Goal: Information Seeking & Learning: Find specific fact

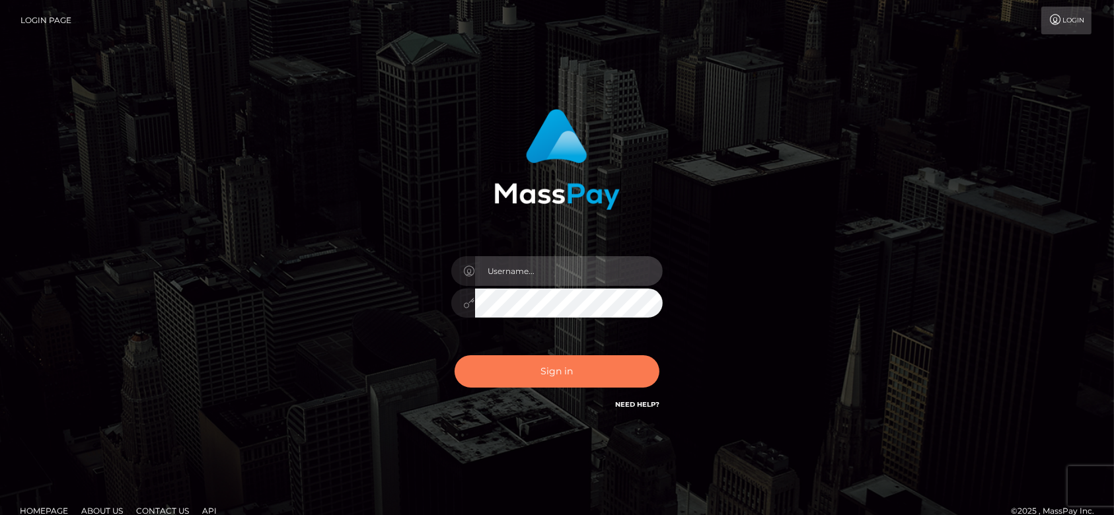
type input "fr.es"
click at [556, 378] on button "Sign in" at bounding box center [556, 371] width 205 height 32
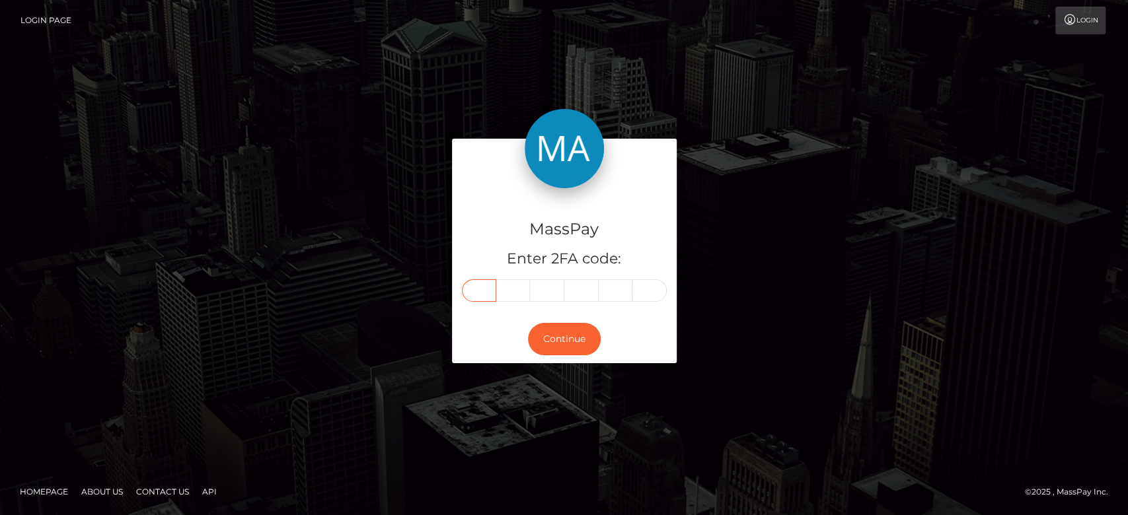
click at [481, 281] on input "text" at bounding box center [479, 290] width 34 height 22
paste input "6"
type input "6"
type input "4"
type input "5"
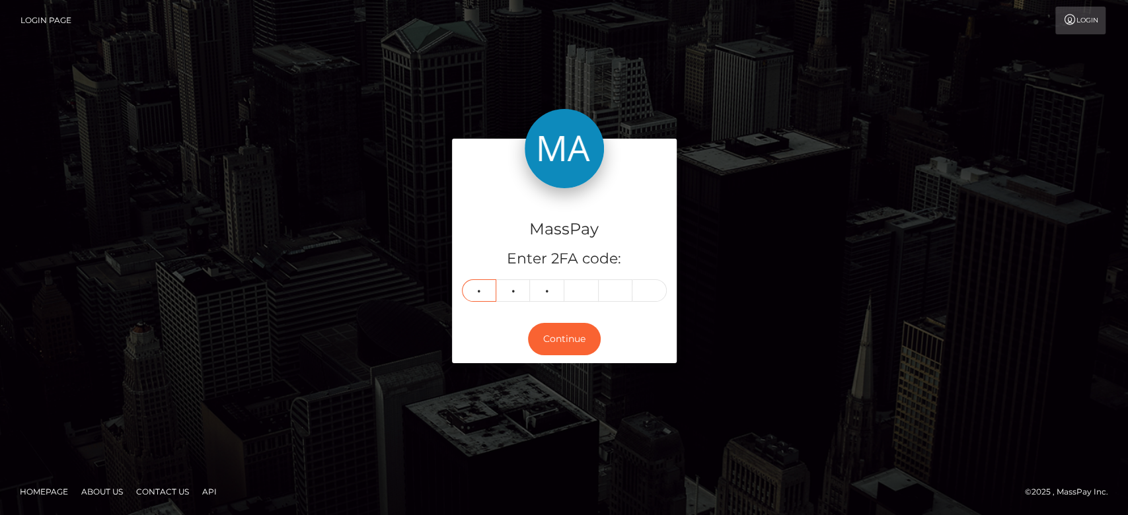
type input "0"
type input "2"
type input "4"
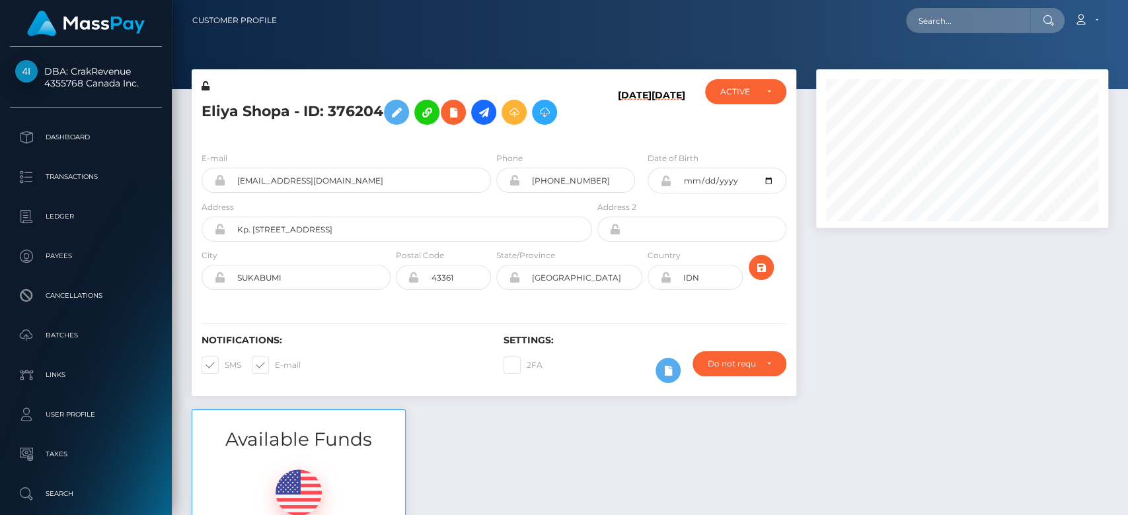
scroll to position [159, 292]
click at [921, 341] on div at bounding box center [962, 239] width 312 height 340
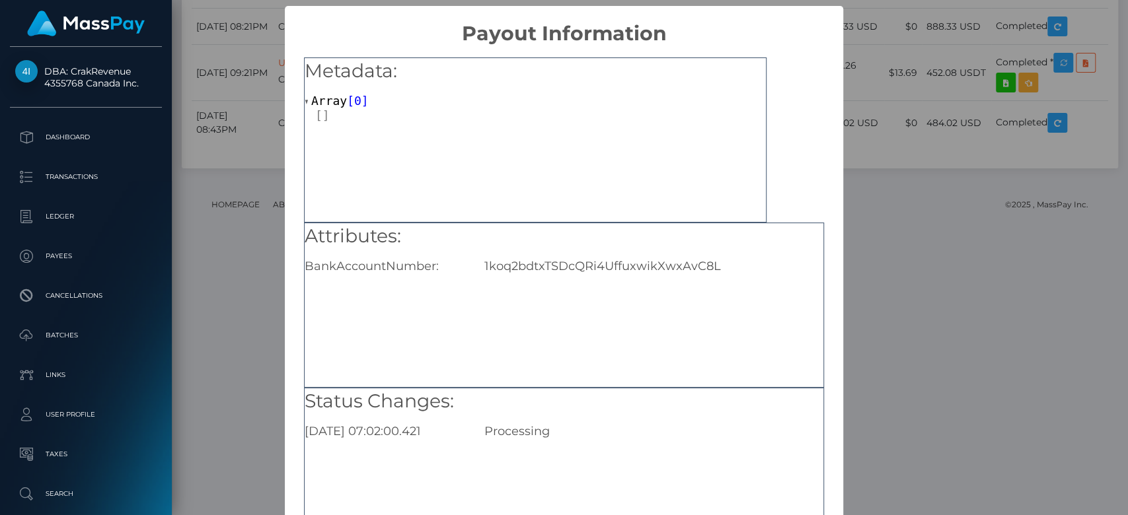
click at [895, 336] on div "× Payout Information Metadata: Array [ 0 ] Attributes: BankAccountNumber: 1koq2…" at bounding box center [564, 257] width 1128 height 515
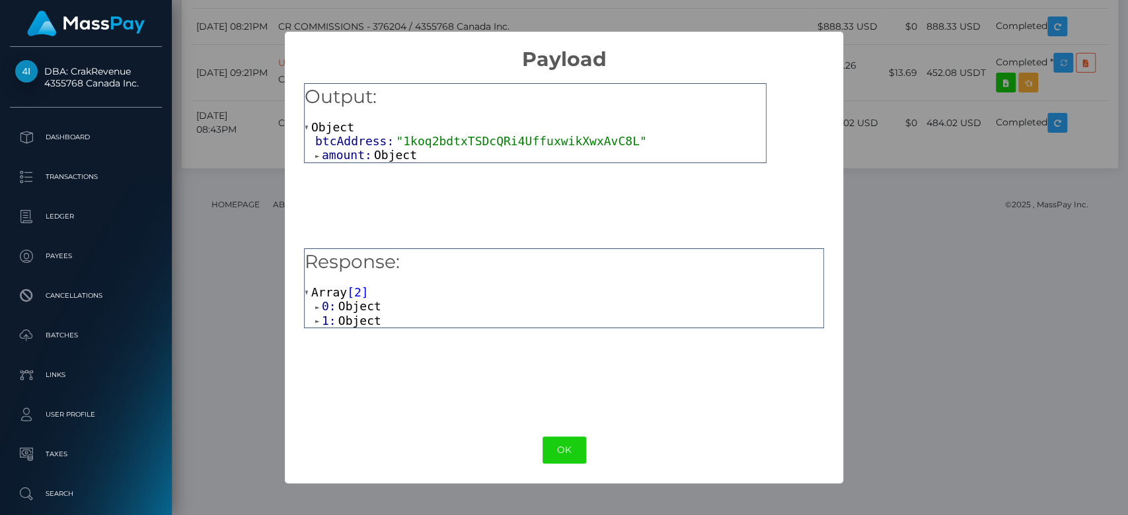
click at [382, 158] on span "Object" at bounding box center [395, 155] width 43 height 14
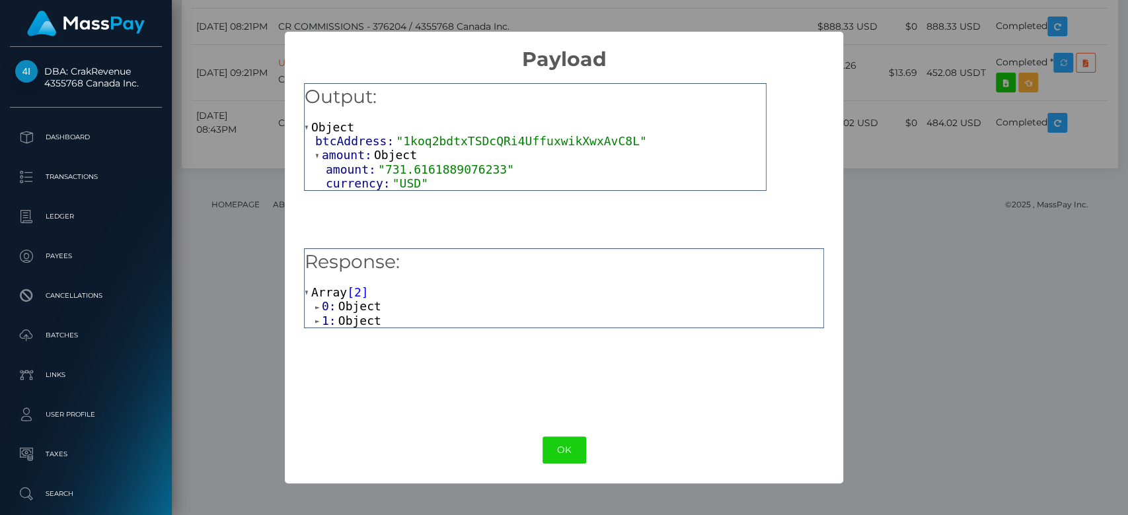
click at [351, 307] on span "Object" at bounding box center [359, 306] width 43 height 14
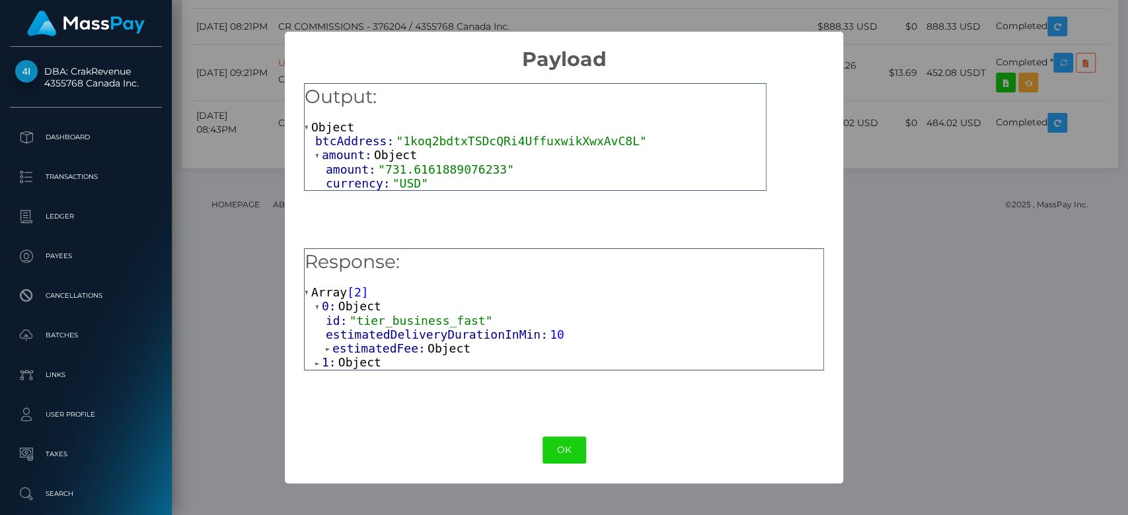
click at [364, 368] on span "Object" at bounding box center [359, 362] width 43 height 14
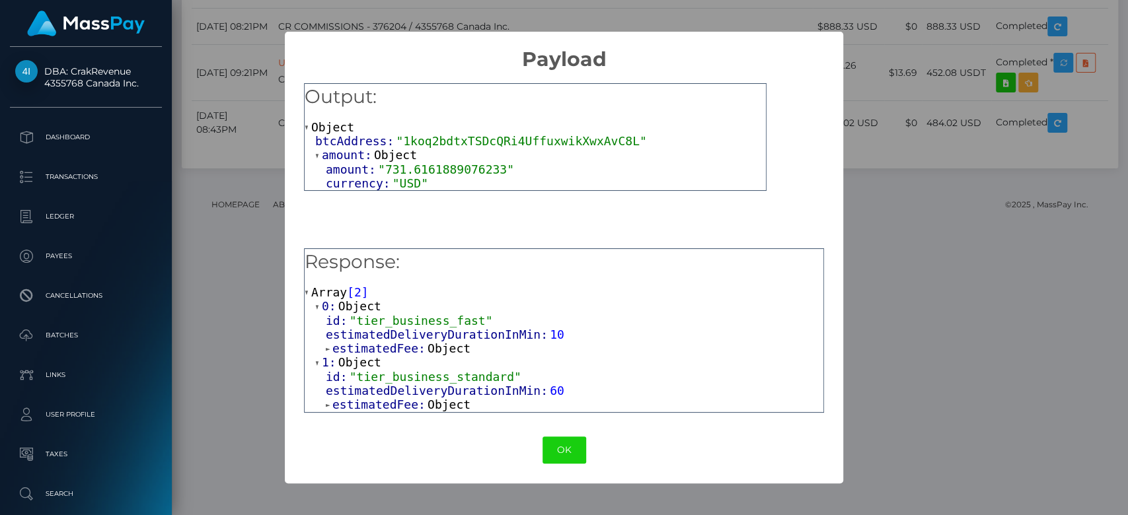
click at [452, 351] on span "Object" at bounding box center [448, 349] width 43 height 14
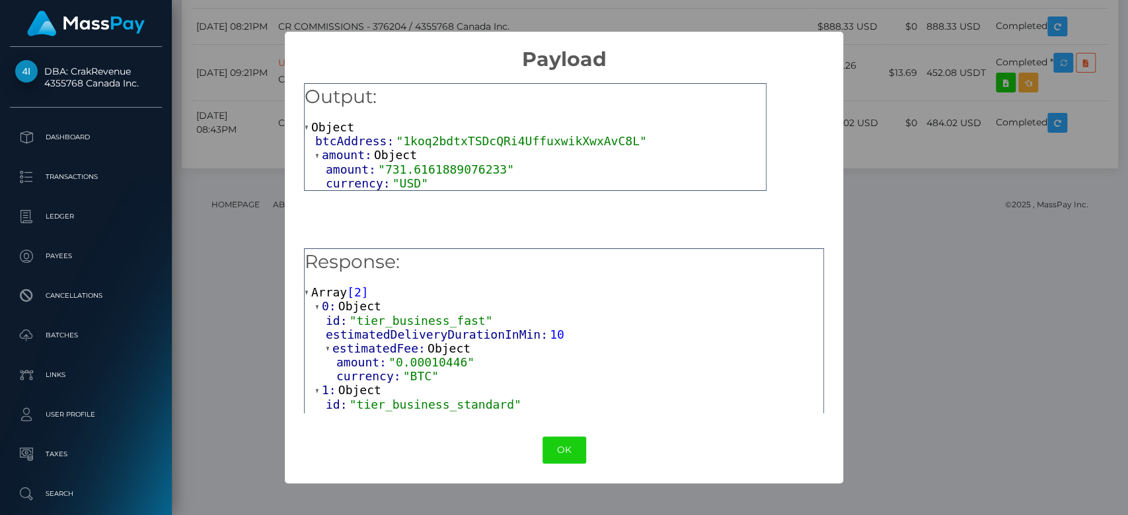
click at [501, 337] on span "estimatedDeliveryDurationInMin:" at bounding box center [438, 335] width 224 height 14
click at [560, 451] on button "OK" at bounding box center [564, 450] width 44 height 27
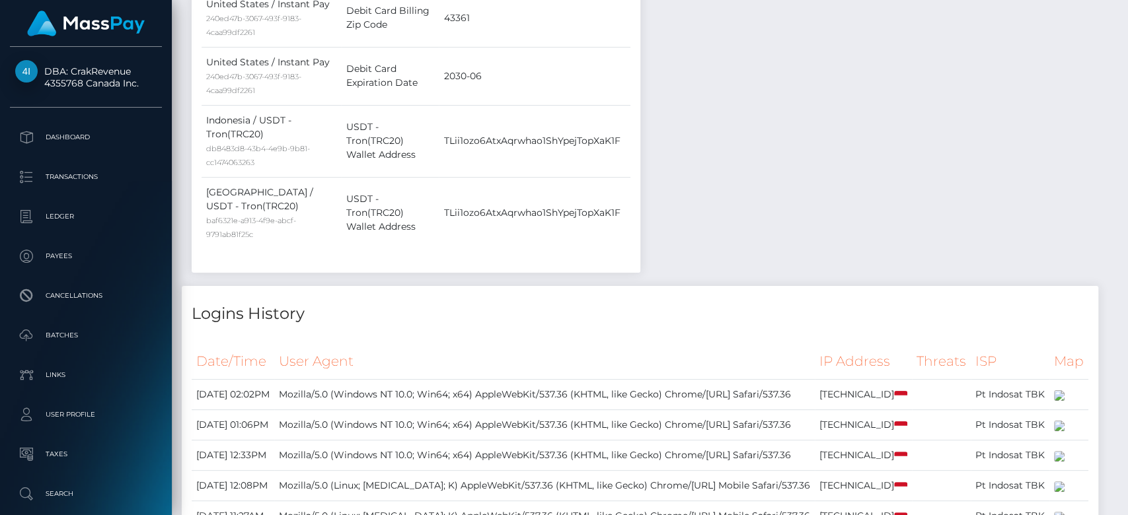
click at [1124, 52] on div at bounding box center [1123, 258] width 10 height 516
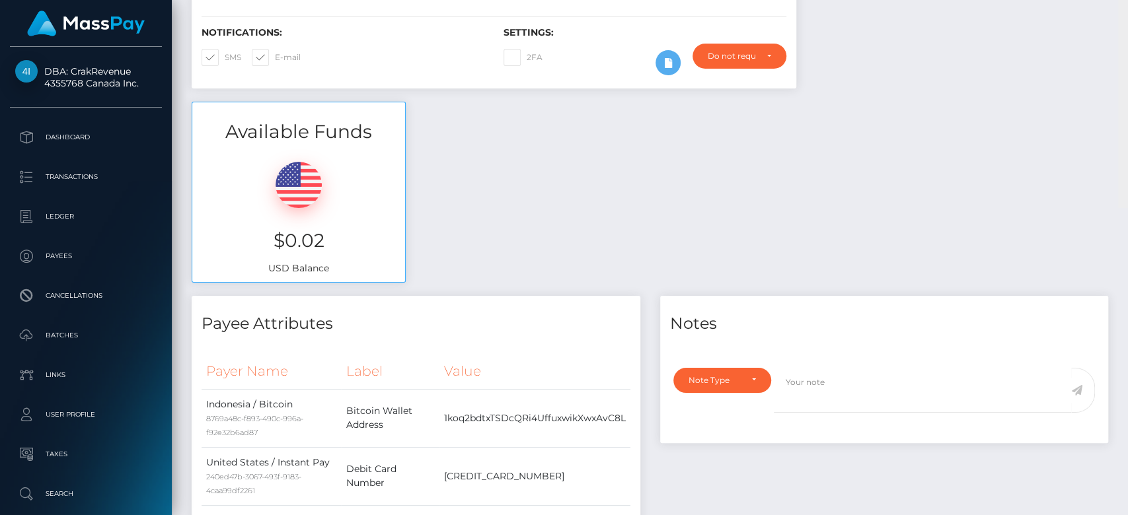
scroll to position [0, 0]
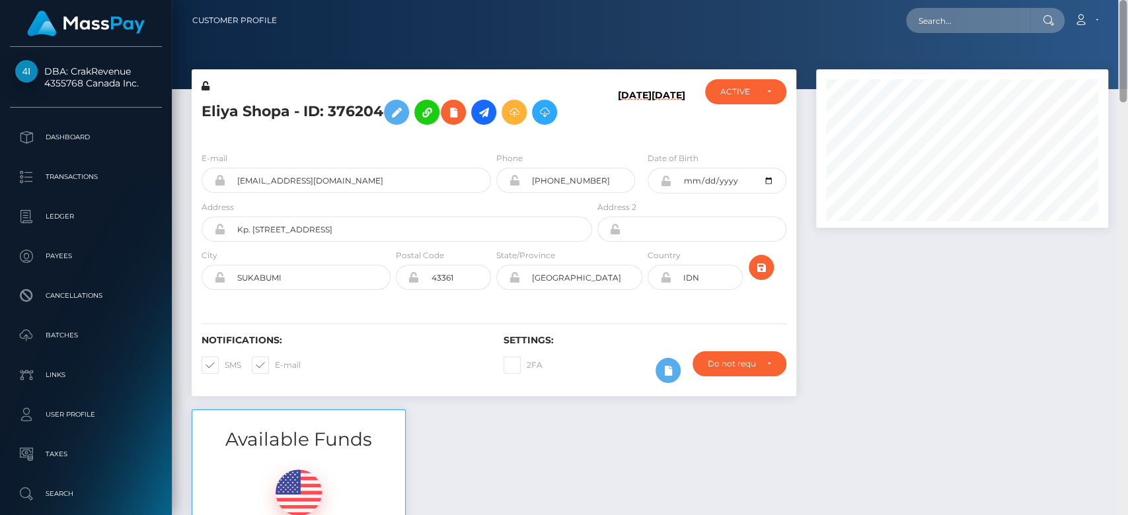
click at [1124, 52] on div at bounding box center [1123, 258] width 10 height 516
drag, startPoint x: 1122, startPoint y: 41, endPoint x: 1116, endPoint y: 12, distance: 29.7
click at [1116, 12] on div "Customer Profile Loading... Loading..." at bounding box center [650, 257] width 956 height 515
paste input "1318256548"
click at [1013, 22] on input "1318256548" at bounding box center [968, 20] width 124 height 25
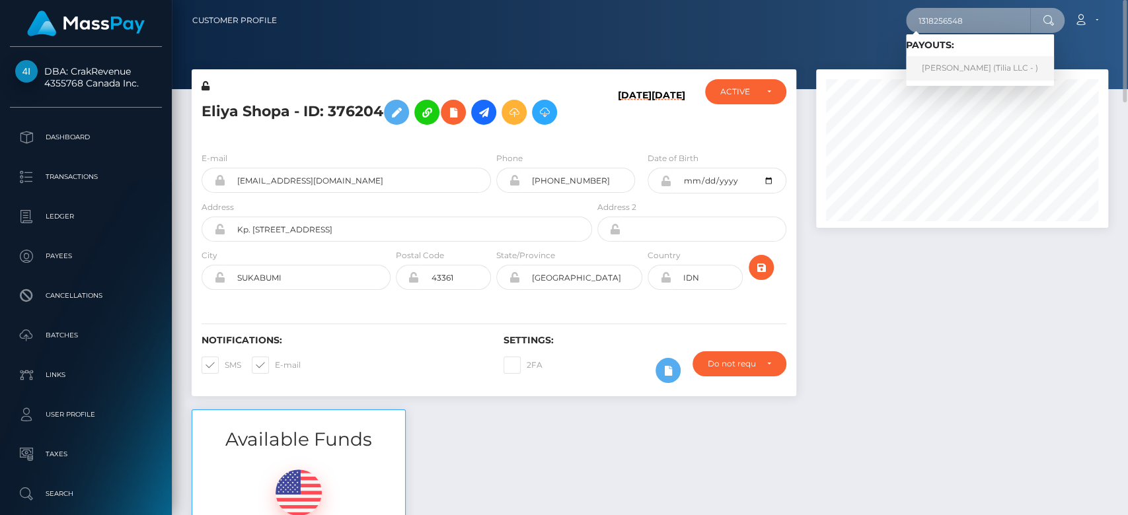
type input "1318256548"
click at [972, 59] on link "Kai Bernhard Dregler (Tilia LLC - )" at bounding box center [980, 68] width 148 height 24
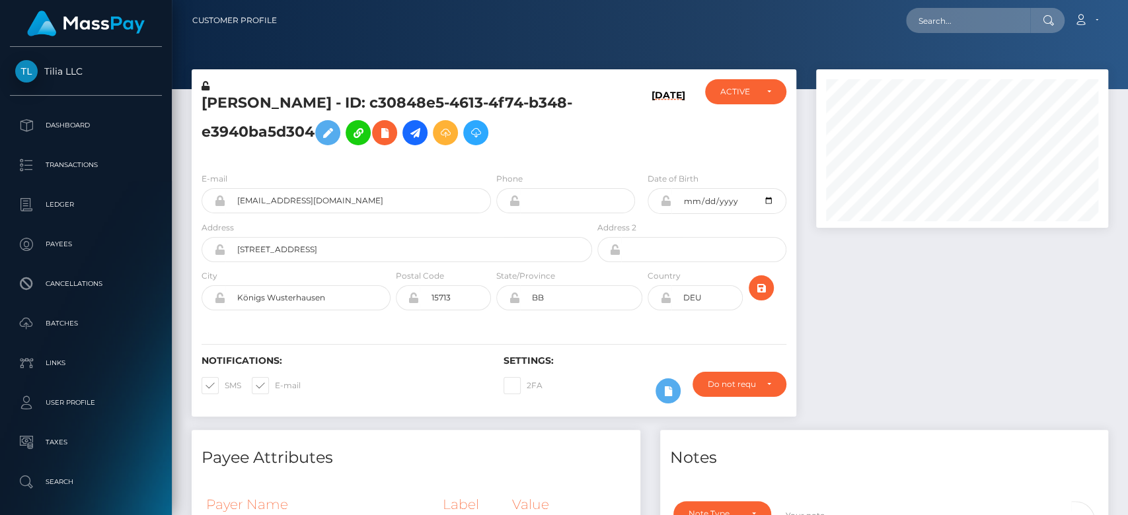
scroll to position [159, 292]
click at [1024, 327] on div at bounding box center [962, 249] width 312 height 361
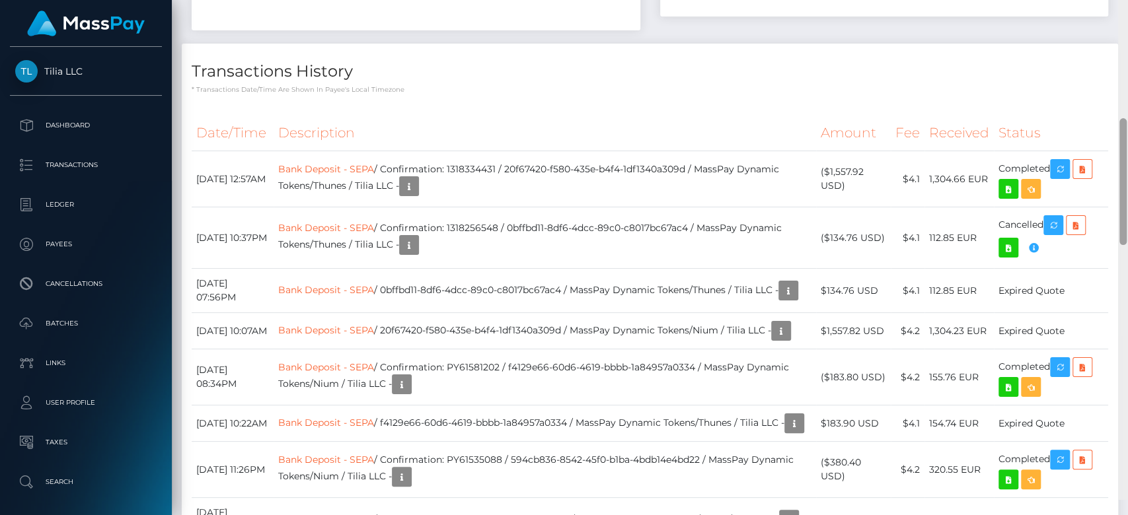
scroll to position [596, 0]
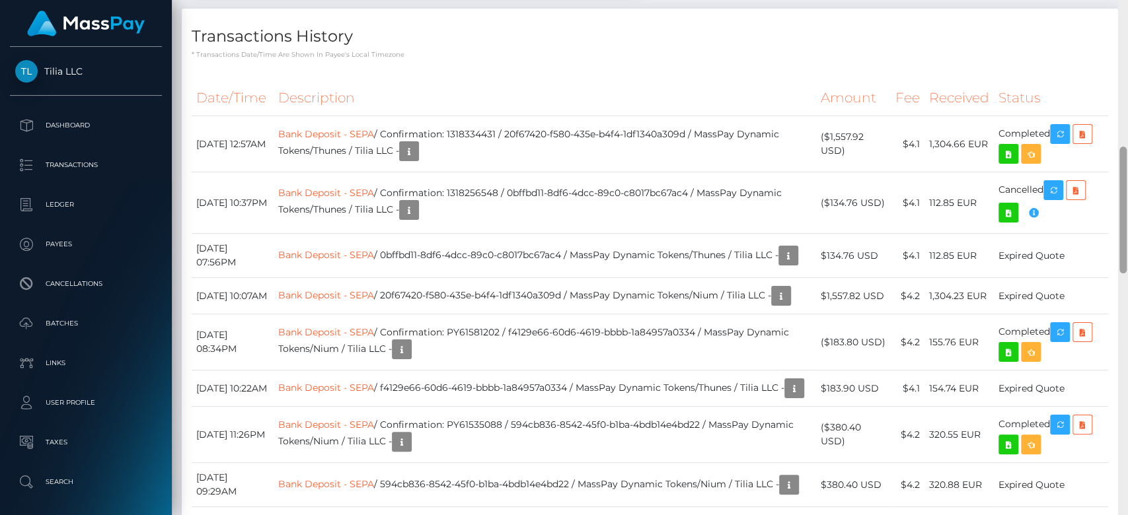
click at [1126, 251] on div at bounding box center [1123, 258] width 10 height 516
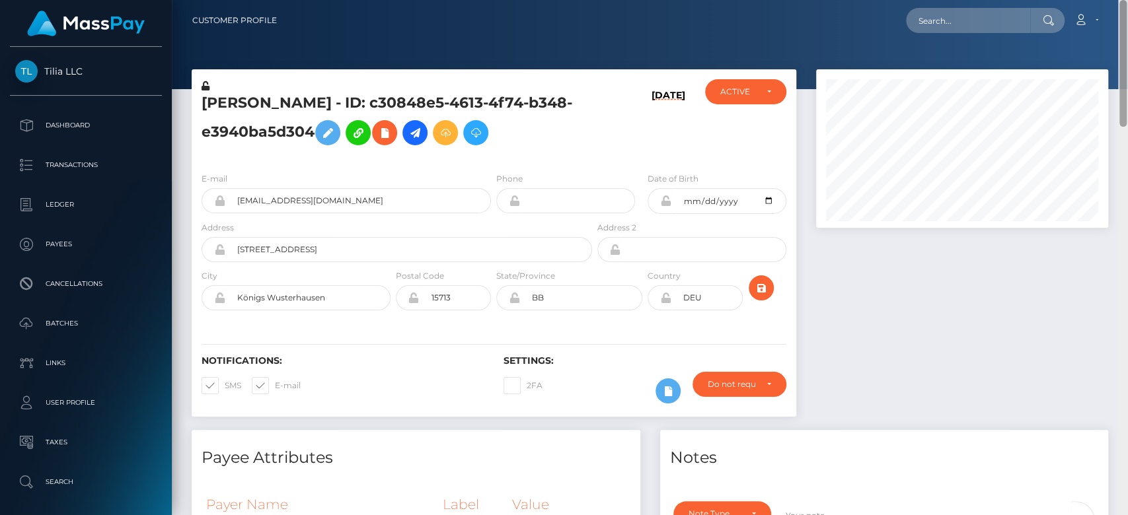
drag, startPoint x: 1122, startPoint y: 109, endPoint x: 1120, endPoint y: 59, distance: 50.2
click at [1125, 60] on div at bounding box center [1122, 63] width 7 height 127
drag, startPoint x: 381, startPoint y: 195, endPoint x: 227, endPoint y: 194, distance: 153.3
click at [227, 194] on input "kai.dregler@gmail.com" at bounding box center [358, 200] width 266 height 25
click at [932, 301] on div at bounding box center [962, 249] width 312 height 361
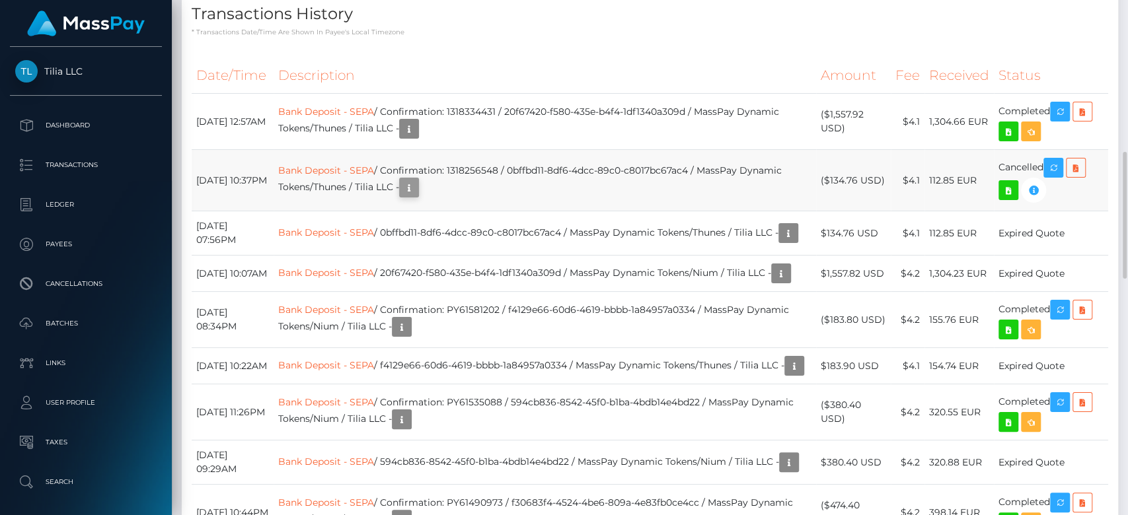
scroll to position [159, 292]
click at [417, 188] on icon "button" at bounding box center [409, 188] width 16 height 17
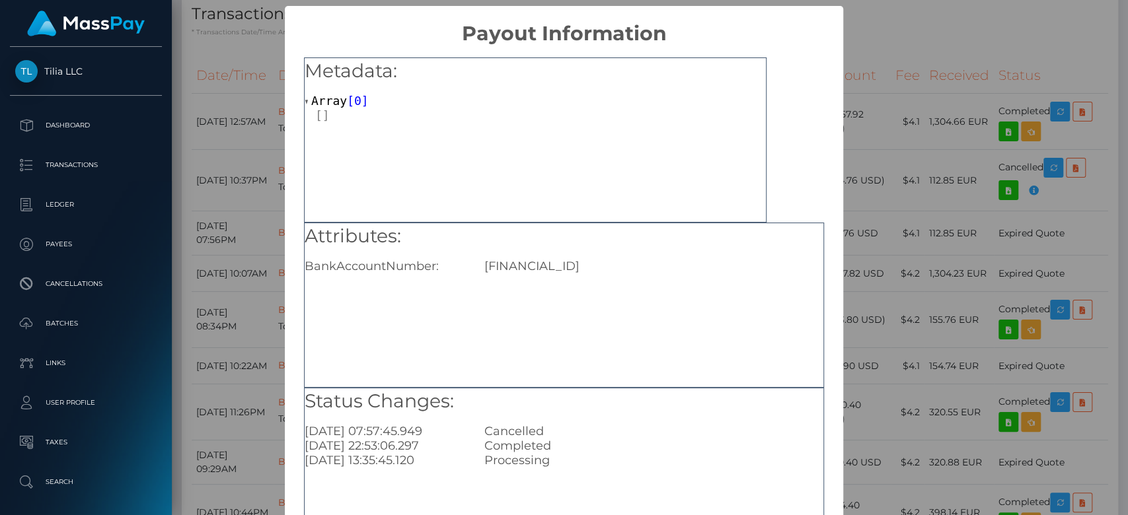
drag, startPoint x: 645, startPoint y: 265, endPoint x: 476, endPoint y: 281, distance: 169.9
click at [476, 281] on div "Attributes: BankAccountNumber: DE56700170009421146429" at bounding box center [564, 305] width 520 height 165
copy div "DE56700170009421146429"
click at [911, 220] on div "× Payout Information Metadata: Array [ 0 ] Attributes: BankAccountNumber: DE567…" at bounding box center [564, 257] width 1128 height 515
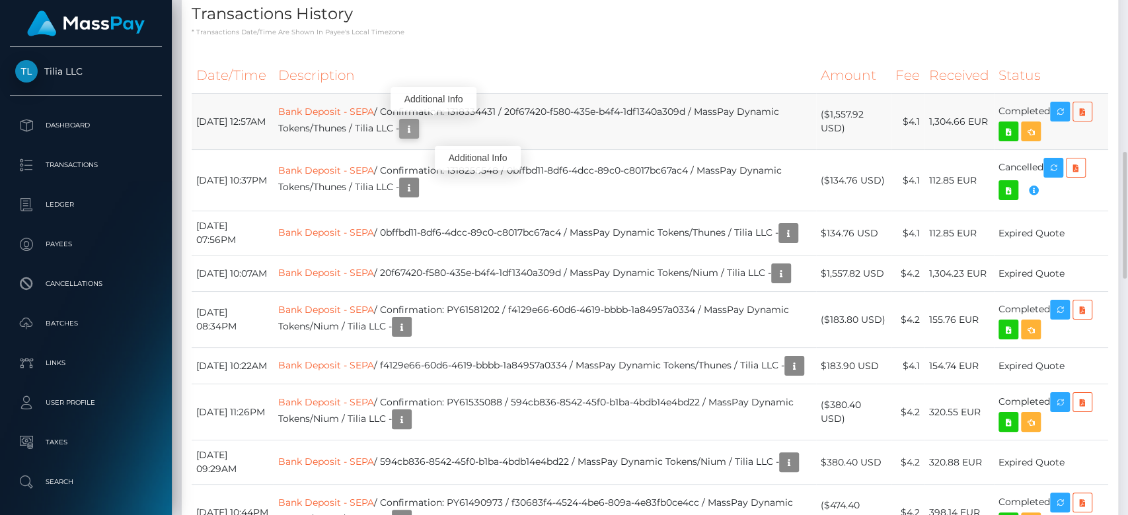
click at [417, 124] on icon "button" at bounding box center [409, 129] width 16 height 17
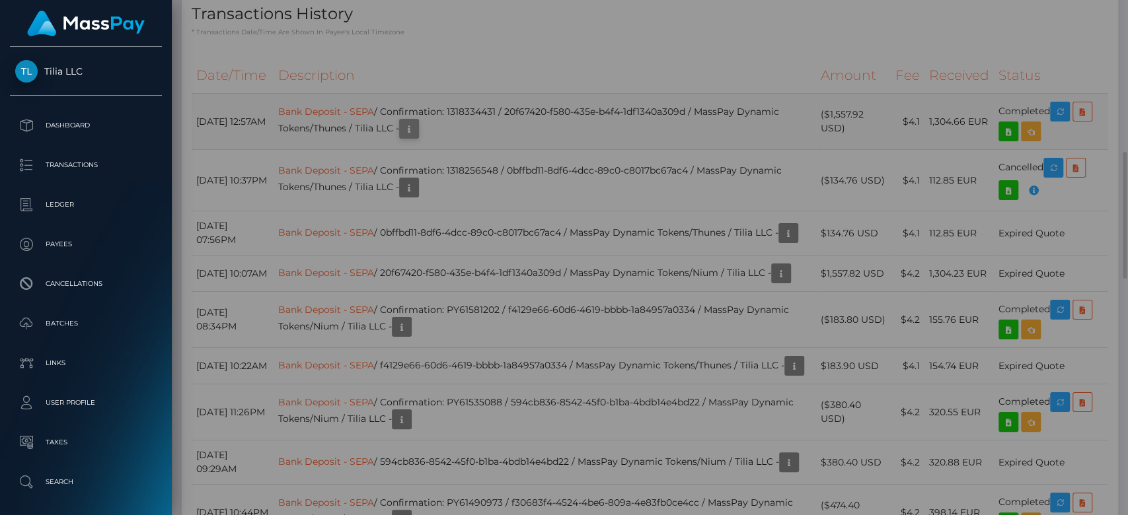
scroll to position [0, 0]
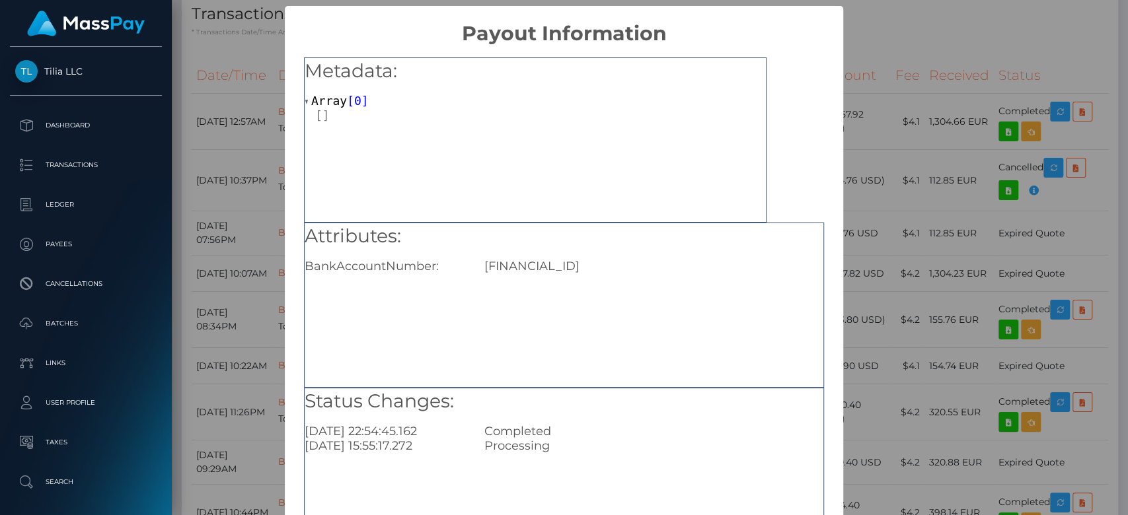
click at [916, 240] on div "× Payout Information Metadata: Array [ 0 ] Attributes: BankAccountNumber: DE567…" at bounding box center [564, 257] width 1128 height 515
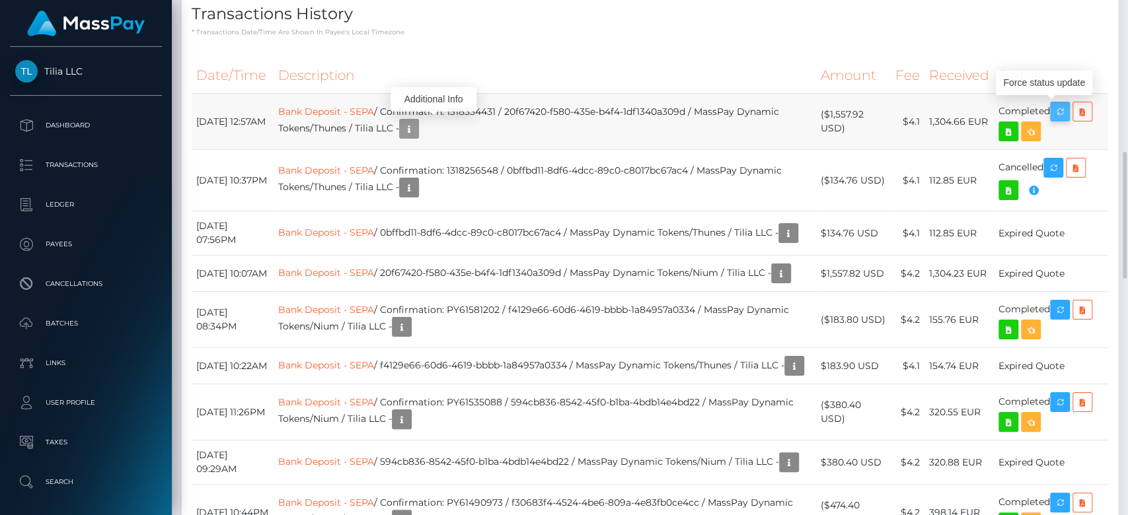
scroll to position [159, 292]
click at [1060, 109] on icon "button" at bounding box center [1060, 112] width 16 height 17
click at [410, 336] on icon "button" at bounding box center [402, 327] width 16 height 17
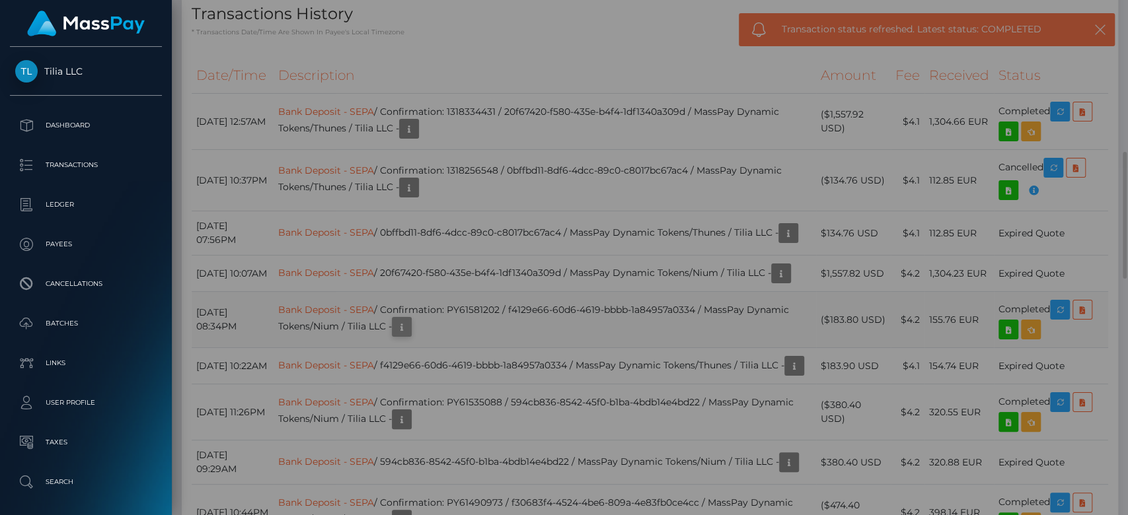
scroll to position [0, 0]
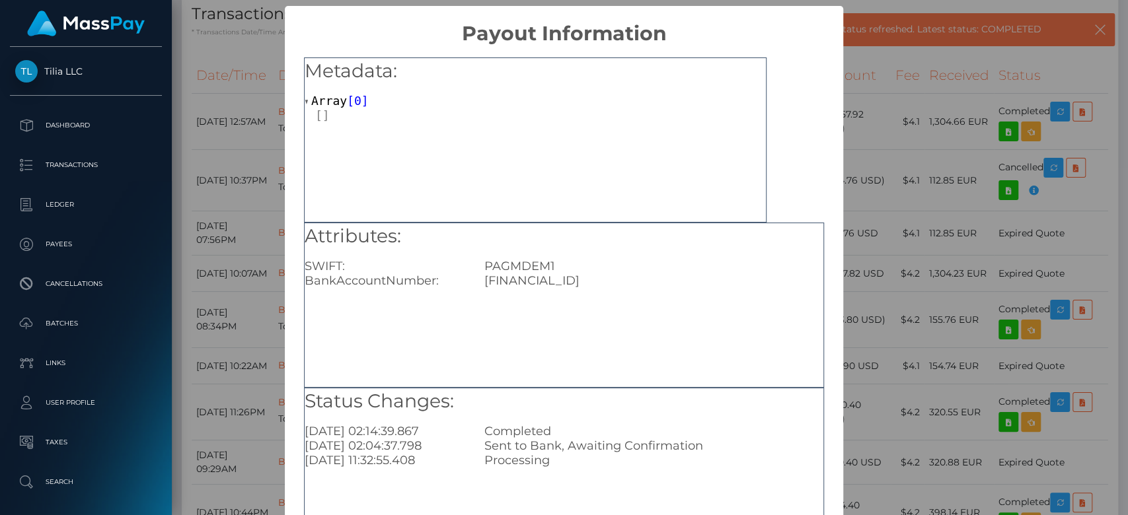
click at [1027, 180] on div "× Payout Information Metadata: Array [ 0 ] Attributes: SWIFT: PAGMDEM1 BankAcco…" at bounding box center [564, 257] width 1128 height 515
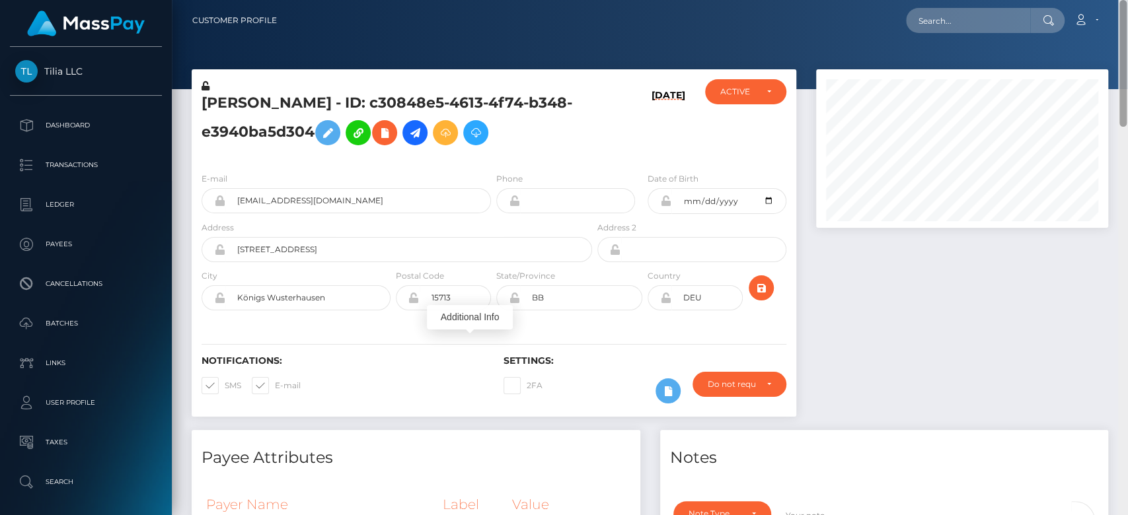
drag, startPoint x: 1123, startPoint y: 258, endPoint x: 1110, endPoint y: 54, distance: 205.2
click at [1126, 51] on div at bounding box center [1123, 258] width 10 height 516
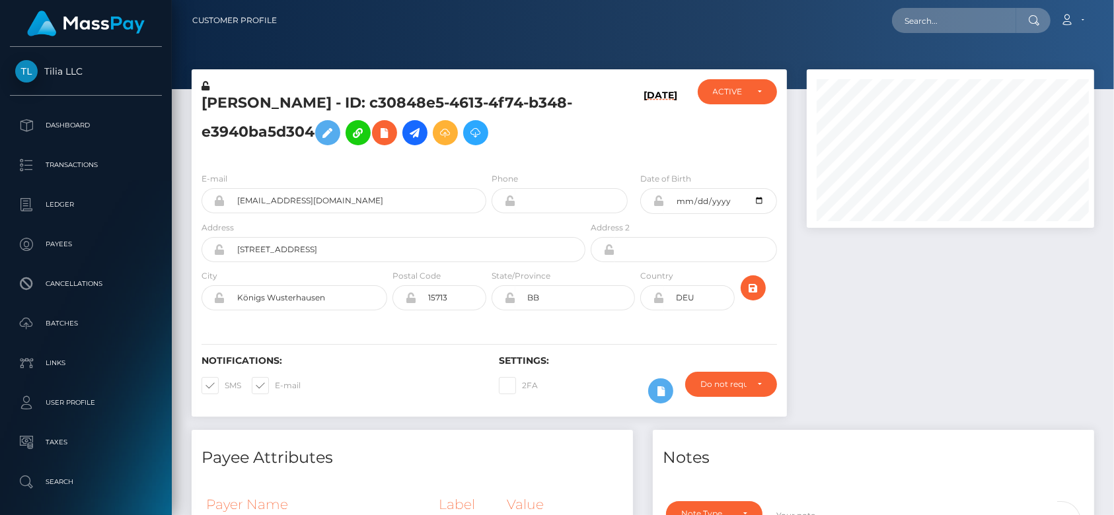
scroll to position [159, 287]
click at [927, 335] on div at bounding box center [950, 249] width 307 height 361
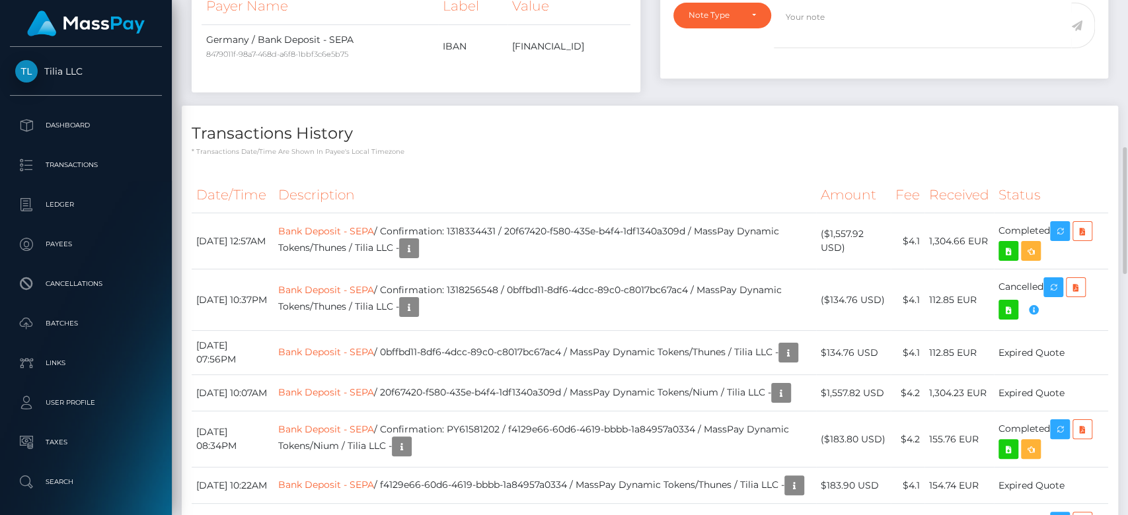
scroll to position [519, 0]
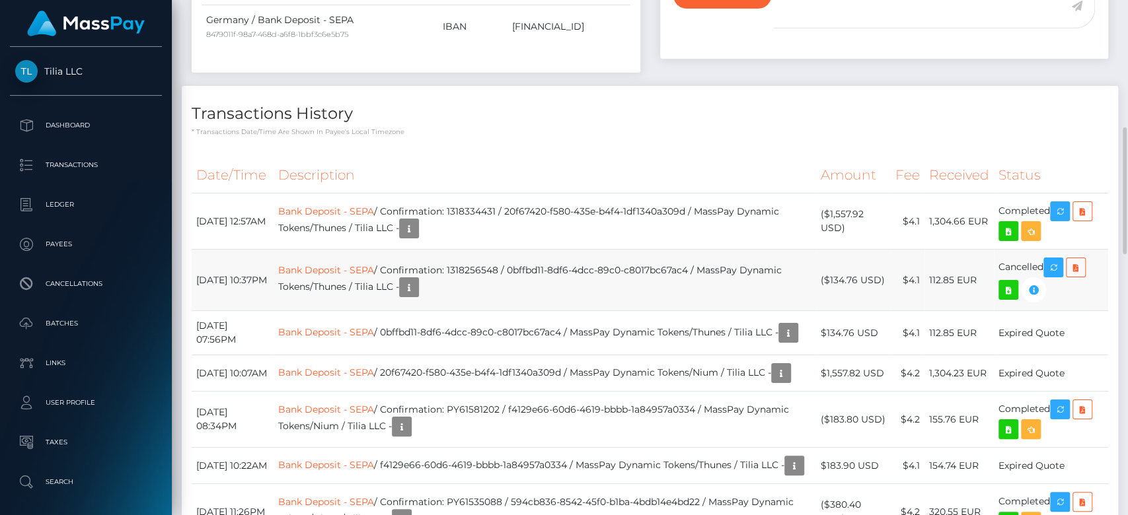
drag, startPoint x: 883, startPoint y: 275, endPoint x: 830, endPoint y: 277, distance: 52.9
click at [830, 277] on td "($134.76 USD)" at bounding box center [853, 280] width 75 height 61
click at [828, 277] on td "($134.76 USD)" at bounding box center [853, 280] width 75 height 61
drag, startPoint x: 828, startPoint y: 277, endPoint x: 888, endPoint y: 262, distance: 61.4
click at [888, 262] on td "($134.76 USD)" at bounding box center [853, 280] width 75 height 61
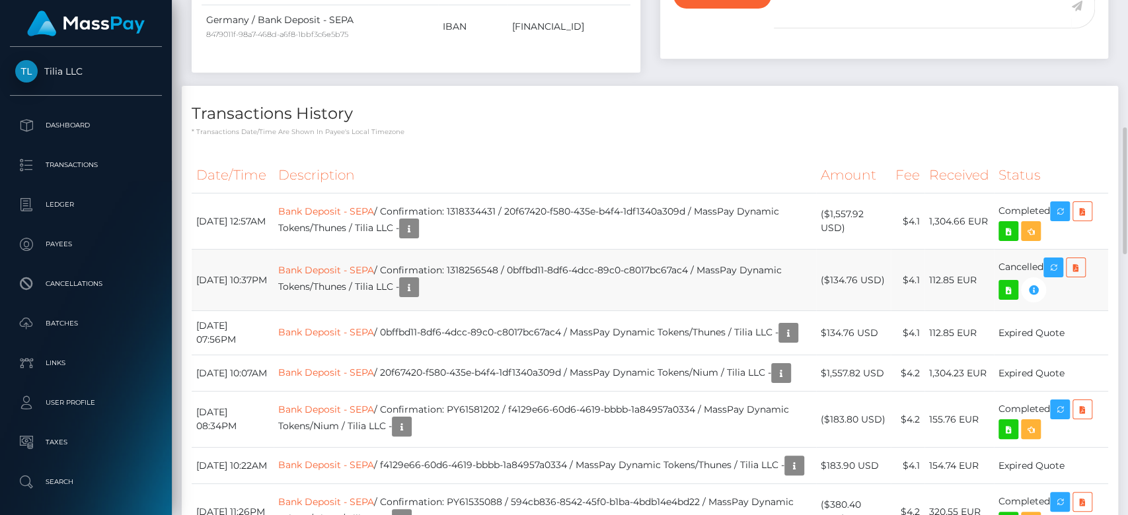
copy td "$134.76 USD)"
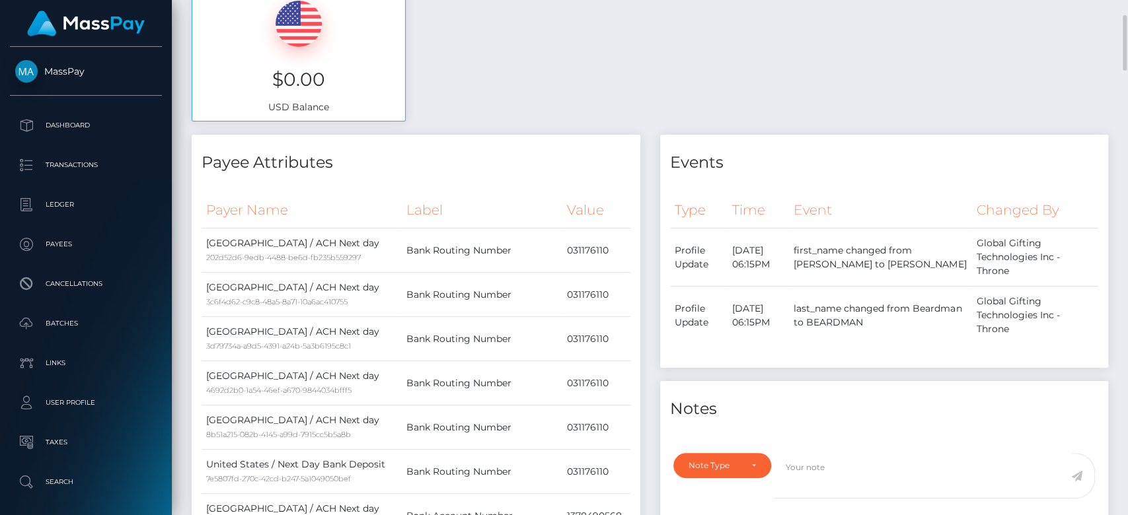
scroll to position [618, 0]
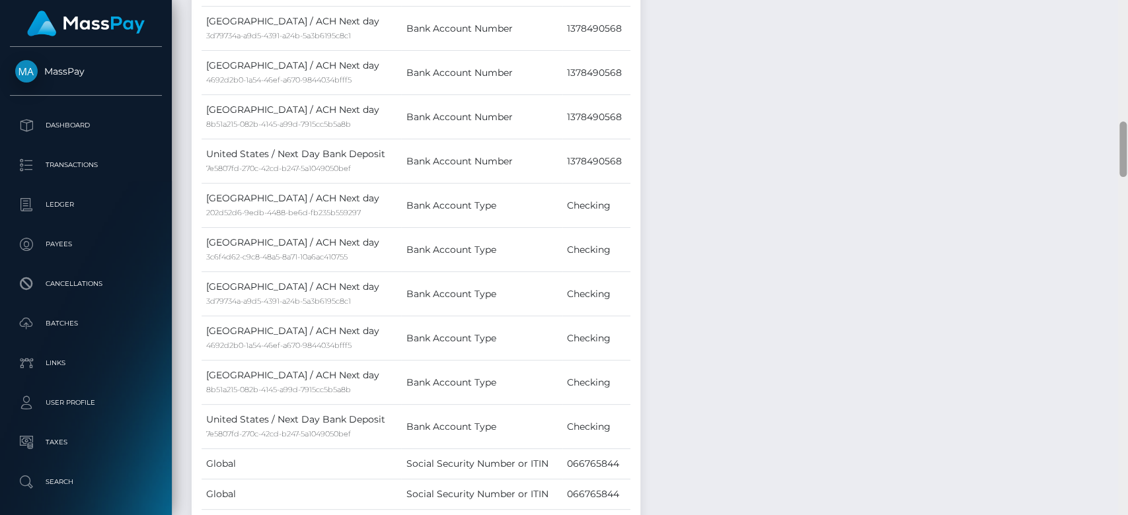
click at [1126, 346] on div at bounding box center [1123, 258] width 10 height 516
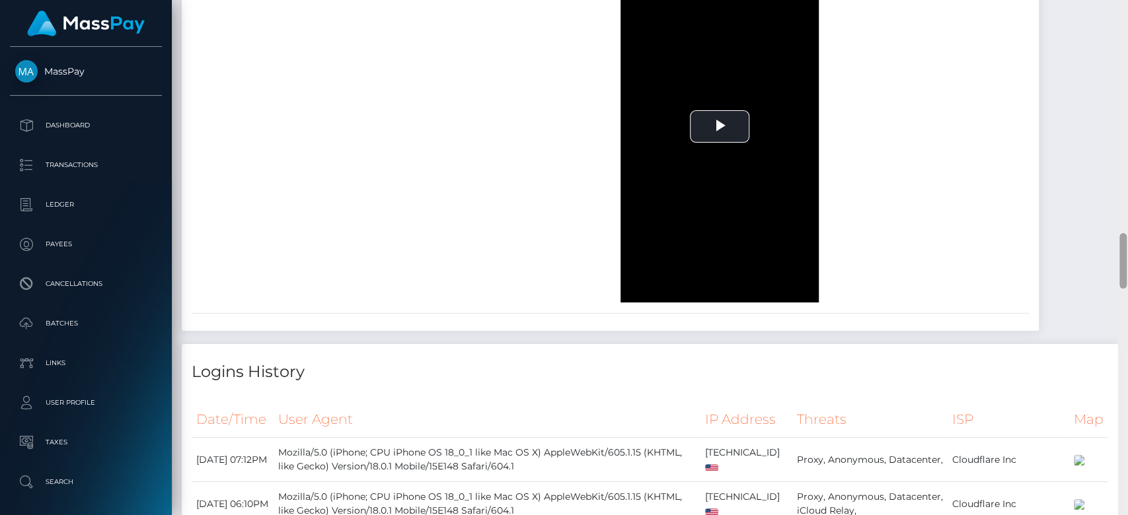
click at [1126, 346] on div at bounding box center [1123, 258] width 10 height 516
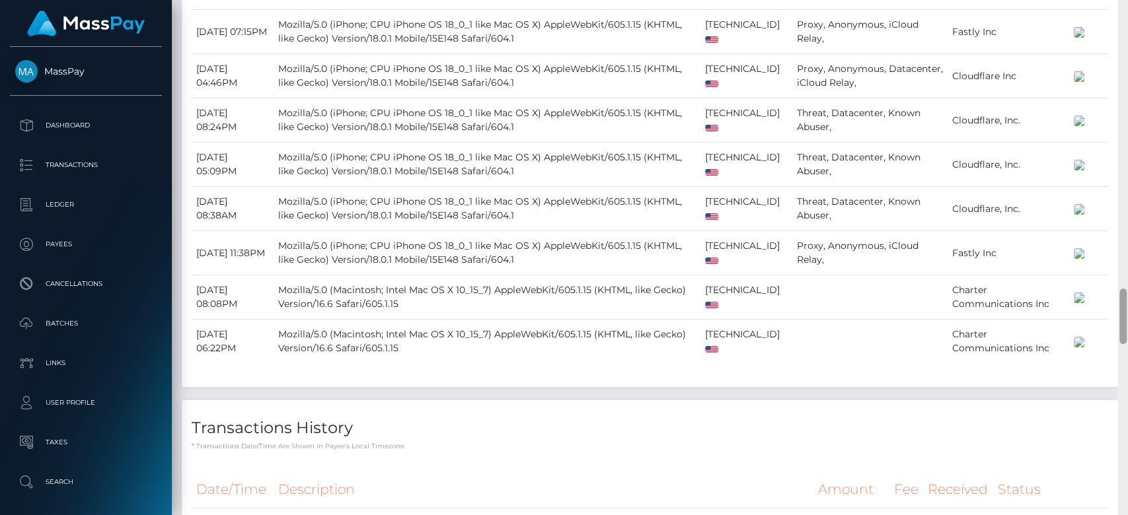
click at [1126, 346] on div at bounding box center [1123, 258] width 10 height 516
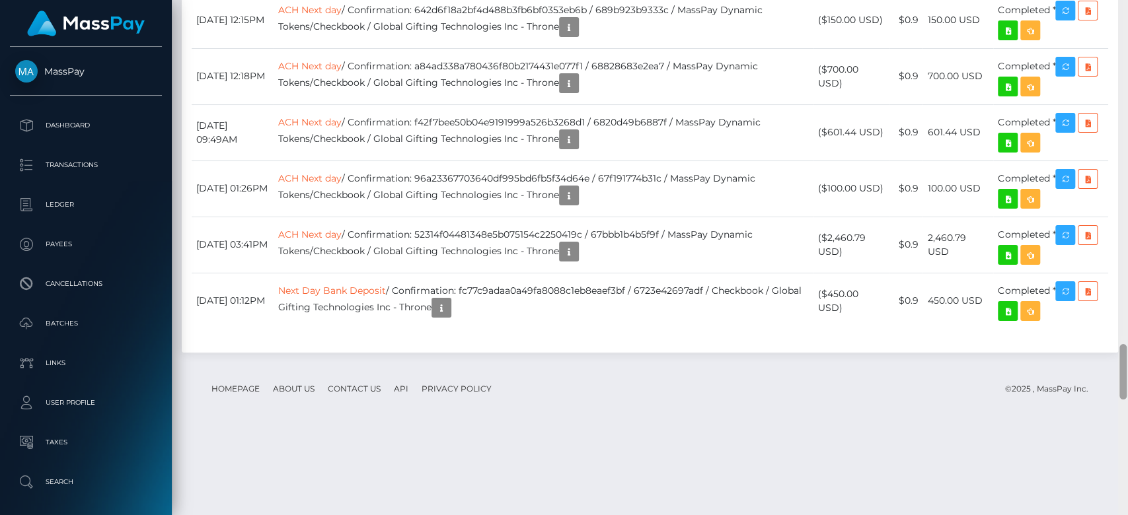
click at [1126, 346] on div at bounding box center [1123, 258] width 10 height 516
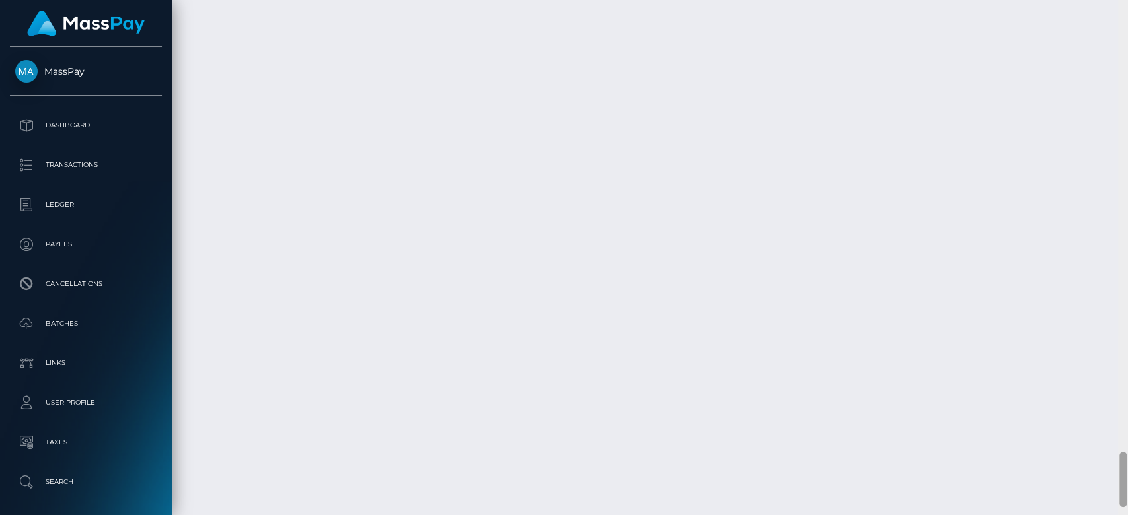
scroll to position [4207, 0]
drag, startPoint x: 1124, startPoint y: 410, endPoint x: 1126, endPoint y: 463, distance: 52.9
click at [1126, 463] on div at bounding box center [1123, 258] width 10 height 516
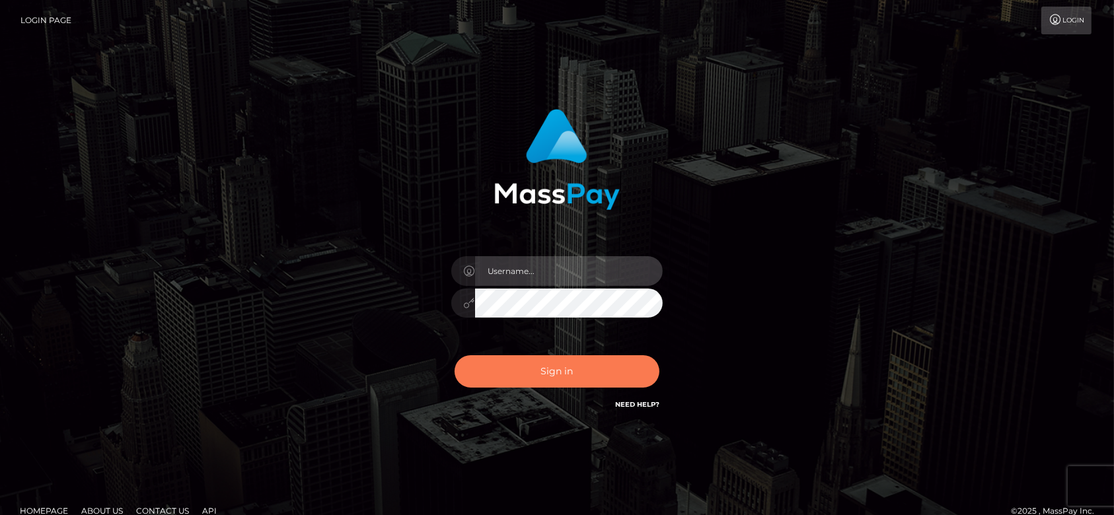
type input "fr.es"
click at [552, 369] on button "Sign in" at bounding box center [556, 371] width 205 height 32
type input "fr.es"
click at [571, 366] on button "Sign in" at bounding box center [556, 371] width 205 height 32
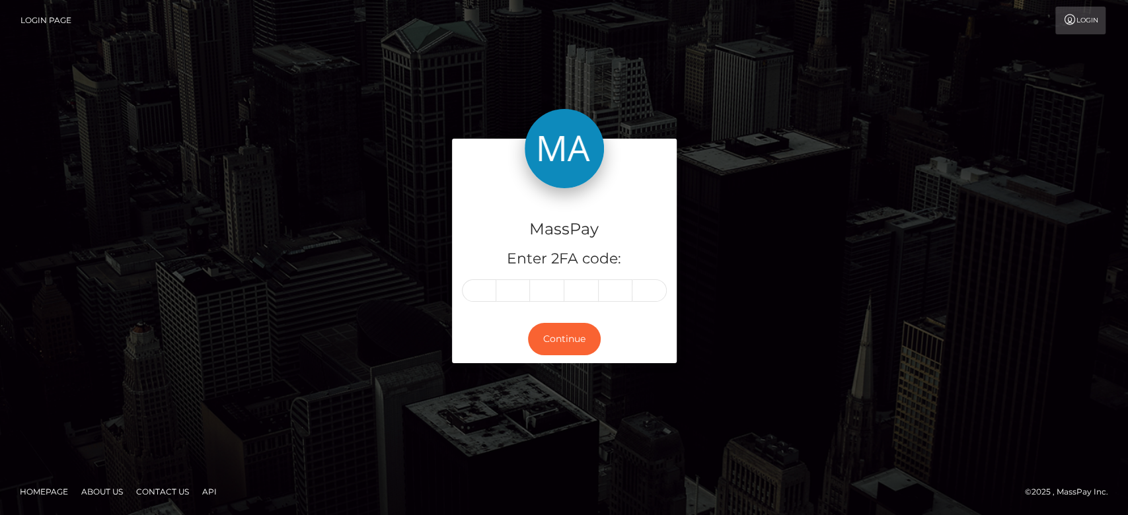
click at [481, 277] on div "MassPay Enter 2FA code:" at bounding box center [564, 251] width 225 height 127
click at [481, 281] on input "text" at bounding box center [479, 290] width 34 height 22
paste input "0"
type input "0"
type input "2"
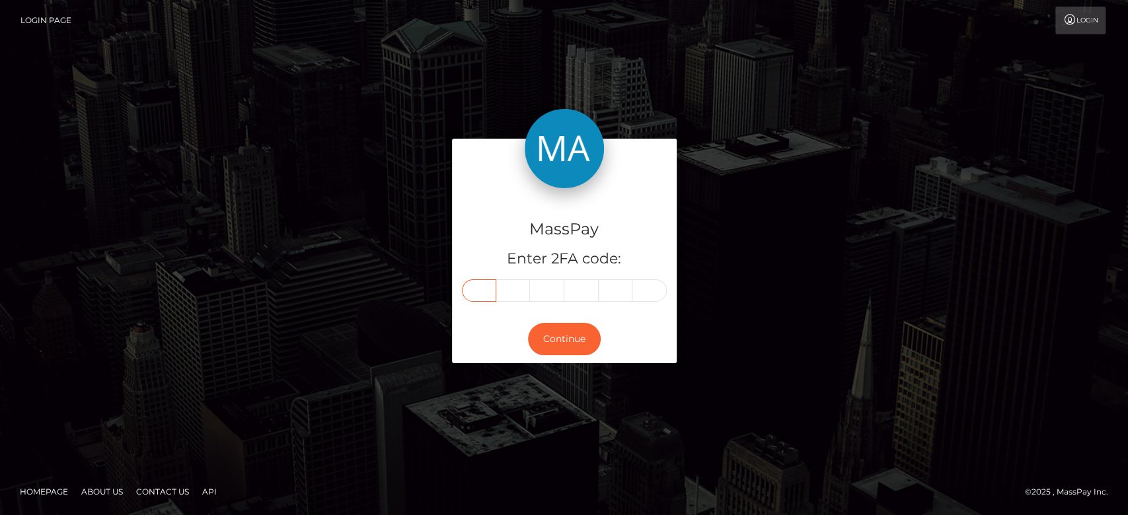
type input "6"
type input "7"
type input "9"
type input "6"
click at [575, 334] on button "Continue" at bounding box center [564, 339] width 73 height 32
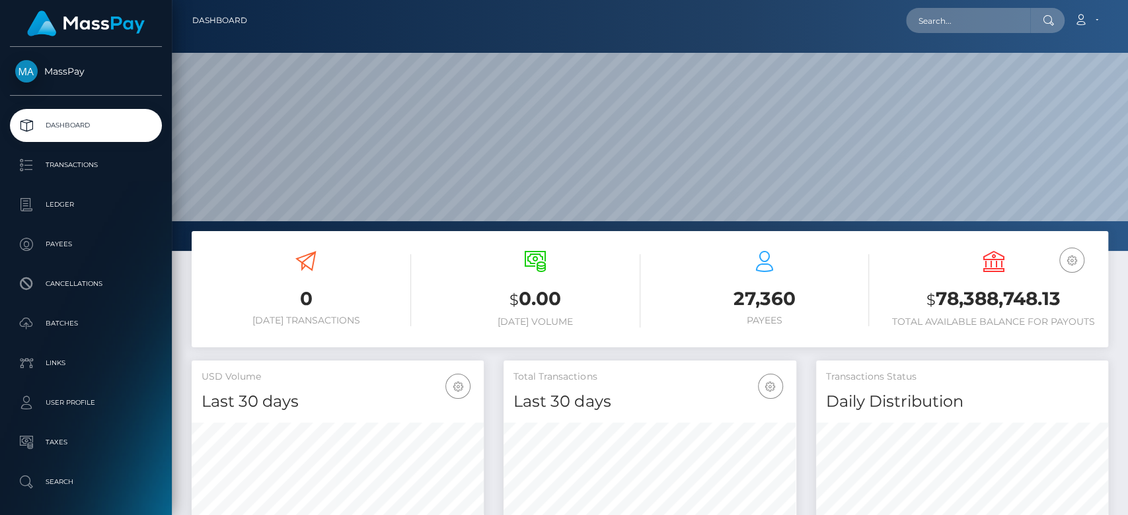
scroll to position [233, 292]
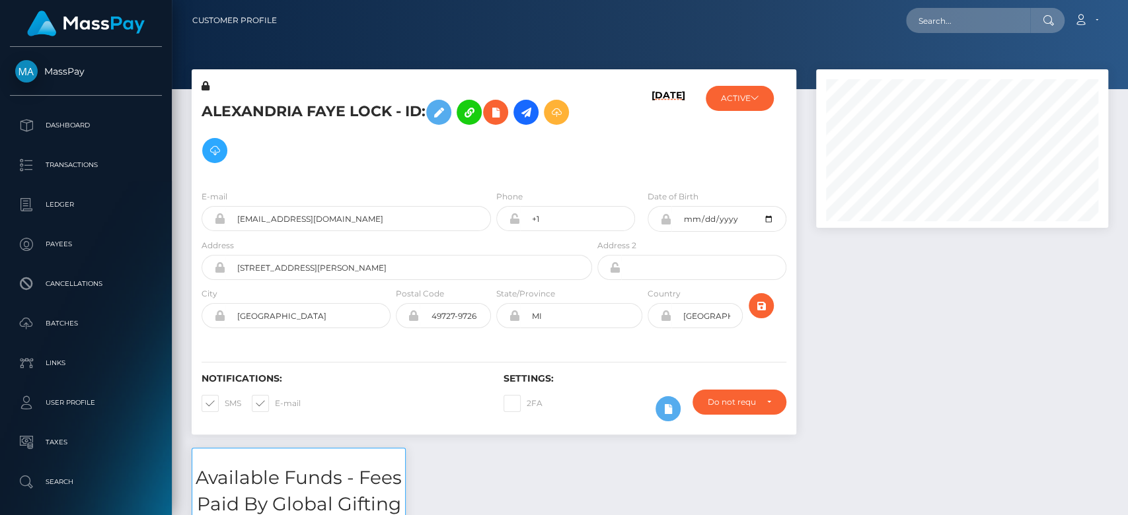
scroll to position [159, 292]
click at [763, 103] on button "ACTIVE" at bounding box center [740, 98] width 68 height 25
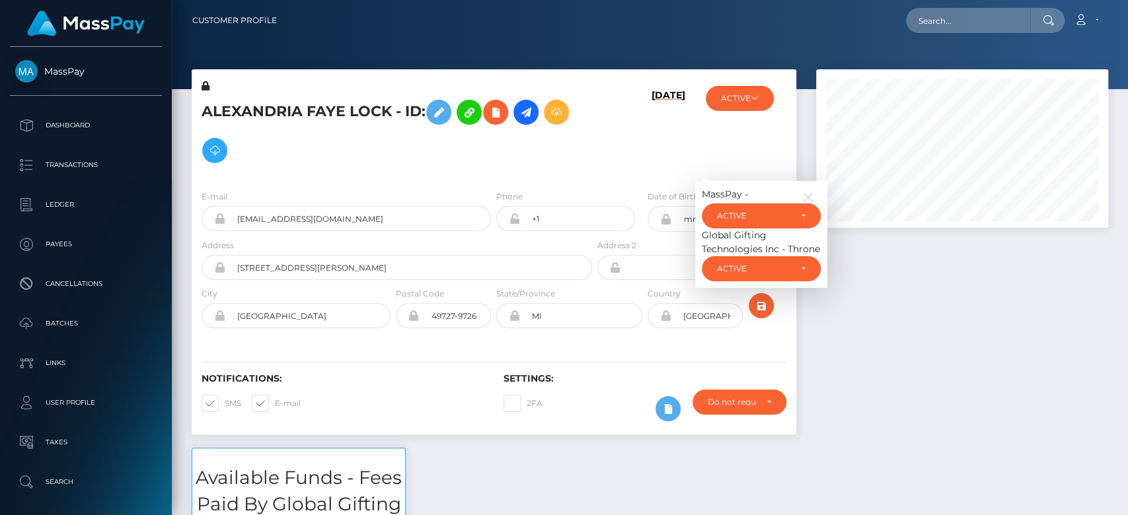
click at [370, 379] on h6 "Notifications:" at bounding box center [342, 378] width 282 height 11
click at [275, 400] on span at bounding box center [275, 403] width 0 height 10
click at [275, 400] on input "E-mail" at bounding box center [279, 399] width 9 height 9
checkbox input "false"
click at [225, 400] on span at bounding box center [225, 403] width 0 height 10
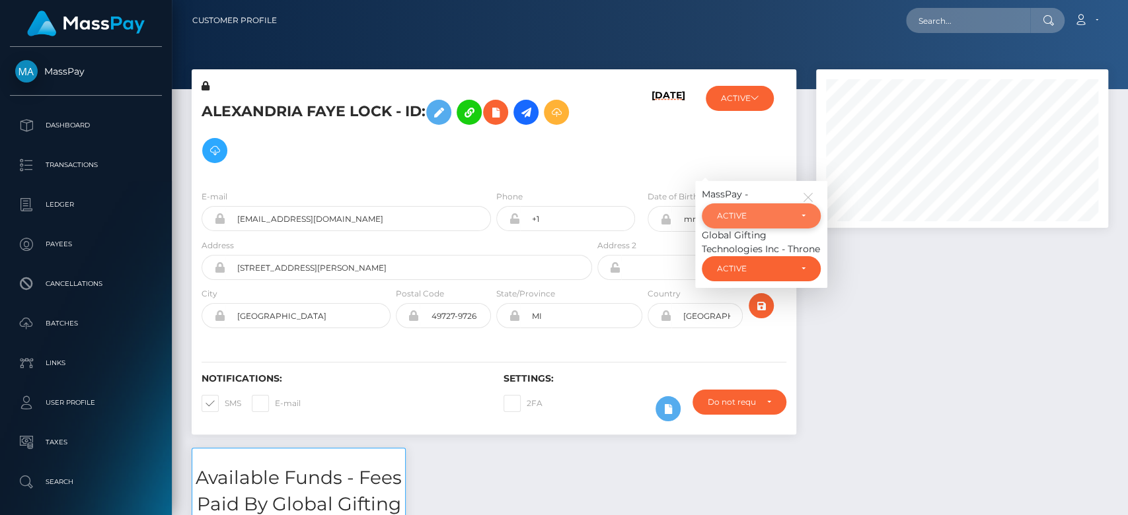
click at [225, 400] on input "SMS" at bounding box center [229, 399] width 9 height 9
checkbox input "false"
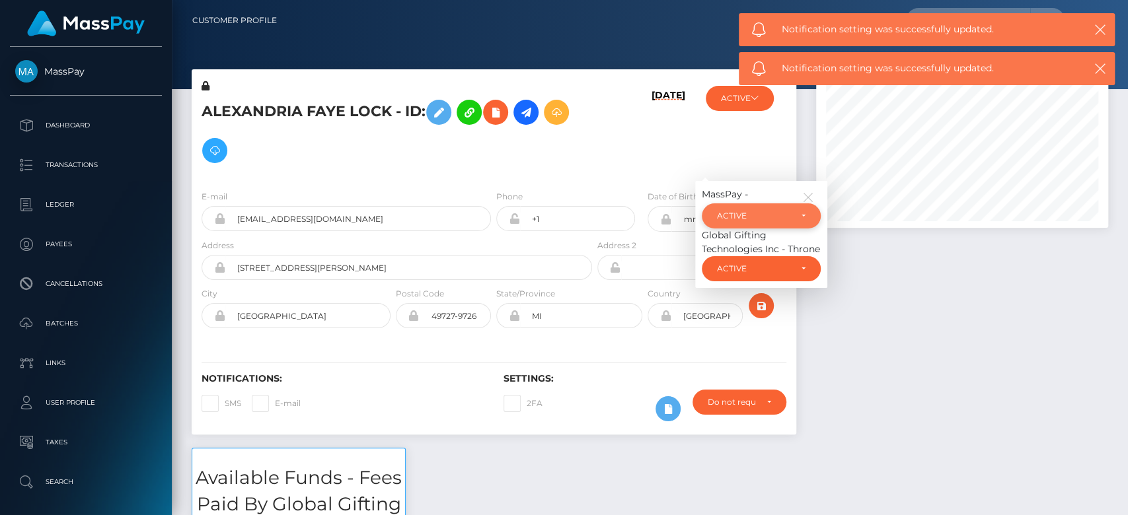
click at [772, 220] on div "ACTIVE" at bounding box center [753, 216] width 73 height 11
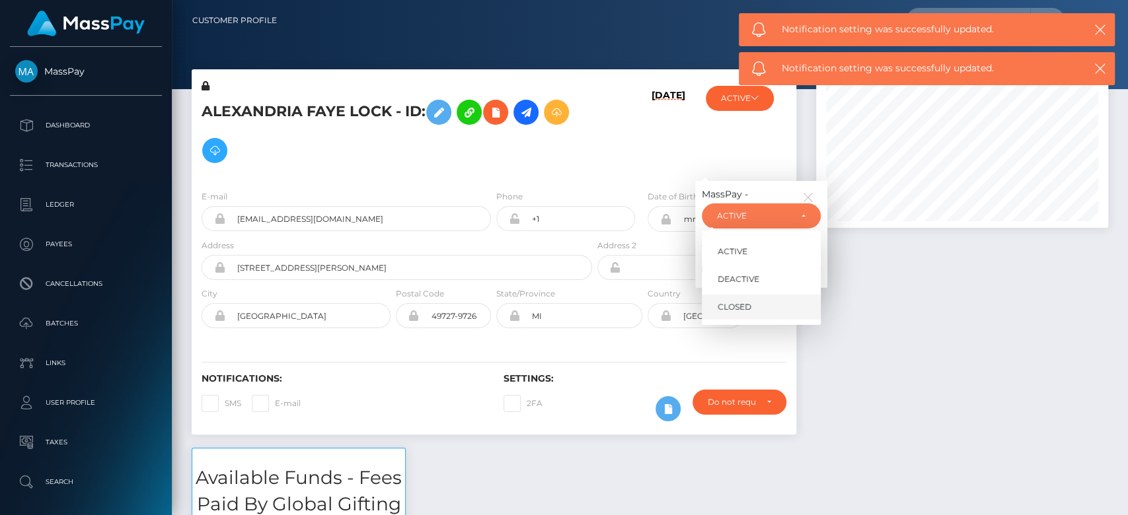
click at [758, 306] on link "CLOSED" at bounding box center [761, 307] width 119 height 24
select select "CLOSED"
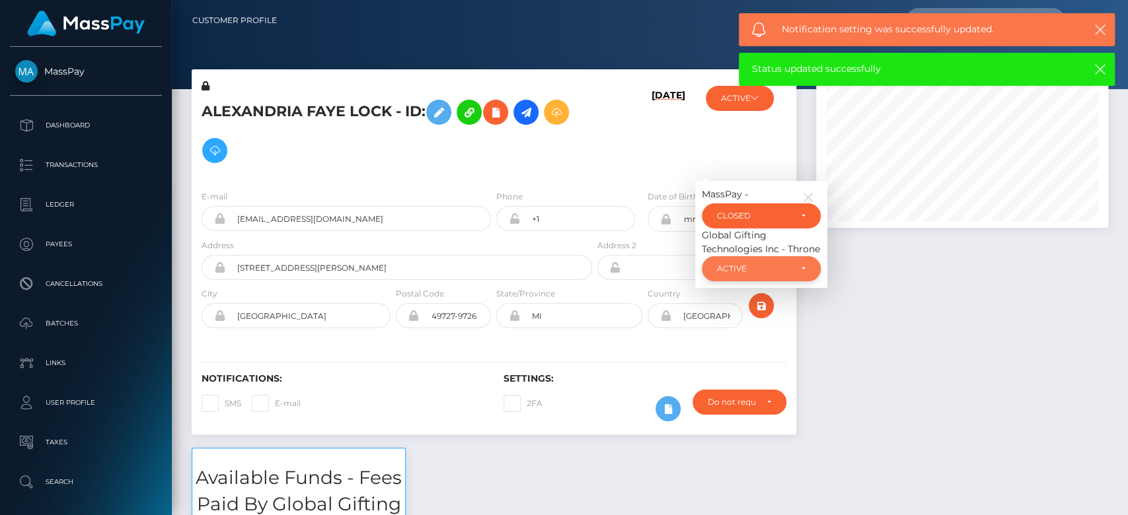
click at [804, 275] on div "ACTIVE" at bounding box center [761, 268] width 119 height 25
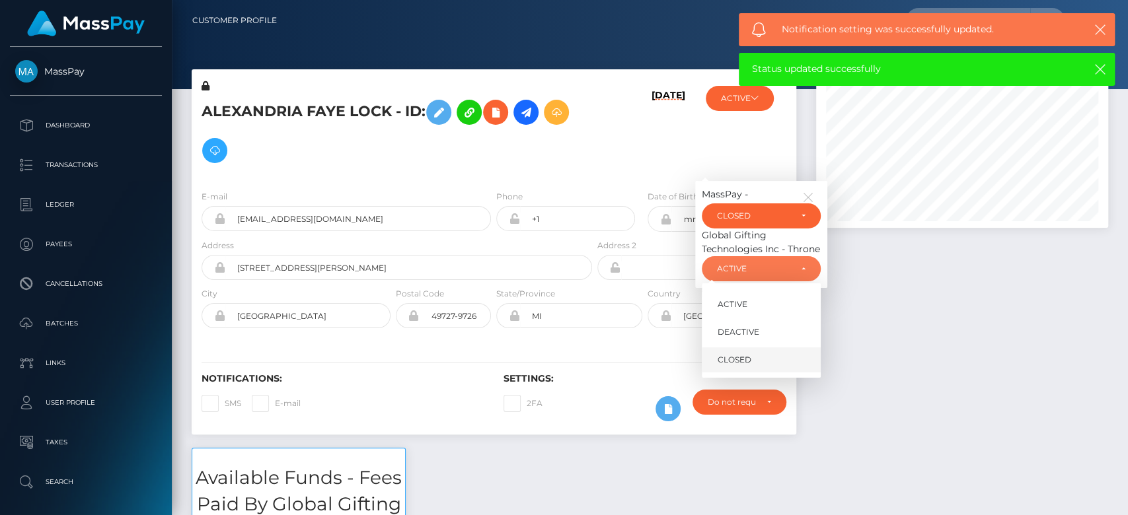
click at [762, 361] on link "CLOSED" at bounding box center [761, 360] width 119 height 24
select select "CLOSED"
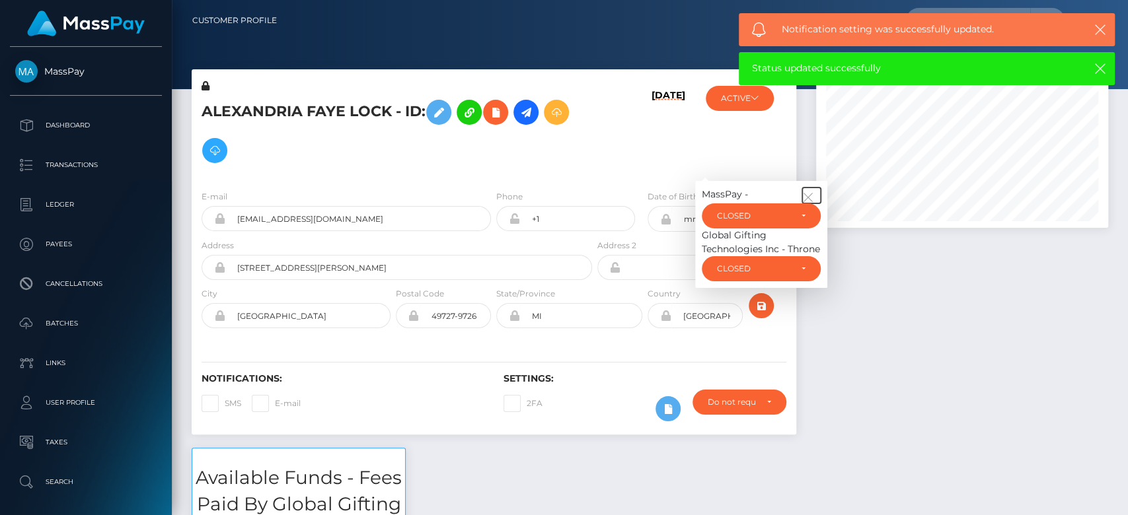
click at [807, 193] on icon "button" at bounding box center [808, 198] width 12 height 12
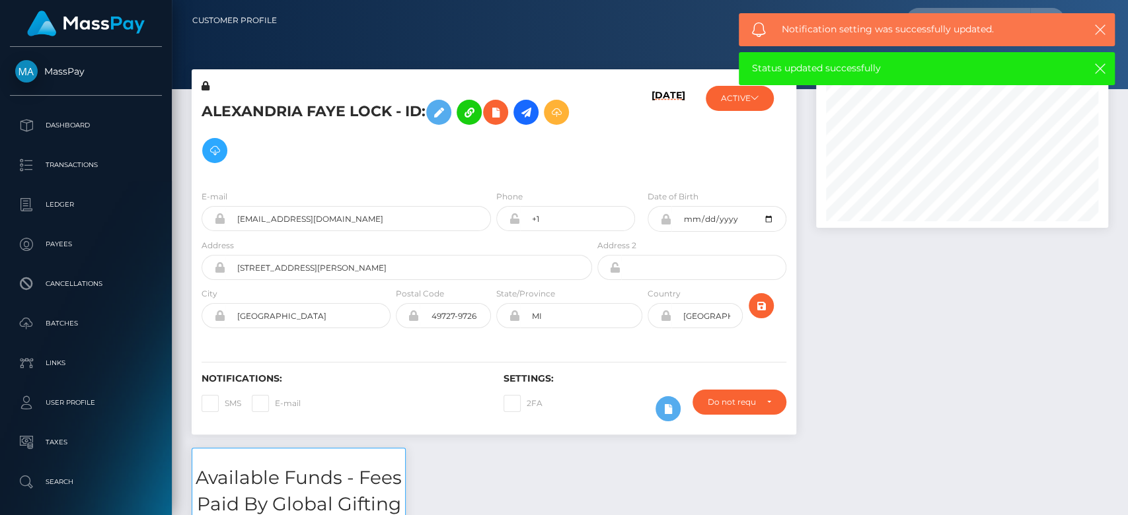
click at [892, 339] on div at bounding box center [962, 258] width 312 height 379
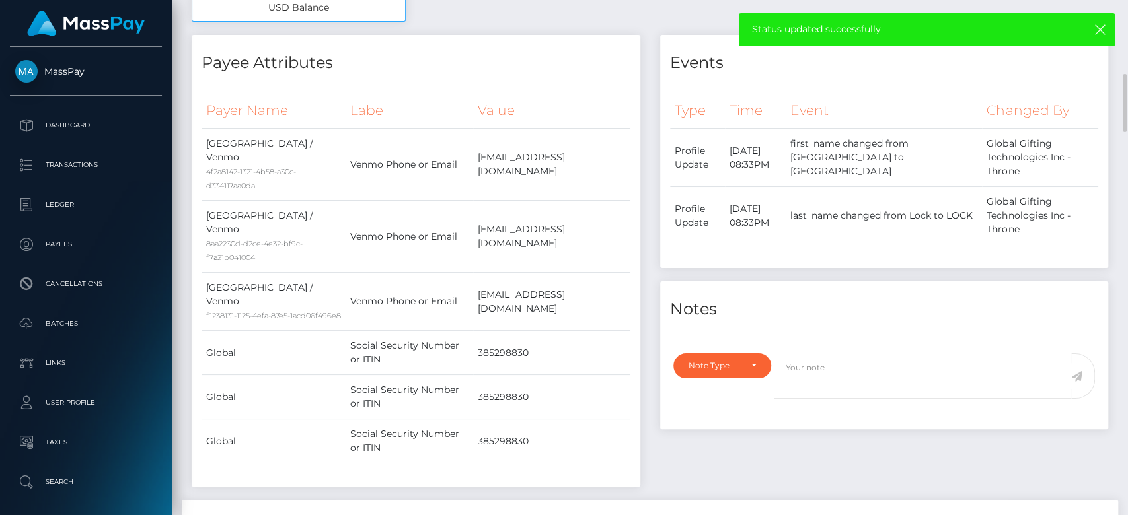
scroll to position [719, 0]
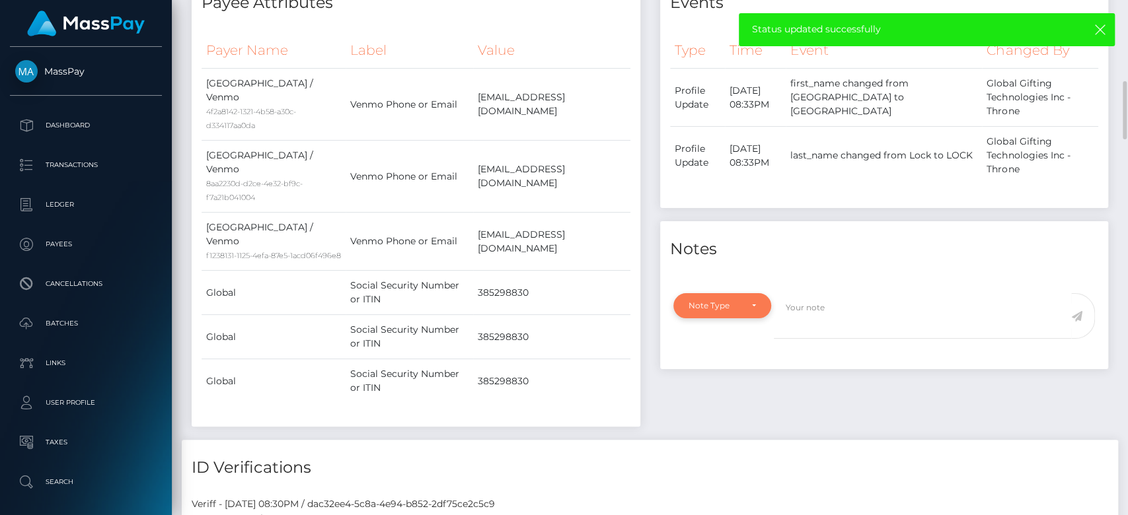
click at [750, 316] on div "Note Type" at bounding box center [722, 305] width 98 height 25
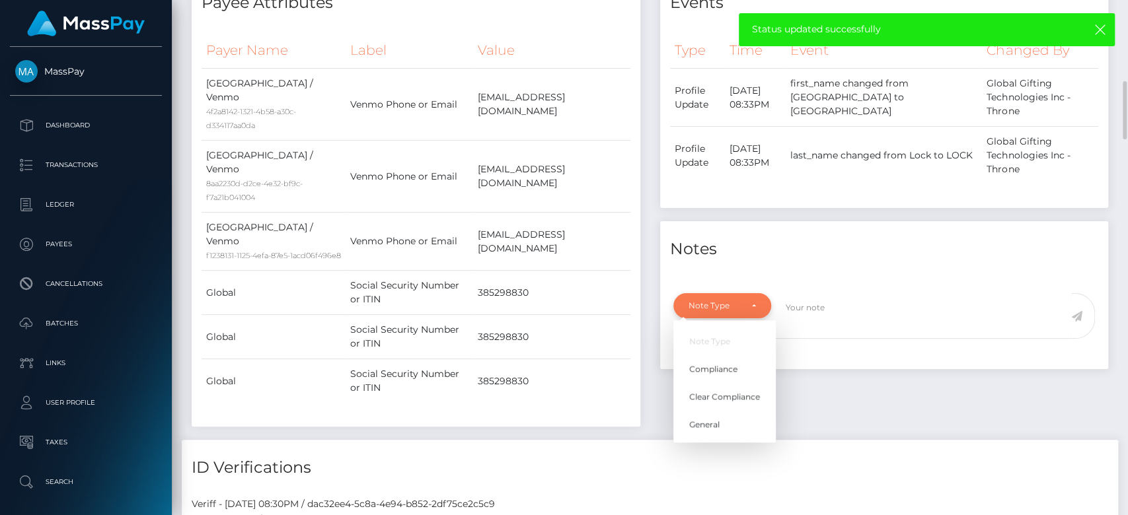
scroll to position [159, 292]
click at [730, 419] on link "General" at bounding box center [724, 425] width 102 height 24
select select "GENERAL"
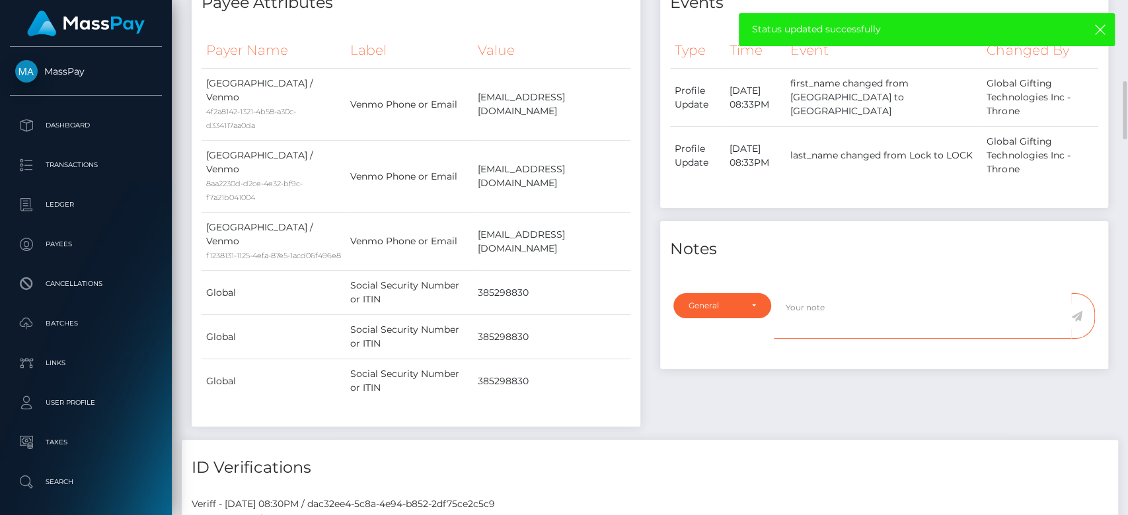
click at [815, 320] on textarea at bounding box center [922, 316] width 297 height 46
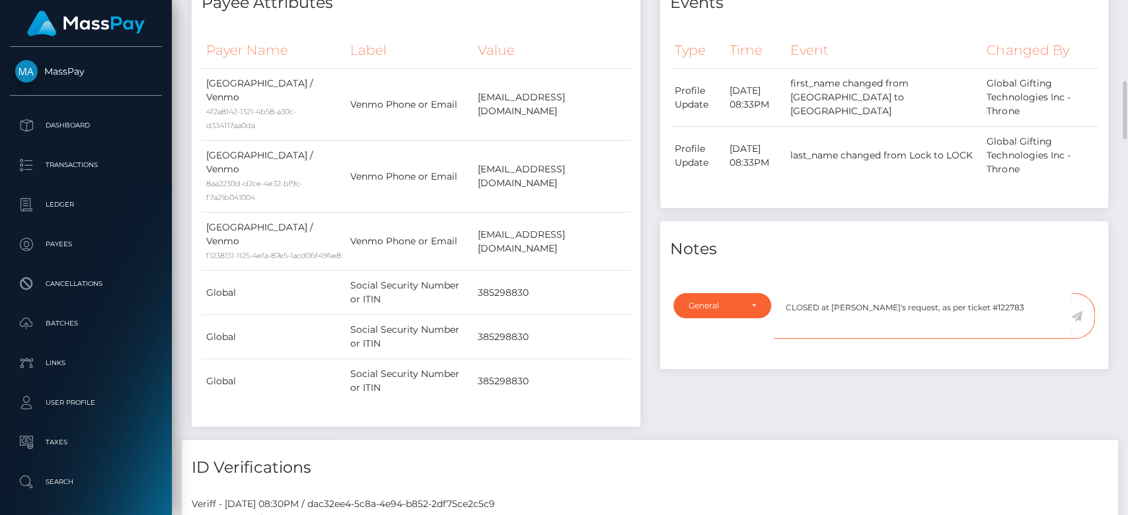
type textarea "CLOSED at payee's request, as per ticket #122783"
click at [1075, 313] on icon at bounding box center [1076, 316] width 11 height 11
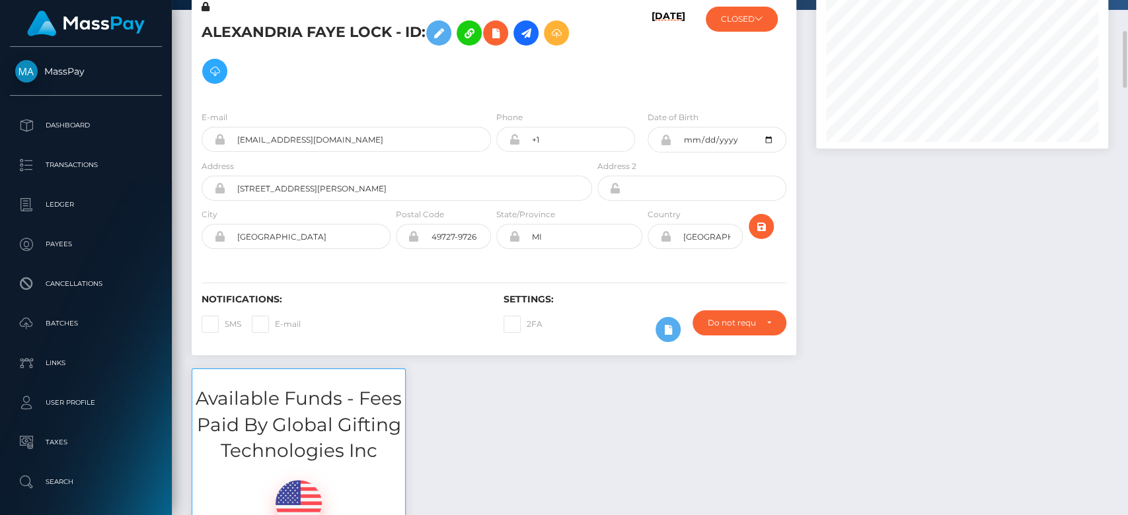
scroll to position [20, 0]
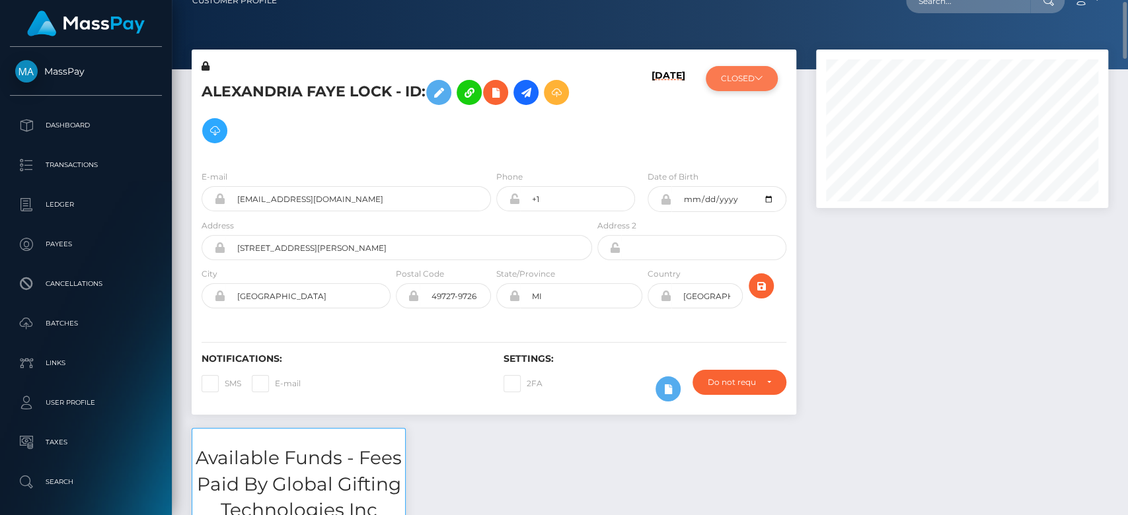
click at [761, 71] on button "CLOSED" at bounding box center [742, 78] width 72 height 25
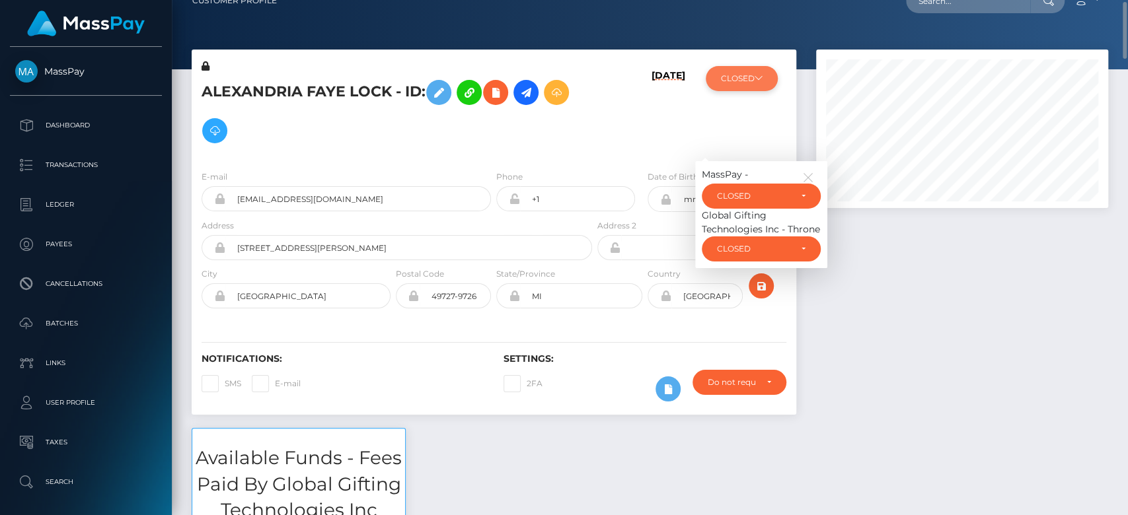
click at [761, 71] on button "CLOSED" at bounding box center [742, 78] width 72 height 25
click at [809, 172] on icon "button" at bounding box center [808, 178] width 12 height 12
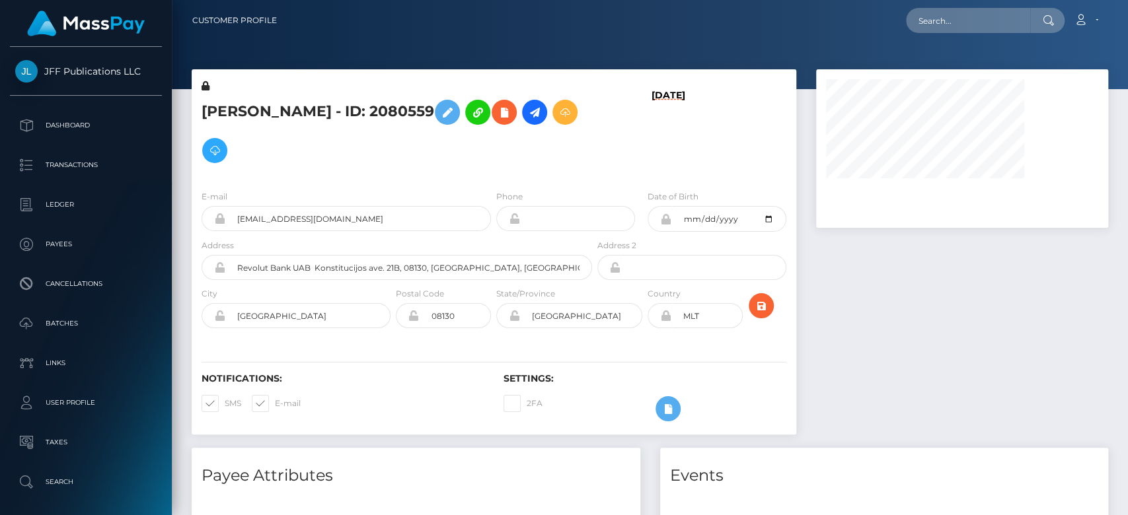
click at [920, 357] on div at bounding box center [962, 258] width 312 height 379
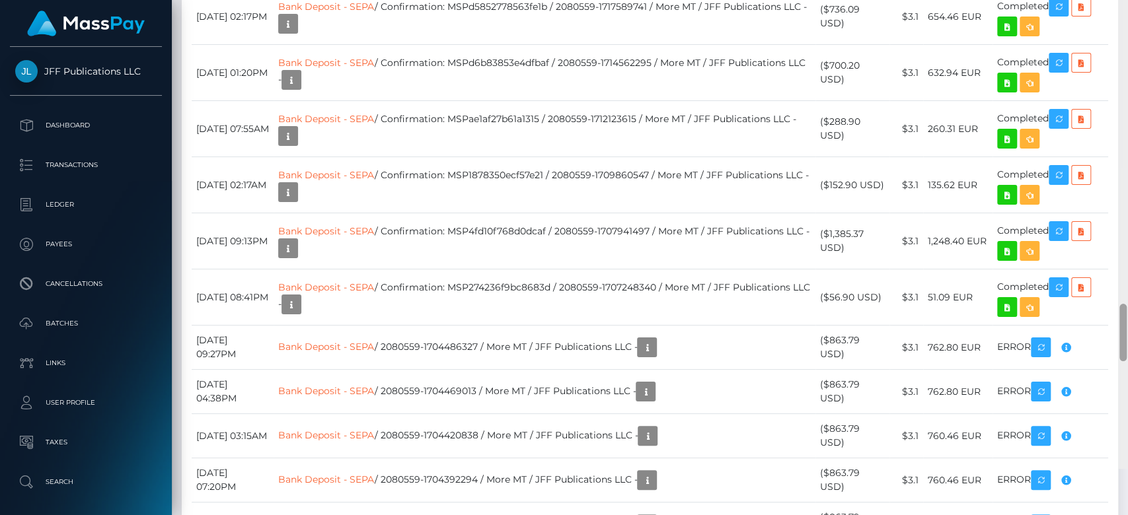
scroll to position [3142, 0]
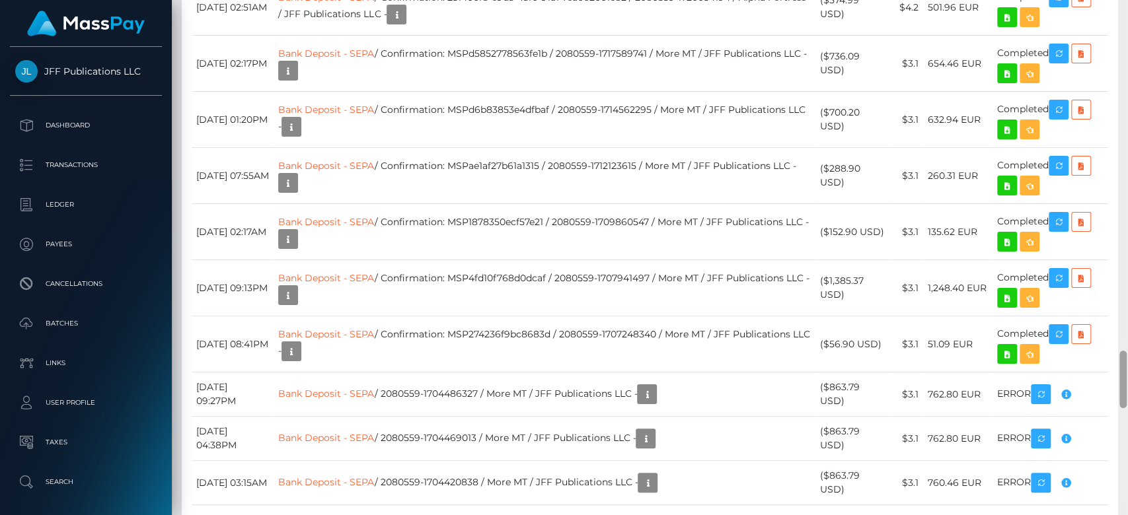
drag, startPoint x: 1119, startPoint y: 85, endPoint x: 1126, endPoint y: 384, distance: 300.0
click at [1126, 384] on div at bounding box center [1123, 258] width 10 height 516
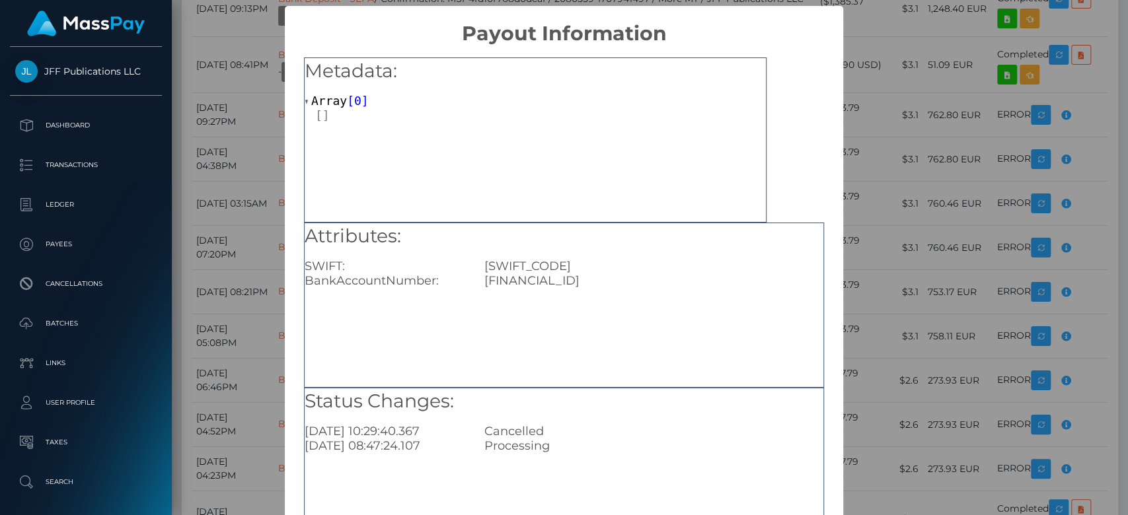
click at [929, 246] on div "× Payout Information Metadata: Array [ 0 ] Attributes: SWIFT: REVOLT21XXX BankA…" at bounding box center [564, 257] width 1128 height 515
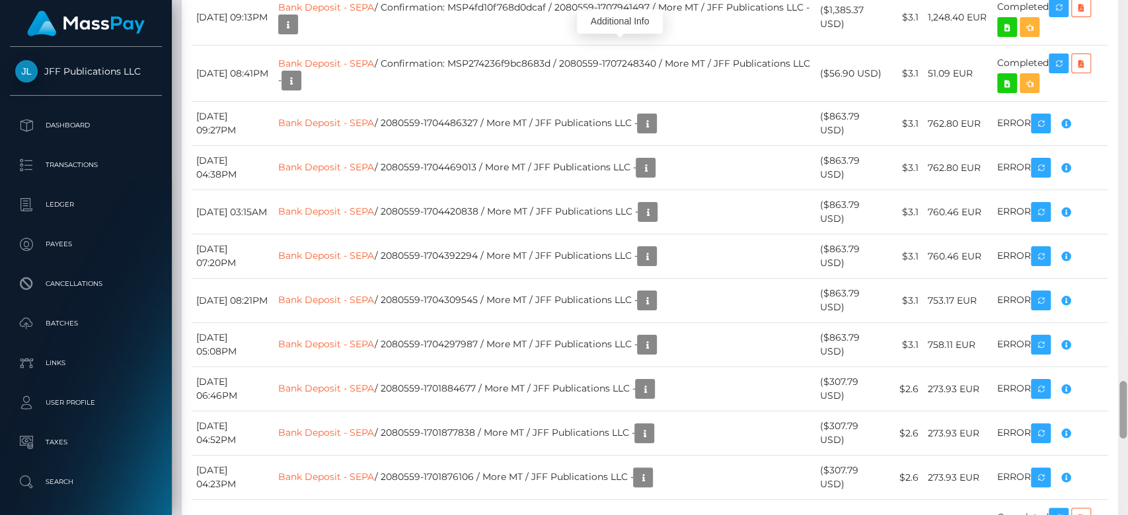
scroll to position [3929, 0]
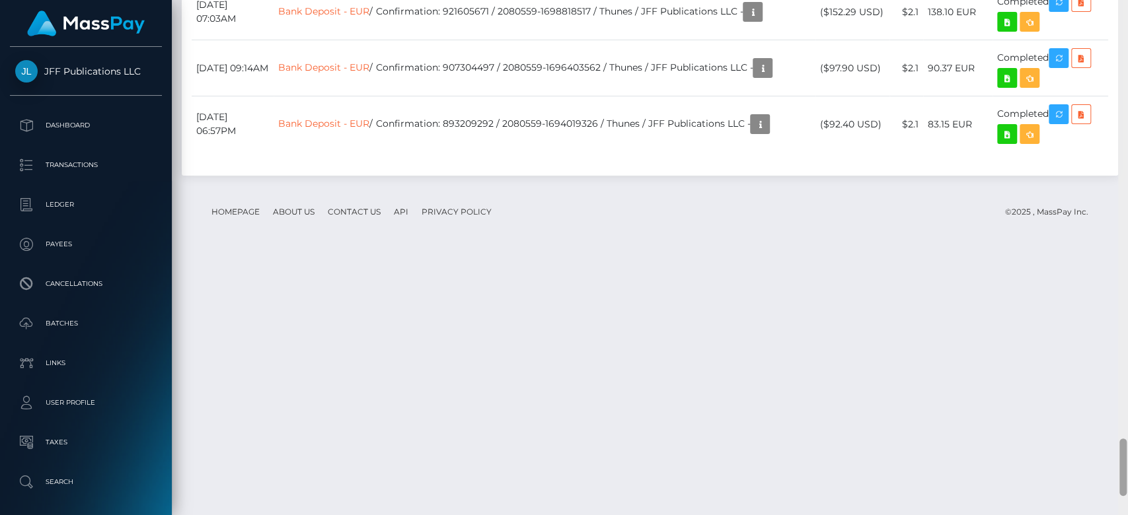
click at [1126, 407] on div at bounding box center [1123, 258] width 10 height 516
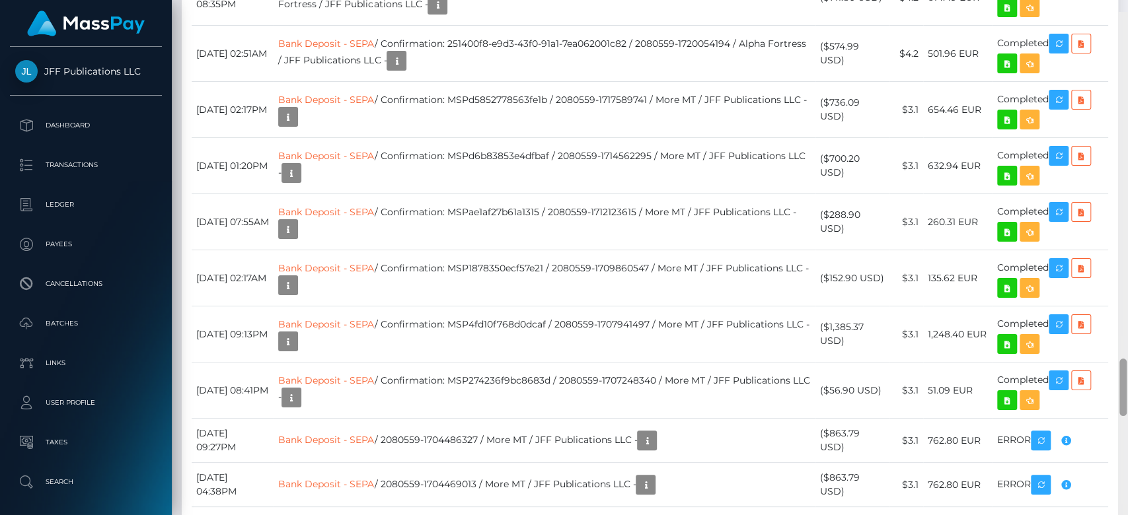
scroll to position [3042, 0]
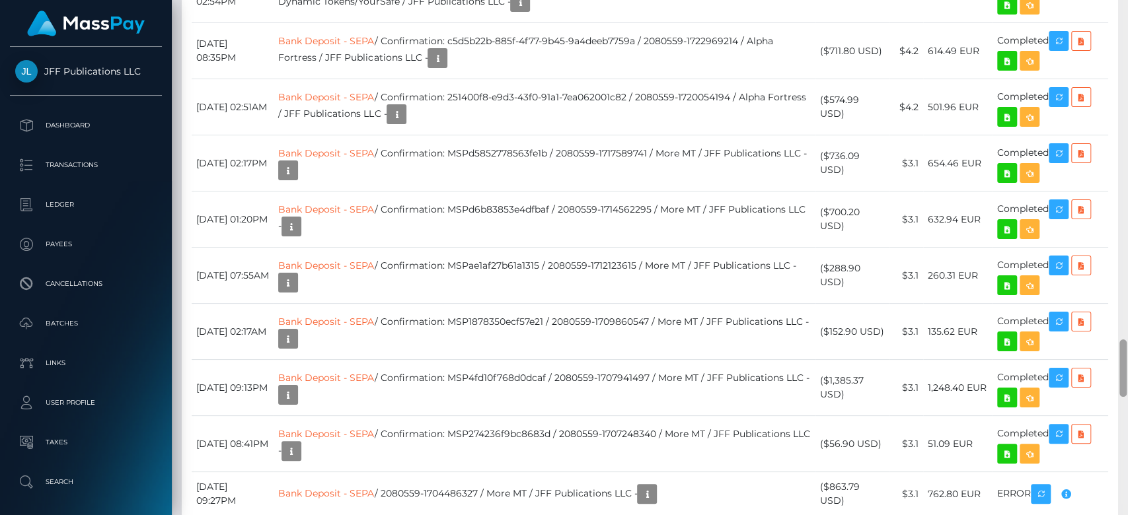
drag, startPoint x: 1120, startPoint y: 448, endPoint x: 1126, endPoint y: 349, distance: 98.6
click at [1126, 349] on div at bounding box center [1123, 258] width 10 height 516
drag, startPoint x: 475, startPoint y: 363, endPoint x: 588, endPoint y: 365, distance: 113.0
drag, startPoint x: 304, startPoint y: 359, endPoint x: 604, endPoint y: 379, distance: 301.2
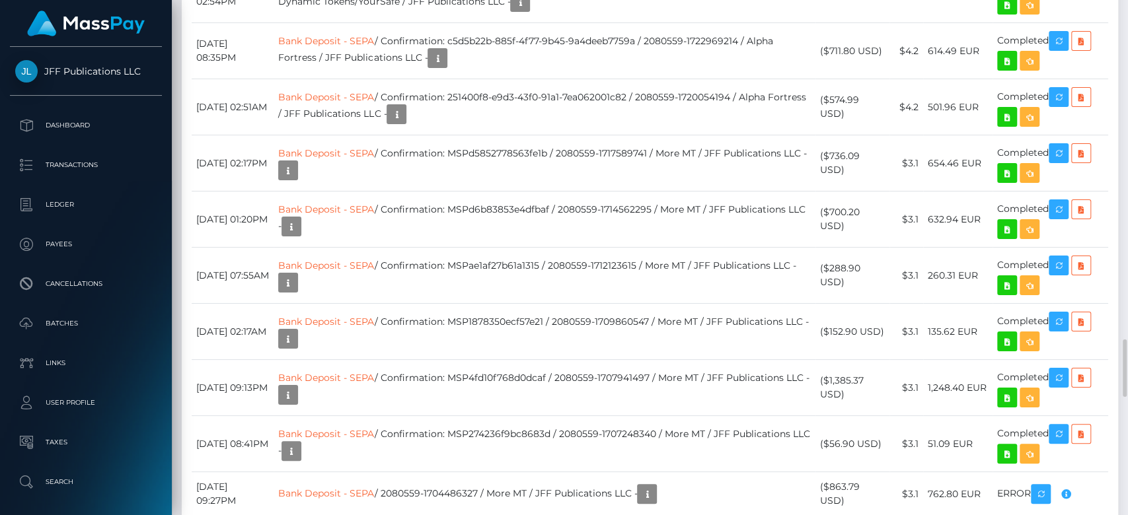
drag, startPoint x: 605, startPoint y: 379, endPoint x: 309, endPoint y: 361, distance: 296.5
copy td "Bank Deposit - SEPA / Confirmation: cd30b20b-e27e-43a3-b4b1-a7aa9487114a / 2080…"
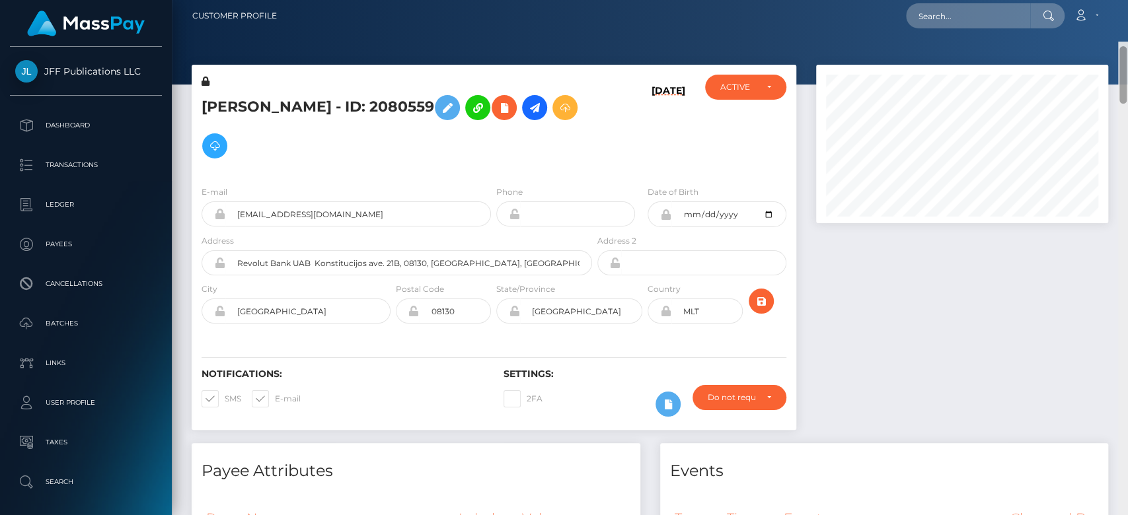
scroll to position [0, 0]
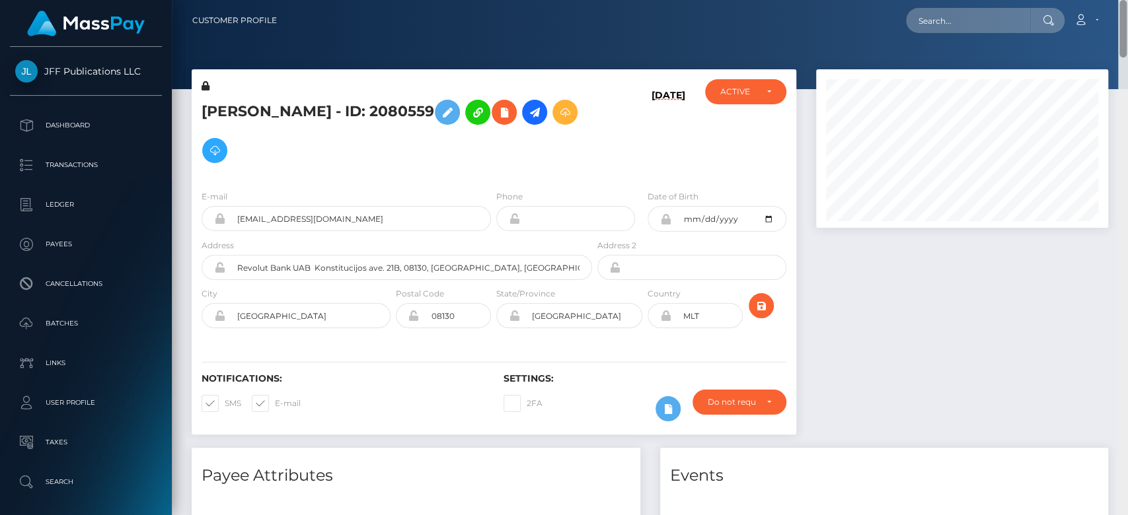
drag, startPoint x: 1120, startPoint y: 362, endPoint x: 1126, endPoint y: 2, distance: 360.1
click at [1126, 2] on div "Customer Profile Loading... Loading..." at bounding box center [650, 257] width 956 height 515
drag, startPoint x: 402, startPoint y: 110, endPoint x: 198, endPoint y: 119, distance: 205.0
click at [198, 119] on div "Dmitrii Larin - ID: 2080559" at bounding box center [393, 129] width 403 height 100
copy h5 "Dmitrii Larin - ID: 2080559"
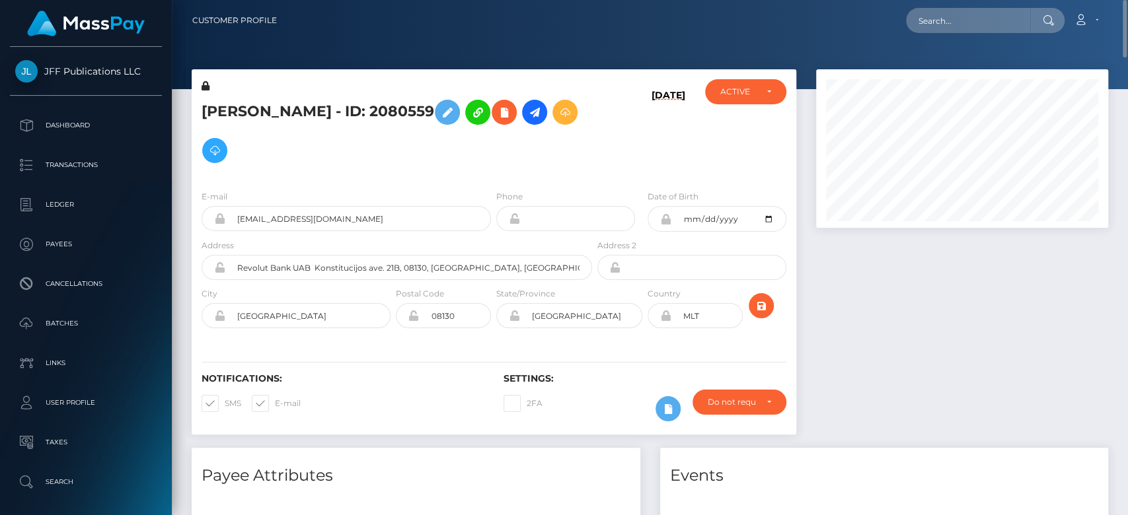
click at [913, 311] on div at bounding box center [962, 258] width 312 height 379
drag, startPoint x: 1122, startPoint y: 108, endPoint x: 1056, endPoint y: -17, distance: 140.9
click at [1056, 0] on html "JFF Publications LLC Dashboard Transactions Ledger Payees Batches" at bounding box center [564, 257] width 1128 height 515
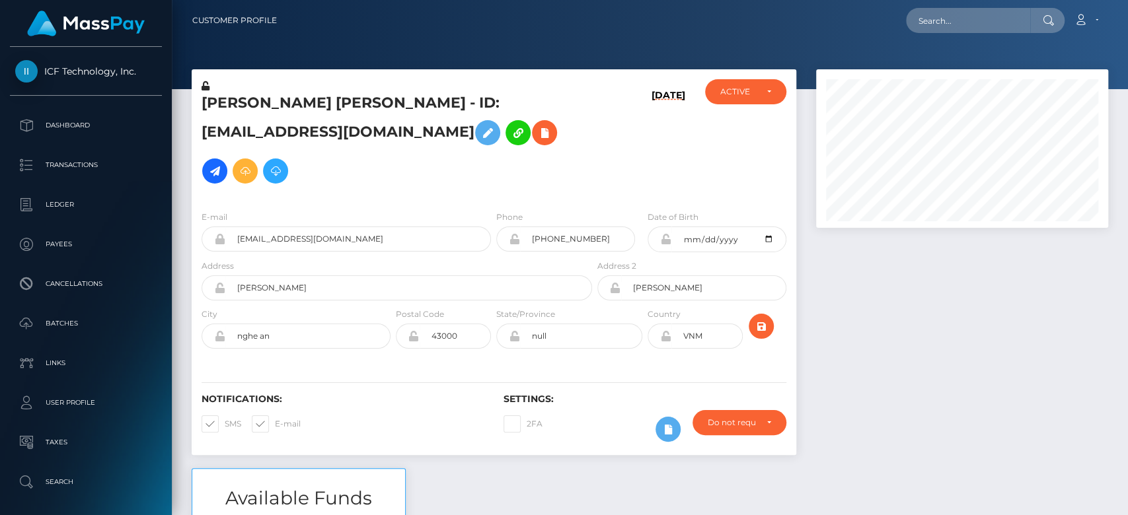
scroll to position [159, 292]
click at [1010, 343] on div at bounding box center [962, 268] width 312 height 399
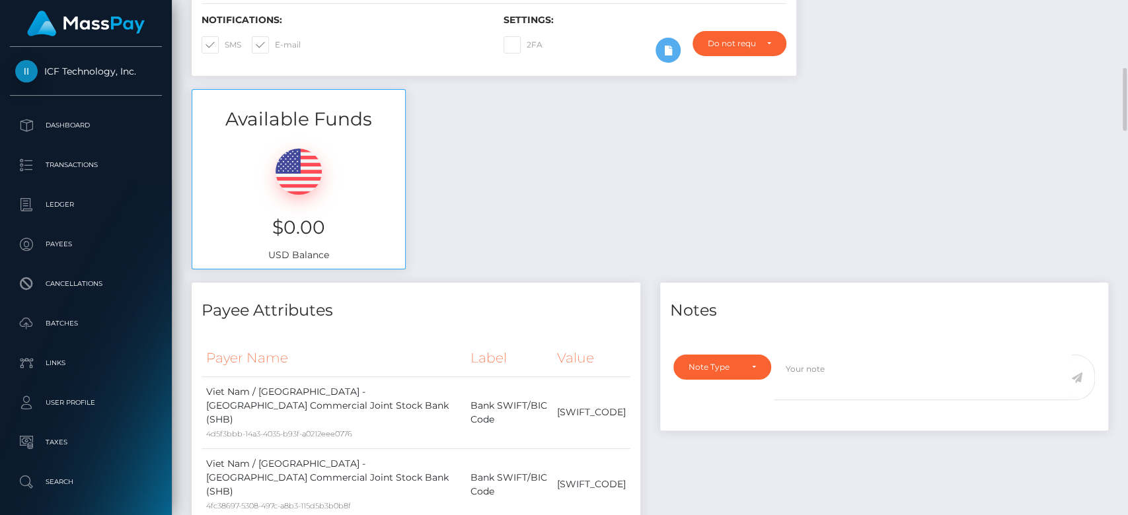
scroll to position [399, 0]
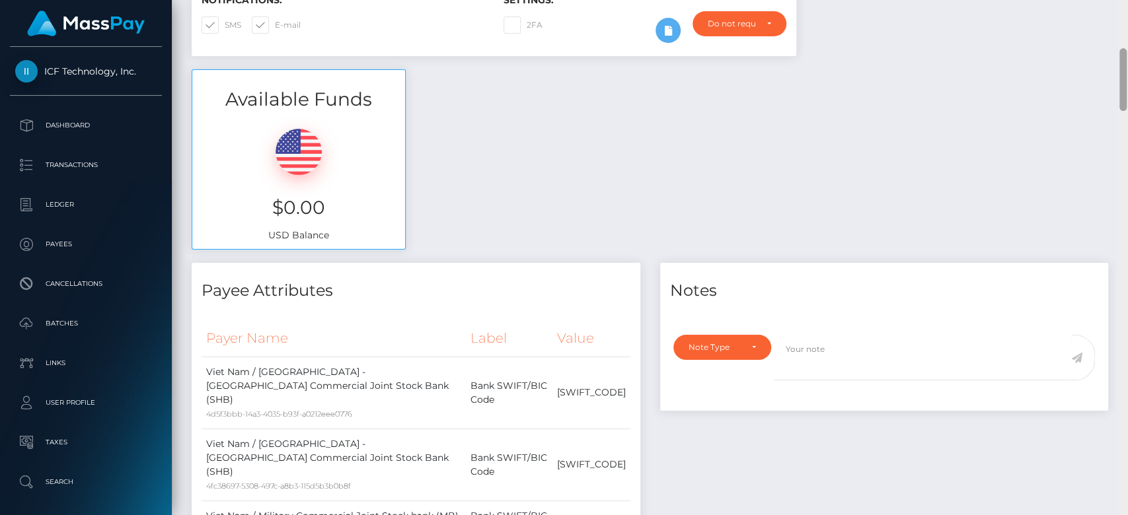
click at [1119, 97] on div at bounding box center [1122, 79] width 7 height 63
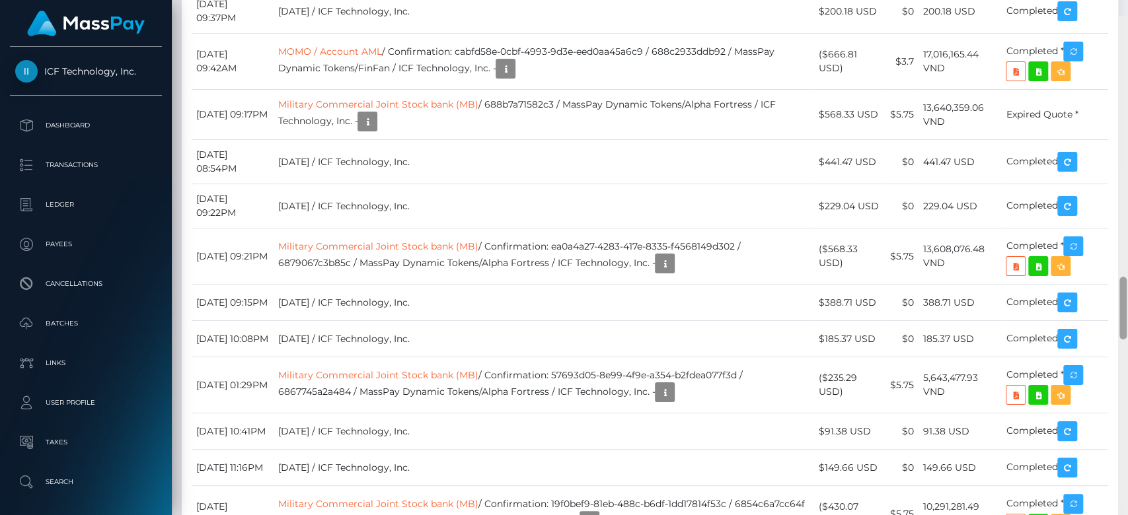
scroll to position [2097, 0]
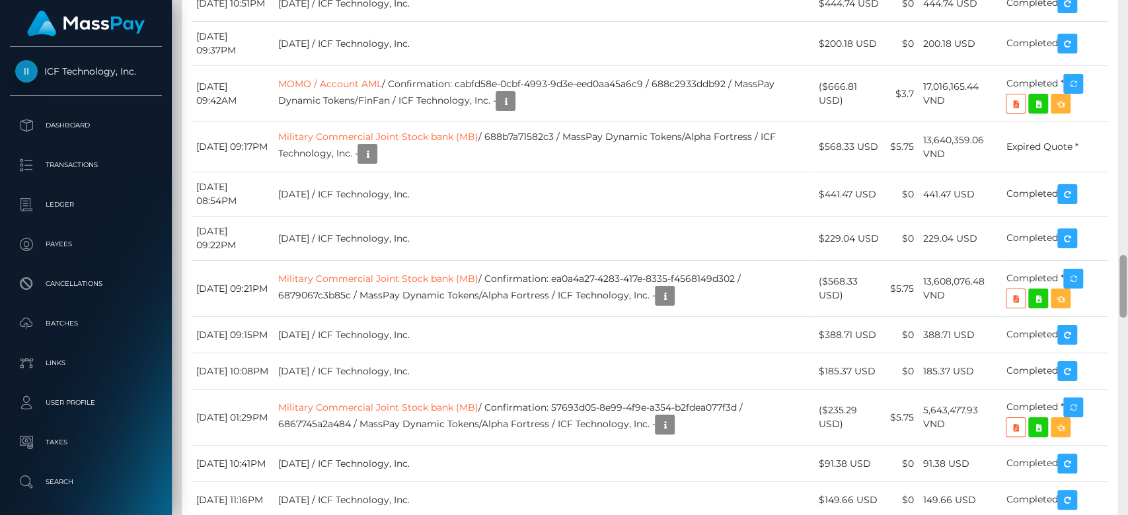
drag, startPoint x: 1122, startPoint y: 97, endPoint x: 1126, endPoint y: 304, distance: 206.8
click at [1126, 304] on div at bounding box center [1123, 258] width 10 height 516
drag, startPoint x: 408, startPoint y: 147, endPoint x: 376, endPoint y: 146, distance: 31.7
copy td "FinFan"
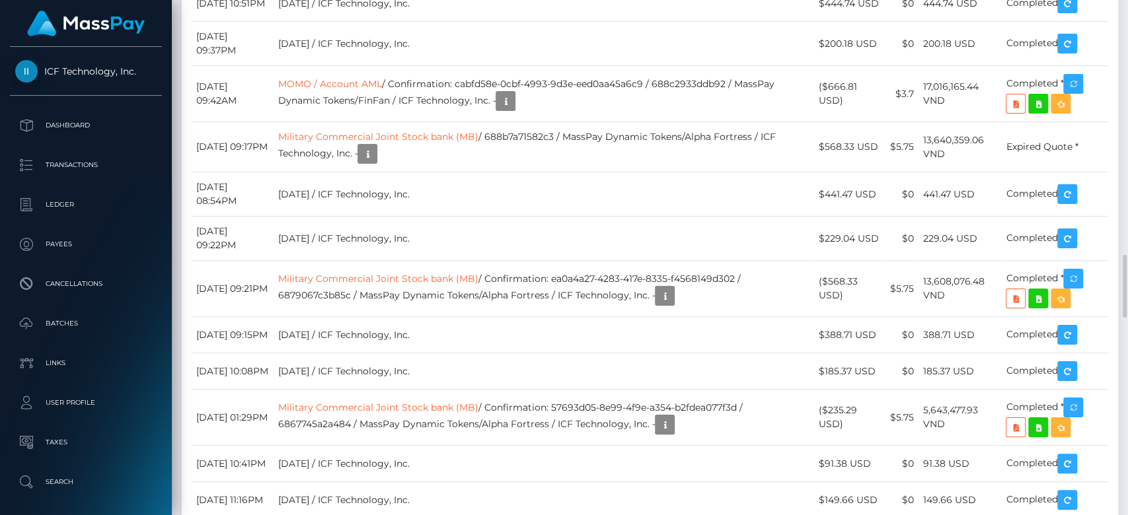
drag, startPoint x: 470, startPoint y: 137, endPoint x: 654, endPoint y: 123, distance: 184.2
copy td "d6223825-ee61-417c-8598-fc12c85f4514"
click at [1126, 34] on div at bounding box center [1123, 258] width 10 height 516
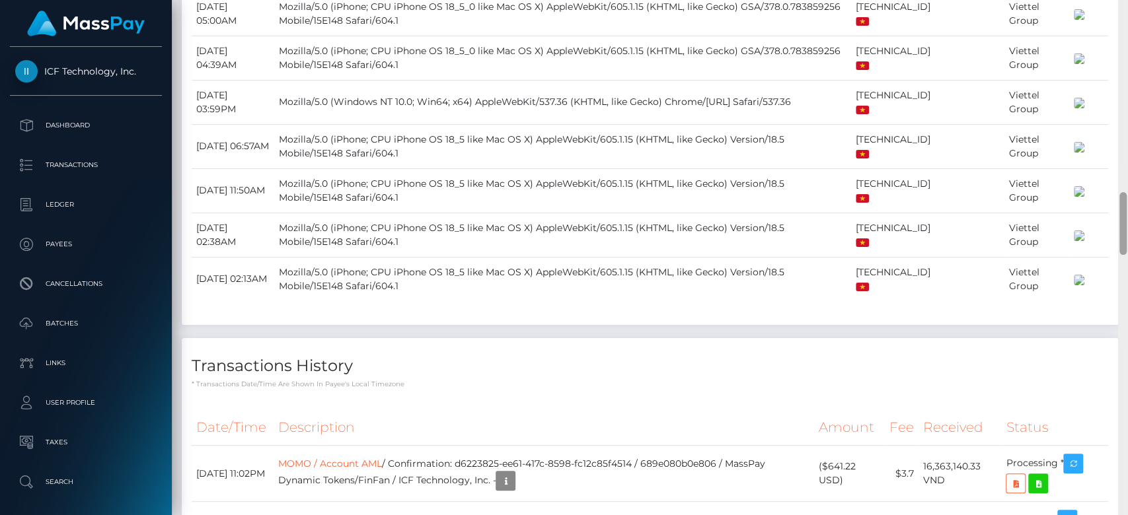
click at [1126, 35] on div at bounding box center [1123, 258] width 10 height 516
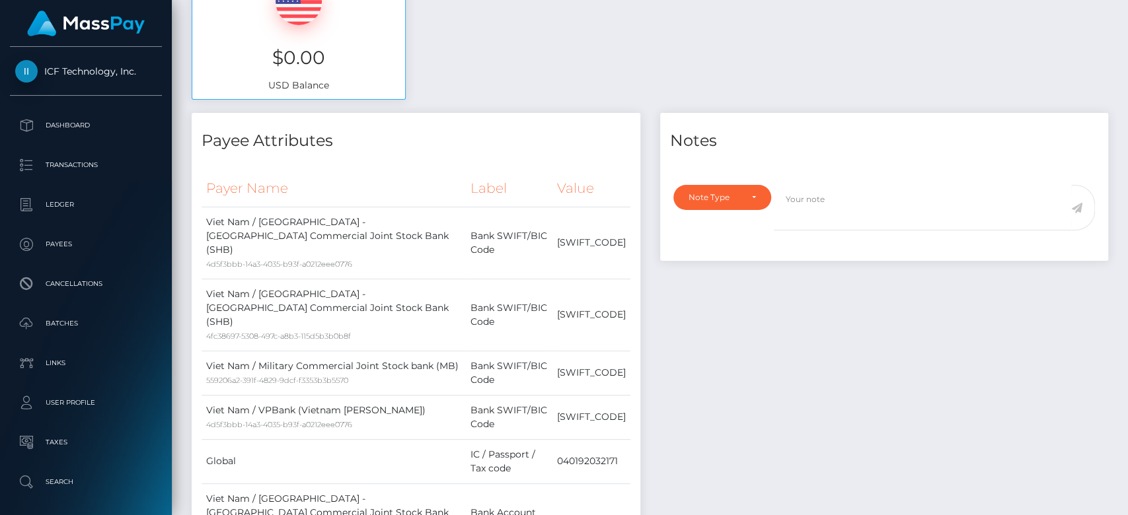
scroll to position [32, 0]
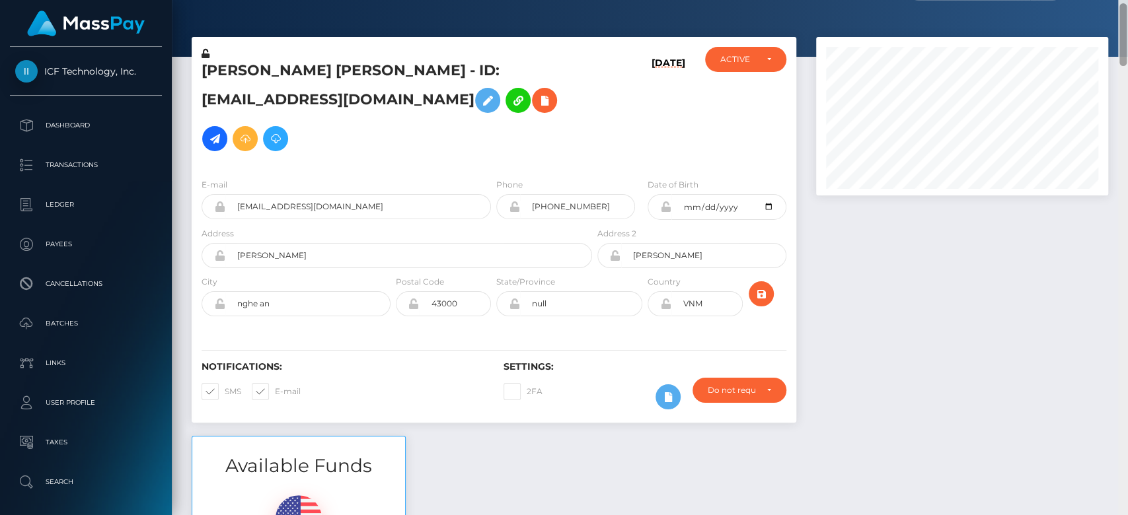
click at [1124, 37] on div at bounding box center [1123, 258] width 10 height 516
click at [1124, 37] on div at bounding box center [1122, 34] width 7 height 63
drag, startPoint x: 1060, startPoint y: 21, endPoint x: 1078, endPoint y: 15, distance: 19.4
click at [1060, 18] on div at bounding box center [650, 12] width 956 height 89
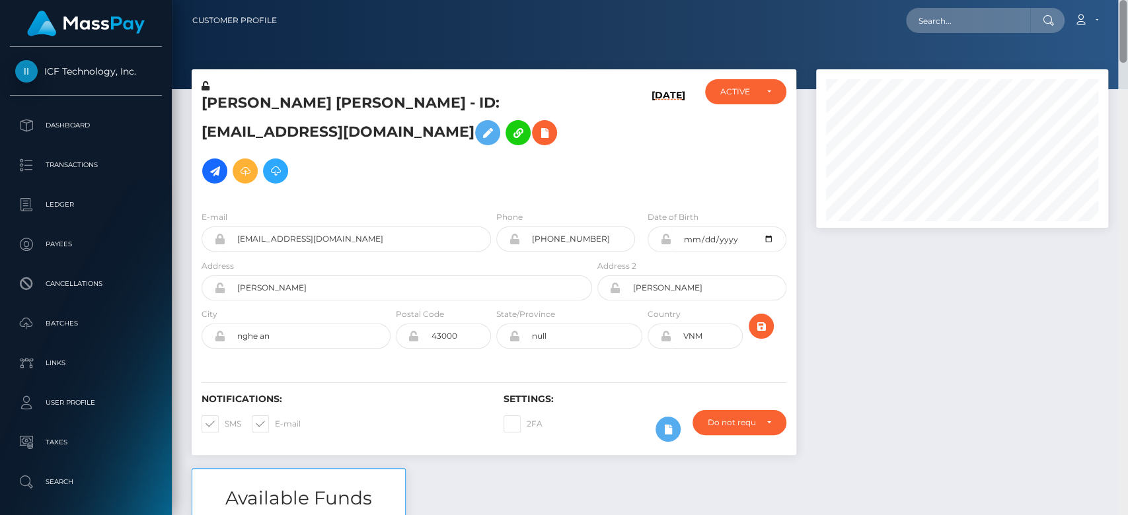
drag, startPoint x: 1120, startPoint y: 28, endPoint x: 1118, endPoint y: 2, distance: 25.8
click at [1120, 3] on div "Customer Profile Loading... Loading..." at bounding box center [650, 257] width 956 height 515
click at [1005, 8] on input "text" at bounding box center [968, 20] width 124 height 25
paste input "[EMAIL_ADDRESS][DOMAIN_NAME]"
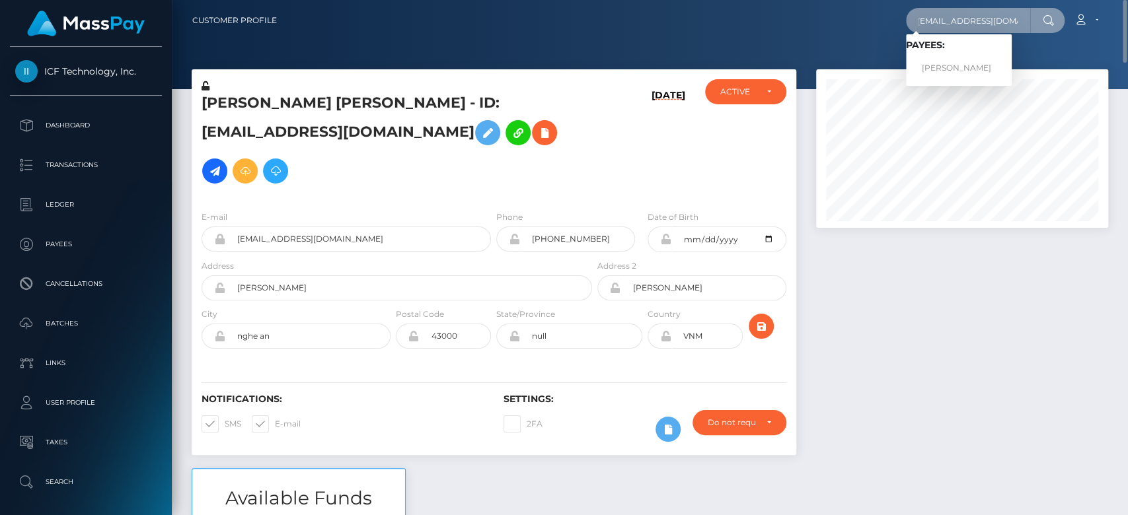
type input "[EMAIL_ADDRESS][DOMAIN_NAME]"
click at [972, 67] on link "[PERSON_NAME]" at bounding box center [959, 68] width 106 height 24
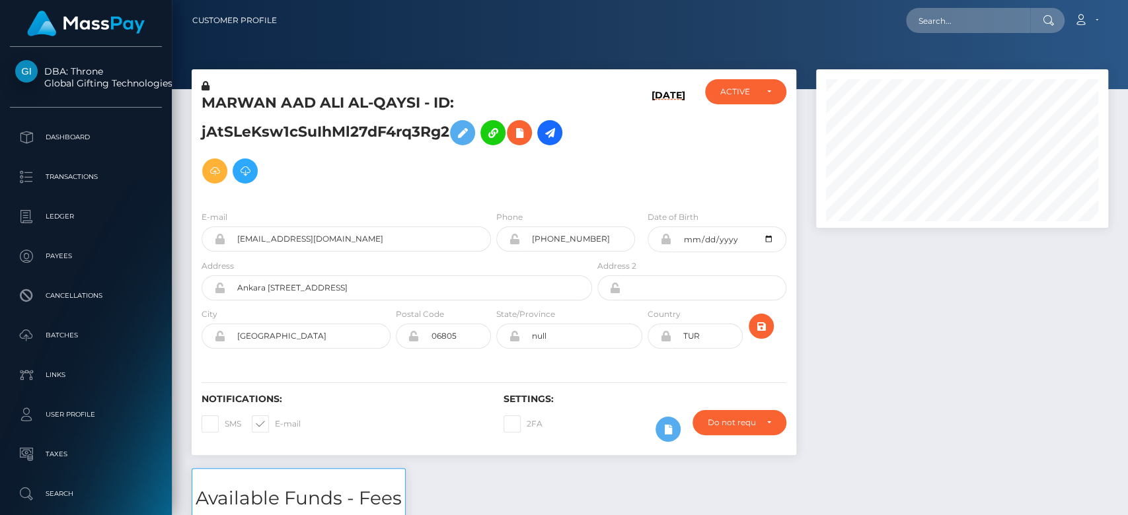
scroll to position [159, 292]
click at [896, 376] on div at bounding box center [962, 268] width 312 height 399
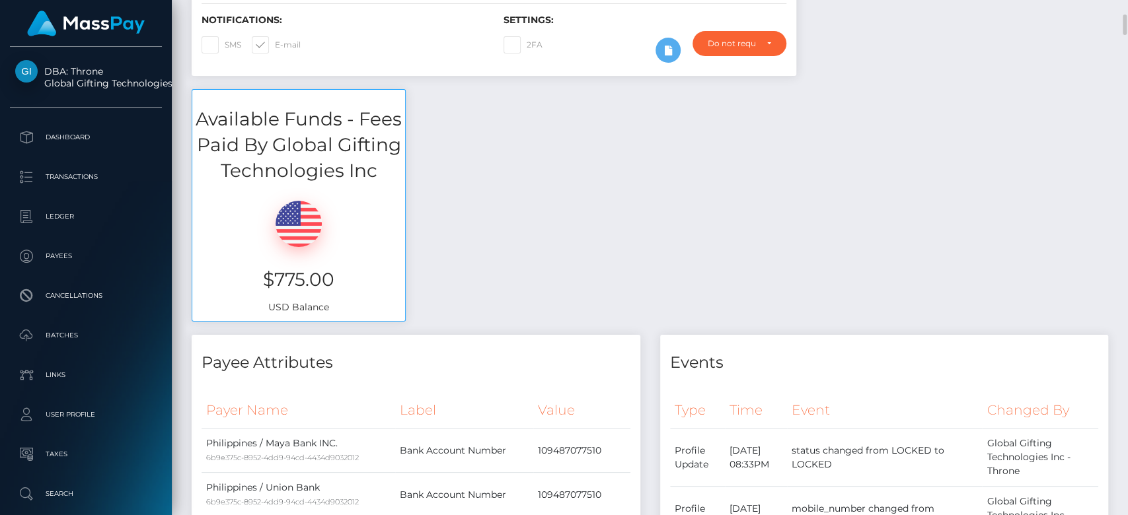
scroll to position [439, 0]
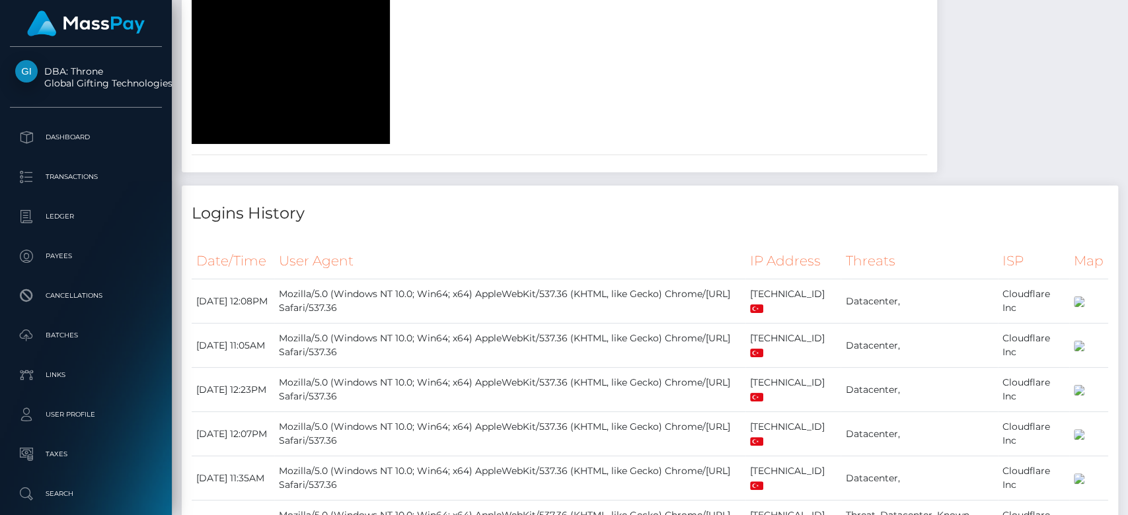
click at [1126, 191] on div at bounding box center [1123, 258] width 10 height 516
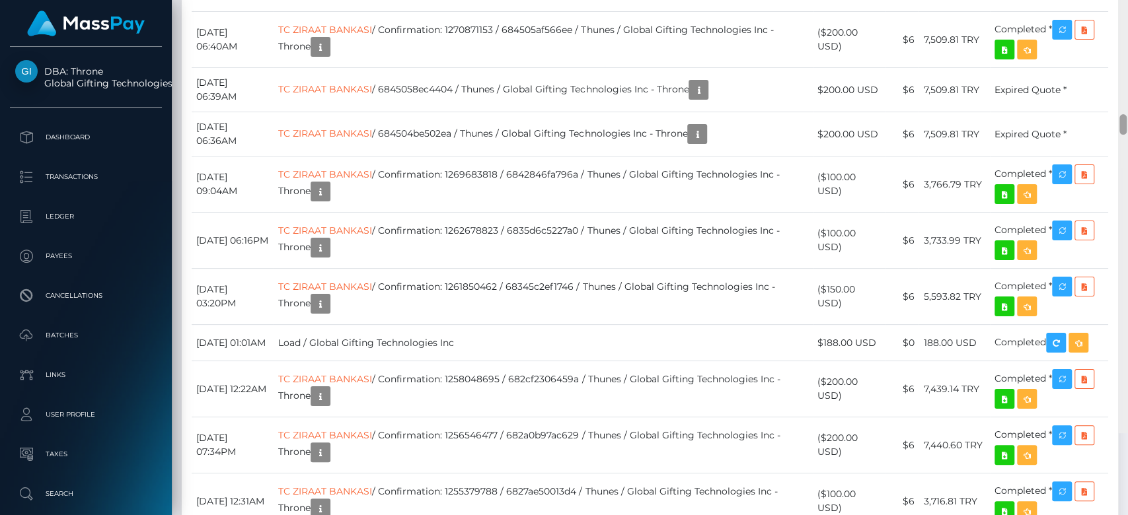
scroll to position [4850, 0]
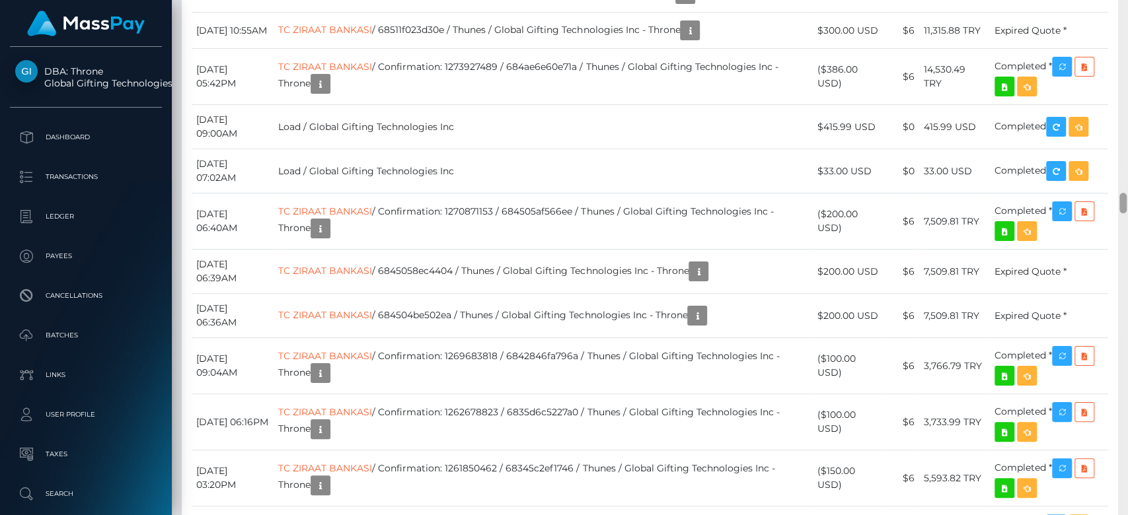
drag, startPoint x: 1124, startPoint y: 190, endPoint x: 1126, endPoint y: 201, distance: 11.5
click at [1126, 201] on div at bounding box center [1123, 258] width 10 height 516
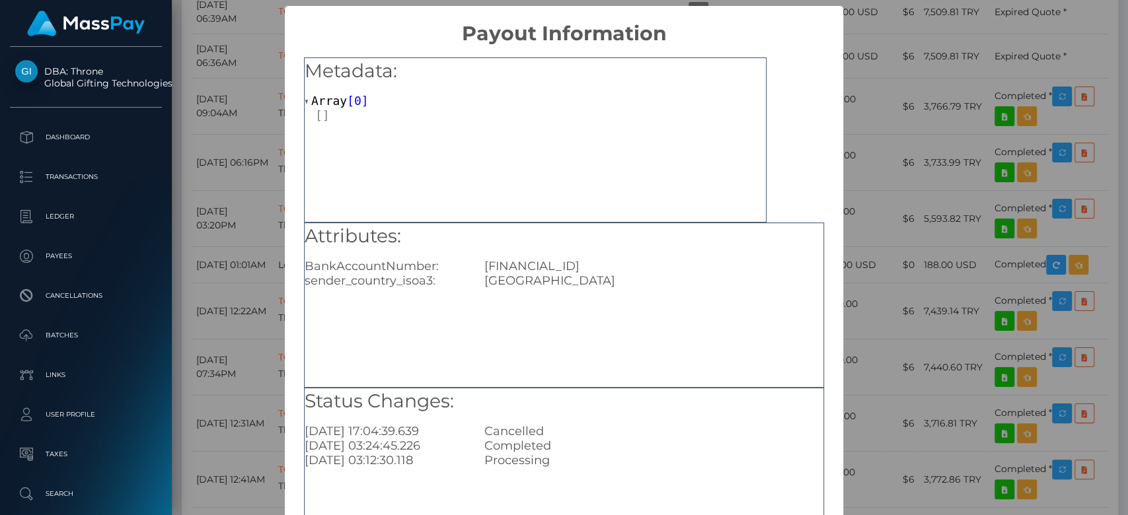
drag, startPoint x: 694, startPoint y: 271, endPoint x: 480, endPoint y: 272, distance: 213.4
click at [480, 272] on div "TR780001001306872776105001" at bounding box center [653, 266] width 359 height 15
copy div "TR780001001306872776105001"
click at [888, 203] on div "× Payout Information Metadata: Array [ 0 ] Attributes: BankAccountNumber: TR780…" at bounding box center [564, 257] width 1128 height 515
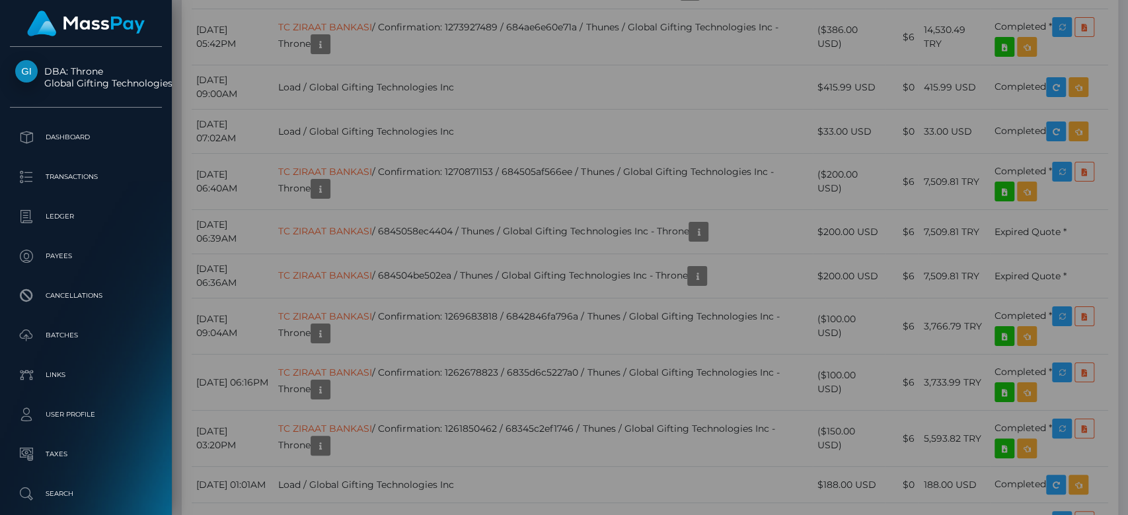
scroll to position [0, 0]
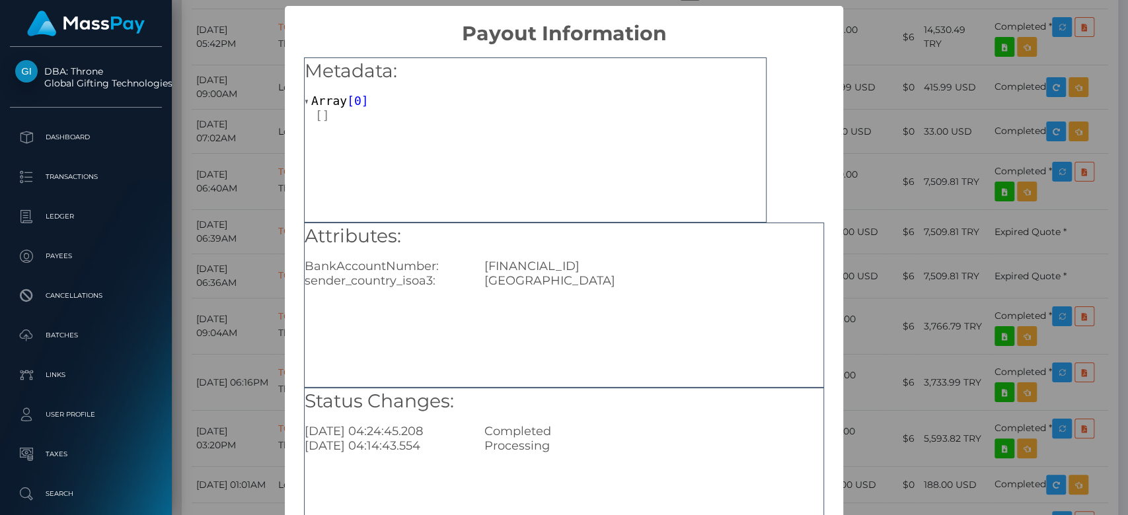
click at [972, 198] on div "× Payout Information Metadata: Array [ 0 ] Attributes: BankAccountNumber: TR690…" at bounding box center [564, 257] width 1128 height 515
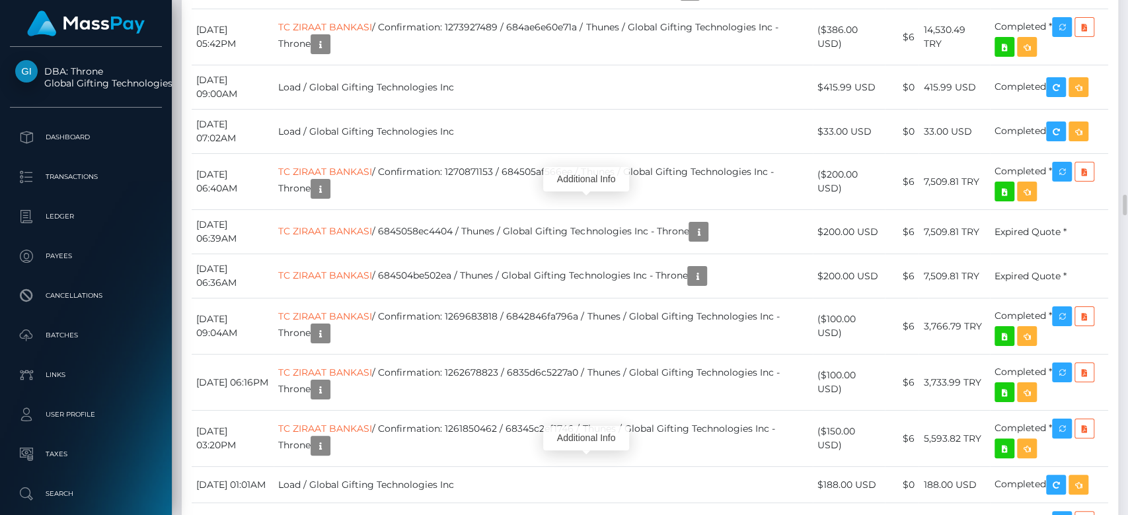
scroll to position [159, 292]
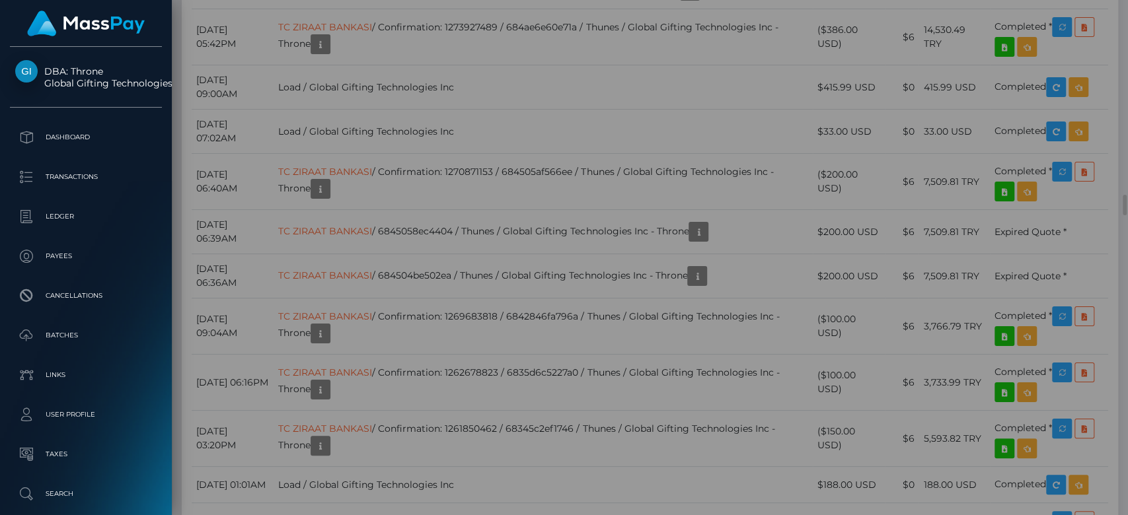
scroll to position [0, 0]
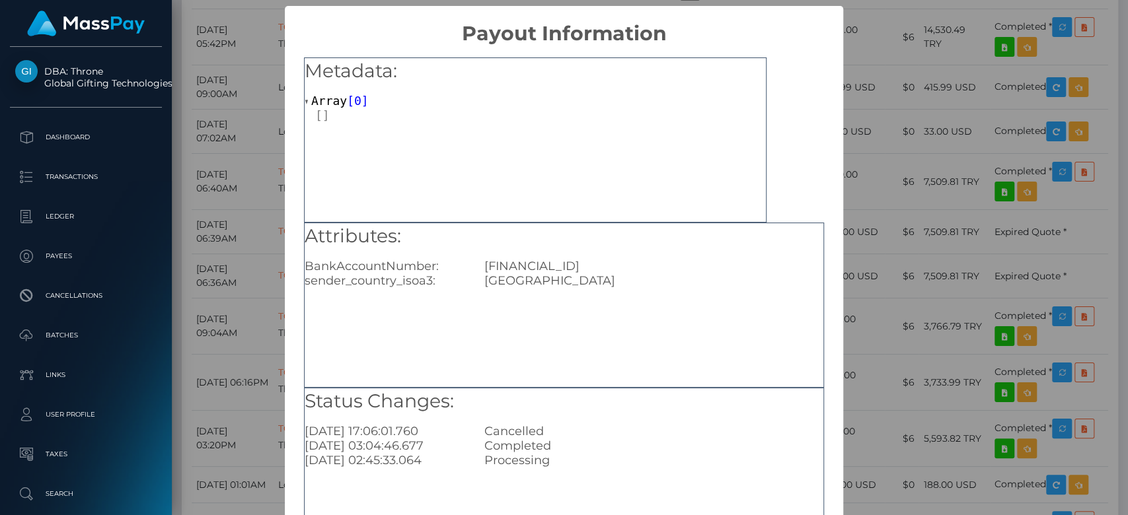
click at [901, 338] on div "× Payout Information Metadata: Array [ 0 ] Attributes: BankAccountNumber: TR780…" at bounding box center [564, 257] width 1128 height 515
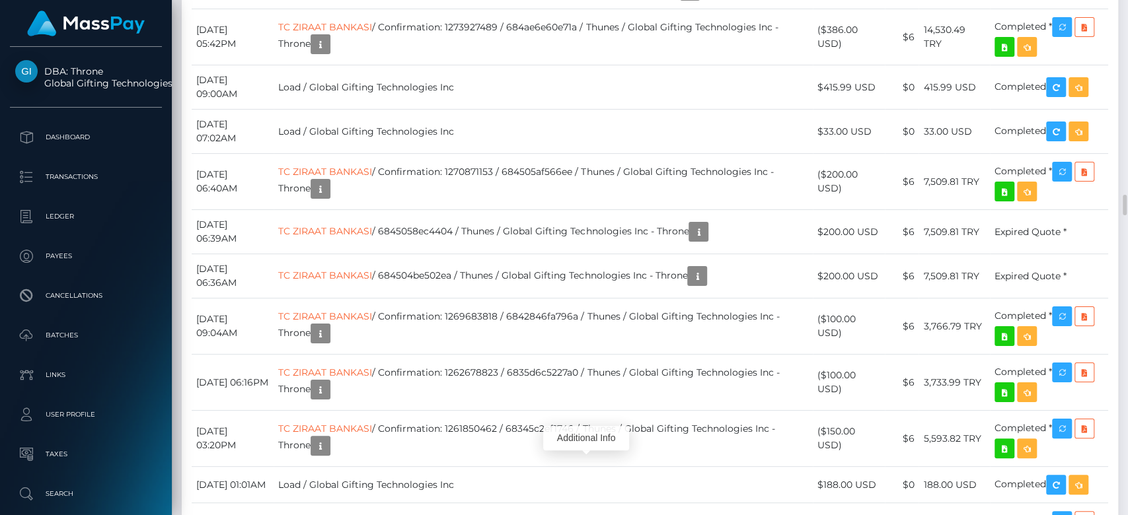
scroll to position [159, 292]
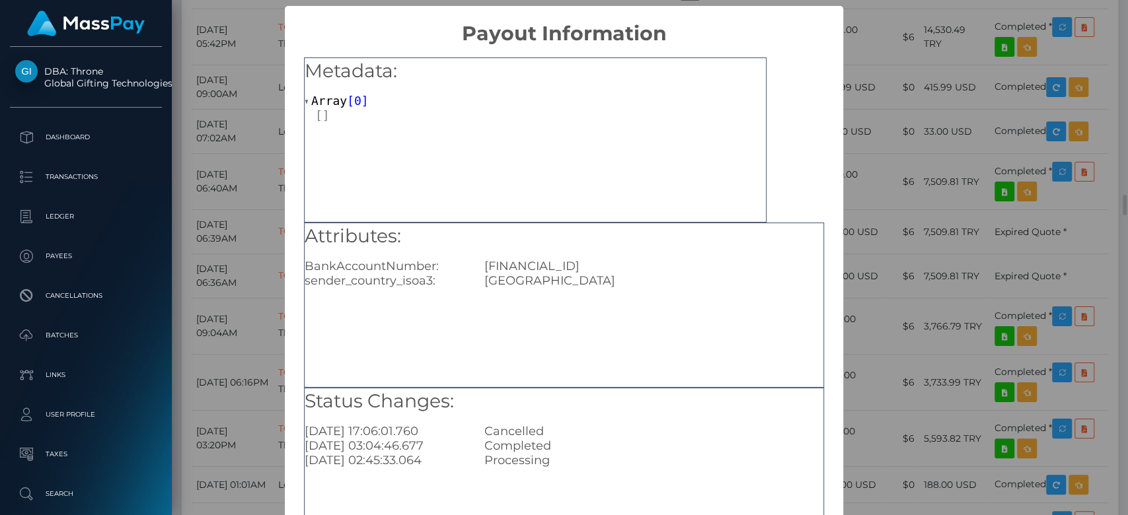
scroll to position [0, 0]
click at [842, 294] on div "× Payout Information Metadata: Array [ 0 ] Attributes: BankAccountNumber: TR780…" at bounding box center [564, 257] width 1128 height 515
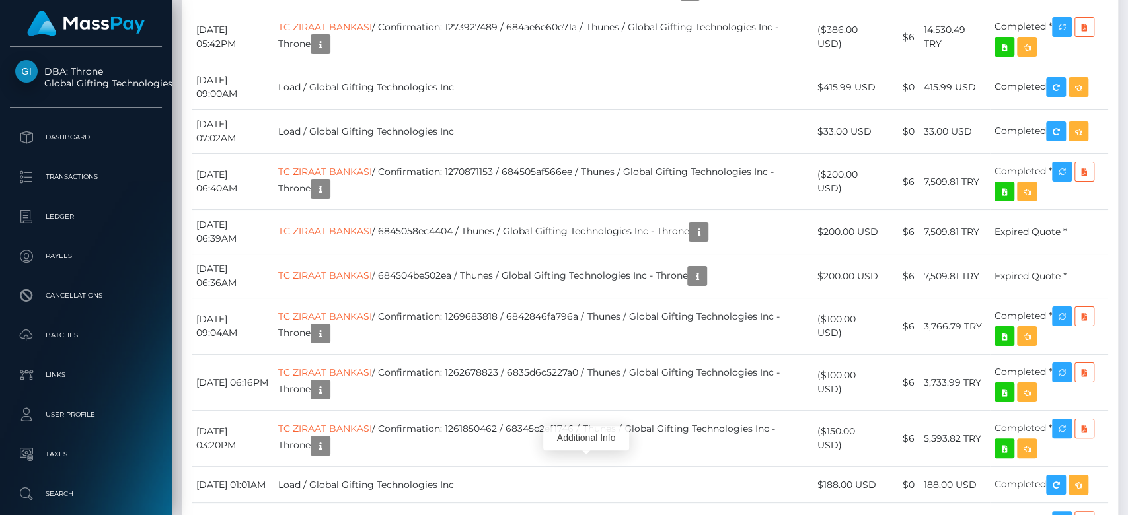
scroll to position [159, 292]
drag, startPoint x: 379, startPoint y: 92, endPoint x: 349, endPoint y: 91, distance: 30.4
copy td "Neema"
drag, startPoint x: 610, startPoint y: 330, endPoint x: 480, endPoint y: 332, distance: 130.2
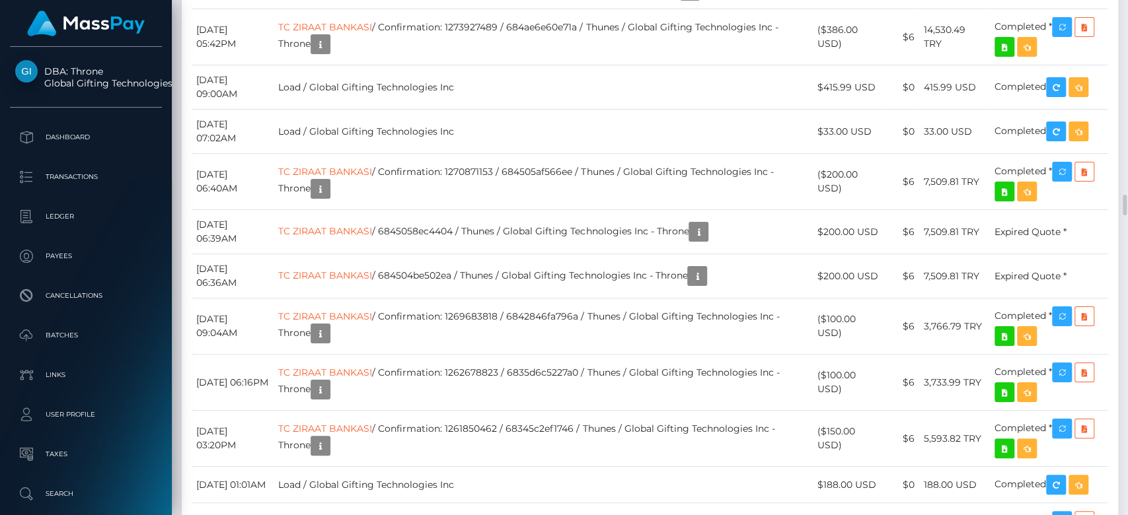
copy td "bOPJTVlpRHG87pKqSDc5TA"
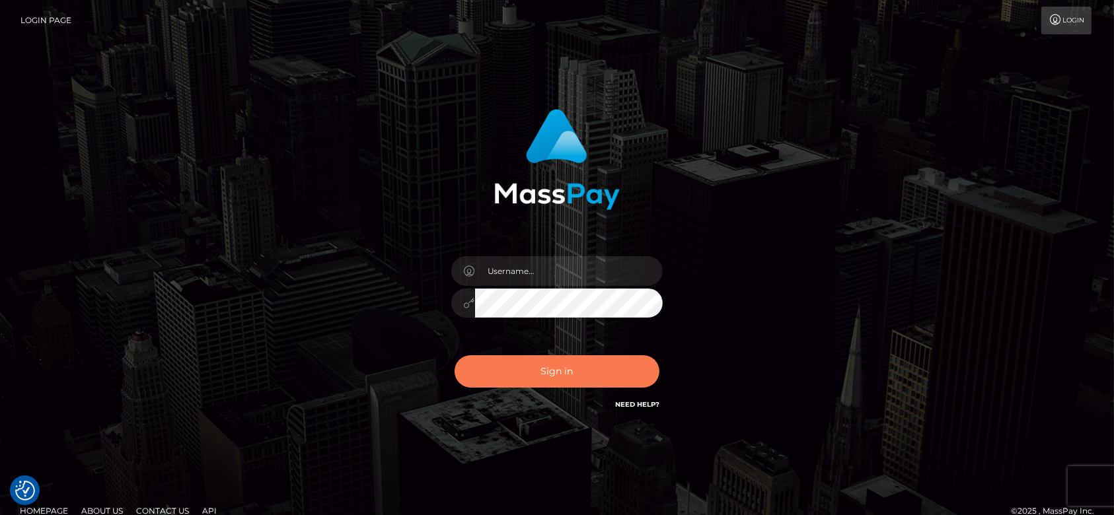
checkbox input "true"
type input "fr.es"
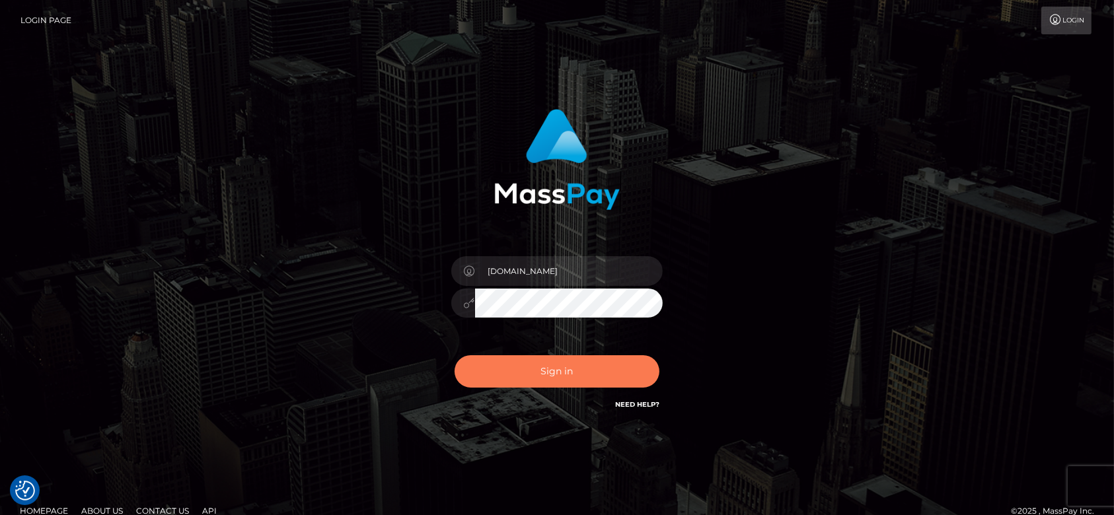
click at [610, 381] on button "Sign in" at bounding box center [556, 371] width 205 height 32
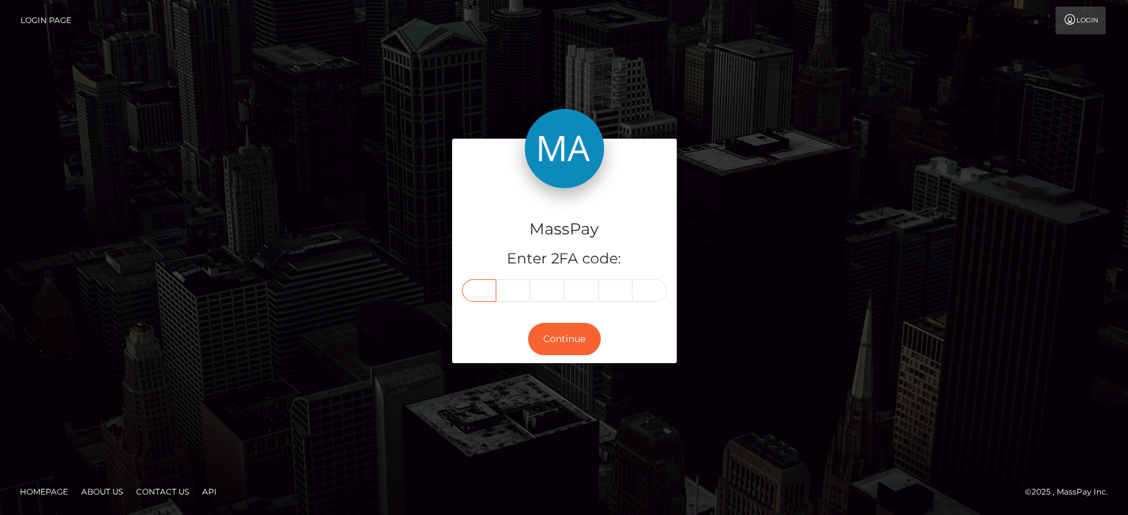
click at [488, 293] on input "text" at bounding box center [479, 290] width 34 height 22
paste input "1"
type input "1"
type input "6"
type input "7"
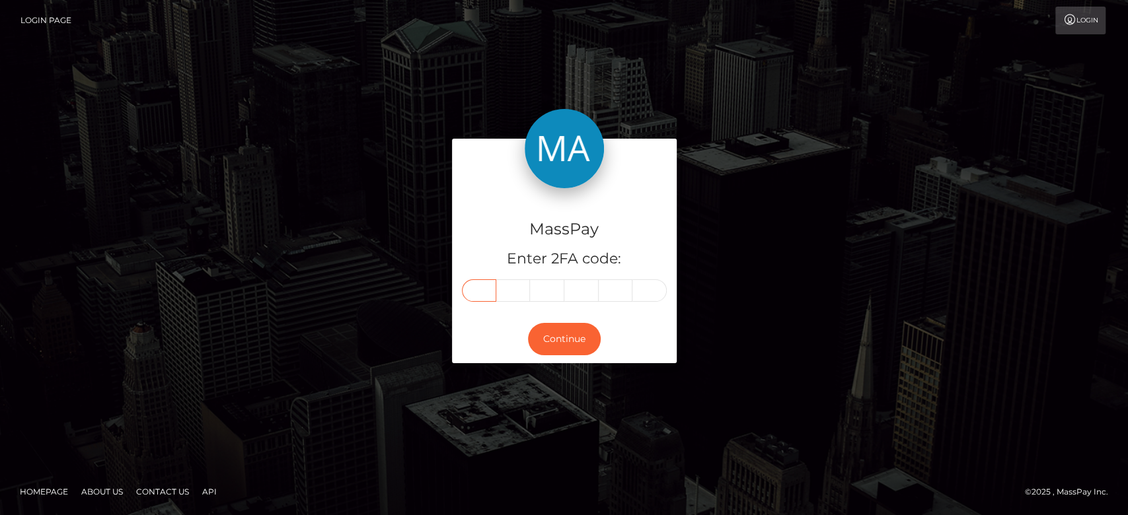
type input "3"
type input "2"
type input "8"
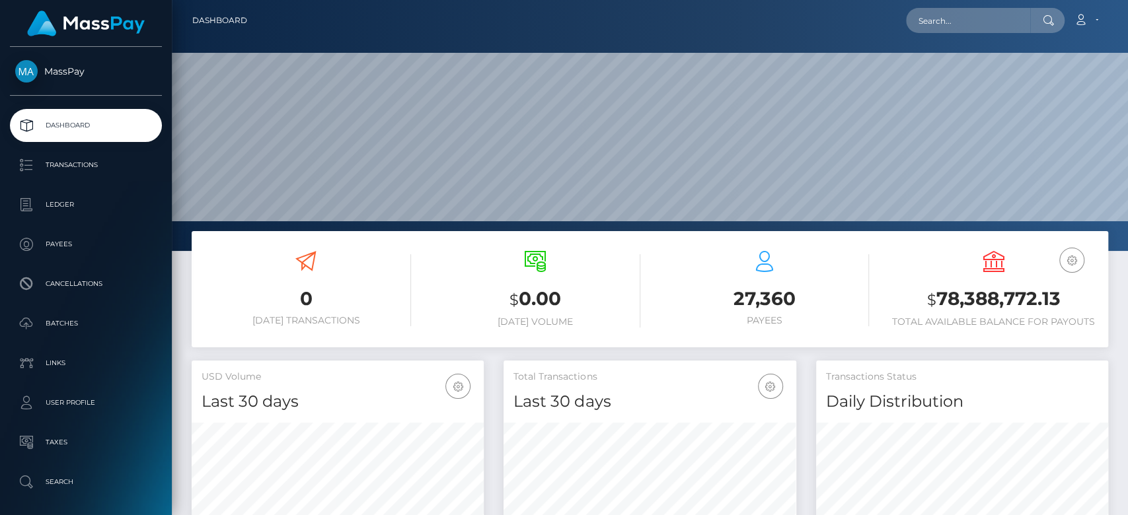
scroll to position [233, 292]
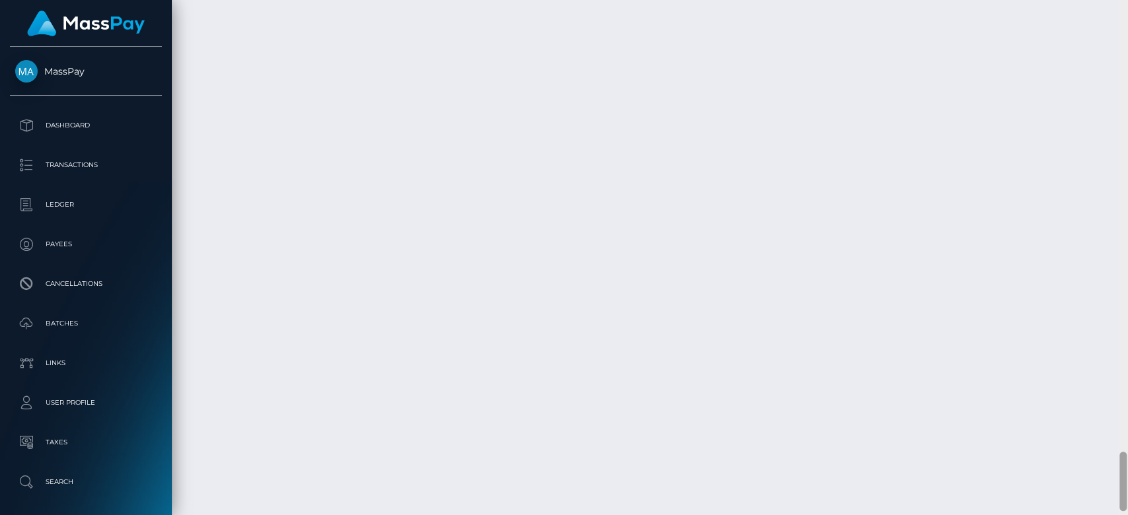
scroll to position [3874, 0]
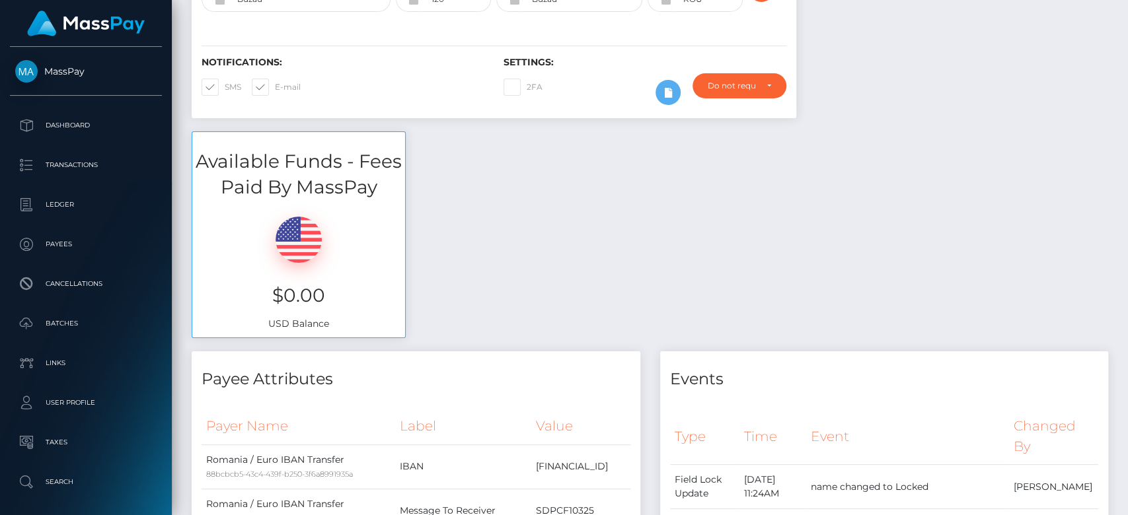
drag, startPoint x: 1124, startPoint y: 97, endPoint x: 1051, endPoint y: 78, distance: 75.1
click at [1051, 78] on div "Customer Profile Loading... Loading..." at bounding box center [650, 257] width 956 height 515
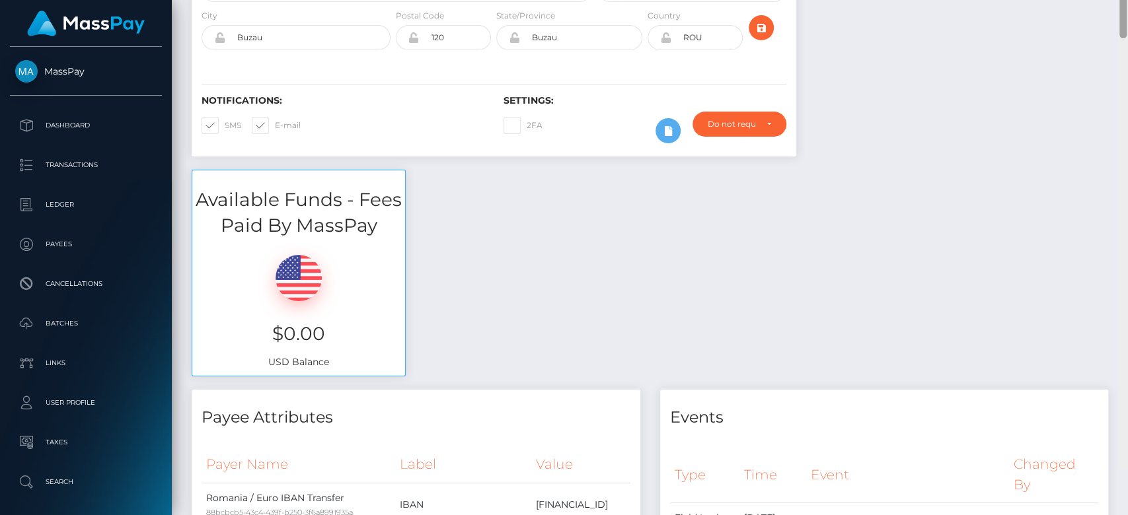
scroll to position [0, 0]
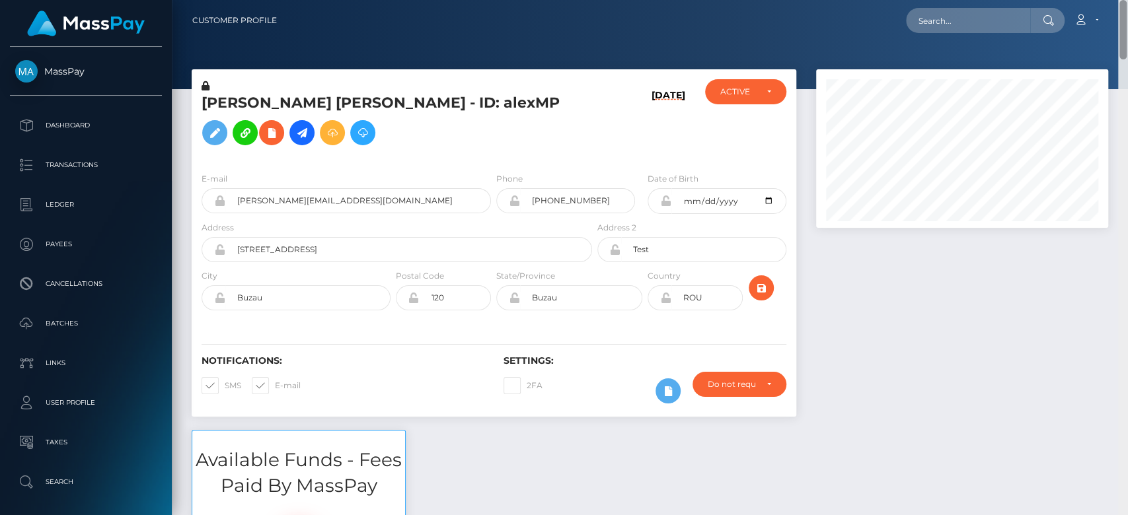
drag, startPoint x: 1124, startPoint y: 59, endPoint x: 1123, endPoint y: -42, distance: 101.1
click at [1123, 0] on html "MassPay Dashboard Transactions Ledger Payees Cancellations Links" at bounding box center [564, 257] width 1128 height 515
click at [964, 24] on input "text" at bounding box center [968, 20] width 124 height 25
paste input "[PERSON_NAME][EMAIL_ADDRESS][DOMAIN_NAME]"
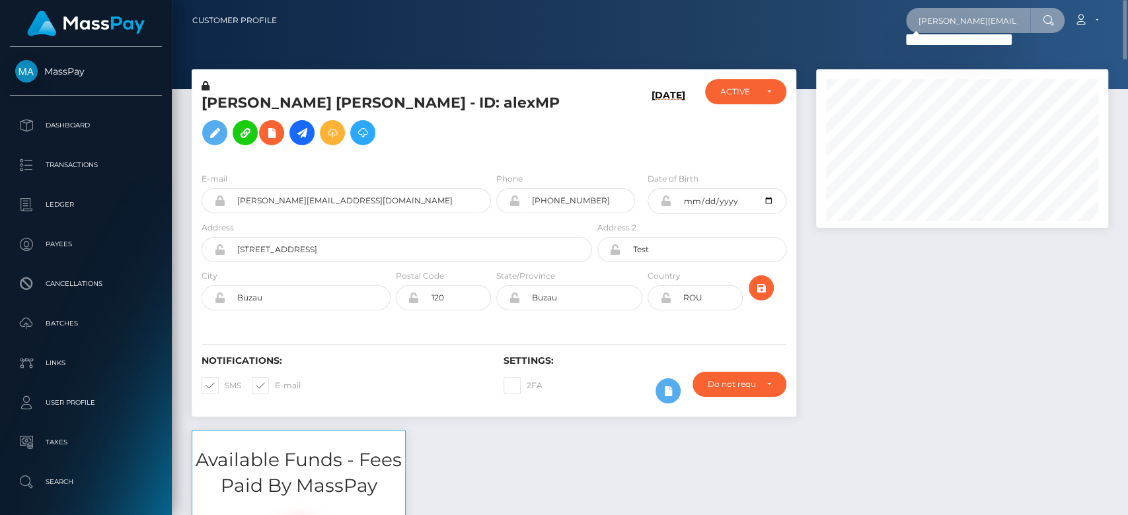
type input "[PERSON_NAME][EMAIL_ADDRESS][DOMAIN_NAME]"
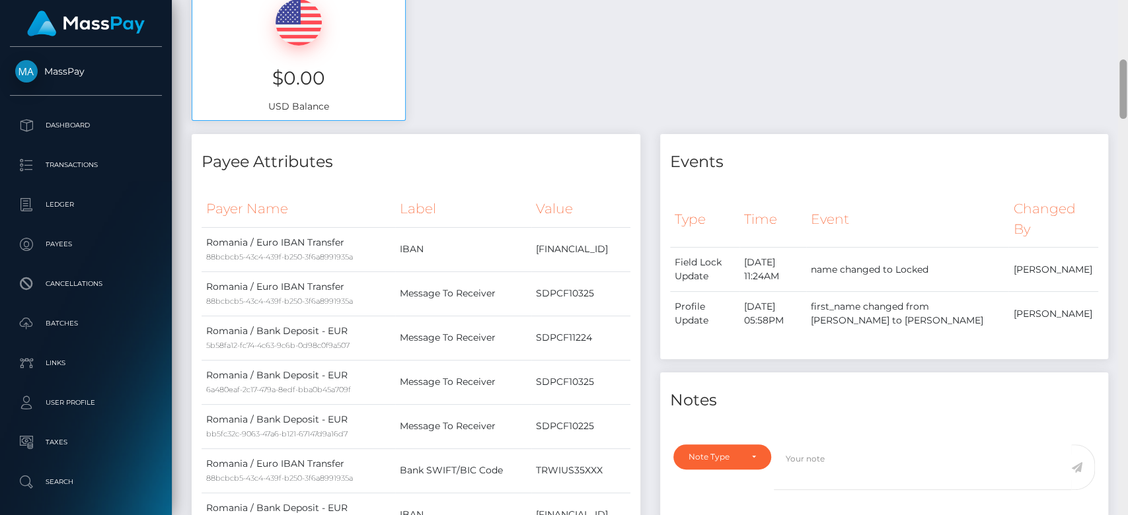
click at [1126, 426] on div at bounding box center [1123, 258] width 10 height 516
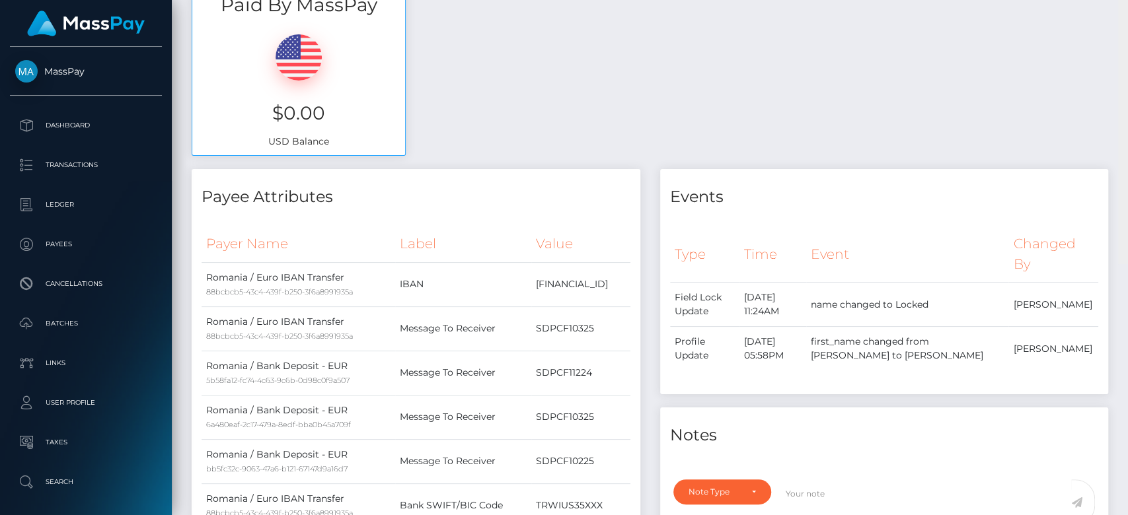
scroll to position [0, 0]
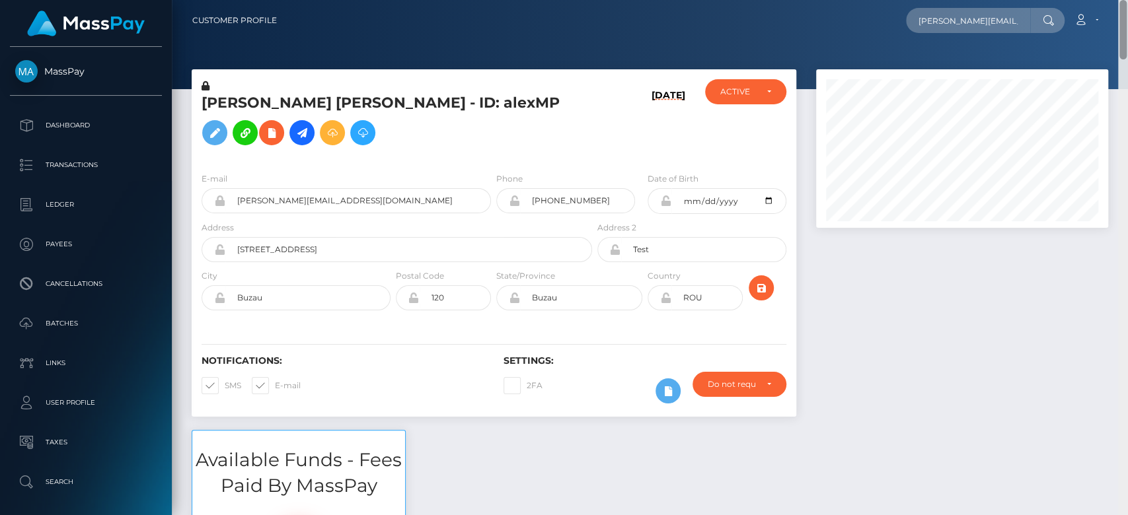
drag, startPoint x: 1120, startPoint y: 105, endPoint x: 1126, endPoint y: -42, distance: 146.8
click at [1126, 0] on html "MassPay Dashboard Transactions Ledger Payees Cancellations Links" at bounding box center [564, 257] width 1128 height 515
click at [748, 72] on div "[PERSON_NAME] [PERSON_NAME] - ID: alexMP [DATE] DEACTIVE CLOSED" at bounding box center [494, 115] width 604 height 92
click at [750, 81] on div "ACTIVE" at bounding box center [745, 91] width 81 height 25
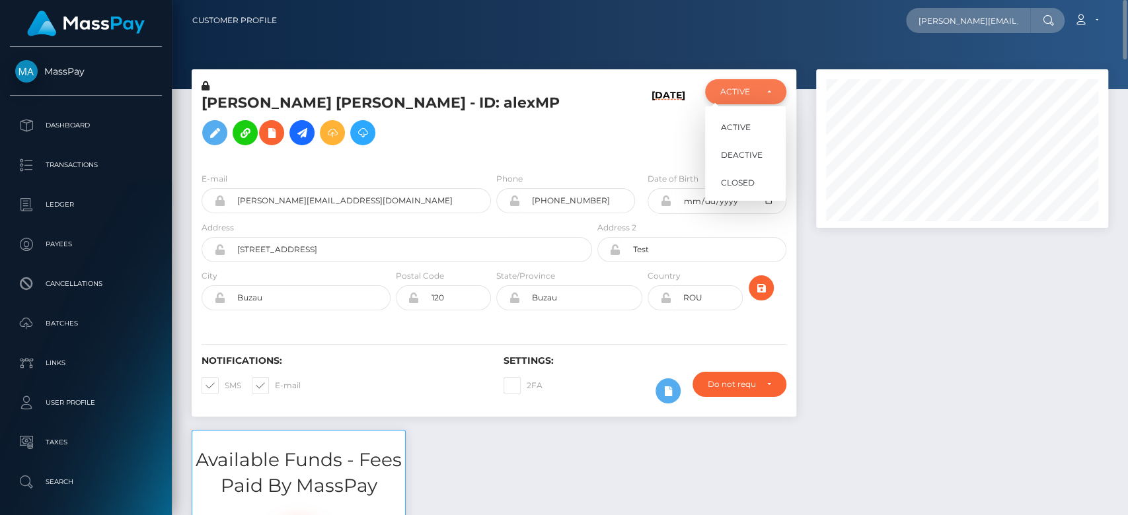
click at [750, 85] on div "ACTIVE" at bounding box center [745, 91] width 81 height 25
click at [909, 295] on div at bounding box center [962, 249] width 312 height 361
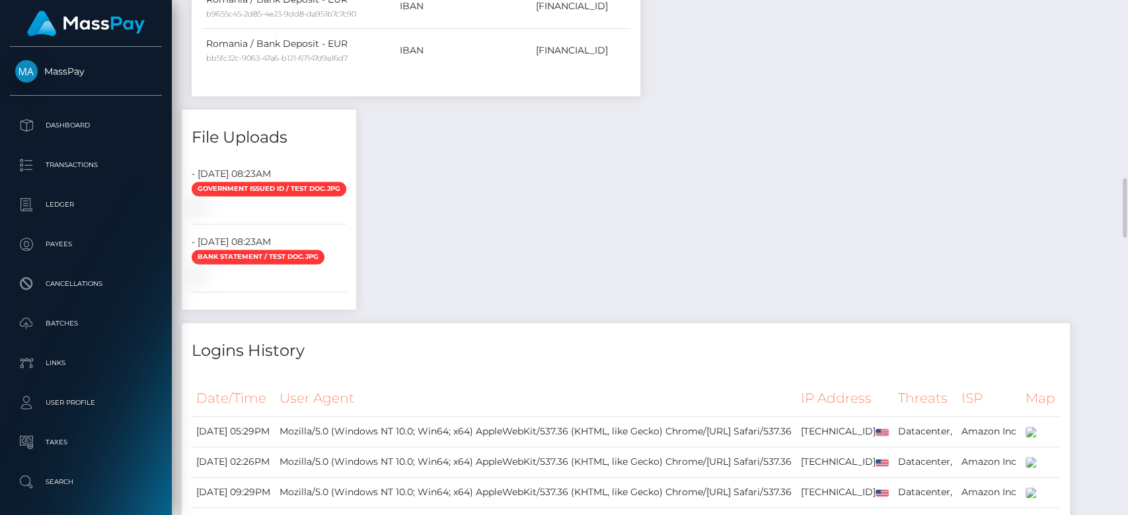
scroll to position [1198, 0]
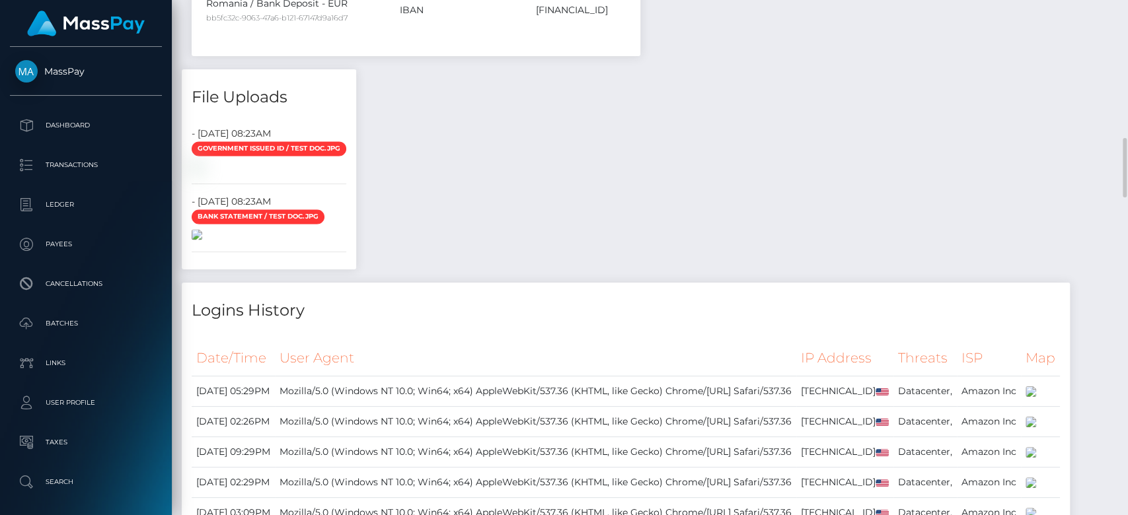
click at [202, 240] on img at bounding box center [197, 234] width 11 height 11
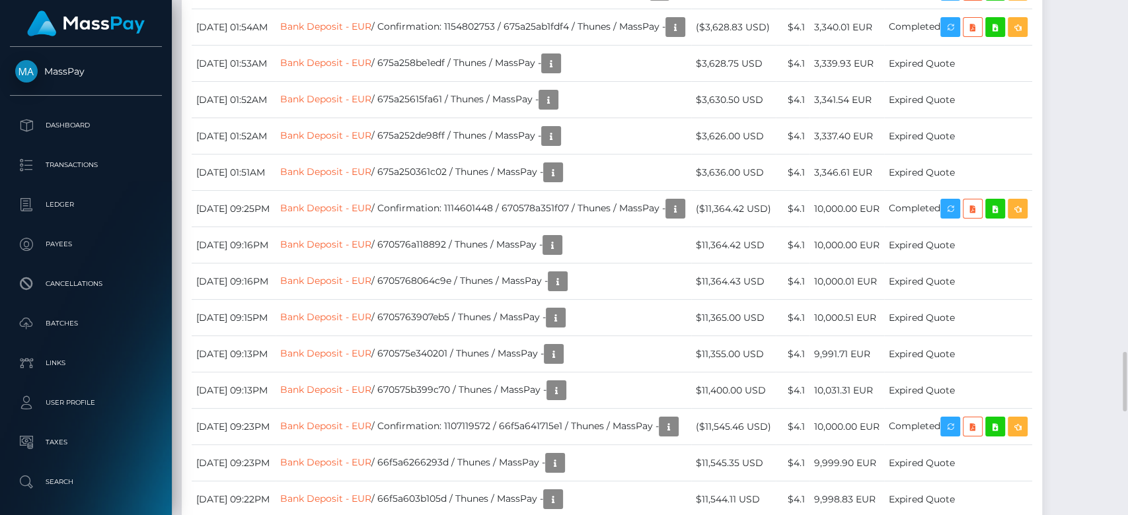
scroll to position [159, 292]
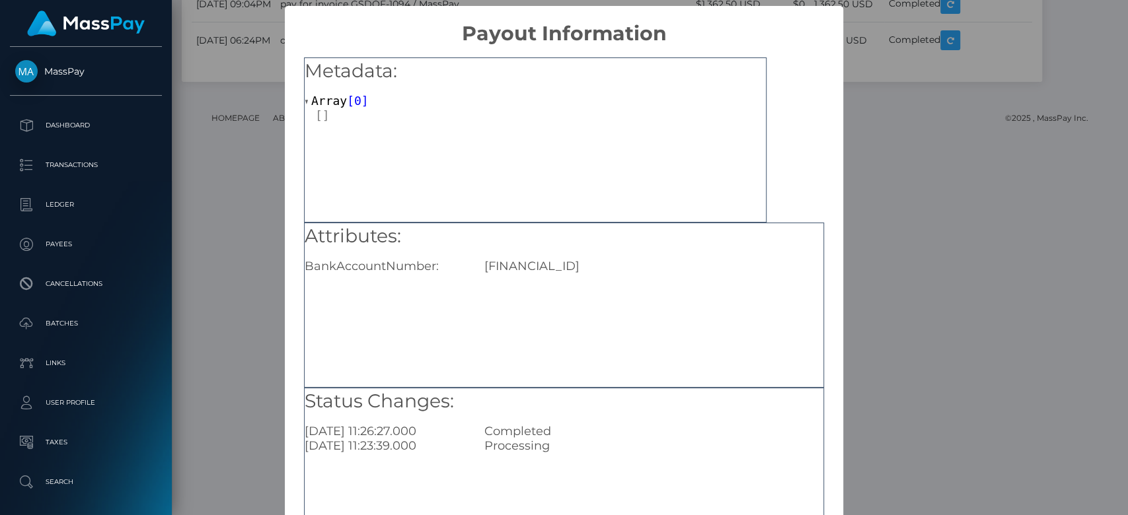
click at [869, 287] on div "× Payout Information Metadata: Array [ 0 ] Attributes: BankAccountNumber: [FINA…" at bounding box center [564, 257] width 1128 height 515
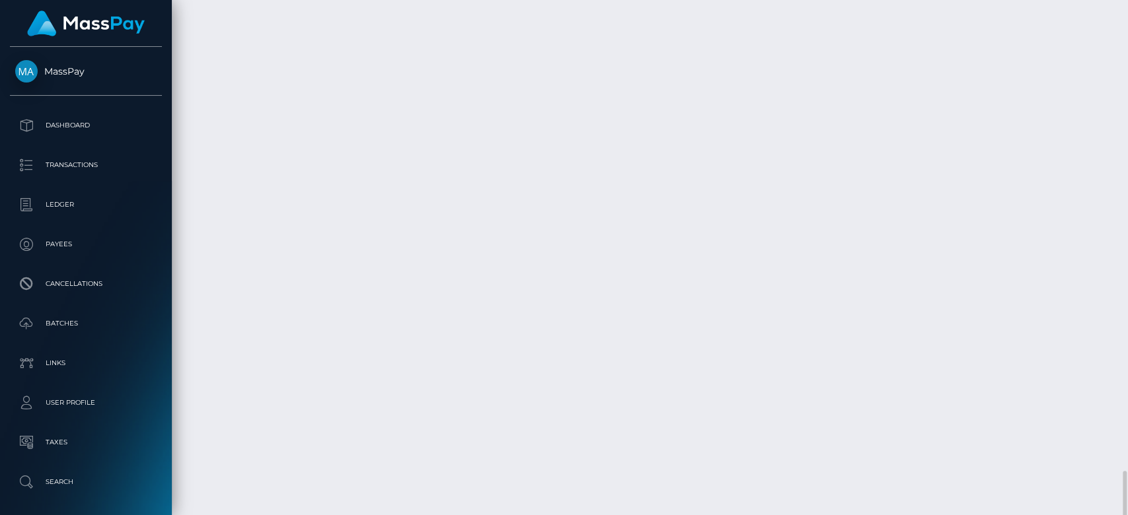
scroll to position [3913, 0]
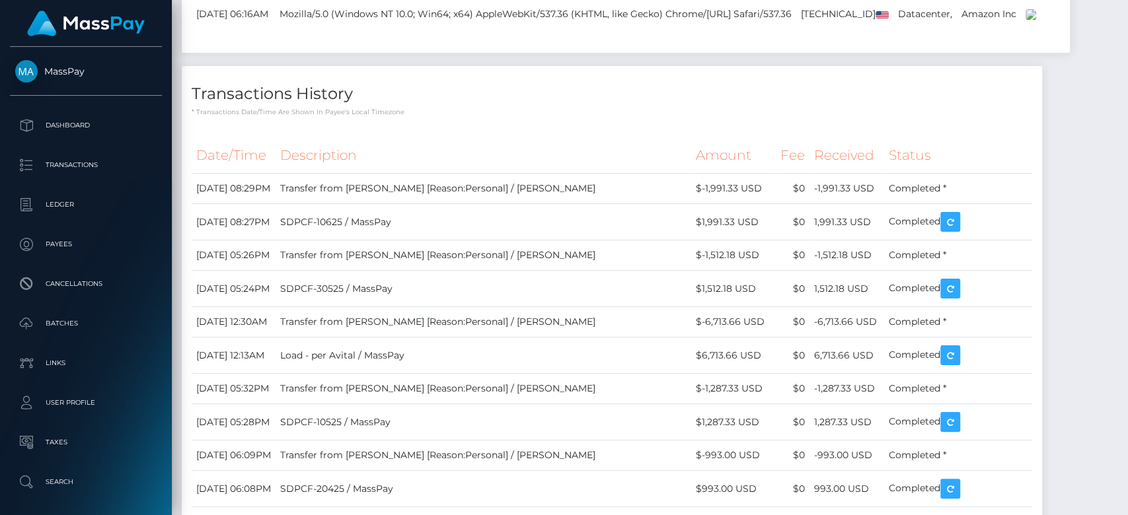
click at [1124, 61] on div at bounding box center [1123, 258] width 10 height 516
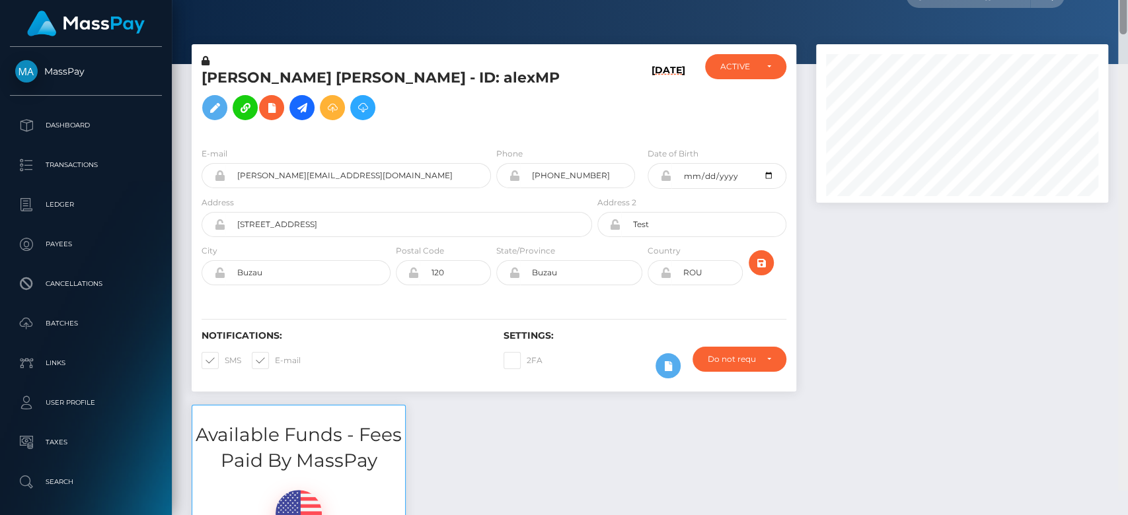
scroll to position [0, 0]
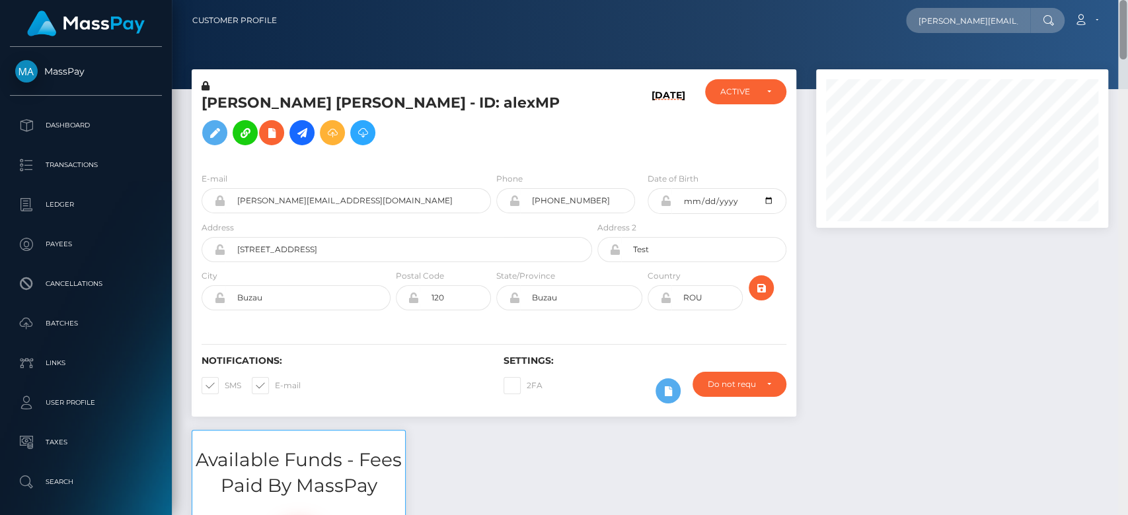
drag, startPoint x: 1124, startPoint y: 61, endPoint x: 1097, endPoint y: 2, distance: 65.0
click at [1109, 3] on div "Customer Profile dennis@masspay.io Loading... Loading... Account" at bounding box center [650, 257] width 956 height 515
click at [992, 17] on input "dennis@masspay.io" at bounding box center [968, 20] width 124 height 25
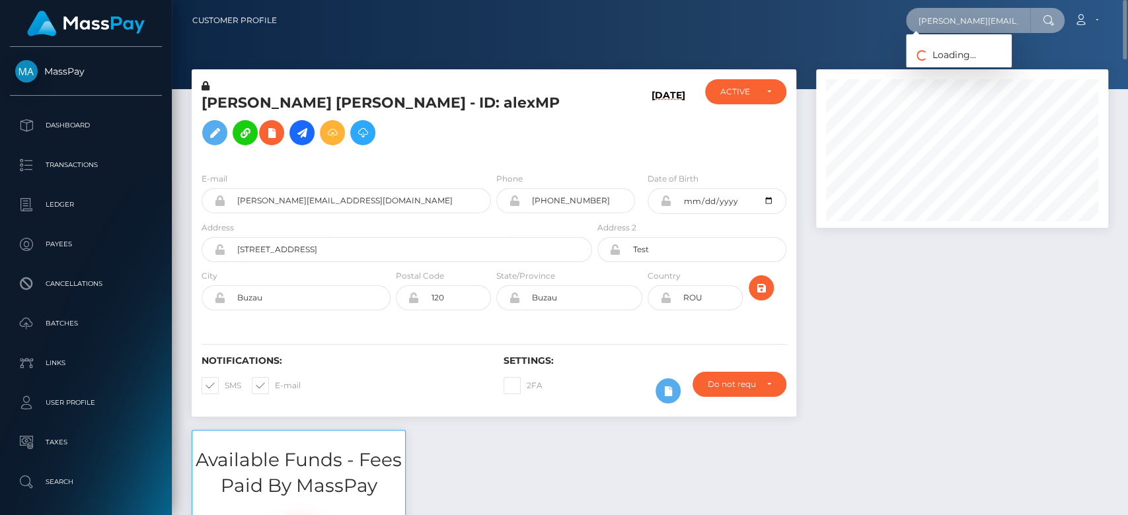
paste input "6520078a-28f5-11f0-8906-06cab49e8a05"
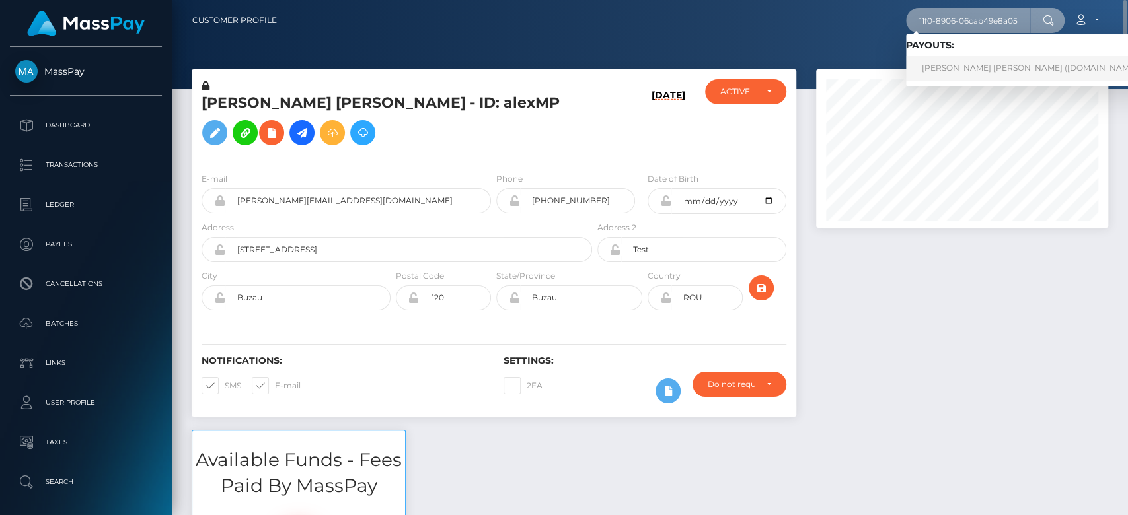
type input "6520078a-28f5-11f0-8906-06cab49e8a05"
click at [987, 71] on link "CLOÉ ANDRÉE PAULE LACOMBE (Unlockt.me - )" at bounding box center [1034, 68] width 257 height 24
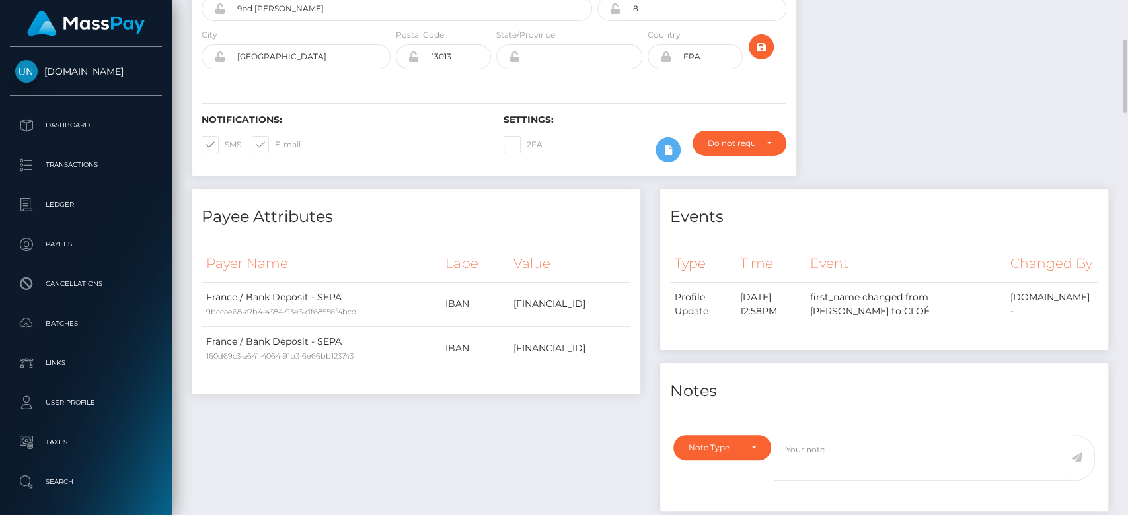
scroll to position [159, 292]
click at [1120, 279] on div at bounding box center [1123, 258] width 10 height 516
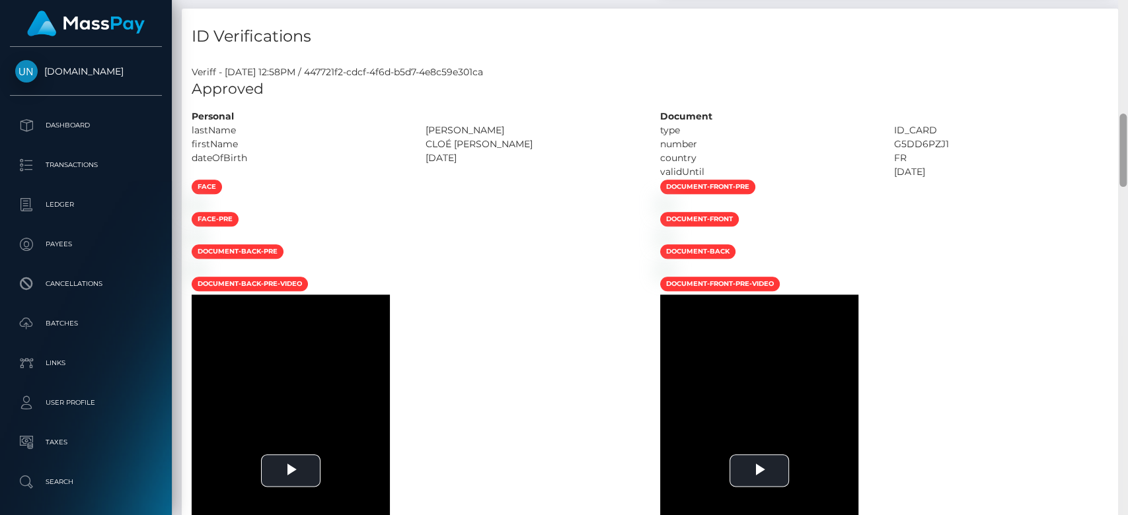
click at [1126, 277] on div at bounding box center [1123, 258] width 10 height 516
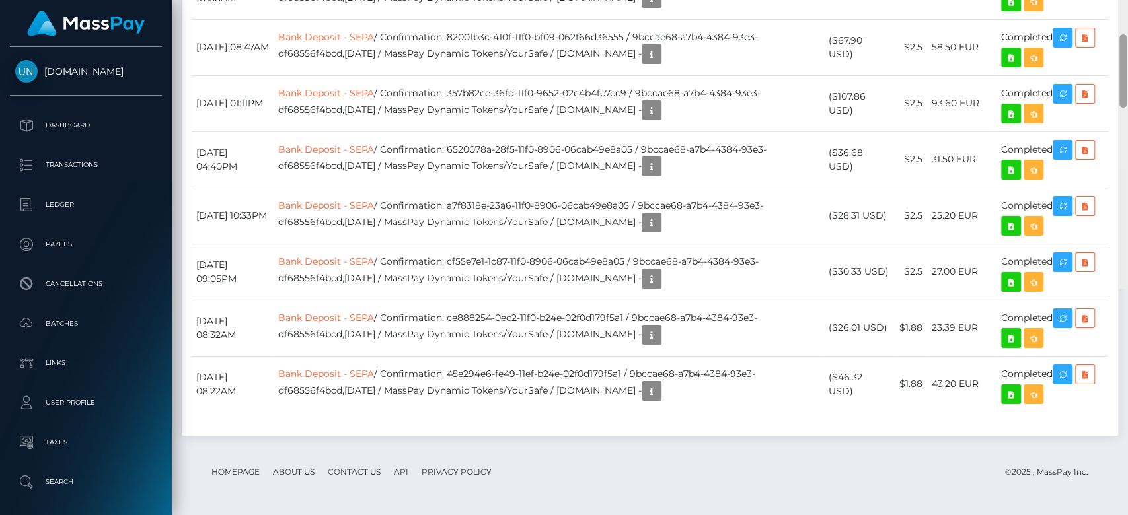
click at [1126, 277] on div at bounding box center [1123, 31] width 10 height 516
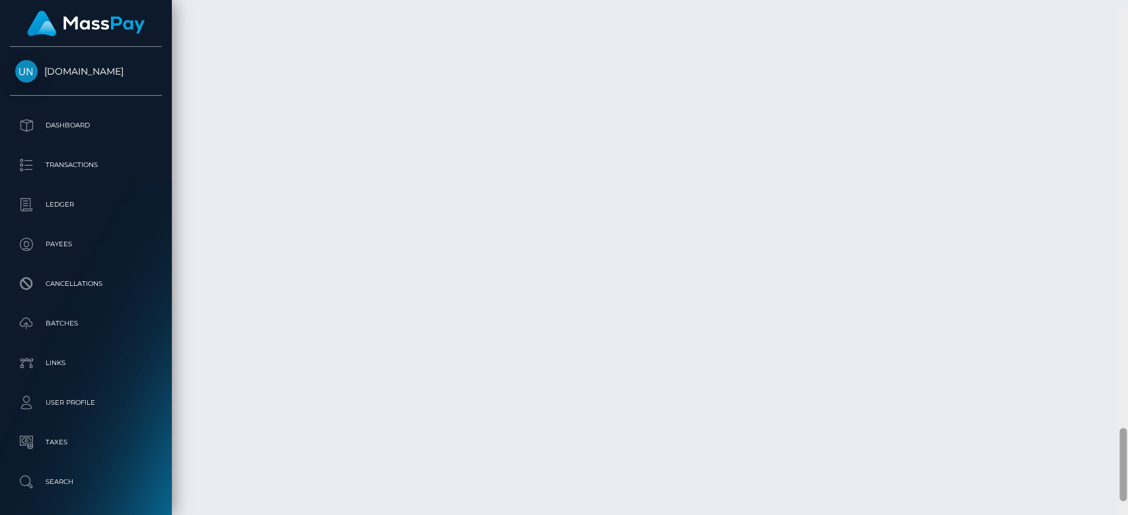
scroll to position [2925, 0]
drag, startPoint x: 1125, startPoint y: 353, endPoint x: 1126, endPoint y: 436, distance: 83.2
click at [1126, 436] on div at bounding box center [1123, 258] width 10 height 516
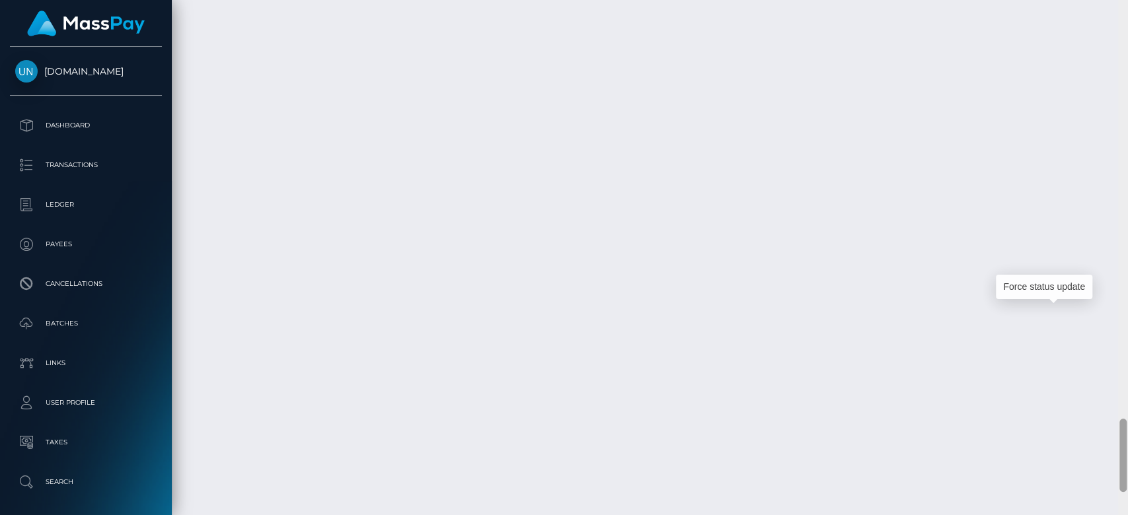
click at [1122, 57] on div at bounding box center [1123, 258] width 10 height 516
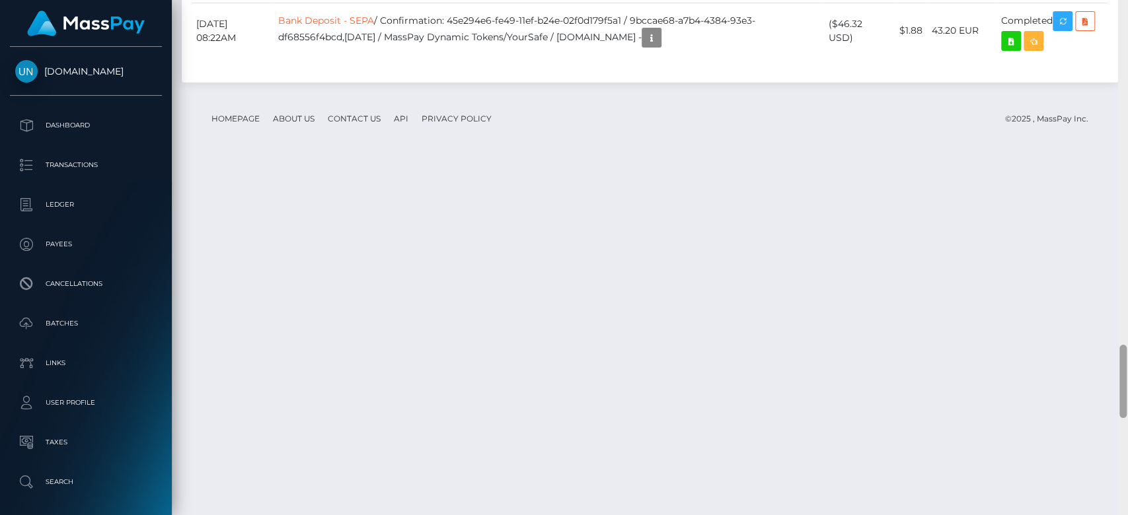
click at [1120, 57] on div at bounding box center [1123, 258] width 10 height 516
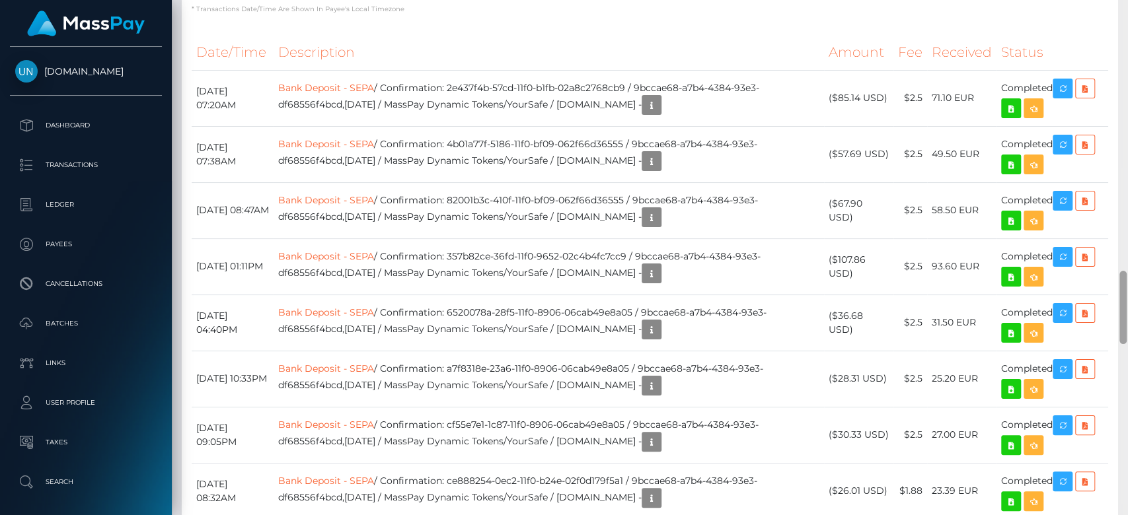
click at [1120, 57] on div at bounding box center [1123, 258] width 10 height 516
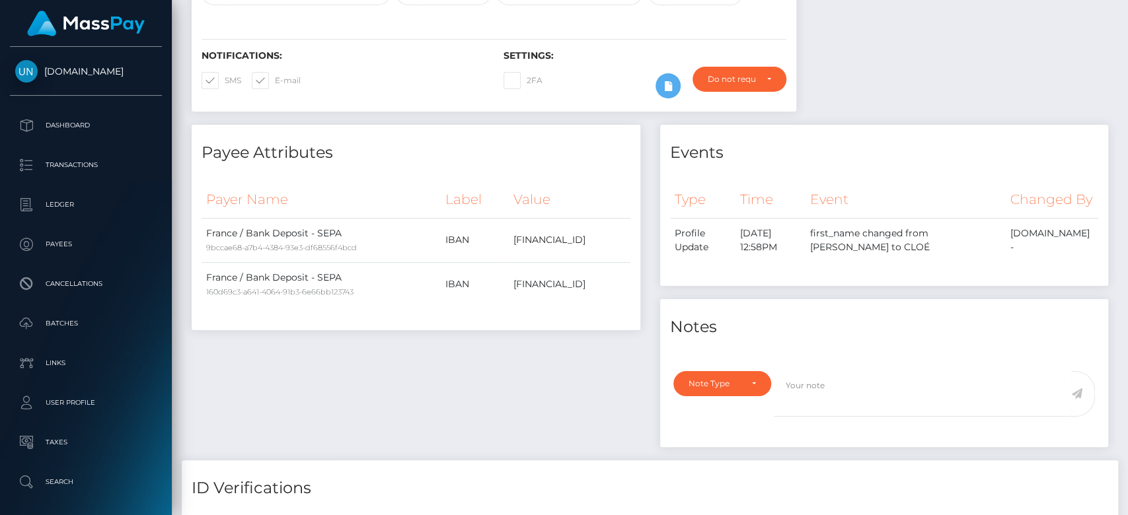
click at [1120, 57] on div at bounding box center [1122, 85] width 7 height 73
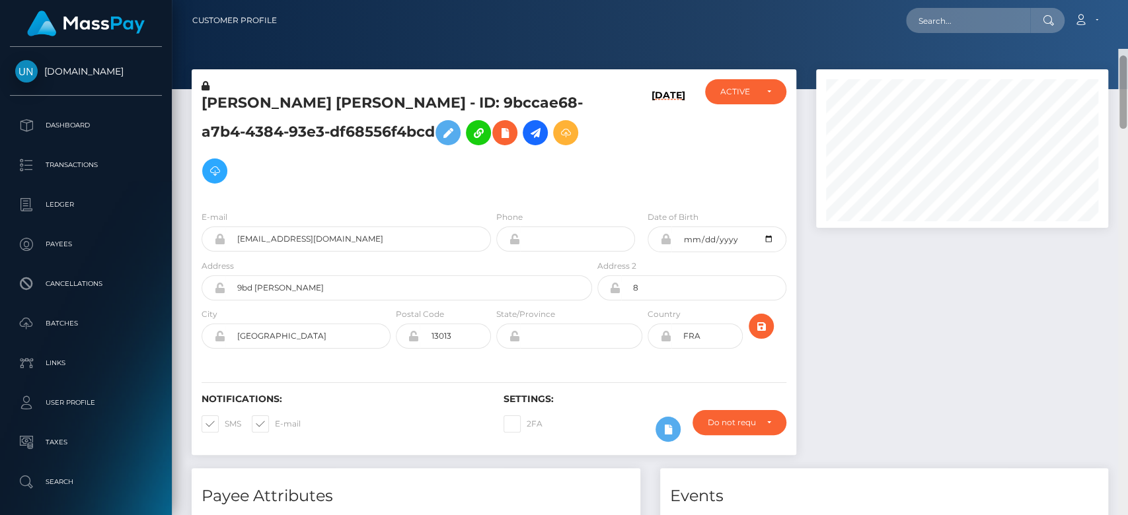
drag, startPoint x: 1120, startPoint y: 57, endPoint x: 1108, endPoint y: -3, distance: 61.9
click at [1108, 0] on html "Unlockt.me Dashboard Transactions Ledger Payees Cancellations" at bounding box center [564, 257] width 1128 height 515
click at [970, 22] on input "text" at bounding box center [968, 20] width 124 height 25
paste input "1298075857"
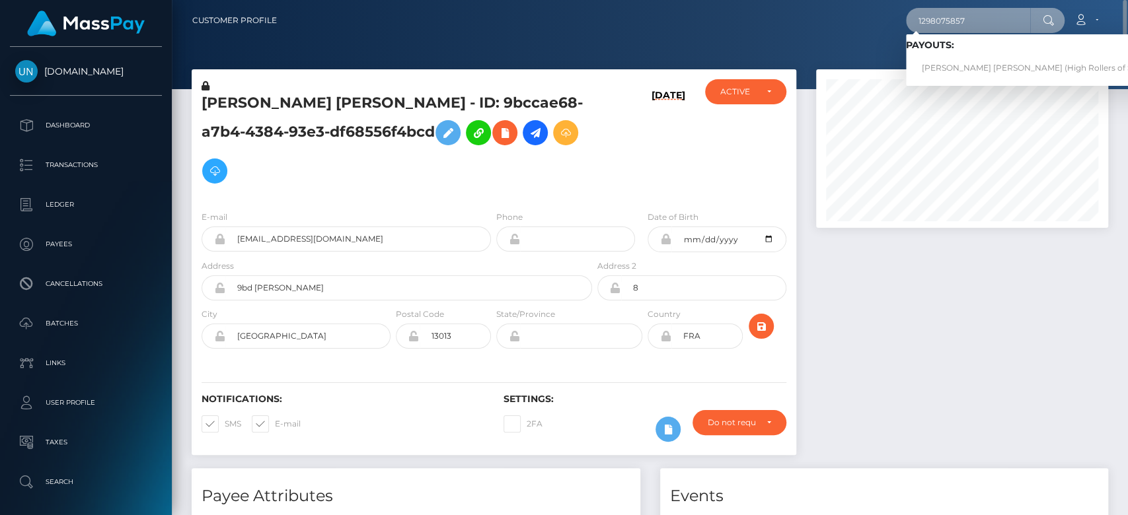
type input "1298075857"
click at [964, 67] on link "Mary Grace Reyes Candelario (High Rollers of St Lucie Inc - Luckyrush.io)" at bounding box center [1087, 68] width 363 height 24
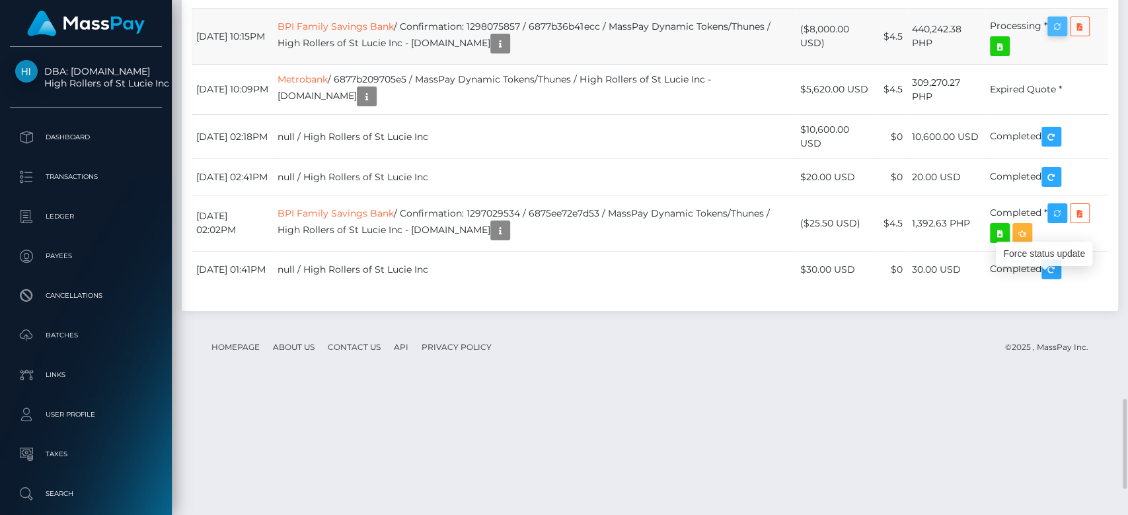
scroll to position [159, 292]
click at [1052, 35] on icon "button" at bounding box center [1057, 26] width 16 height 17
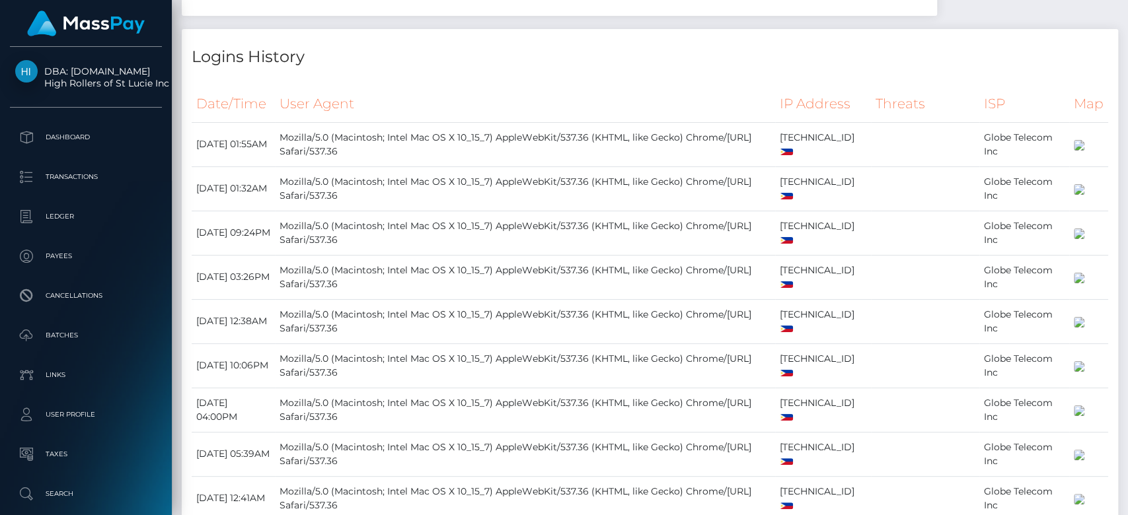
click at [1124, 55] on div at bounding box center [1123, 258] width 10 height 516
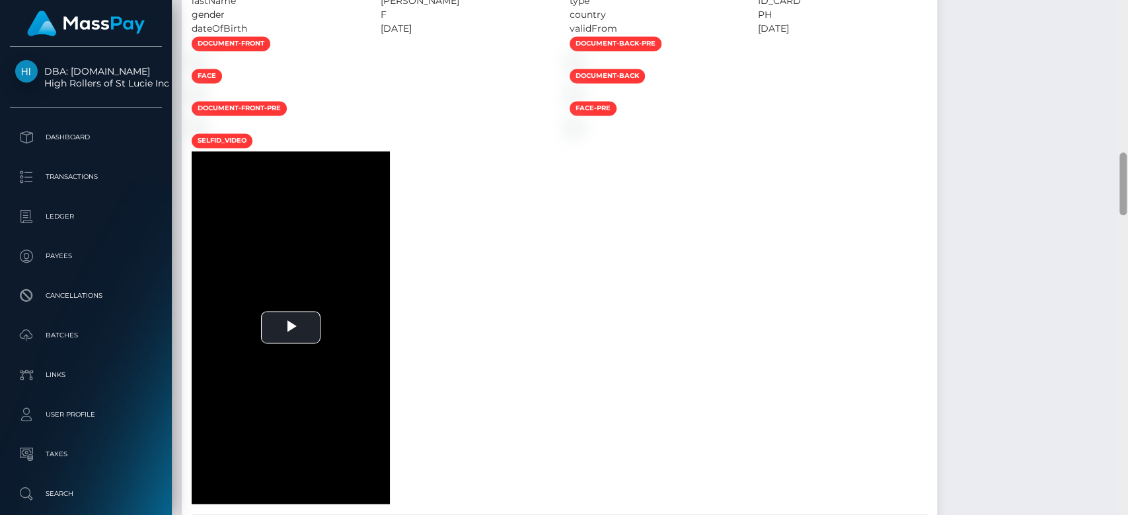
click at [1124, 55] on div at bounding box center [1123, 258] width 10 height 516
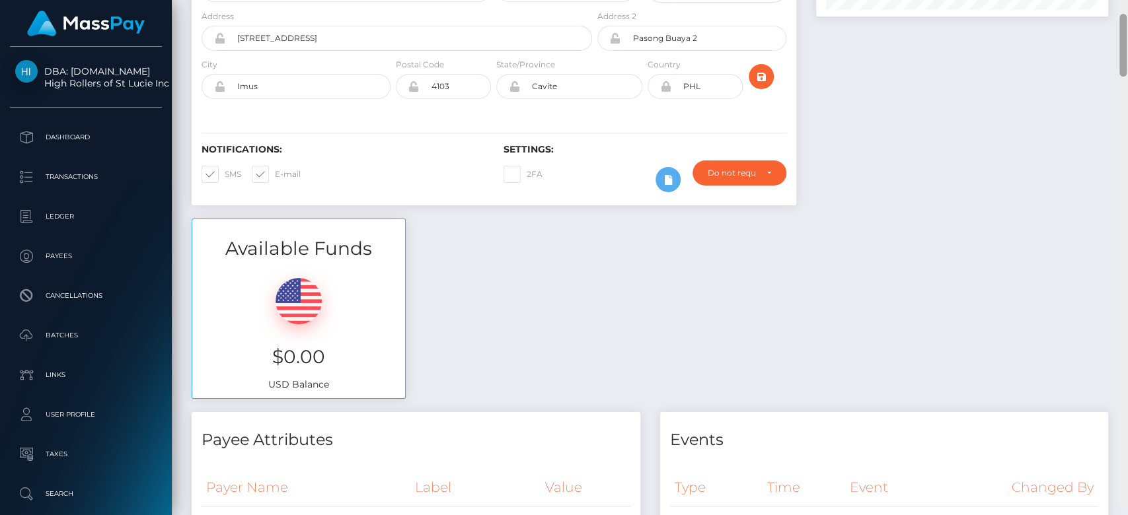
scroll to position [0, 0]
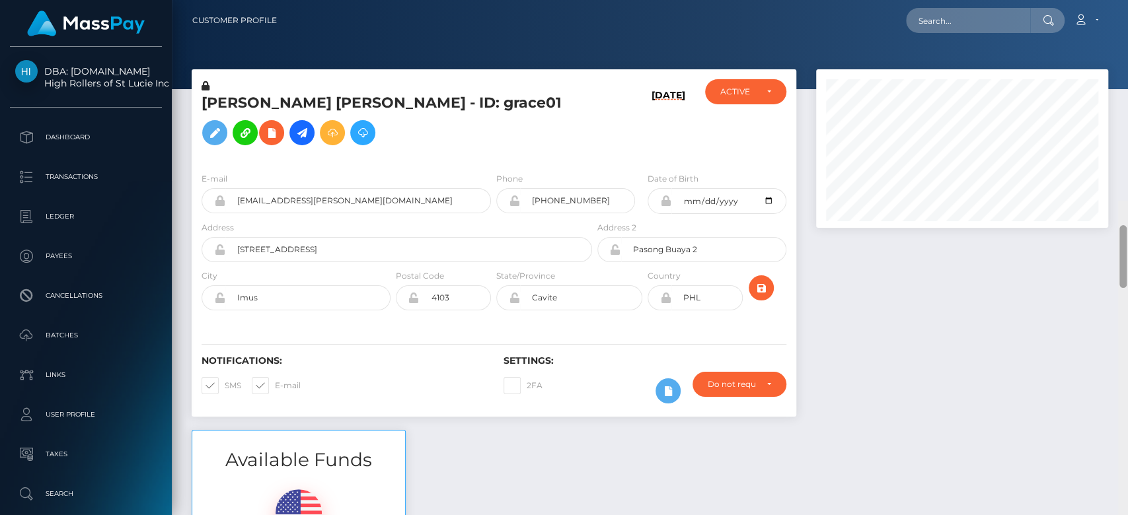
drag, startPoint x: 1123, startPoint y: 56, endPoint x: 1116, endPoint y: 2, distance: 54.6
click at [1116, 2] on div "Customer Profile Loading... Loading..." at bounding box center [650, 257] width 956 height 515
click at [942, 10] on input "text" at bounding box center [968, 20] width 124 height 25
paste input "68939d3a1811c"
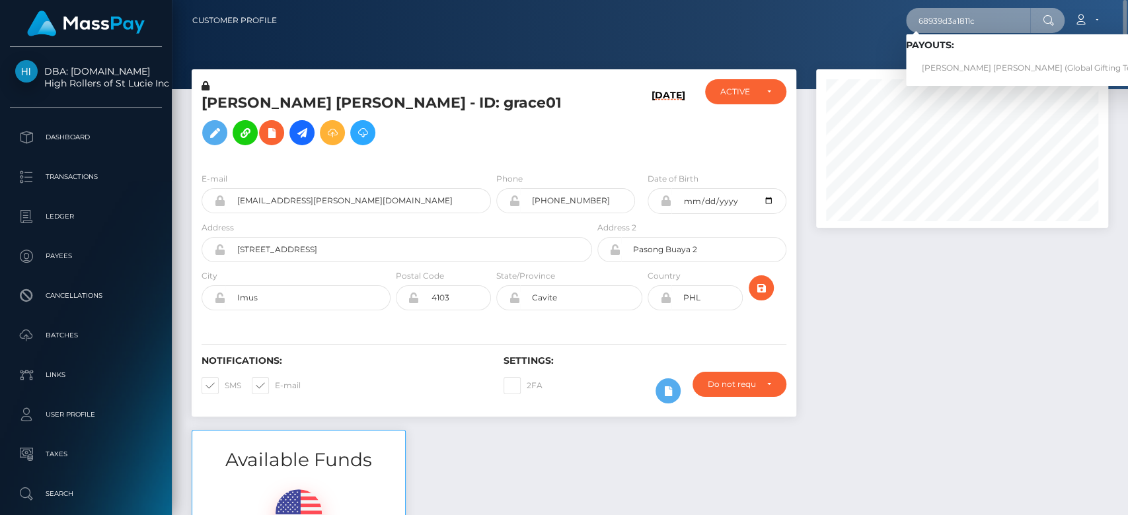
type input "68939d3a1811c"
click at [966, 62] on link "RODRIGO ALEJANDRO VILLICANA PEREZ (Global Gifting Technologies Inc - Throne)" at bounding box center [1075, 68] width 338 height 24
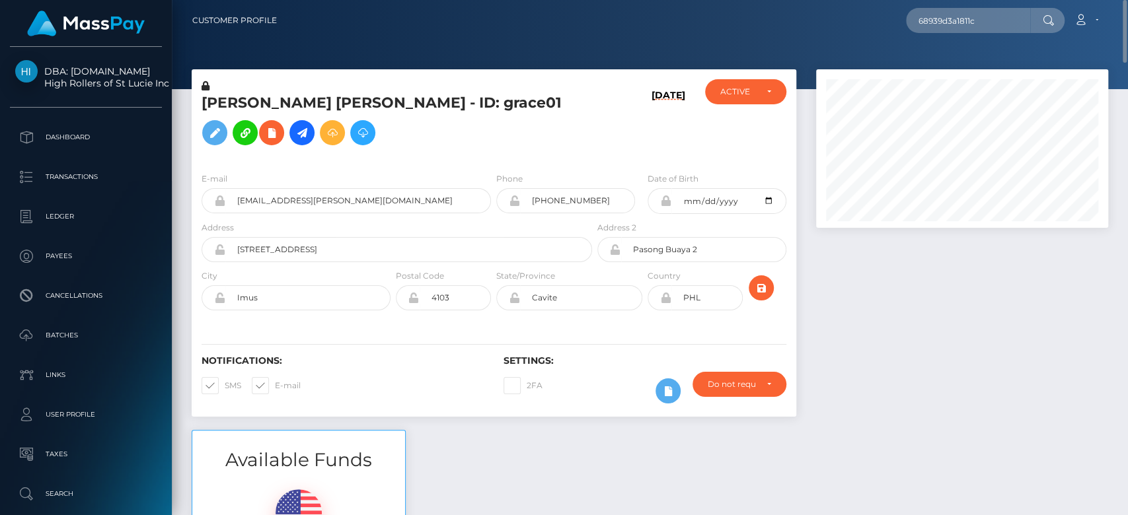
click at [949, 356] on div at bounding box center [962, 249] width 312 height 361
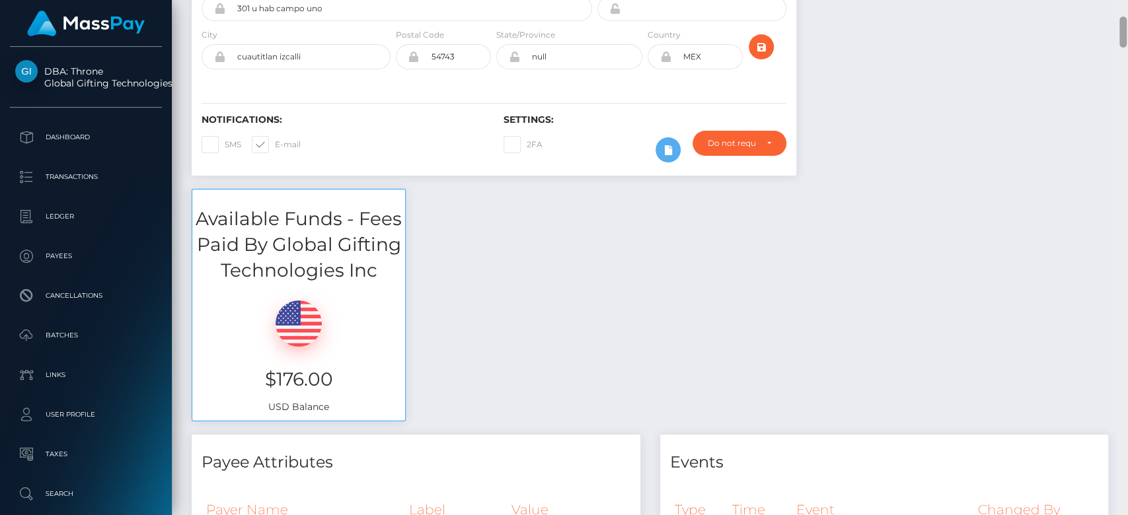
scroll to position [159, 292]
click at [1126, 190] on div at bounding box center [1123, 258] width 10 height 516
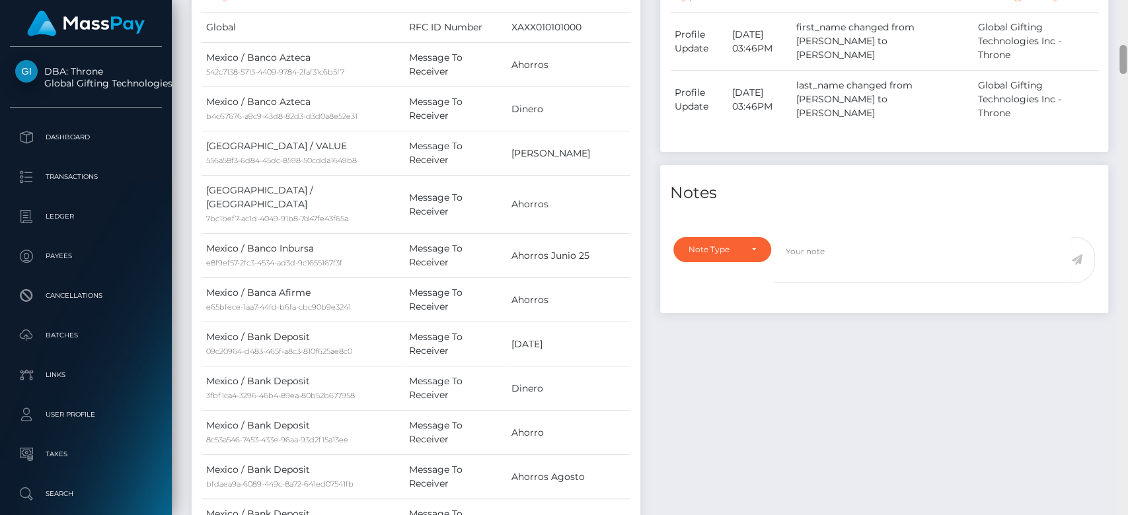
click at [1126, 190] on div at bounding box center [1123, 258] width 10 height 516
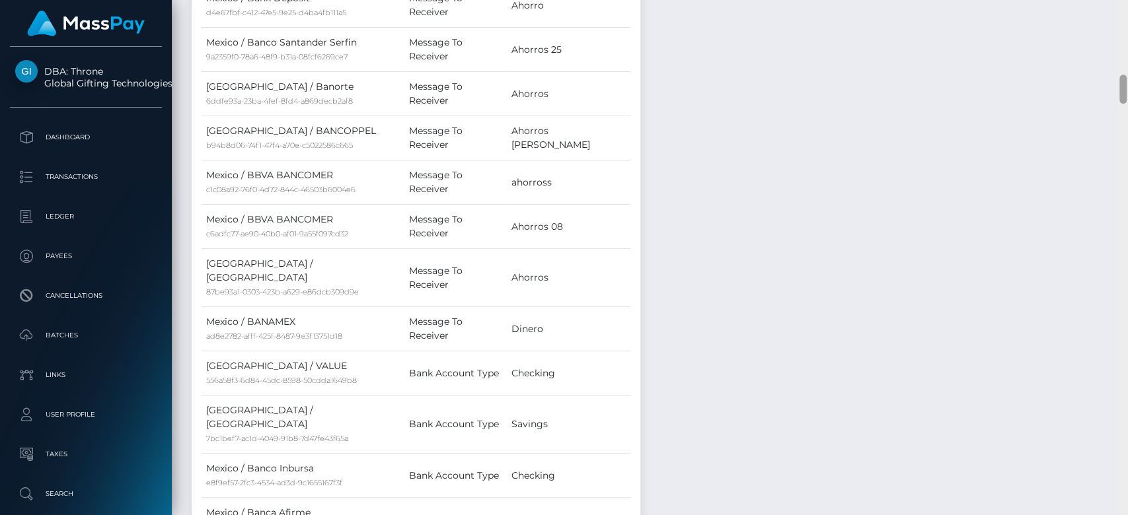
click at [1126, 189] on div at bounding box center [1123, 258] width 10 height 516
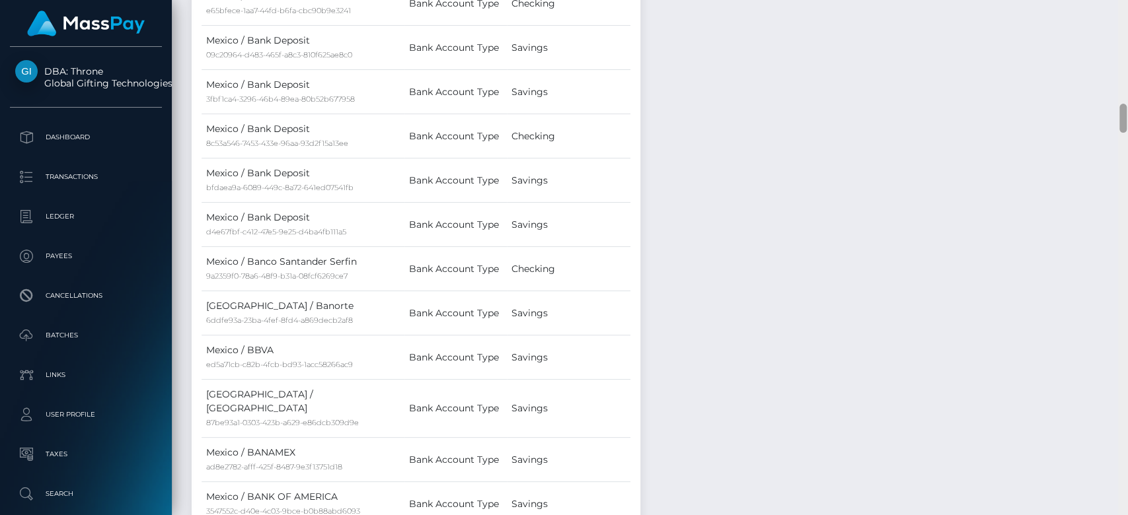
click at [1126, 189] on div at bounding box center [1123, 258] width 10 height 516
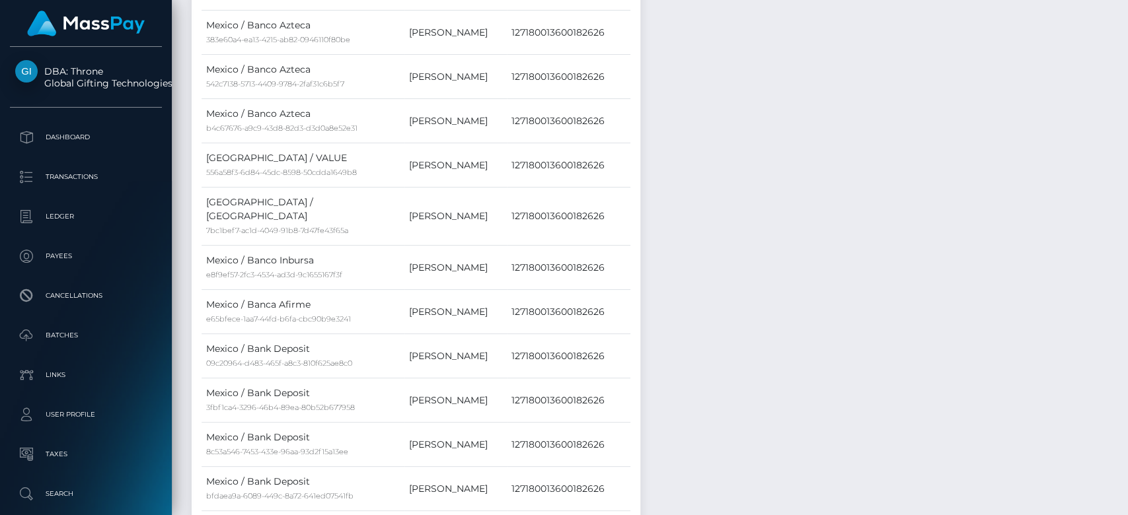
scroll to position [2860, 0]
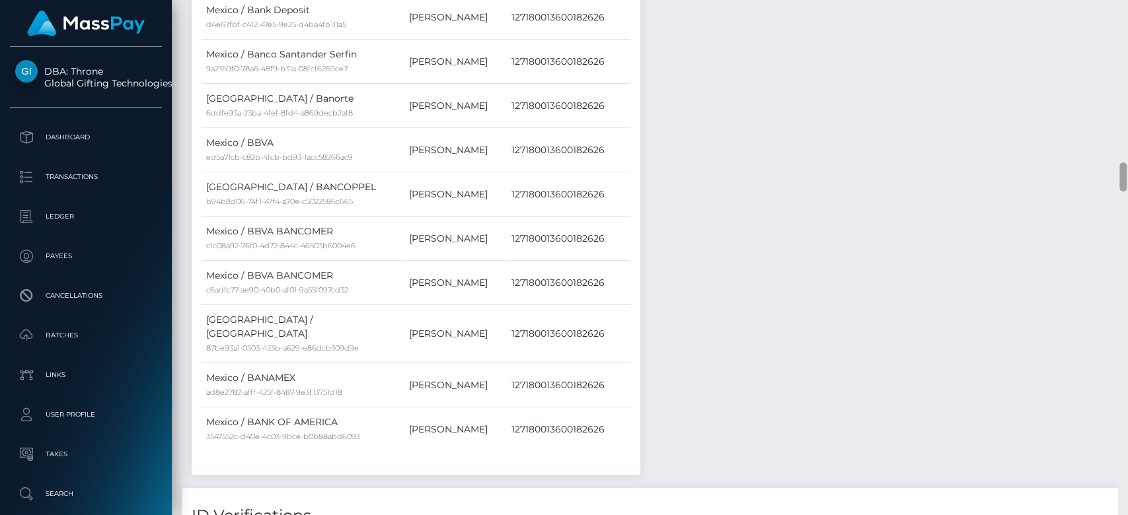
click at [1126, 189] on div at bounding box center [1123, 258] width 10 height 516
click at [1122, 189] on div at bounding box center [1122, 177] width 7 height 29
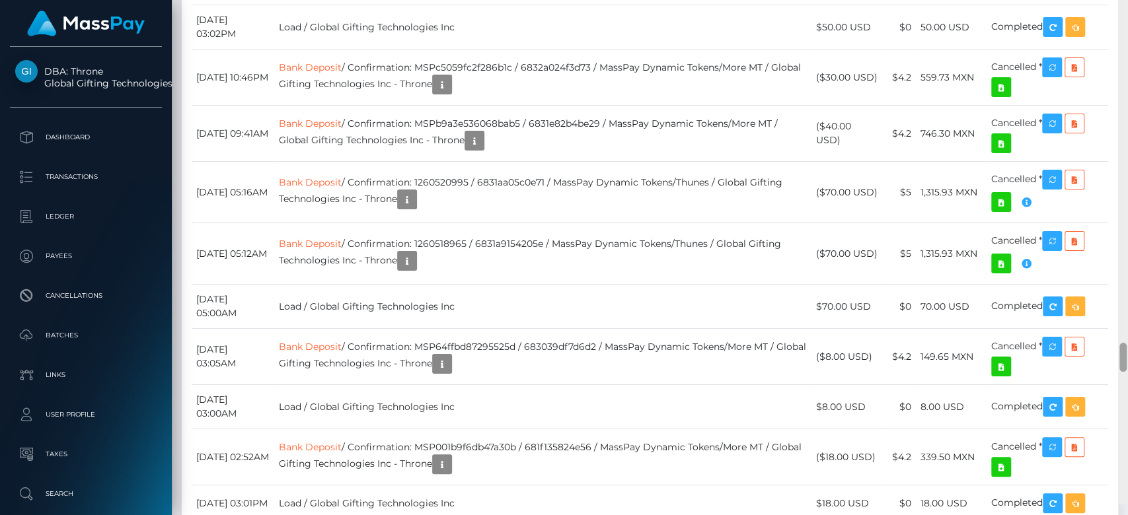
scroll to position [6185, 0]
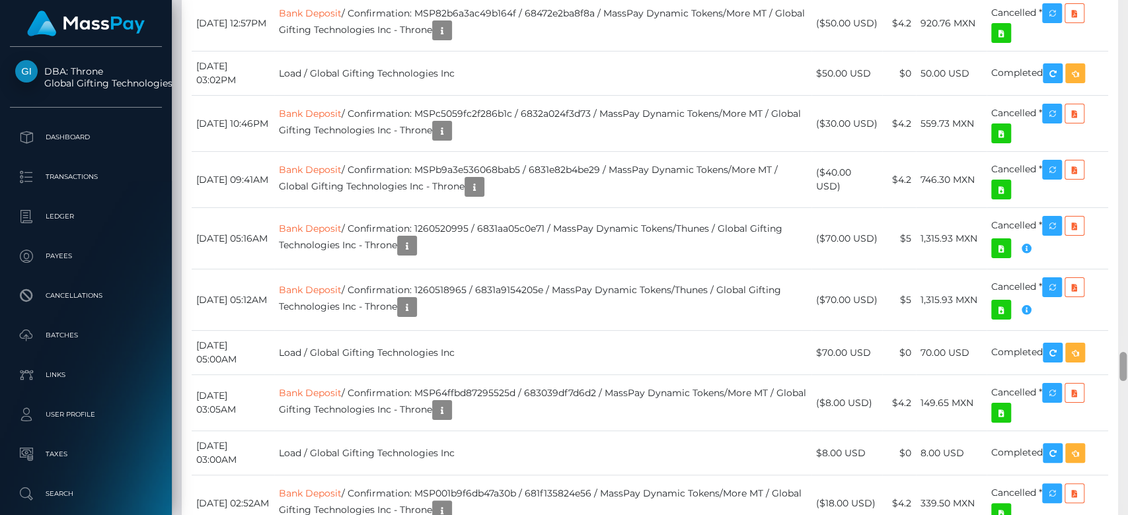
drag, startPoint x: 1122, startPoint y: 184, endPoint x: 1126, endPoint y: 373, distance: 189.0
click at [1126, 373] on div at bounding box center [1123, 258] width 10 height 516
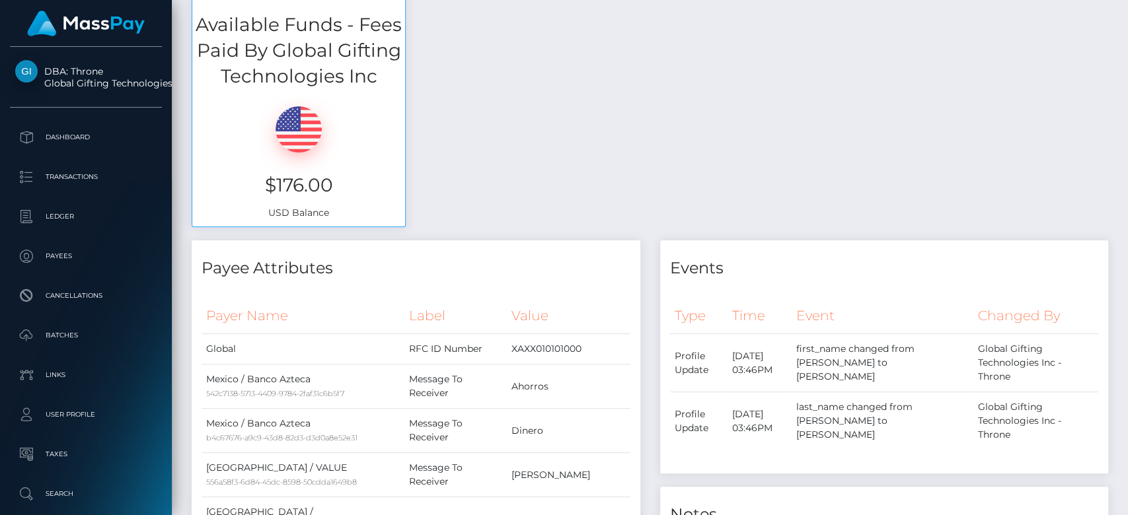
scroll to position [0, 0]
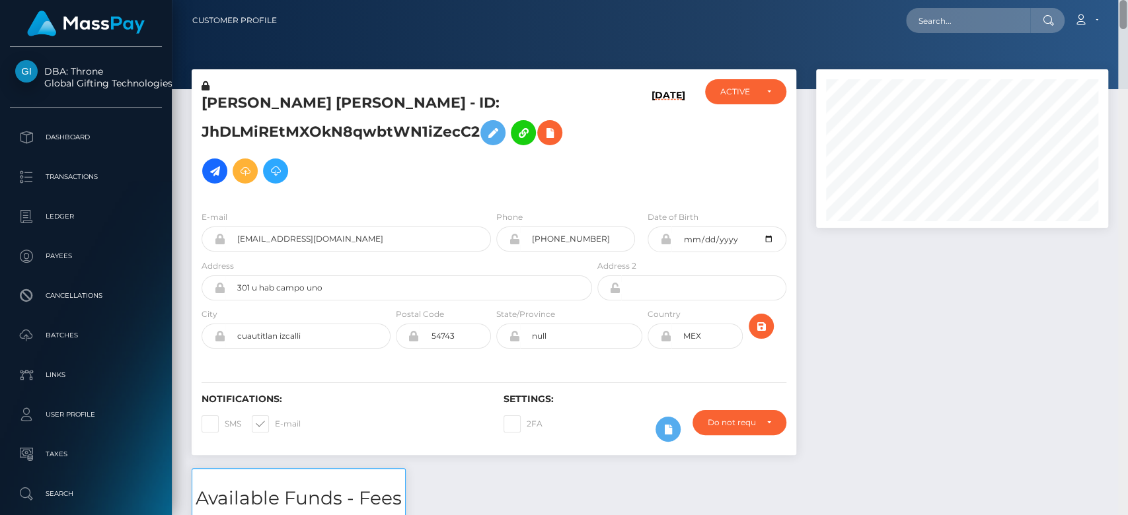
drag, startPoint x: 1125, startPoint y: 363, endPoint x: 1114, endPoint y: -38, distance: 401.1
click at [1114, 0] on html "DBA: Throne Global Gifting Technologies Inc Dashboard Transactions Ledger Payee…" at bounding box center [564, 257] width 1128 height 515
click at [939, 24] on input "text" at bounding box center [968, 20] width 124 height 25
paste input "MSP59aee004e1fb79e"
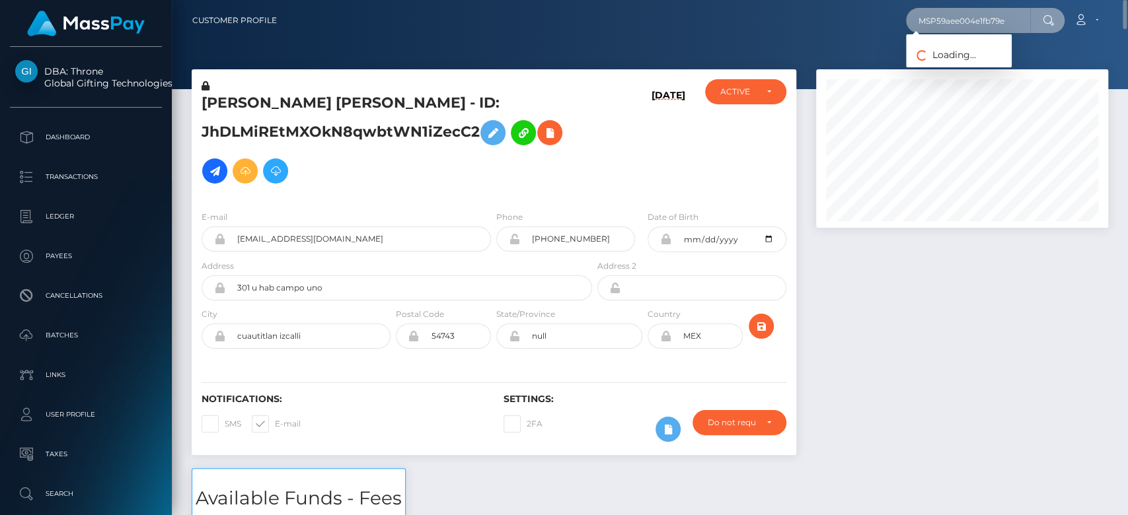
type input "MSP59aee004e1fb79e"
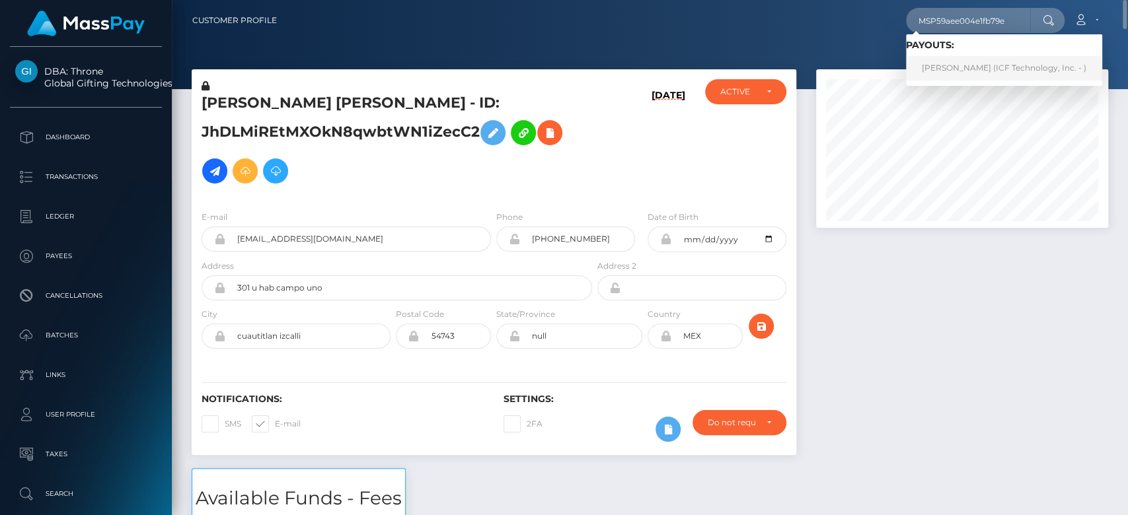
click at [968, 61] on link "Nina Vladimirovna Ovchinnikova (ICF Technology, Inc. - )" at bounding box center [1004, 68] width 196 height 24
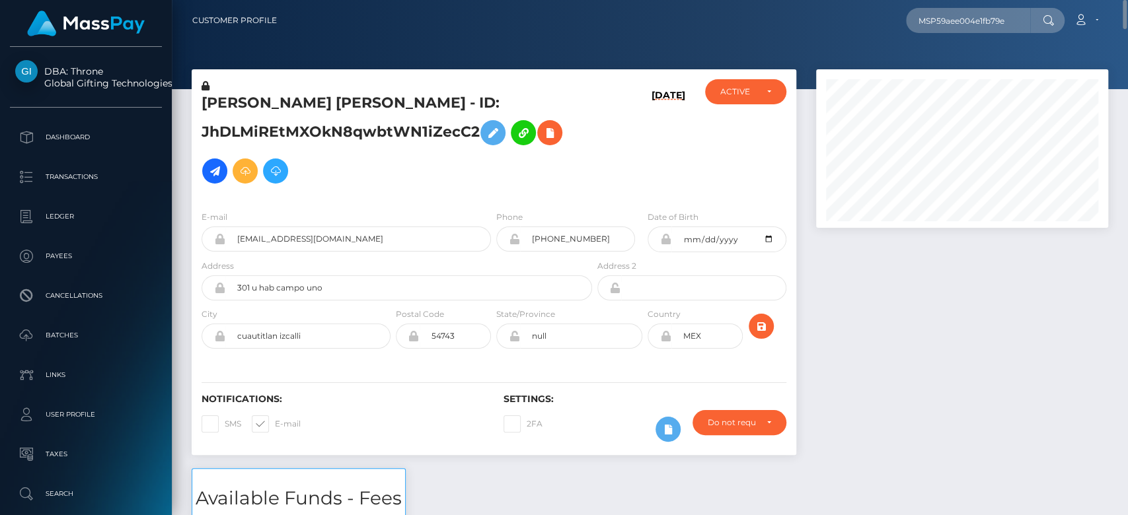
click at [962, 306] on div at bounding box center [962, 268] width 312 height 399
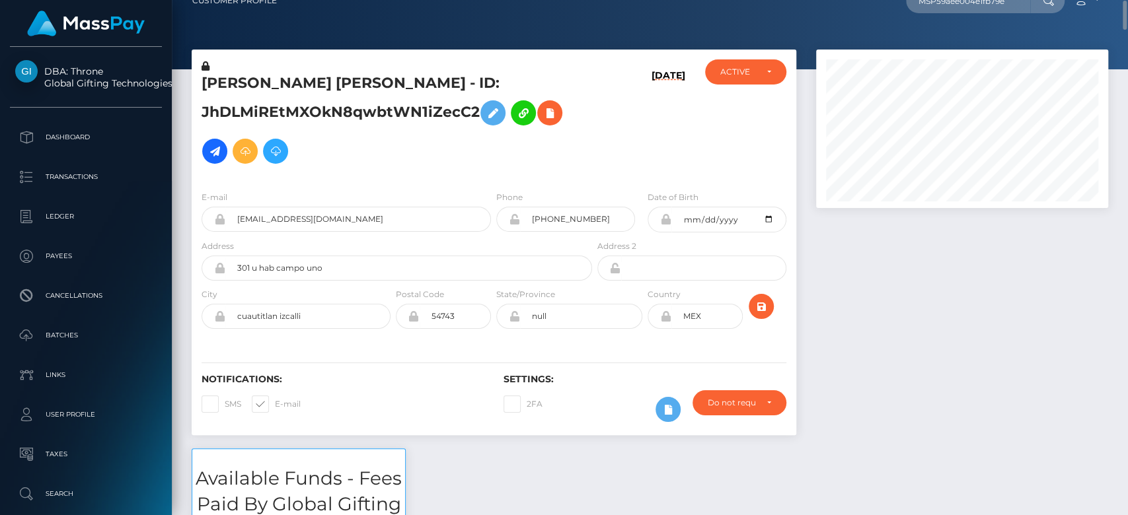
scroll to position [40, 0]
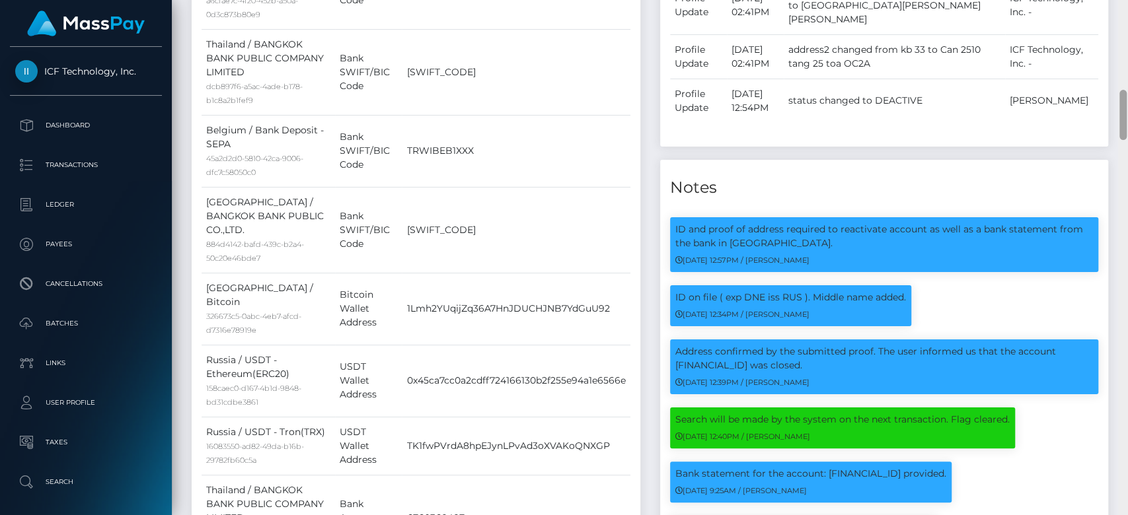
scroll to position [159, 292]
click at [1126, 180] on div at bounding box center [1123, 258] width 10 height 516
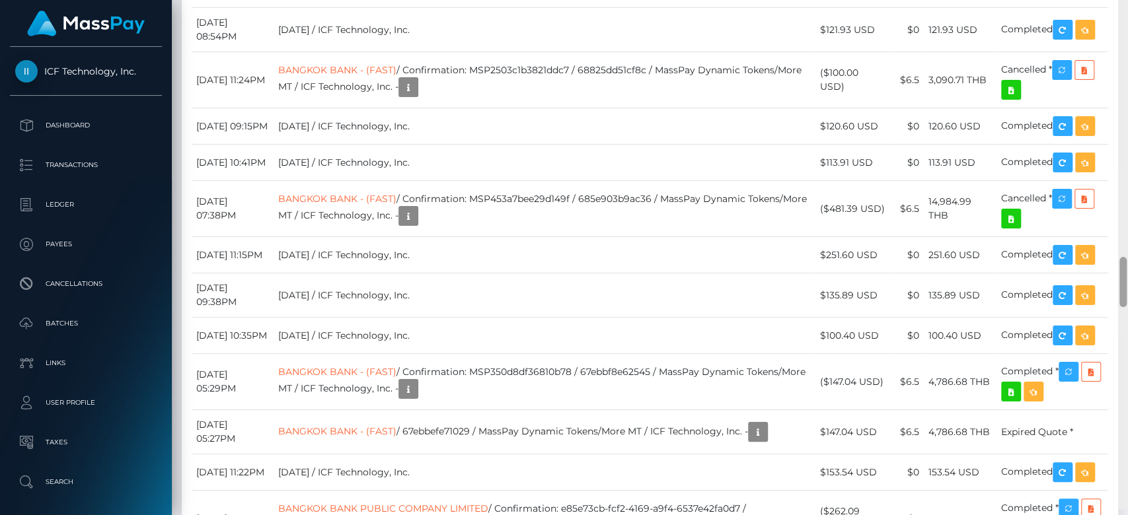
scroll to position [2657, 0]
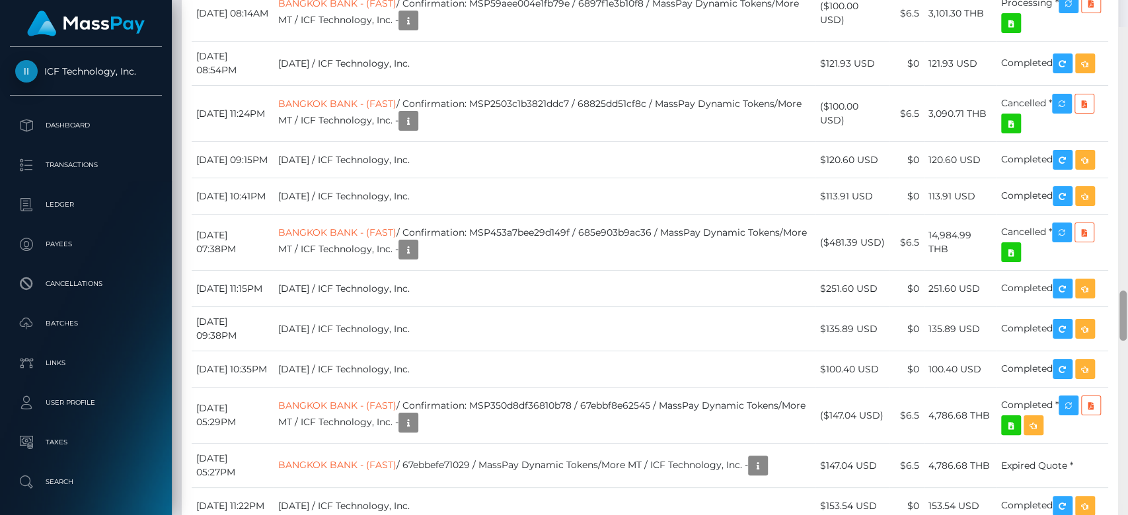
drag, startPoint x: 1124, startPoint y: 181, endPoint x: 1126, endPoint y: 301, distance: 120.2
click at [1126, 301] on div at bounding box center [1123, 285] width 10 height 516
click at [1070, 12] on icon "button" at bounding box center [1068, 3] width 16 height 17
click at [596, 42] on td "BANGKOK BANK - (FAST) / Confirmation: MSP59aee004e1fb79e / 6897f1e3b10f8 / Mass…" at bounding box center [543, 13] width 541 height 56
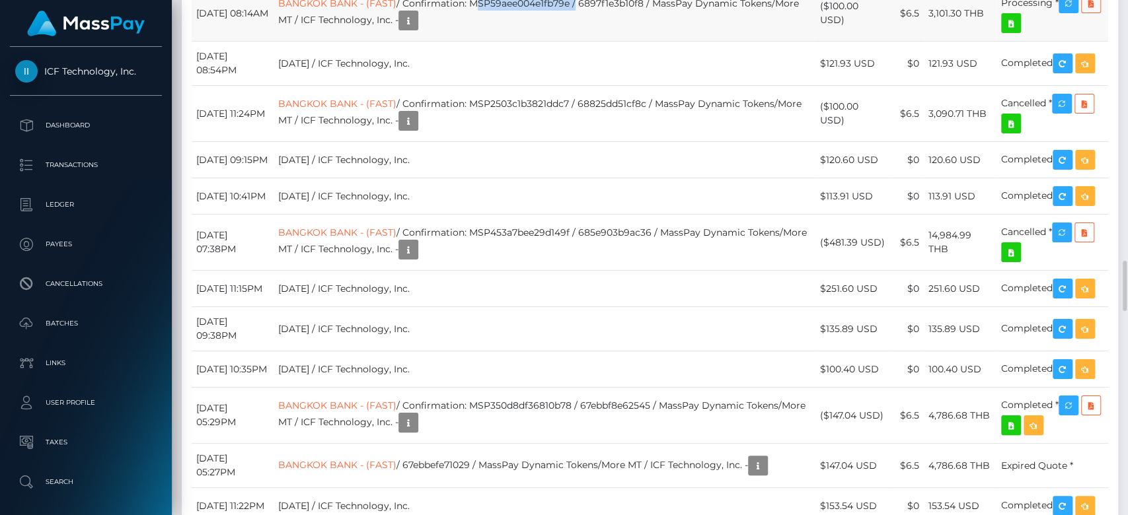
drag, startPoint x: 595, startPoint y: 166, endPoint x: 508, endPoint y: 161, distance: 87.4
click at [508, 42] on td "BANGKOK BANK - (FAST) / Confirmation: MSP59aee004e1fb79e / 6897f1e3b10f8 / Mass…" at bounding box center [543, 13] width 541 height 56
copy td "MSP59aee004e1fb79e"
click at [1075, 12] on icon "button" at bounding box center [1068, 3] width 16 height 17
click at [1124, 148] on div at bounding box center [1123, 258] width 10 height 516
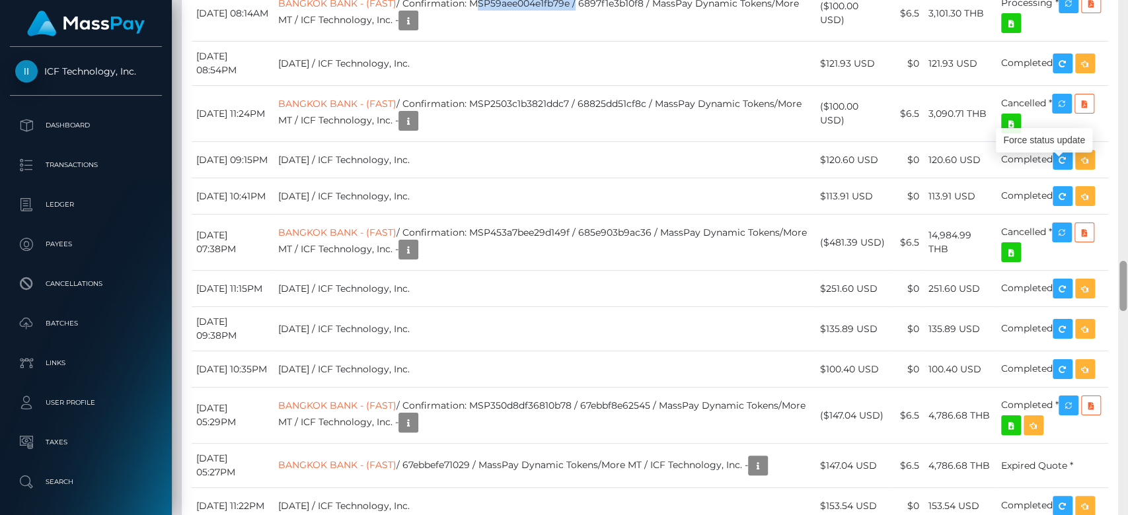
click at [1124, 148] on div at bounding box center [1123, 258] width 10 height 516
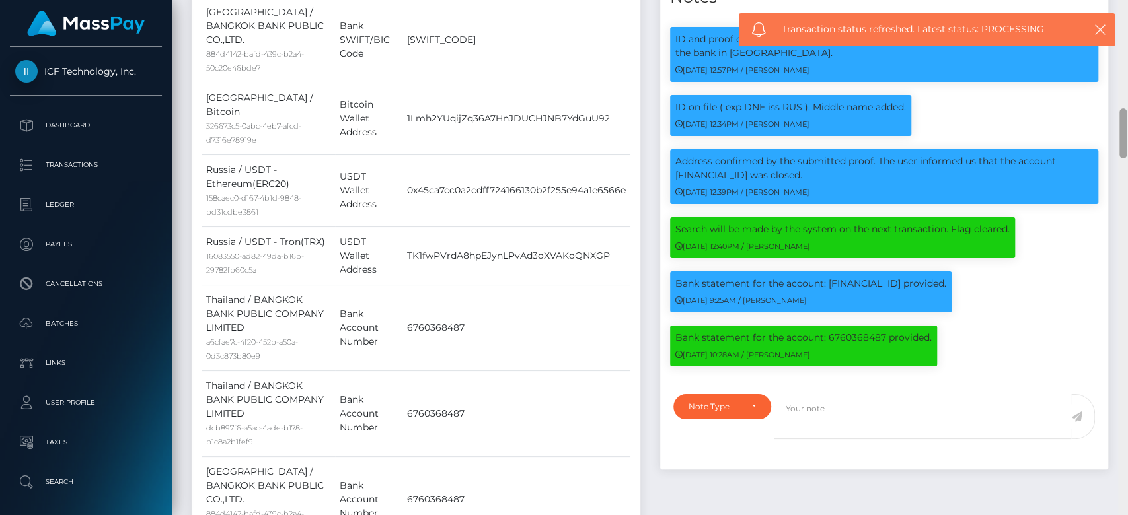
click at [1124, 148] on div at bounding box center [1122, 133] width 7 height 50
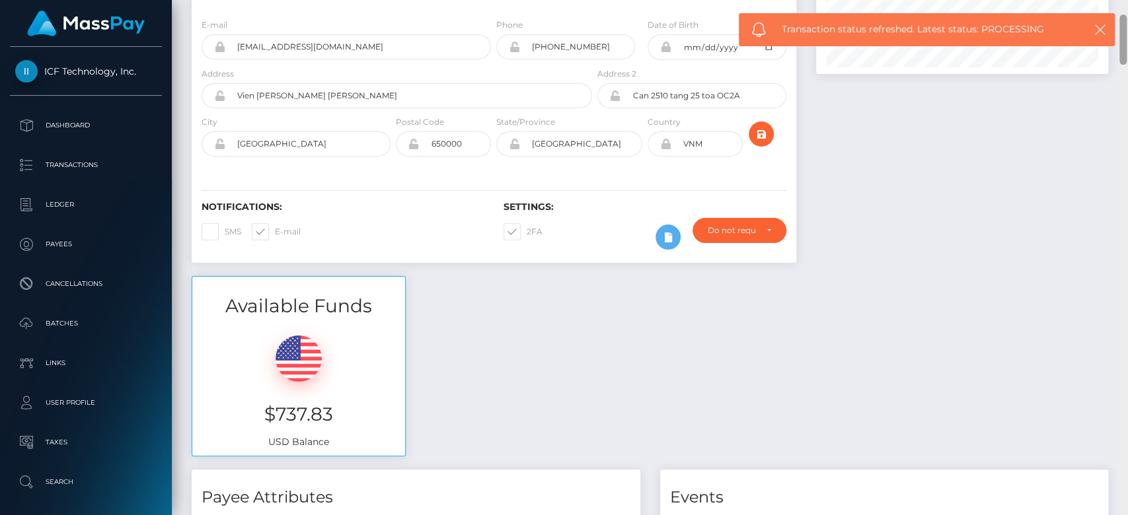
drag, startPoint x: 1124, startPoint y: 148, endPoint x: 1121, endPoint y: 51, distance: 97.1
click at [1121, 51] on div at bounding box center [1122, 40] width 7 height 50
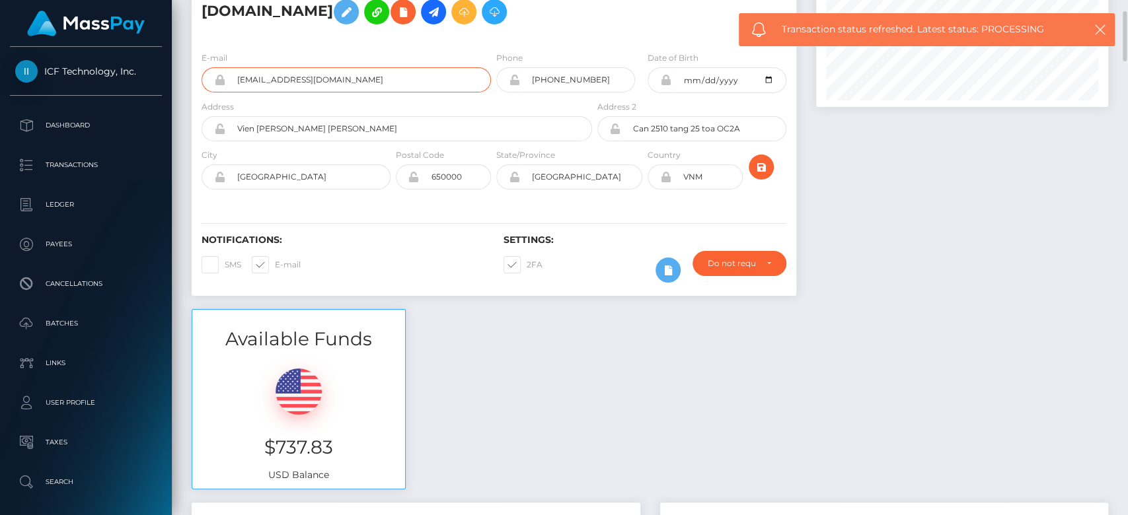
drag, startPoint x: 338, startPoint y: 69, endPoint x: 236, endPoint y: 79, distance: 101.5
click at [236, 79] on input "ninqueen0@gmail.com" at bounding box center [358, 79] width 266 height 25
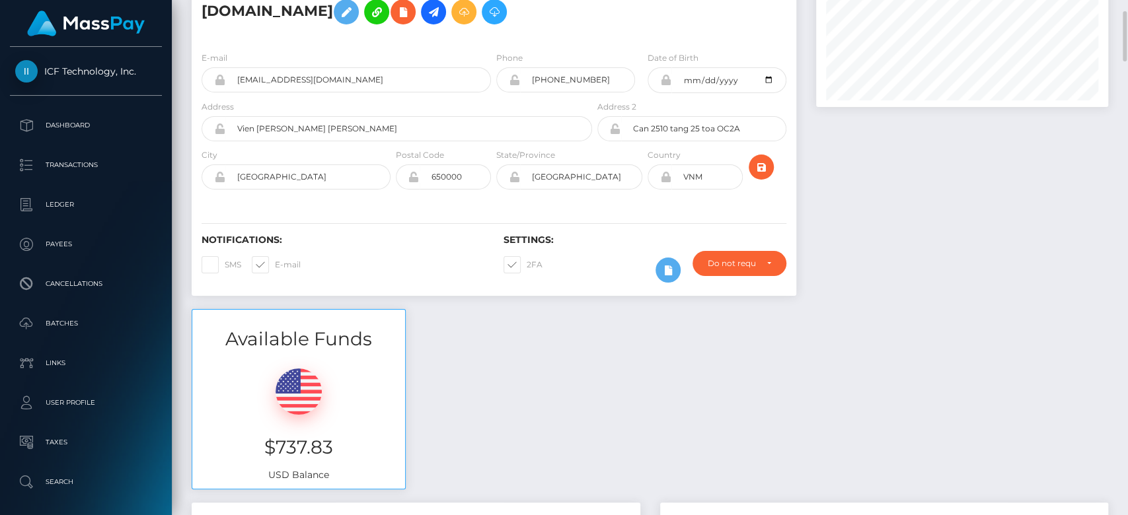
click at [1000, 324] on div "Available Funds $737.83 USD Balance" at bounding box center [650, 406] width 936 height 194
click at [1126, 216] on div at bounding box center [1123, 258] width 10 height 516
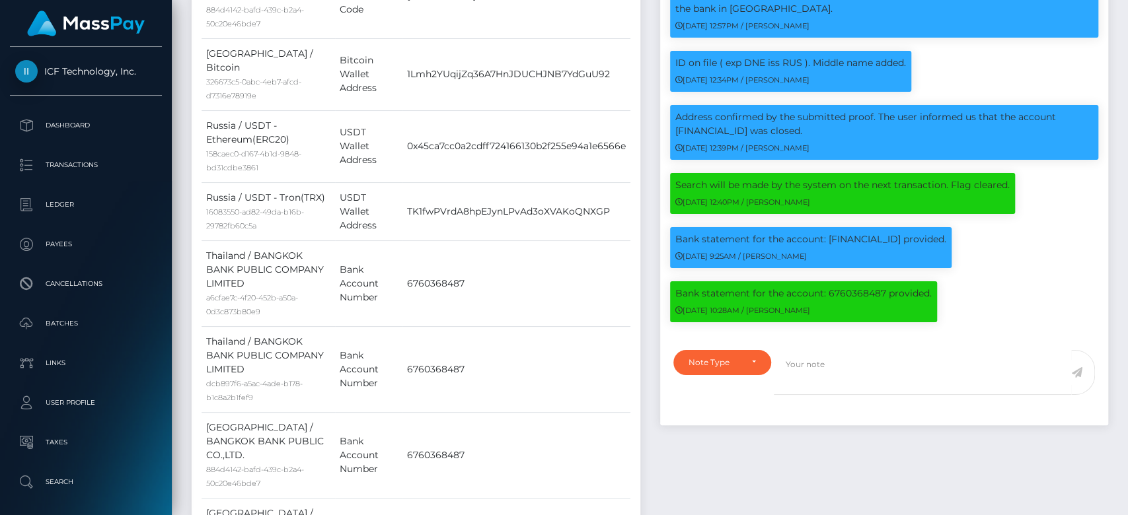
click at [1126, 216] on div at bounding box center [1123, 258] width 10 height 516
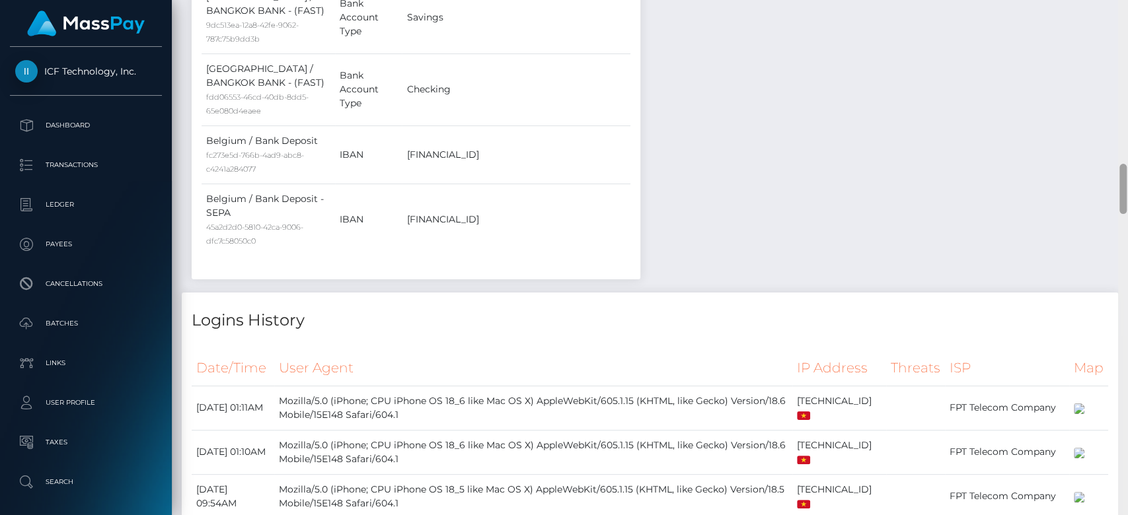
scroll to position [2185, 0]
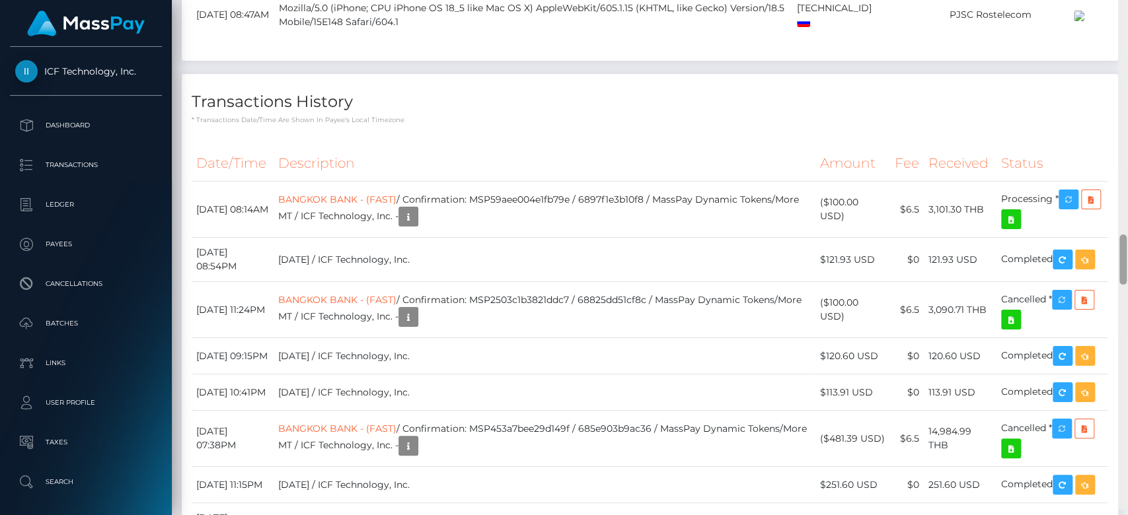
scroll to position [2454, 0]
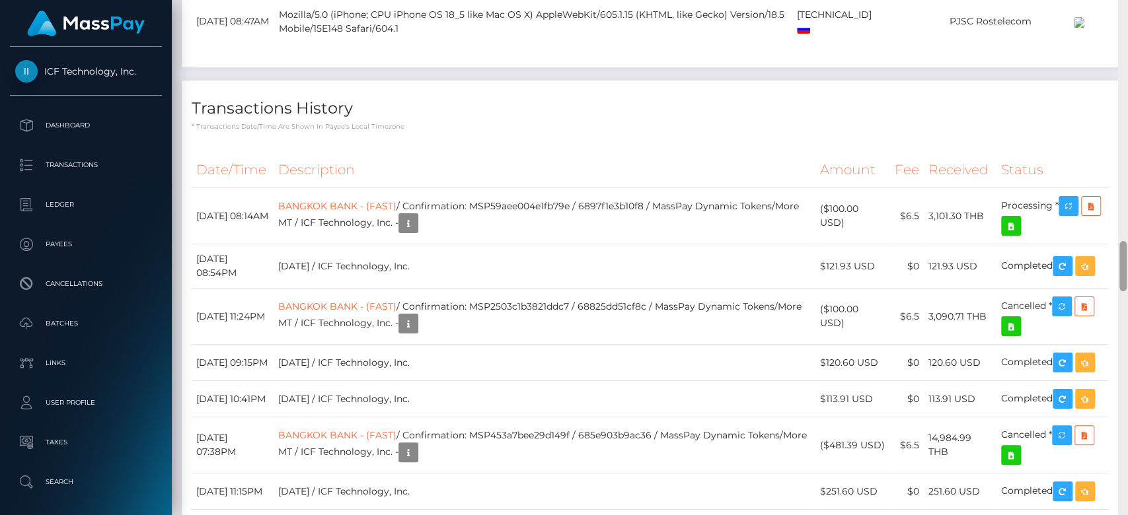
click at [1126, 254] on div at bounding box center [1123, 258] width 10 height 516
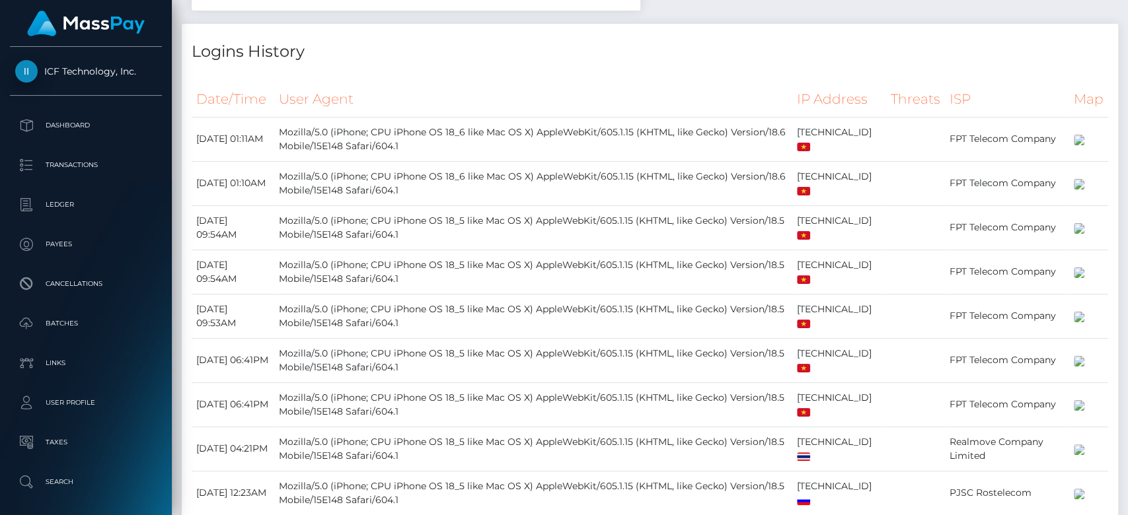
click at [1121, 49] on div at bounding box center [1123, 258] width 10 height 516
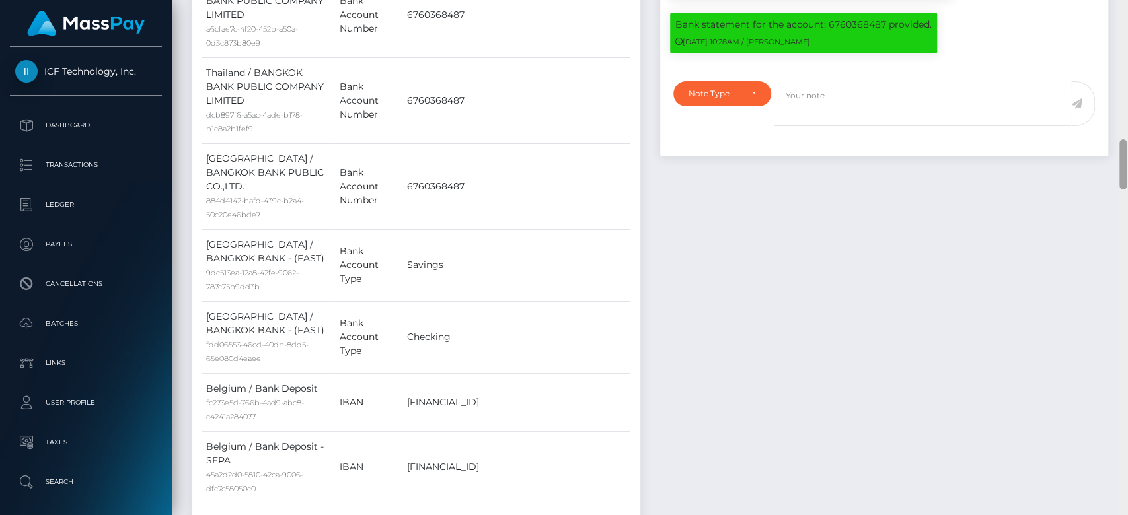
click at [1121, 49] on div at bounding box center [1123, 258] width 10 height 516
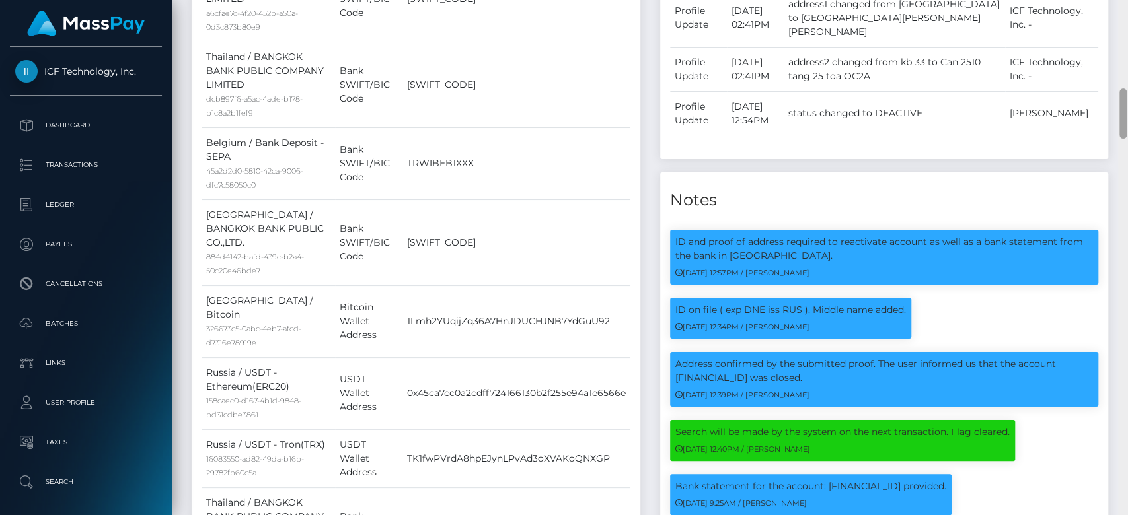
scroll to position [390, 0]
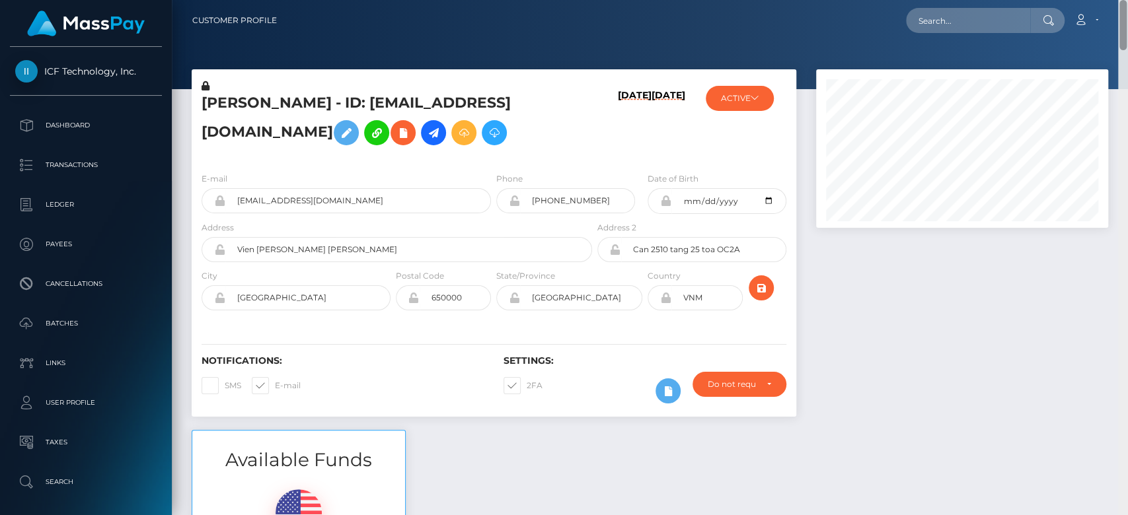
drag, startPoint x: 1121, startPoint y: 49, endPoint x: 1119, endPoint y: -22, distance: 70.7
click at [1119, 0] on html "ICF Technology, Inc. Dashboard Transactions Ledger Payees Batches" at bounding box center [564, 257] width 1128 height 515
click at [957, 19] on input "text" at bounding box center [968, 20] width 124 height 25
paste input "FVW-20250809-200"
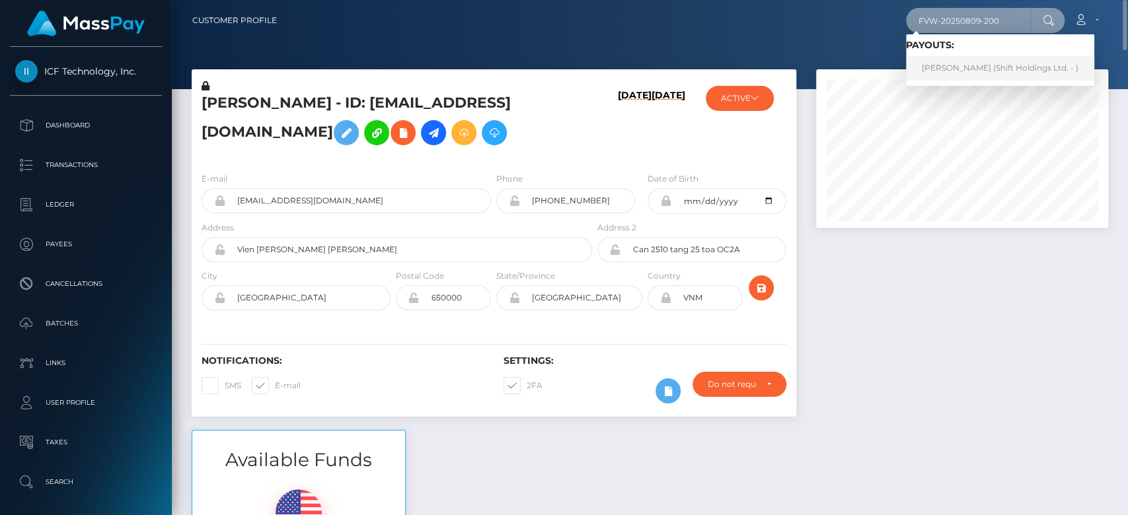
type input "FVW-20250809-200"
click at [977, 61] on link "DAKOTA MARIE REED (Shift Holdings Ltd. - )" at bounding box center [1000, 68] width 188 height 24
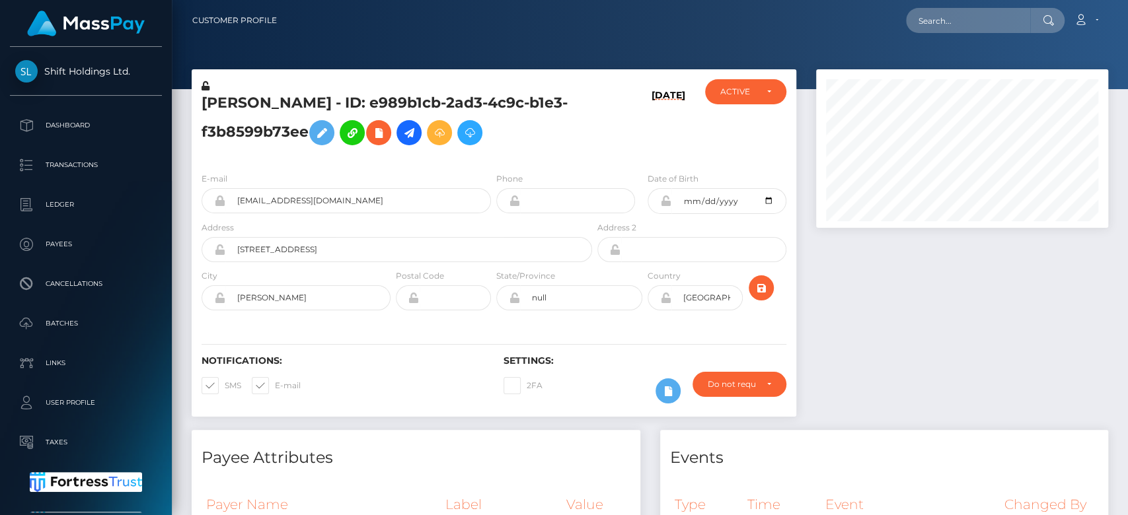
scroll to position [159, 292]
click at [852, 298] on div at bounding box center [962, 249] width 312 height 361
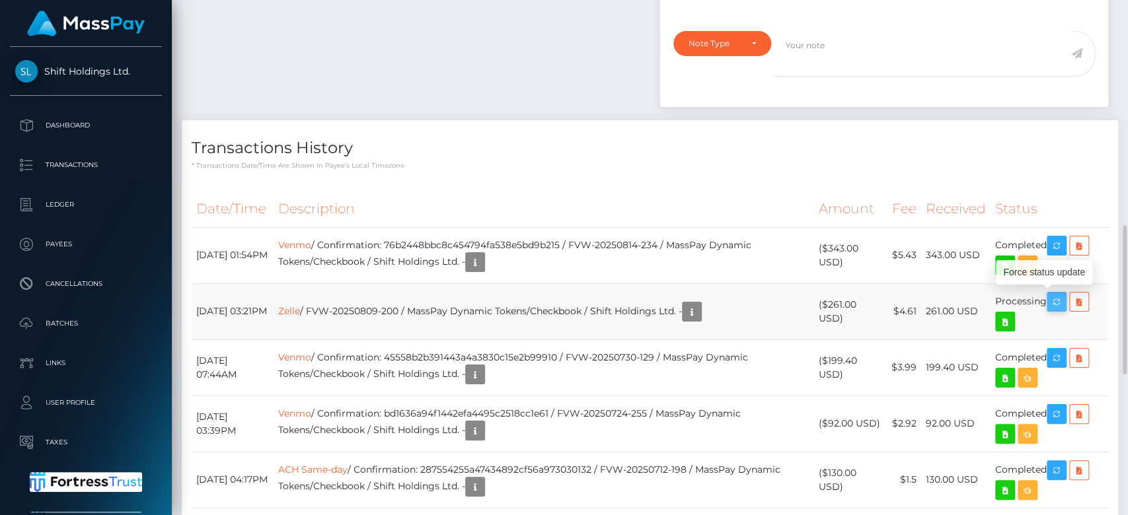
click at [1058, 297] on icon "button" at bounding box center [1056, 302] width 16 height 17
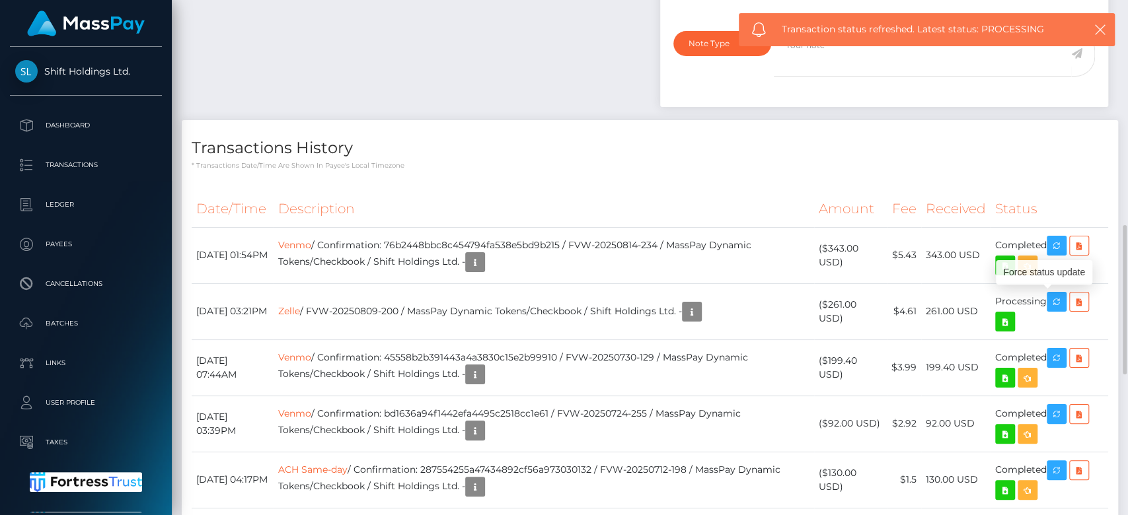
drag, startPoint x: 196, startPoint y: 304, endPoint x: 985, endPoint y: 314, distance: 789.5
click at [985, 314] on tr "[DATE] 03:21PM Zelle / FVW-20250809-200 / MassPay Dynamic Tokens/Checkbook / Sh…" at bounding box center [650, 311] width 916 height 56
copy tr "[DATE] 03:21PM Zelle / FVW-20250809-200 / MassPay Dynamic Tokens/Checkbook / Sh…"
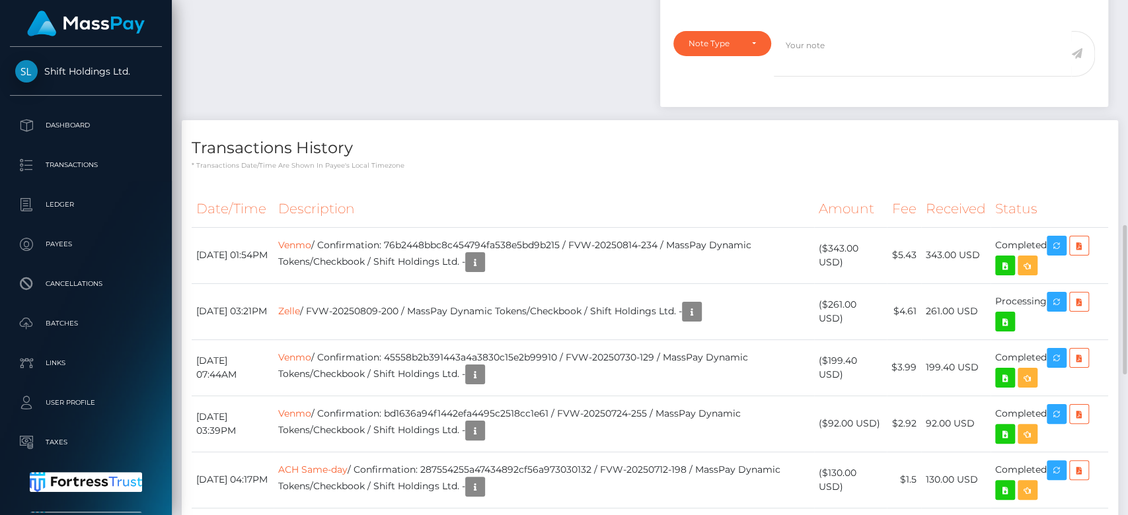
click at [644, 201] on th "Description" at bounding box center [543, 209] width 540 height 36
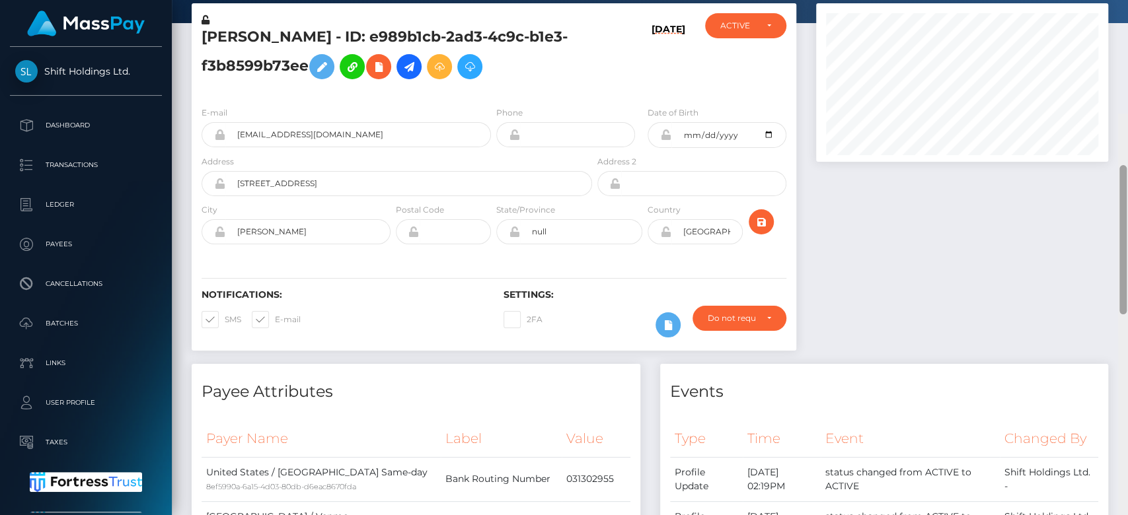
scroll to position [0, 0]
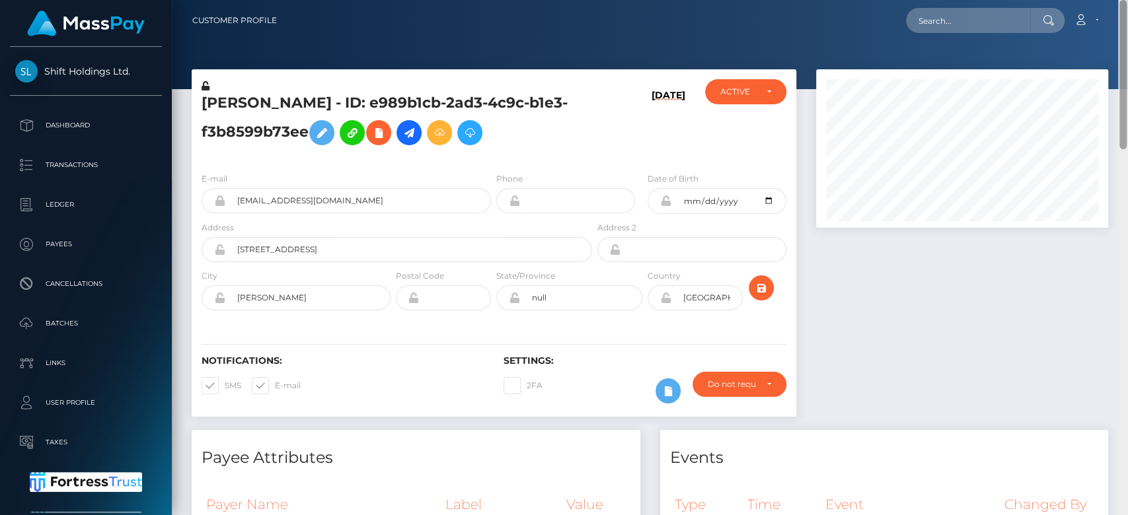
drag, startPoint x: 1121, startPoint y: 293, endPoint x: 994, endPoint y: 47, distance: 276.9
click at [1110, 10] on div "Customer Profile Loading... Loading..." at bounding box center [650, 257] width 956 height 515
drag, startPoint x: 386, startPoint y: 206, endPoint x: 234, endPoint y: 209, distance: 152.6
click at [234, 209] on input "[EMAIL_ADDRESS][DOMAIN_NAME]" at bounding box center [358, 200] width 266 height 25
click at [1123, 345] on div at bounding box center [1123, 258] width 10 height 516
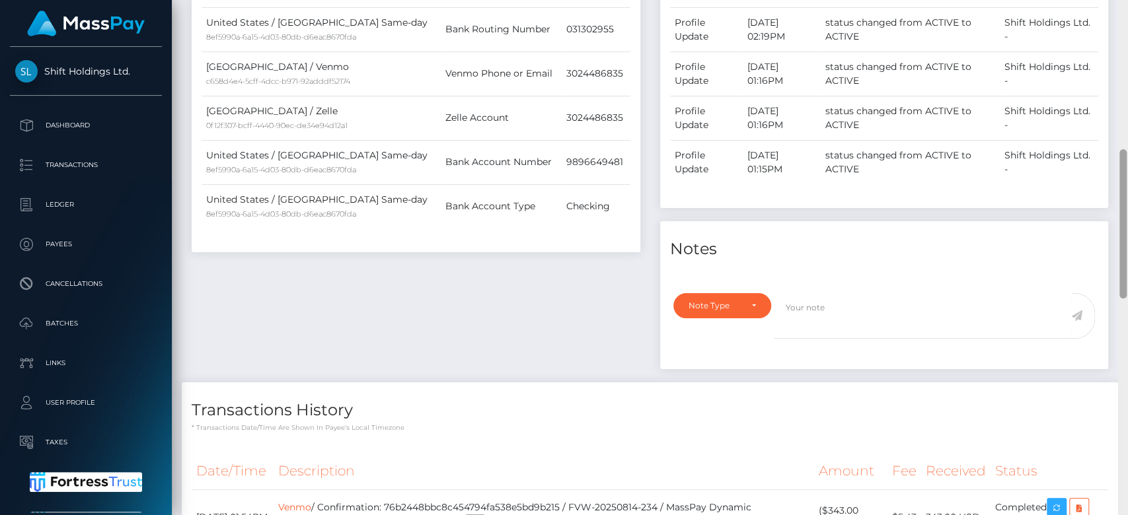
click at [1123, 345] on div at bounding box center [1123, 258] width 10 height 516
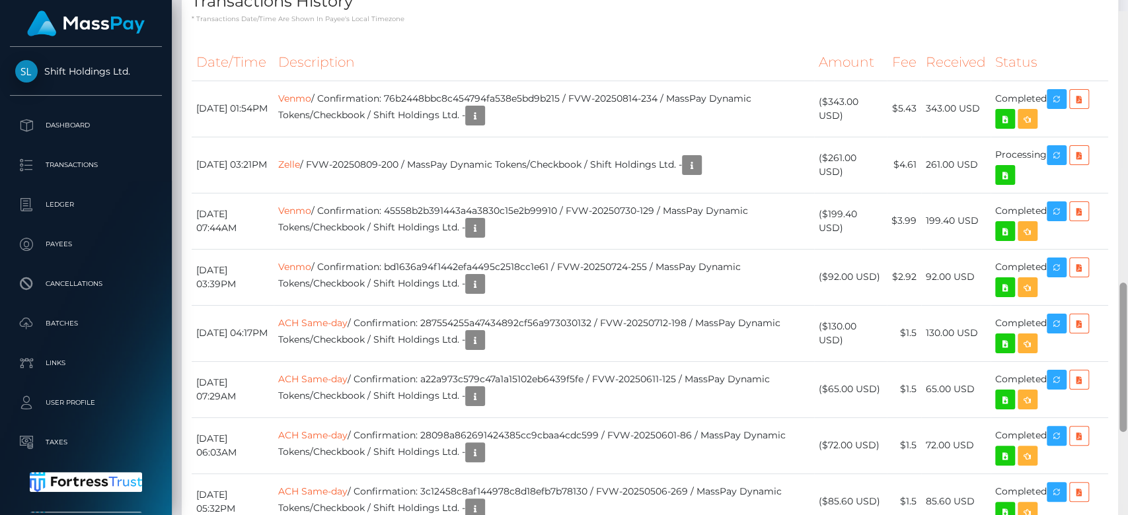
drag, startPoint x: 1123, startPoint y: 345, endPoint x: 1126, endPoint y: 312, distance: 33.2
click at [1126, 312] on div at bounding box center [1123, 269] width 10 height 516
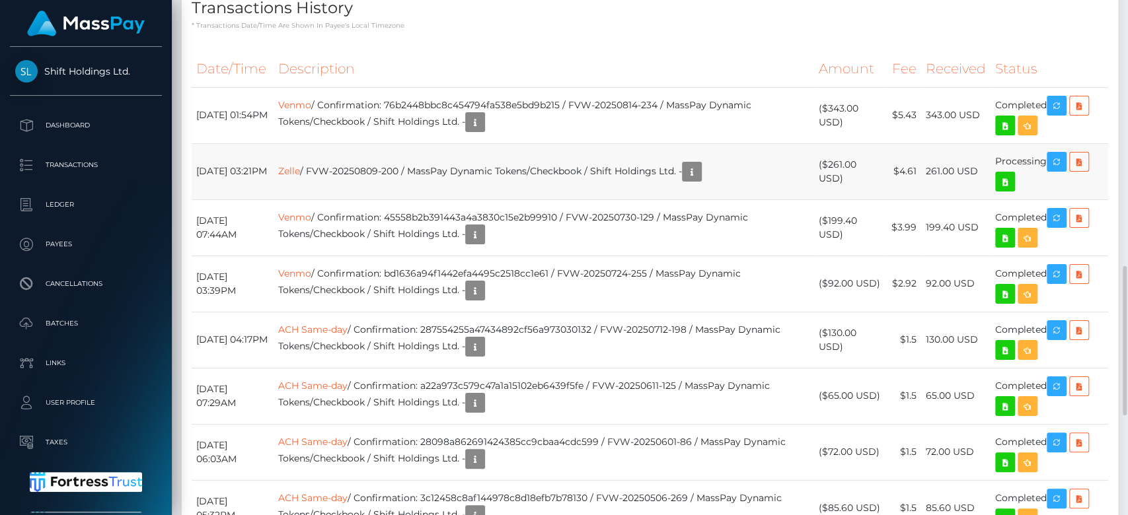
click at [196, 163] on td "August 9, 2025 03:21PM" at bounding box center [233, 171] width 82 height 56
drag, startPoint x: 196, startPoint y: 163, endPoint x: 1089, endPoint y: 157, distance: 893.2
click at [1089, 157] on tr "August 9, 2025 03:21PM Zelle / FVW-20250809-200 / MassPay Dynamic Tokens/Checkb…" at bounding box center [650, 171] width 916 height 56
copy tr "August 9, 2025 03:21PM Zelle / FVW-20250809-200 / MassPay Dynamic Tokens/Checkb…"
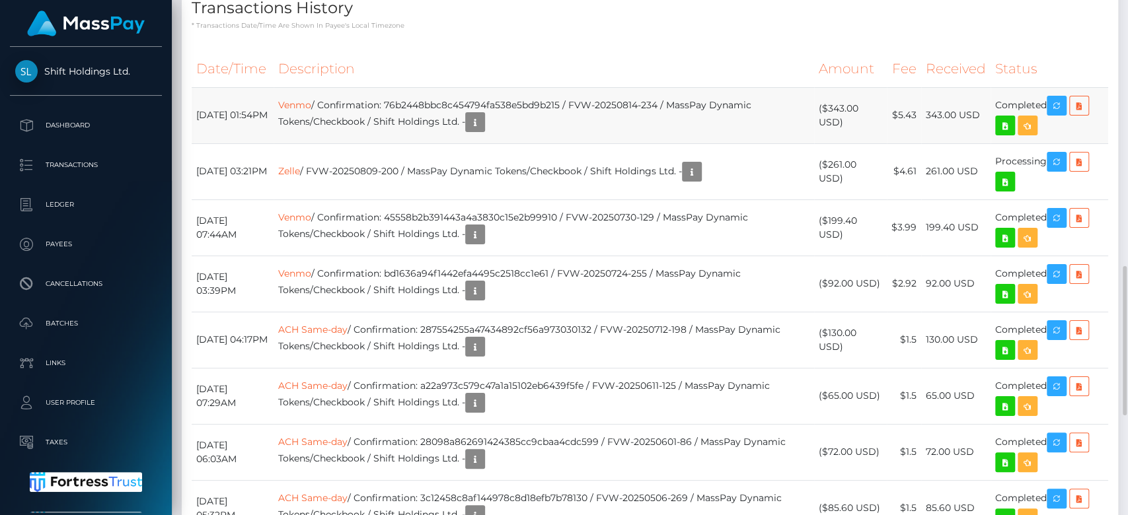
click at [716, 122] on td "Venmo / Confirmation: 76b2448bbc8c454794fa538e5bd9b215 / FVW-20250814-234 / Mas…" at bounding box center [543, 115] width 540 height 56
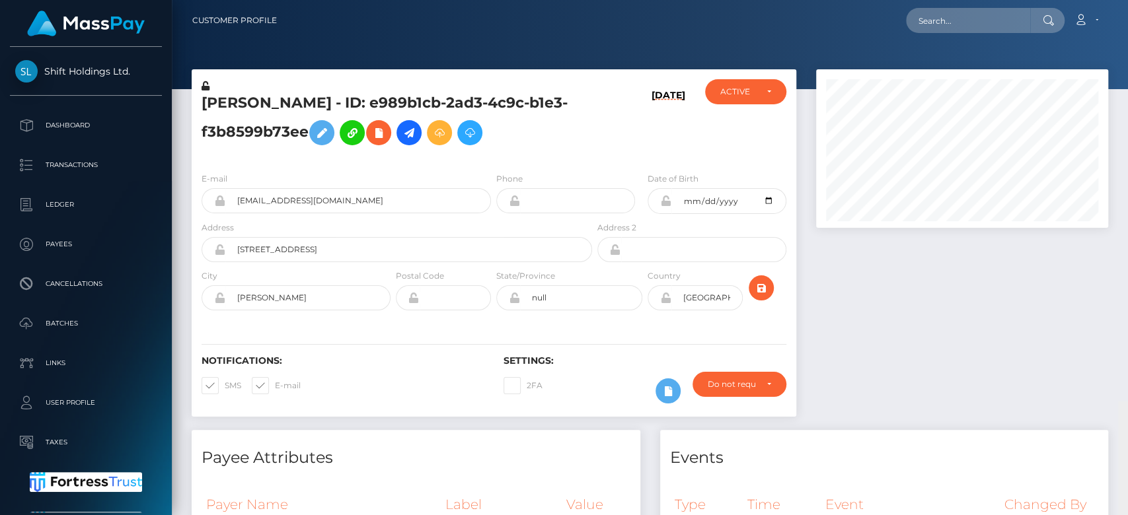
click at [1121, 71] on div at bounding box center [1122, 74] width 7 height 149
click at [988, 22] on input "text" at bounding box center [968, 20] width 124 height 25
paste input "6898beb5797e7"
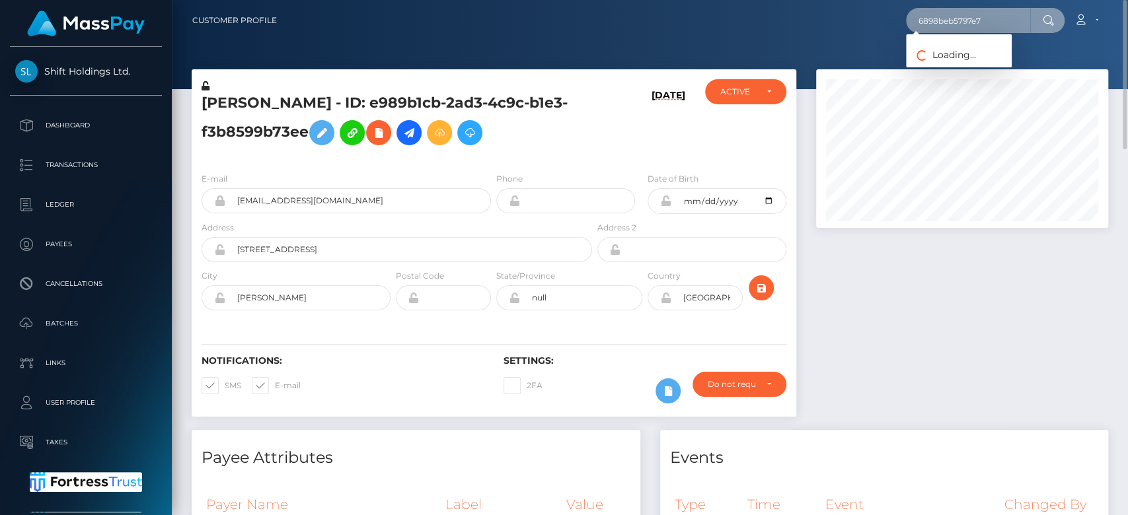
type input "6898beb5797e7"
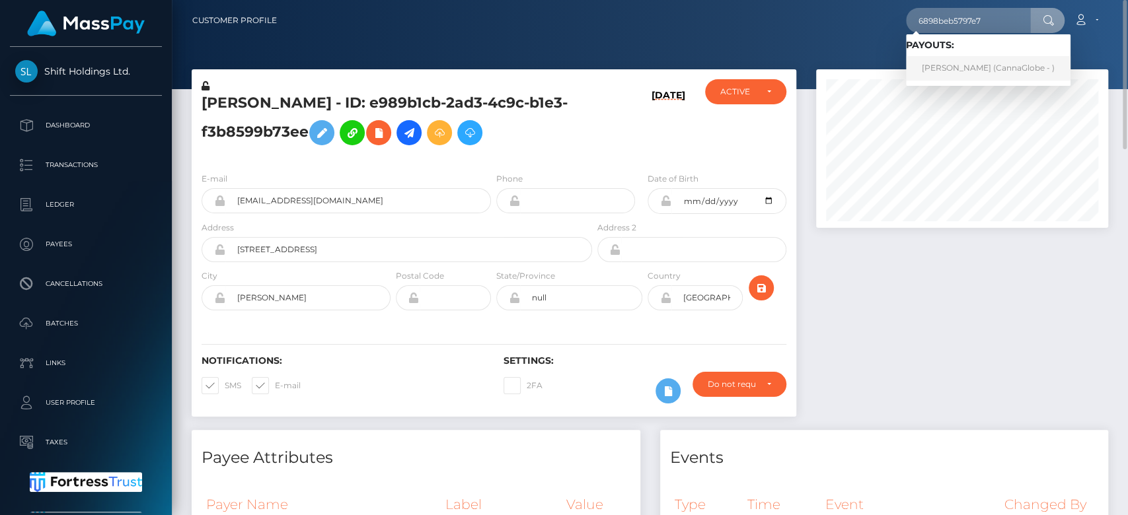
click at [988, 61] on link "Laura ENID Escudero (CannaGlobe - )" at bounding box center [988, 68] width 164 height 24
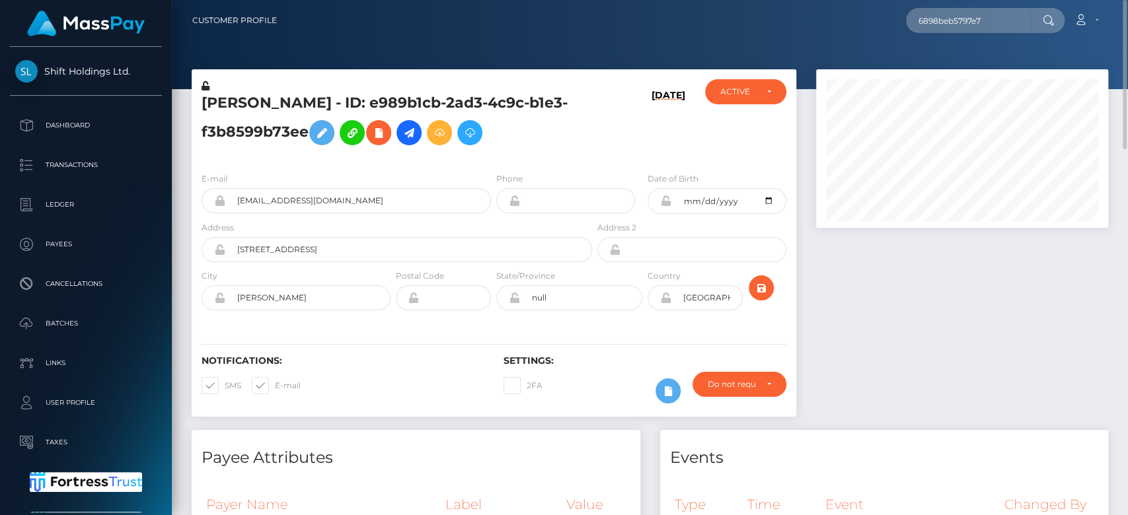
click at [908, 298] on div at bounding box center [962, 249] width 312 height 361
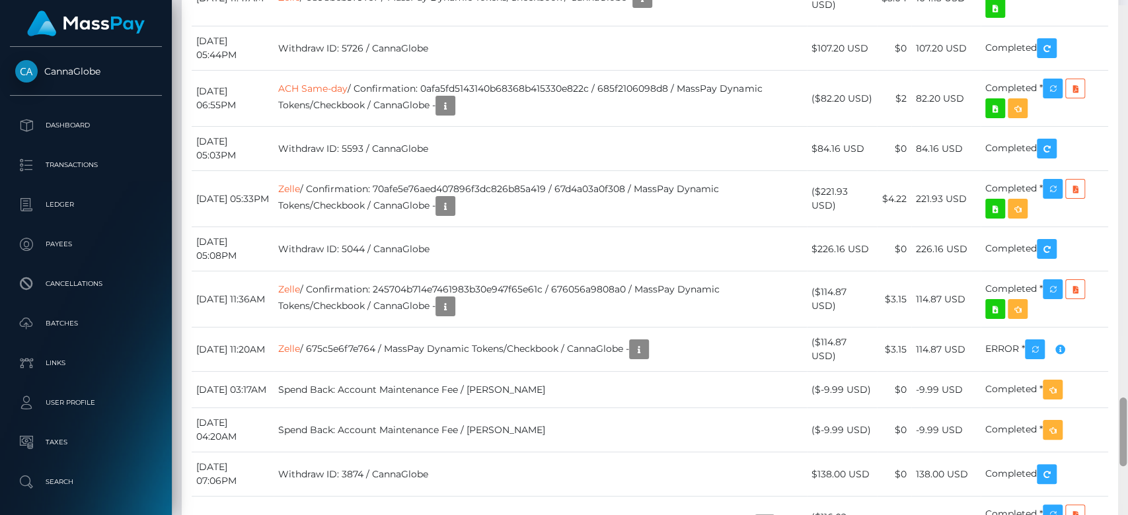
scroll to position [2938, 0]
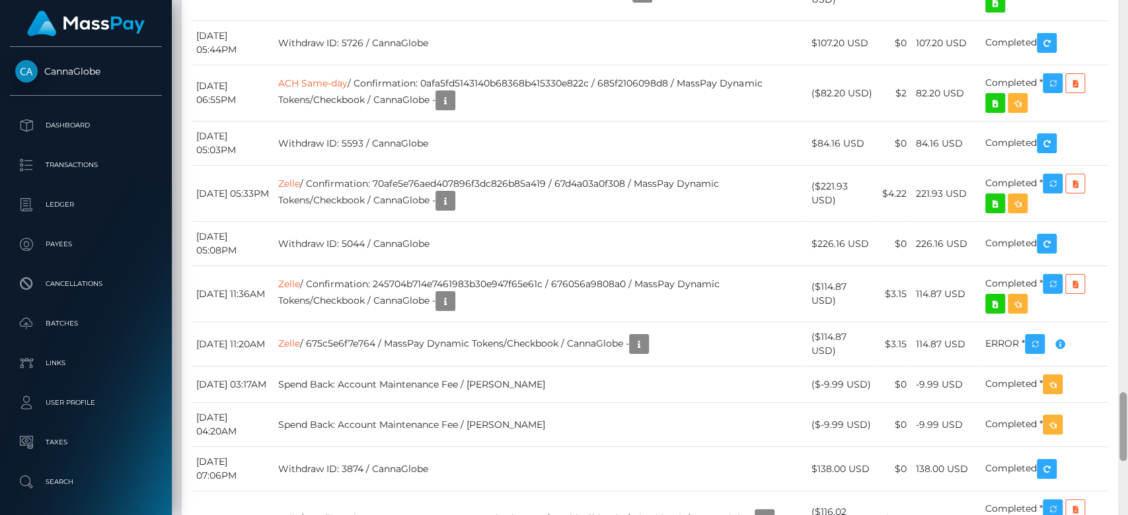
drag, startPoint x: 1124, startPoint y: 108, endPoint x: 1126, endPoint y: 457, distance: 348.8
click at [1126, 457] on div at bounding box center [1123, 258] width 10 height 516
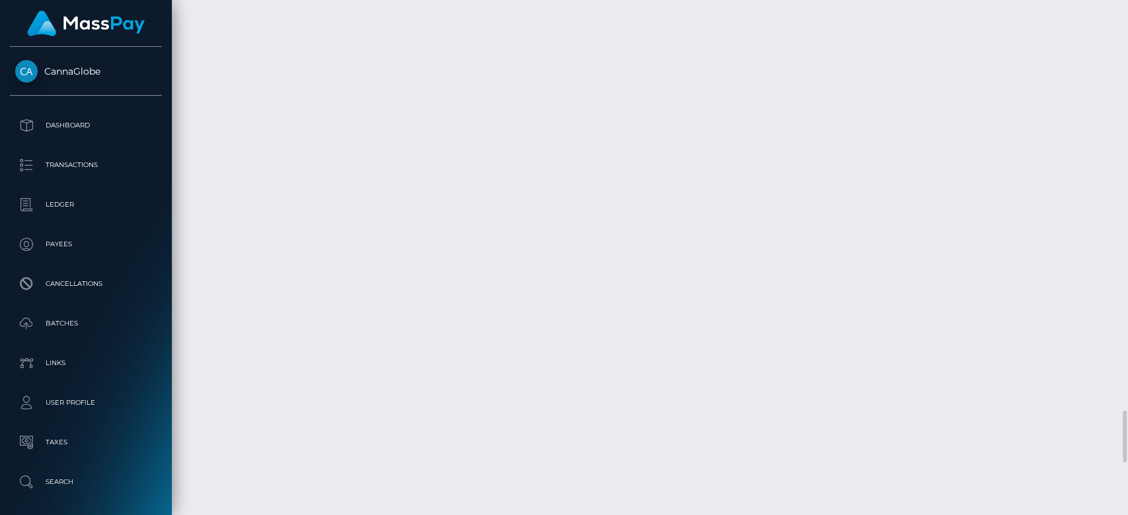
scroll to position [4196, 0]
drag, startPoint x: 195, startPoint y: 246, endPoint x: 1031, endPoint y: 247, distance: 836.3
copy tbody "[DATE] 11:47AM Zelle / 6898beb5797e7 / MassPay Dynamic Tokens/Checkbook / Canna…"
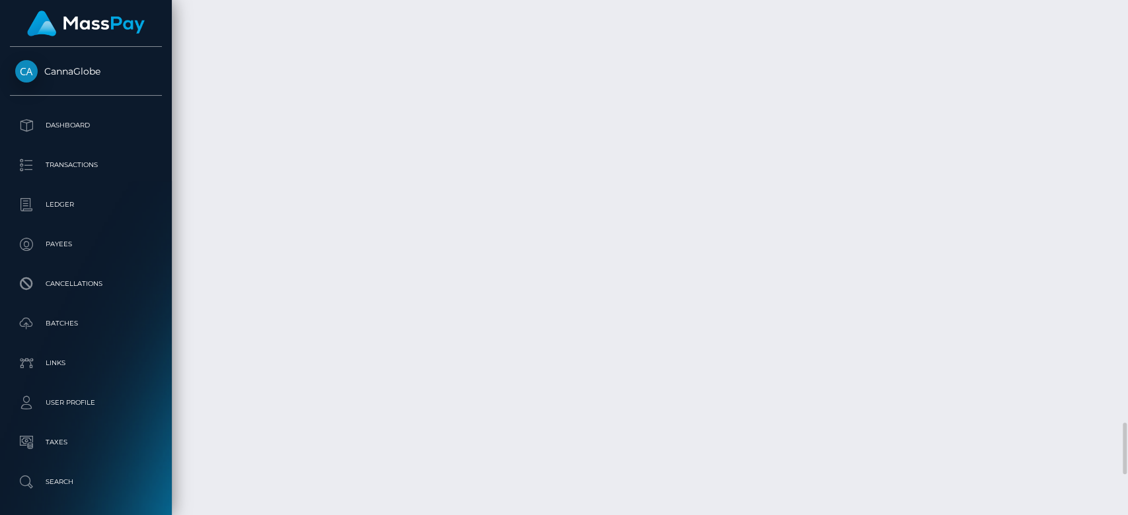
drag, startPoint x: 196, startPoint y: 246, endPoint x: 1040, endPoint y: 235, distance: 845.0
copy tr "[DATE] 11:47AM Zelle / 6898beb5797e7 / MassPay Dynamic Tokens/Checkbook / Canna…"
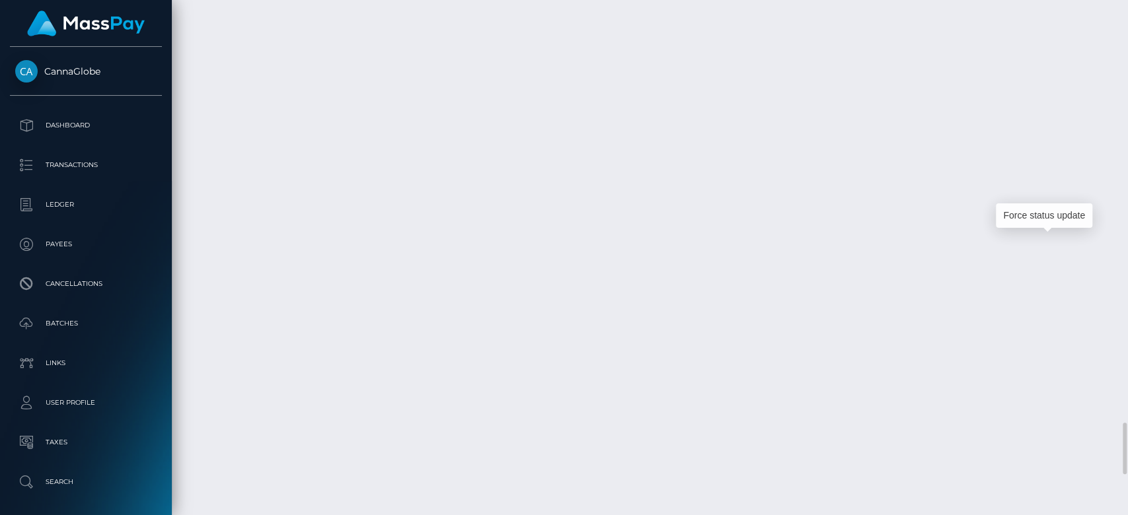
click at [1118, 90] on div at bounding box center [1123, 258] width 10 height 516
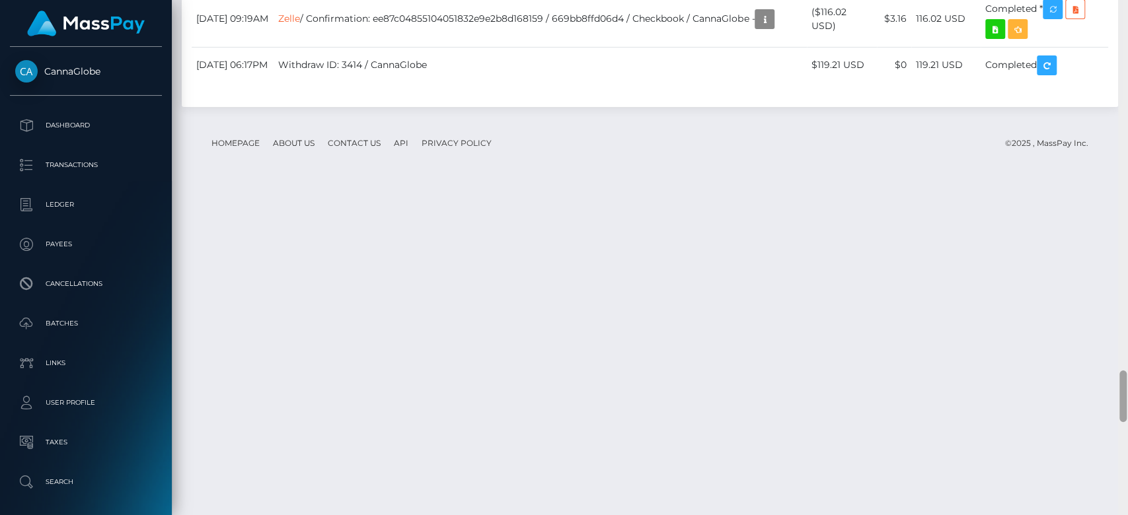
click at [1119, 90] on div at bounding box center [1123, 258] width 10 height 516
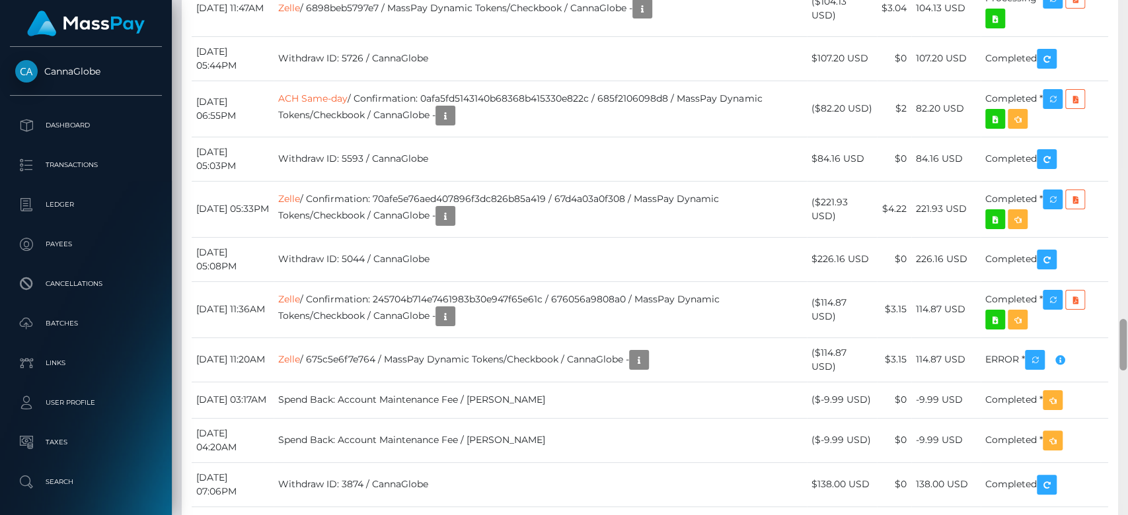
click at [1120, 90] on div at bounding box center [1123, 258] width 10 height 516
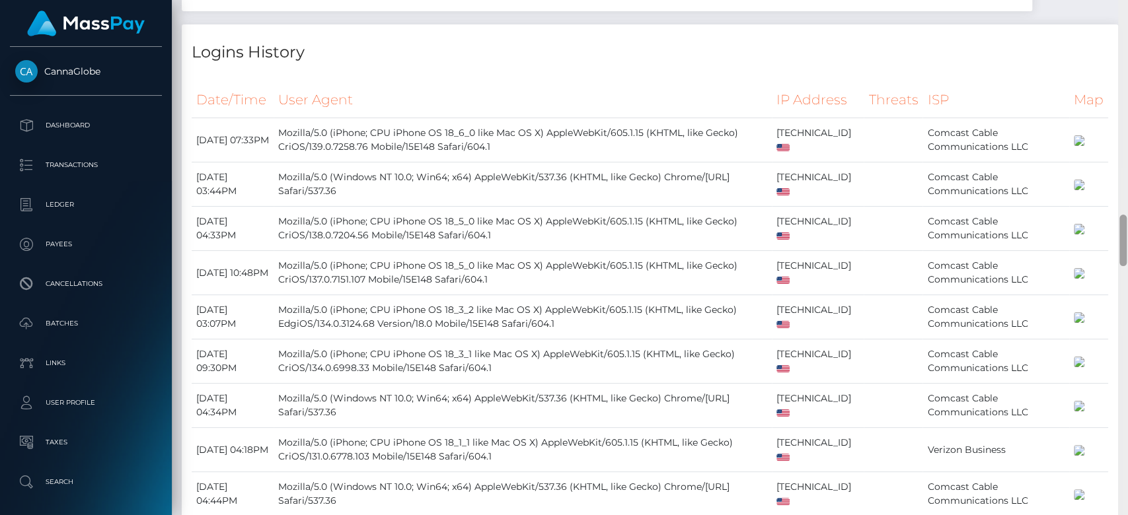
click at [1120, 91] on div at bounding box center [1123, 258] width 10 height 516
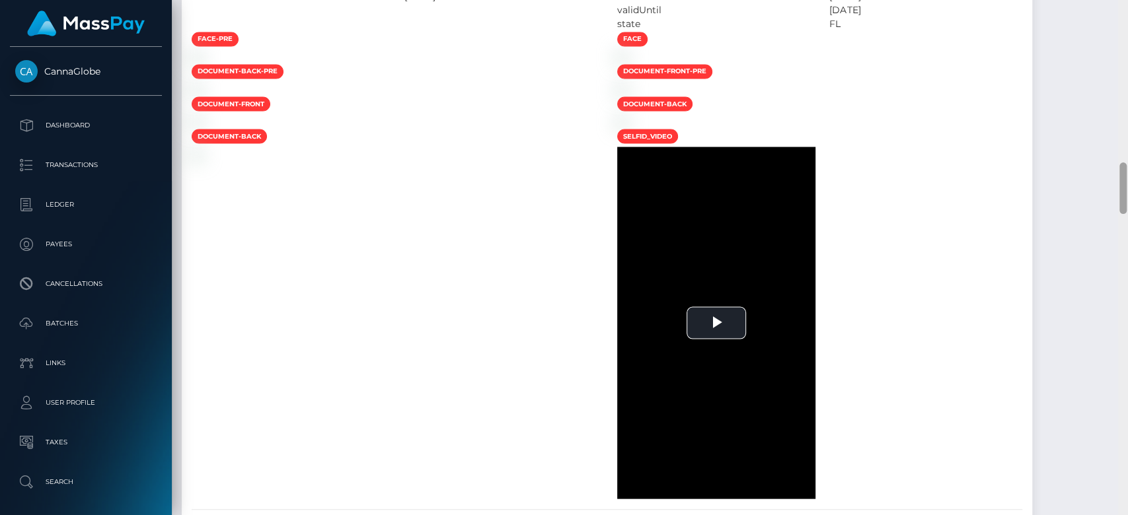
click at [1120, 91] on div at bounding box center [1123, 258] width 10 height 516
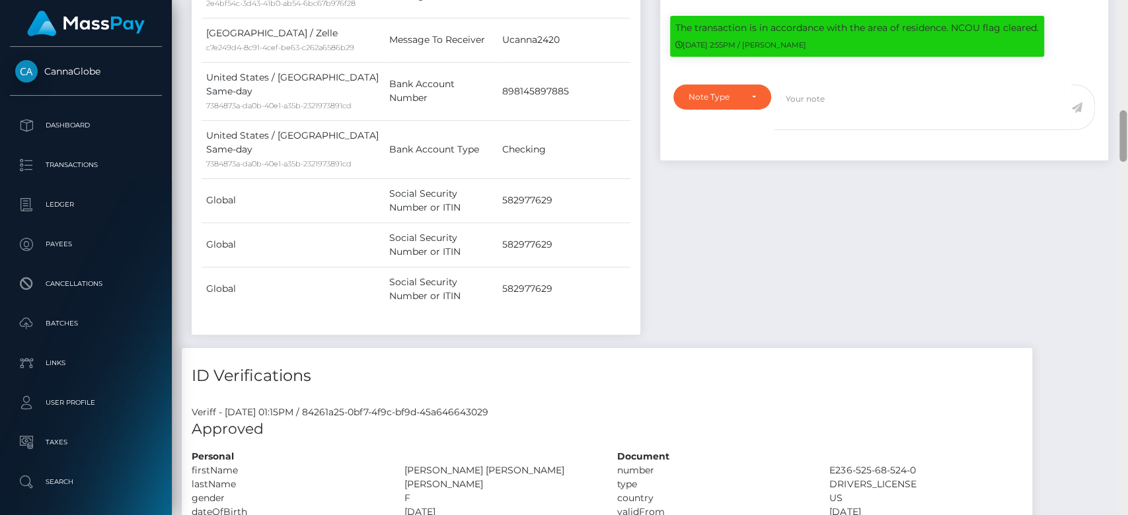
scroll to position [583, 0]
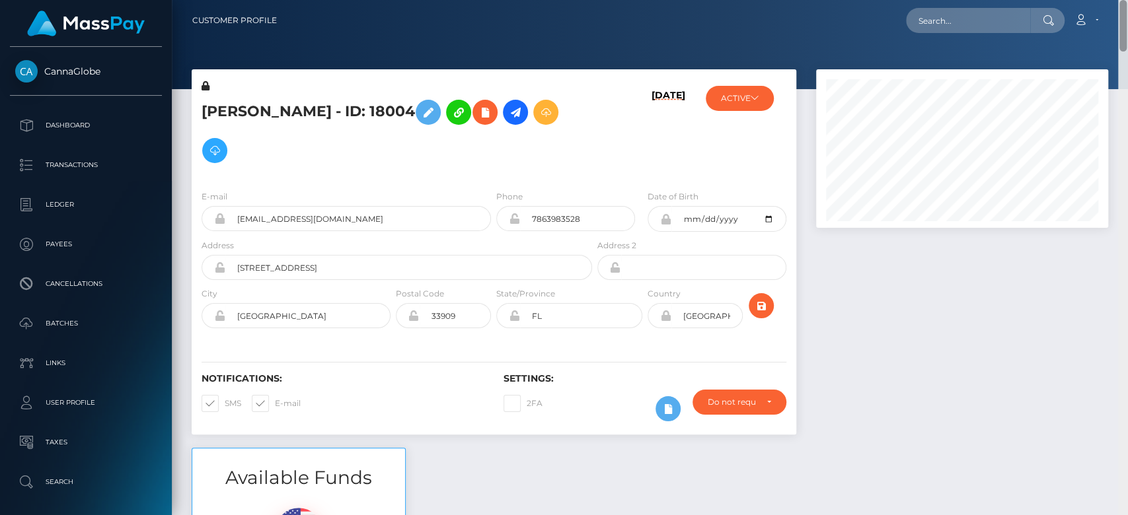
drag, startPoint x: 1120, startPoint y: 91, endPoint x: 1112, endPoint y: -3, distance: 94.2
click at [1112, 0] on html "CannaGlobe Dashboard Transactions Ledger Payees Cancellations" at bounding box center [564, 257] width 1128 height 515
paste input "MSP28a3e9fb067fa9b"
click at [1004, 12] on input "MSP28a3e9fb067fa9b" at bounding box center [968, 20] width 124 height 25
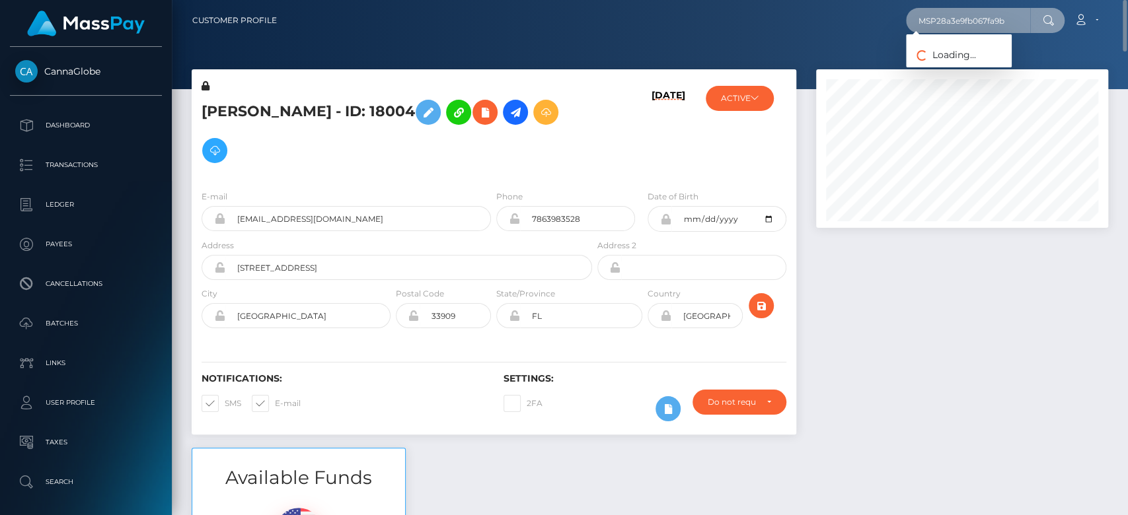
type input "MSP28a3e9fb067fa9b"
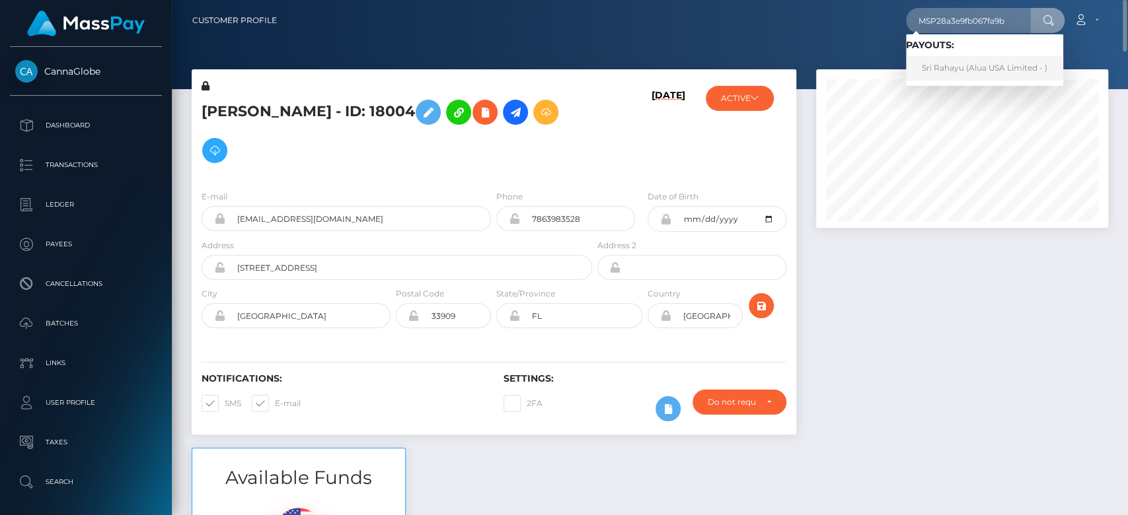
click at [963, 61] on link "Sri Rahayu (Alua USA Limited - )" at bounding box center [984, 68] width 157 height 24
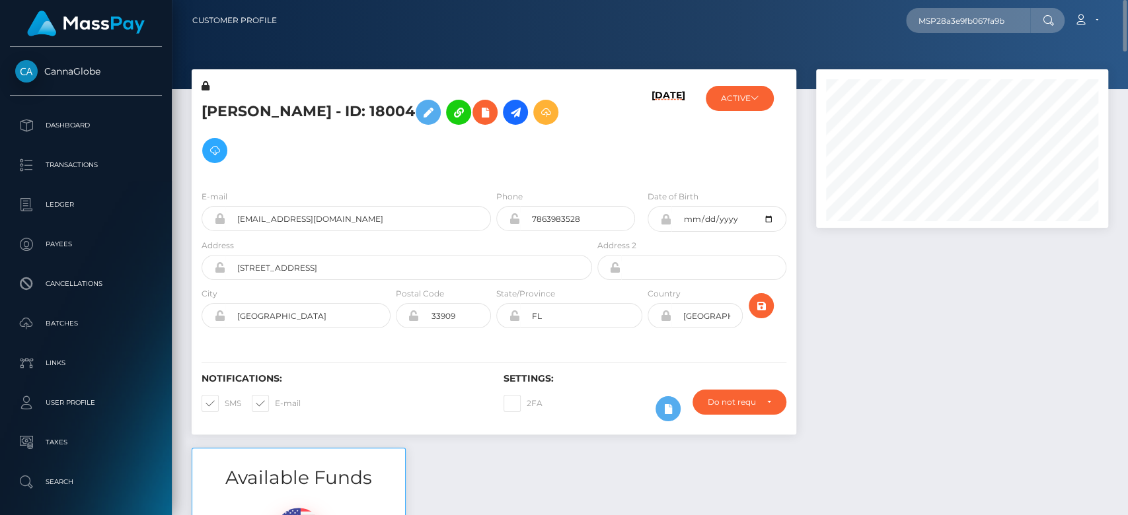
click at [874, 408] on div at bounding box center [962, 258] width 312 height 379
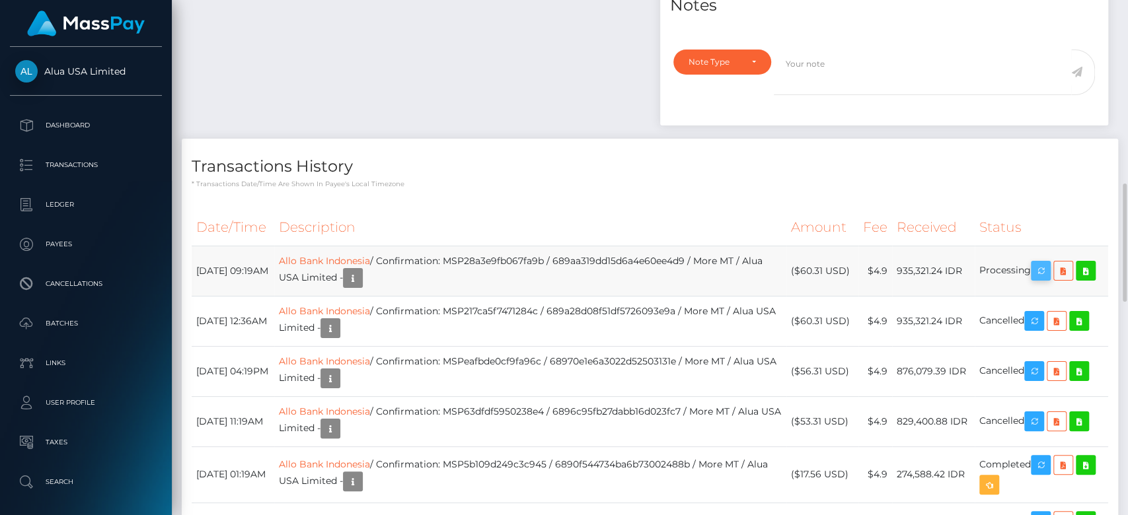
scroll to position [159, 292]
click at [1039, 263] on icon "button" at bounding box center [1041, 271] width 16 height 17
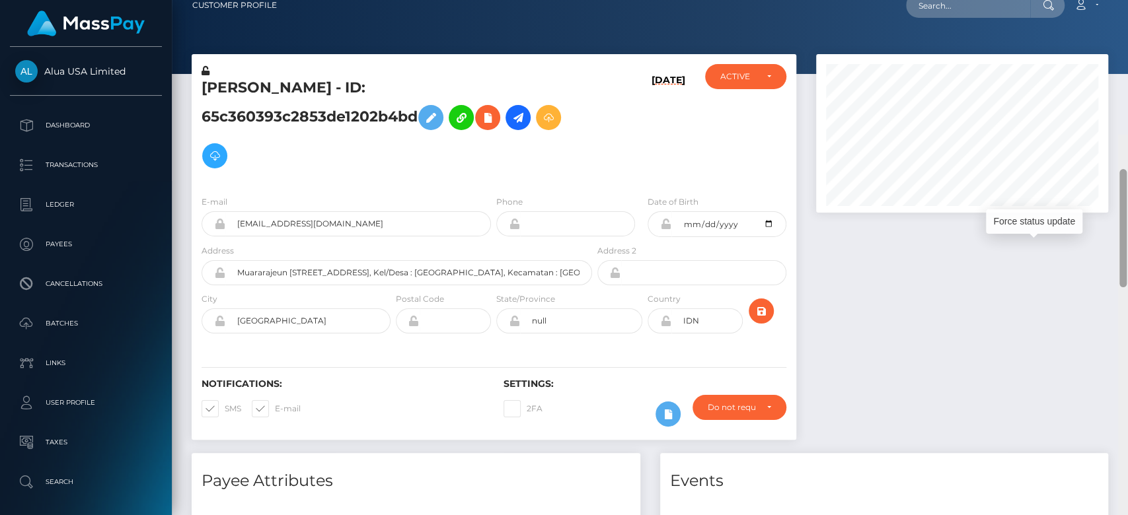
scroll to position [0, 0]
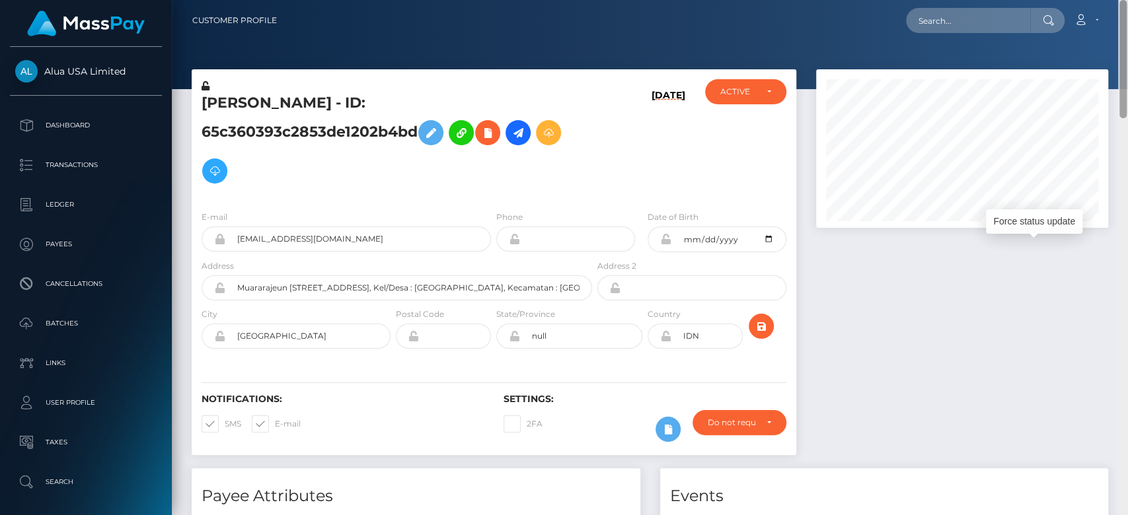
drag, startPoint x: 1122, startPoint y: 196, endPoint x: 1105, endPoint y: 1, distance: 196.4
click at [1107, 0] on div "Customer Profile Loading... Loading..." at bounding box center [650, 257] width 956 height 515
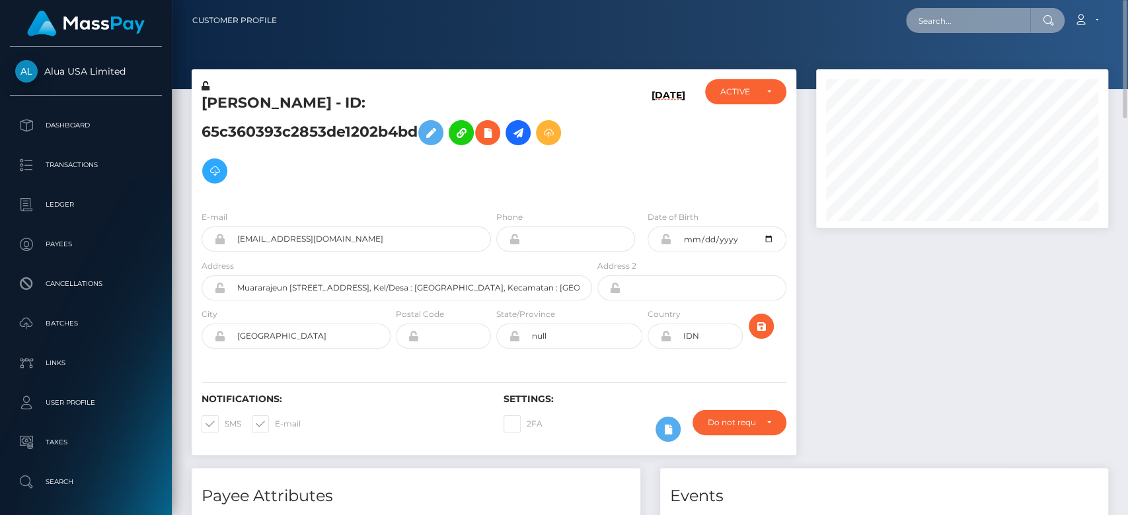
click at [978, 24] on input "text" at bounding box center [968, 20] width 124 height 25
paste input "MSP66ca266fbcbeaa5"
type input "MSP66ca266fbcbeaa5"
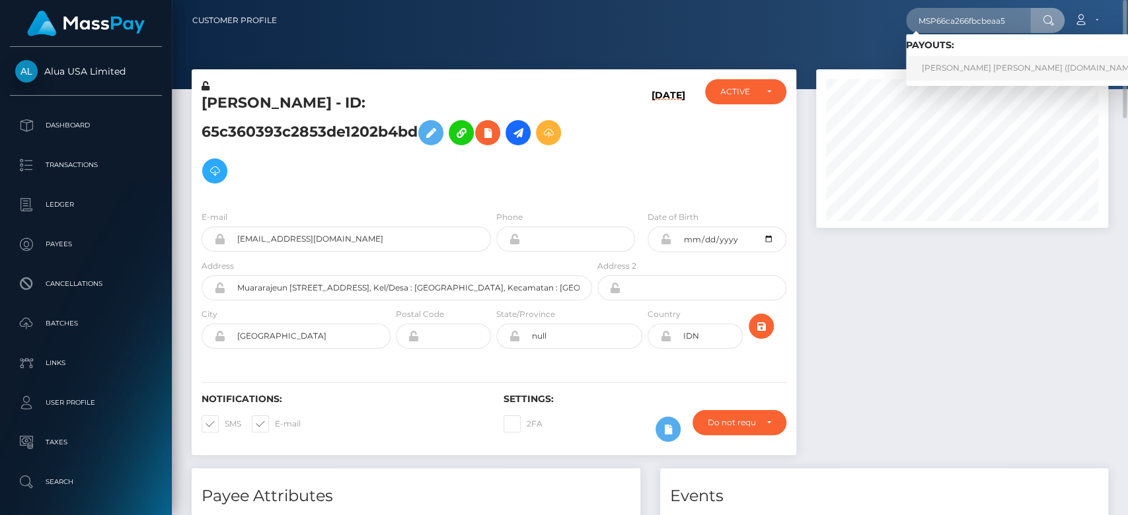
click at [961, 65] on link "[PERSON_NAME] [PERSON_NAME] ([DOMAIN_NAME] - )" at bounding box center [1034, 68] width 257 height 24
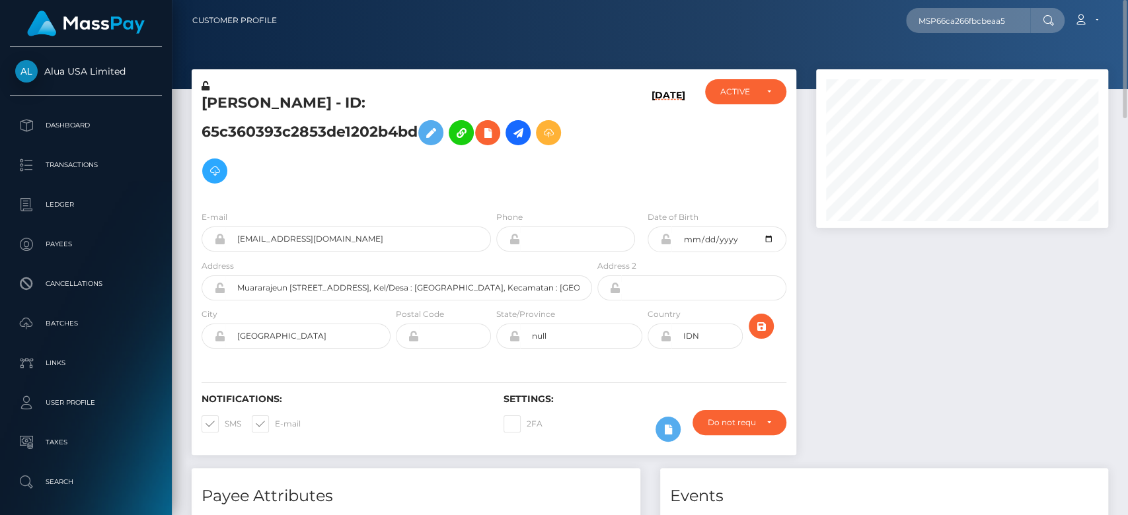
click at [931, 390] on div at bounding box center [962, 268] width 312 height 399
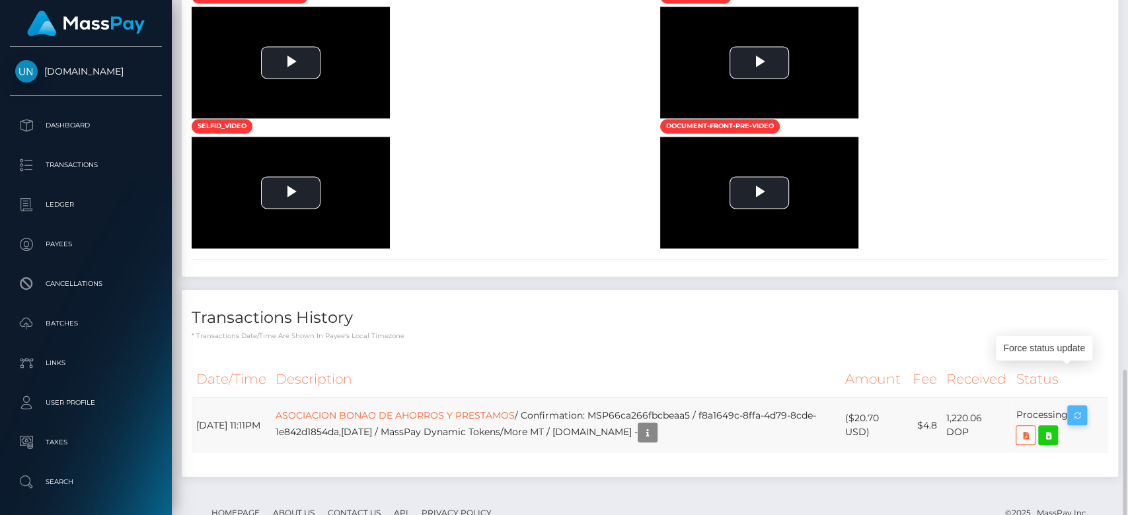
scroll to position [159, 292]
click at [1077, 408] on icon "button" at bounding box center [1077, 416] width 16 height 17
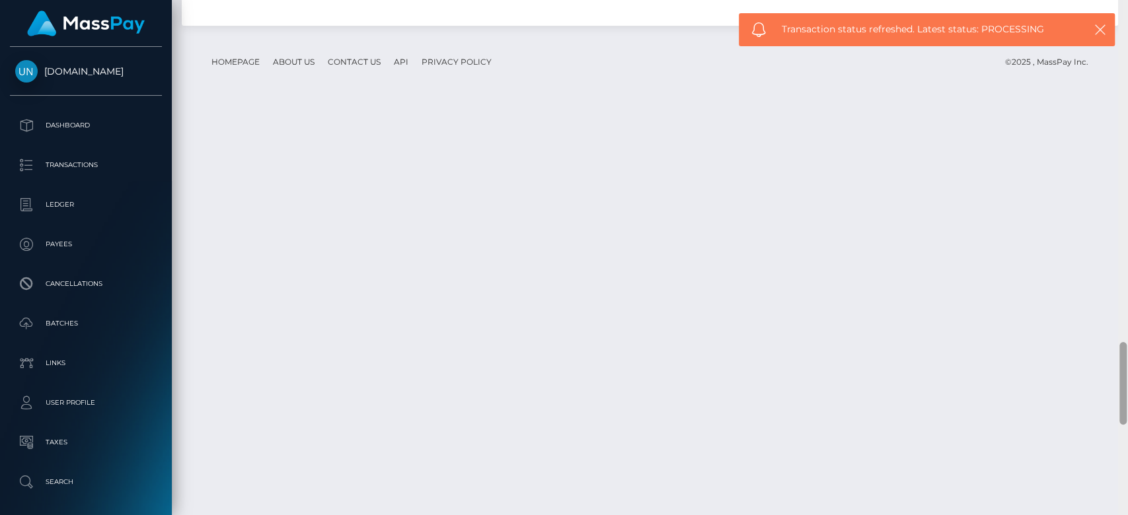
click at [1125, 389] on div at bounding box center [1123, 258] width 10 height 516
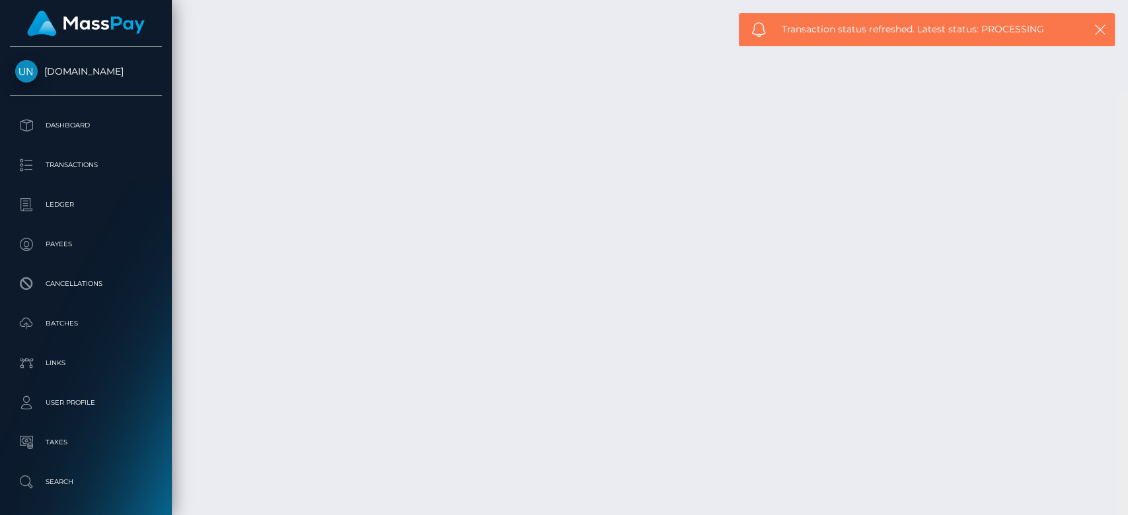
scroll to position [2691, 0]
drag, startPoint x: 1125, startPoint y: 389, endPoint x: 1126, endPoint y: 536, distance: 147.3
click at [1126, 515] on html "Unlockt.me Dashboard Transactions Ledger Payees Cancellations" at bounding box center [564, 257] width 1128 height 515
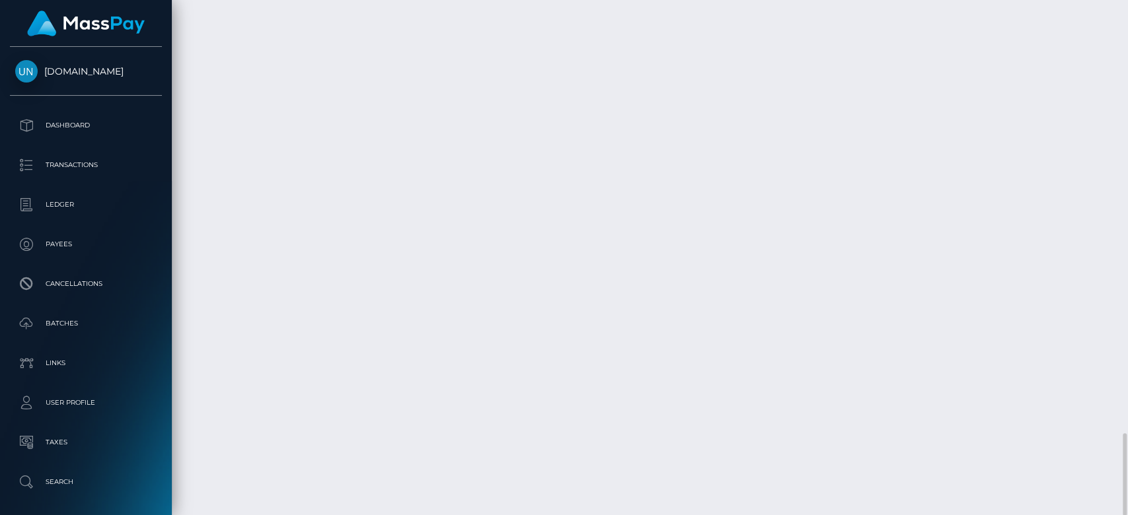
drag, startPoint x: 604, startPoint y: 378, endPoint x: 703, endPoint y: 373, distance: 98.6
copy td "MSP66ca266fbcbeaa5"
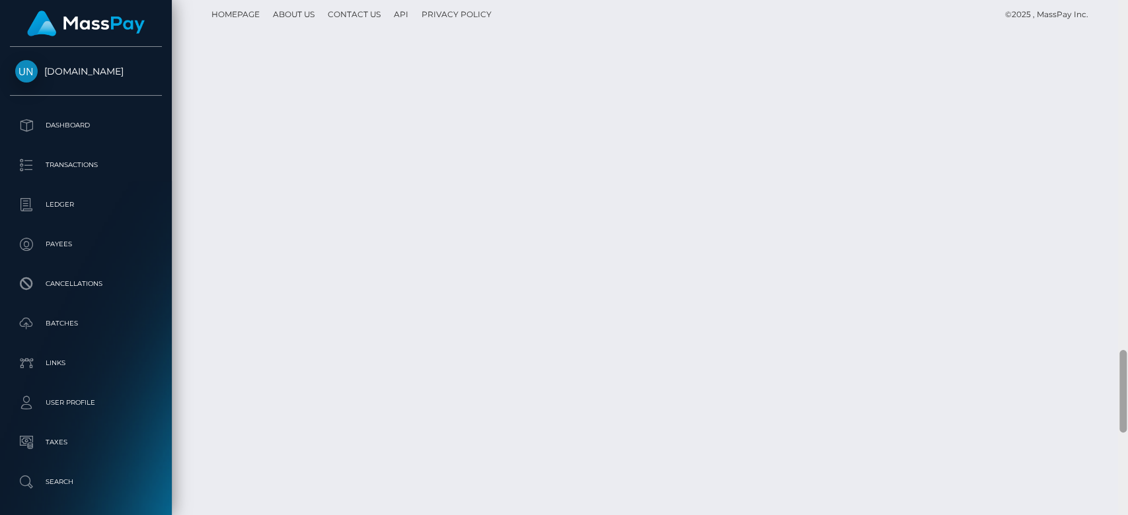
click at [1120, 59] on div at bounding box center [1123, 258] width 10 height 516
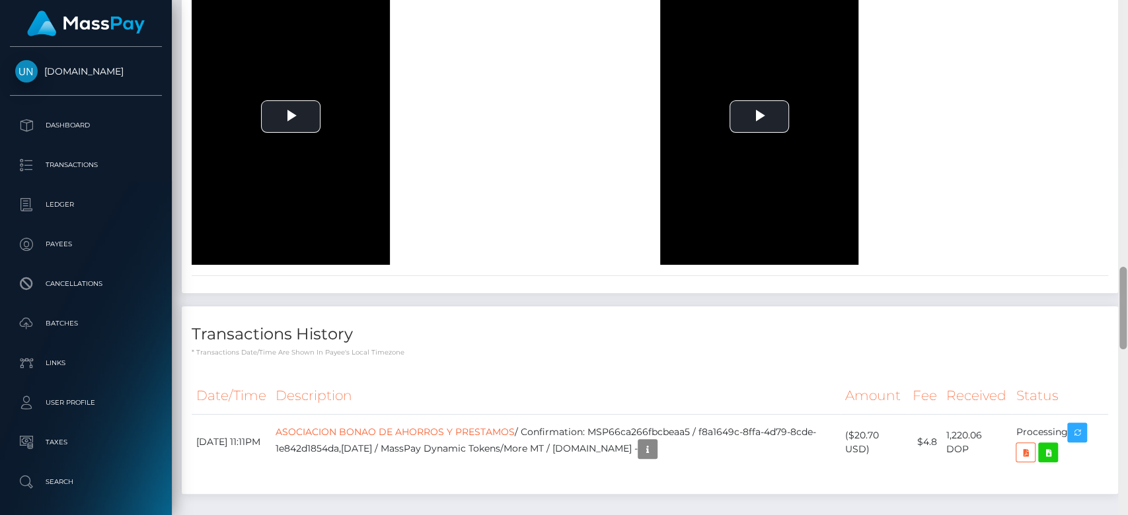
click at [1120, 59] on div at bounding box center [1123, 258] width 10 height 516
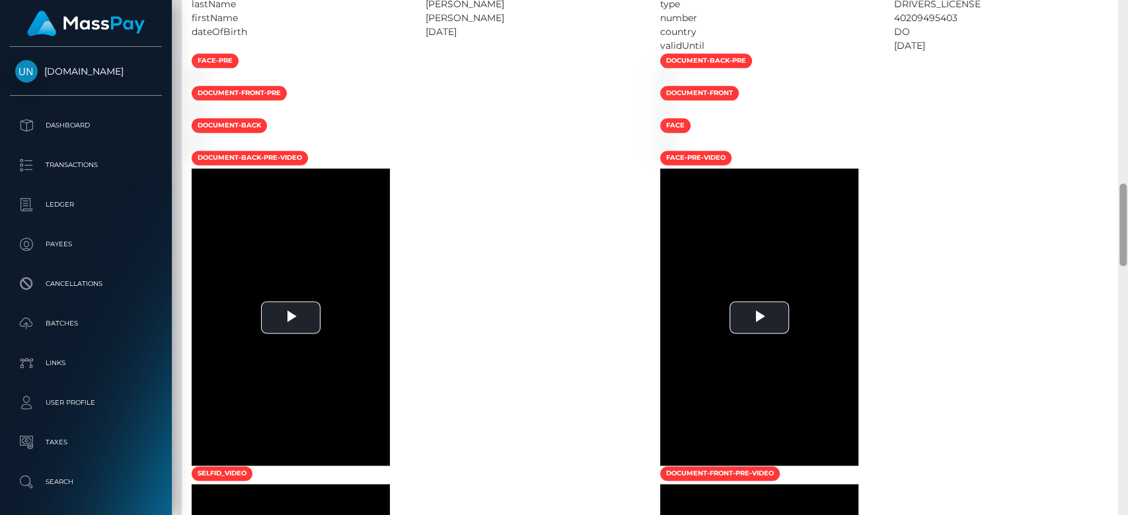
click at [1120, 59] on div at bounding box center [1123, 258] width 10 height 516
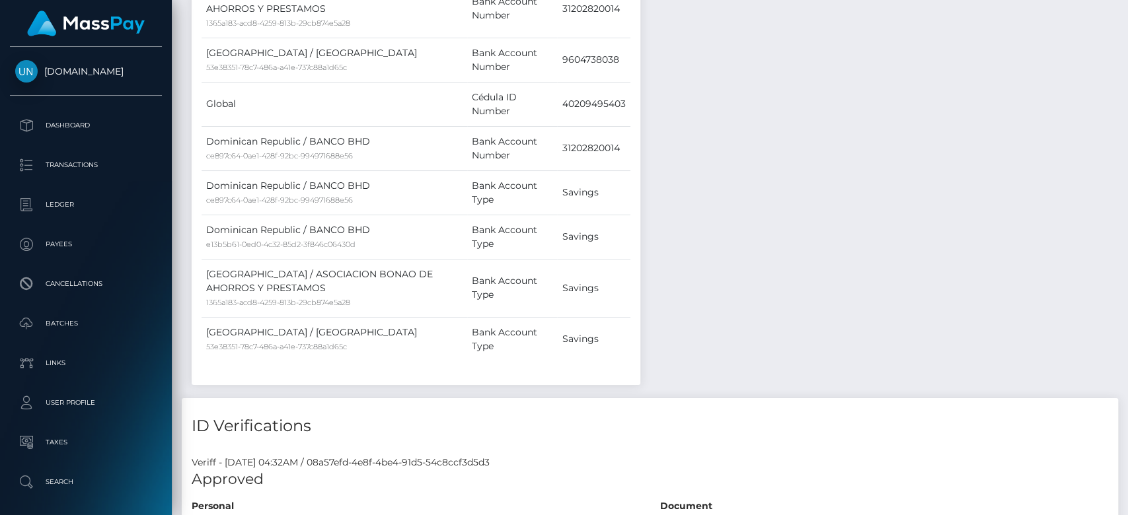
scroll to position [110, 0]
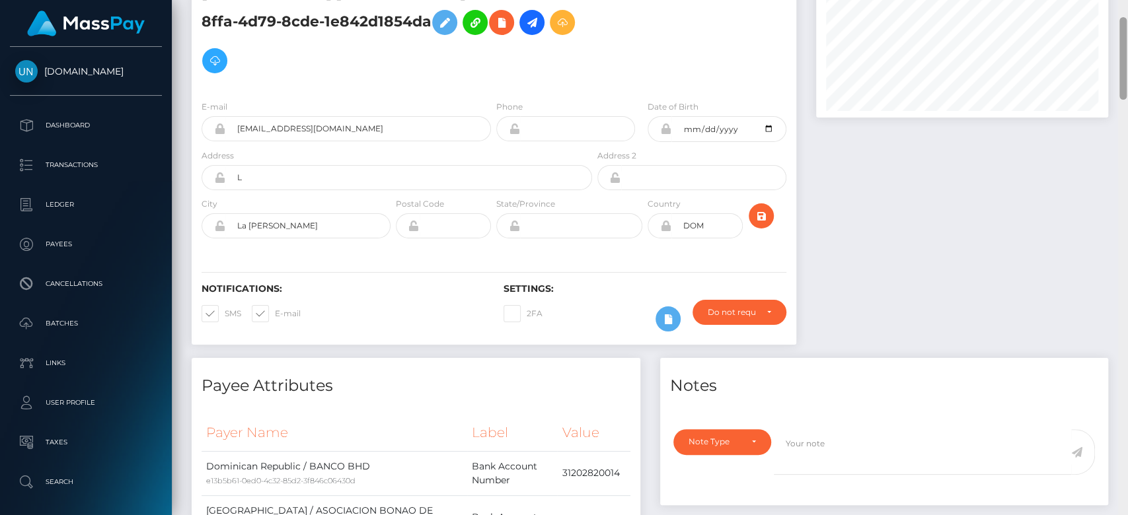
click at [1120, 59] on div at bounding box center [1123, 258] width 10 height 516
click at [1120, 59] on div at bounding box center [1122, 58] width 7 height 83
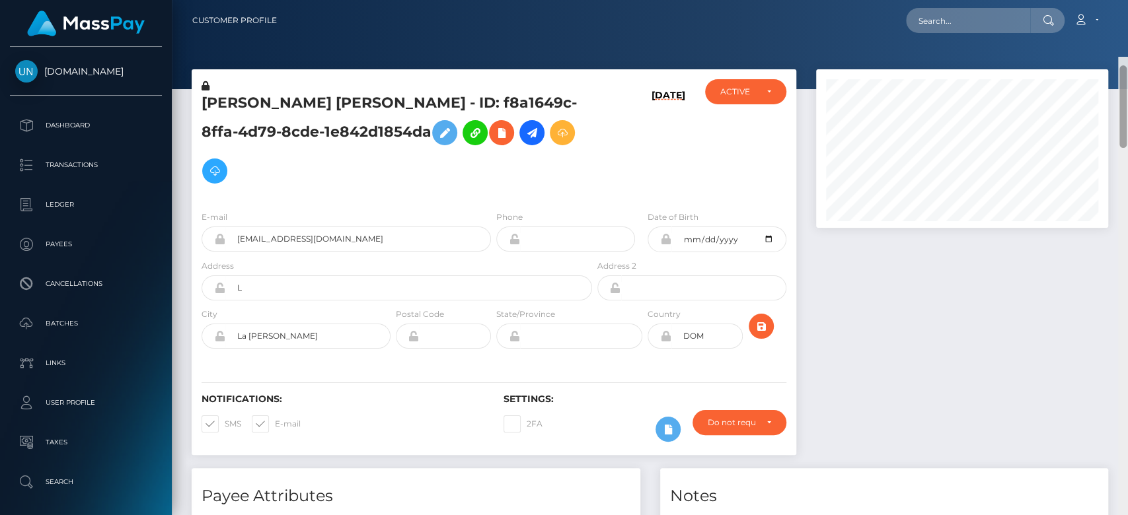
drag, startPoint x: 1120, startPoint y: 59, endPoint x: 1107, endPoint y: -6, distance: 66.9
click at [1107, 0] on html "Unlockt.me Dashboard Transactions Ledger Payees Cancellations" at bounding box center [564, 257] width 1128 height 515
paste input "pout_8Kc5gWpa6zLWQ"
click at [953, 11] on input "pout_8Kc5gWpa6zLWQ" at bounding box center [968, 20] width 124 height 25
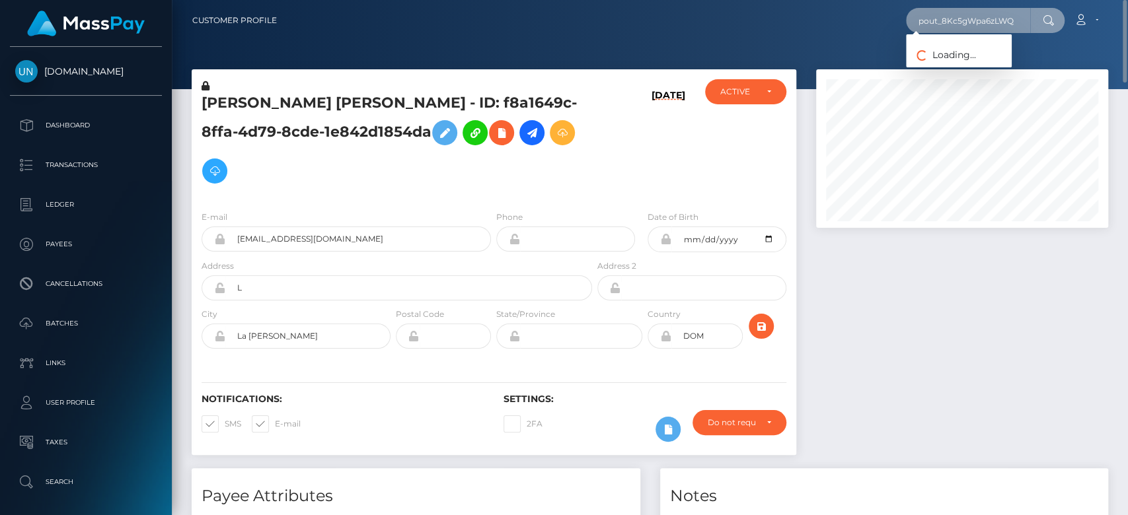
type input "pout_8Kc5gWpa6zLWQ"
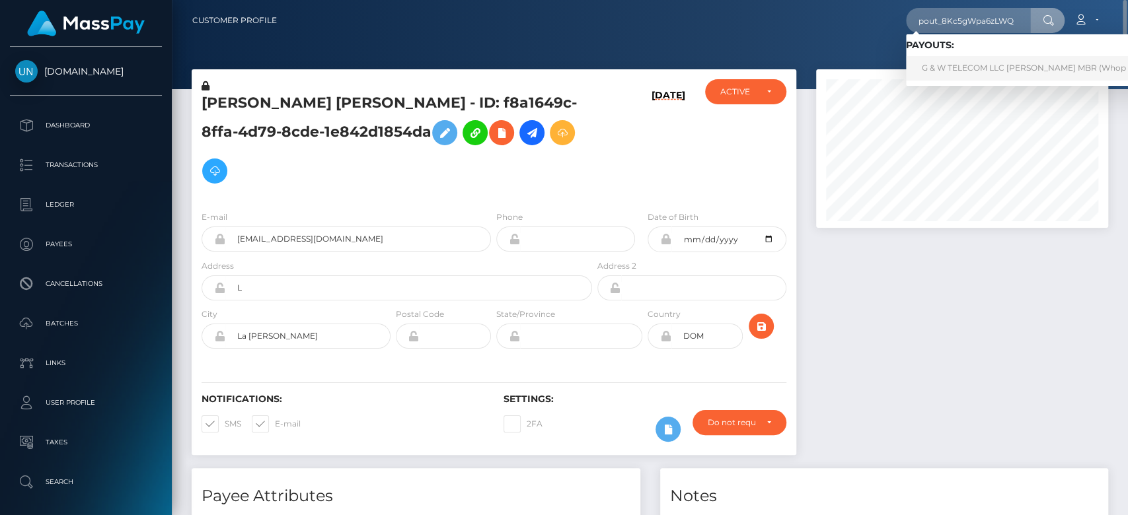
click at [962, 62] on link "G & W TELECOM LLC ALVIN GRANT MBR (Whop Inc - )" at bounding box center [1036, 68] width 260 height 24
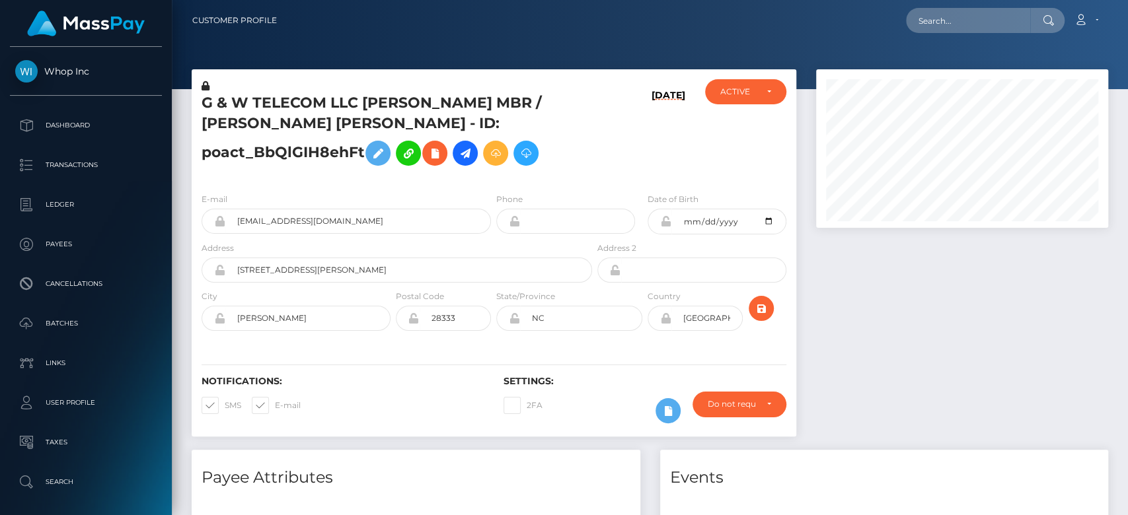
scroll to position [159, 292]
click at [970, 299] on div at bounding box center [962, 259] width 312 height 381
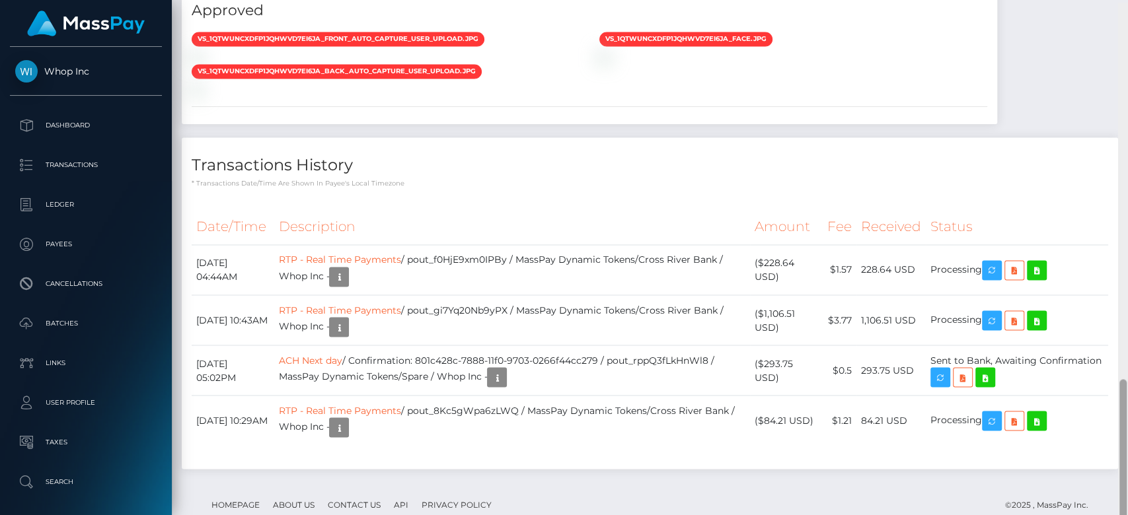
scroll to position [1387, 0]
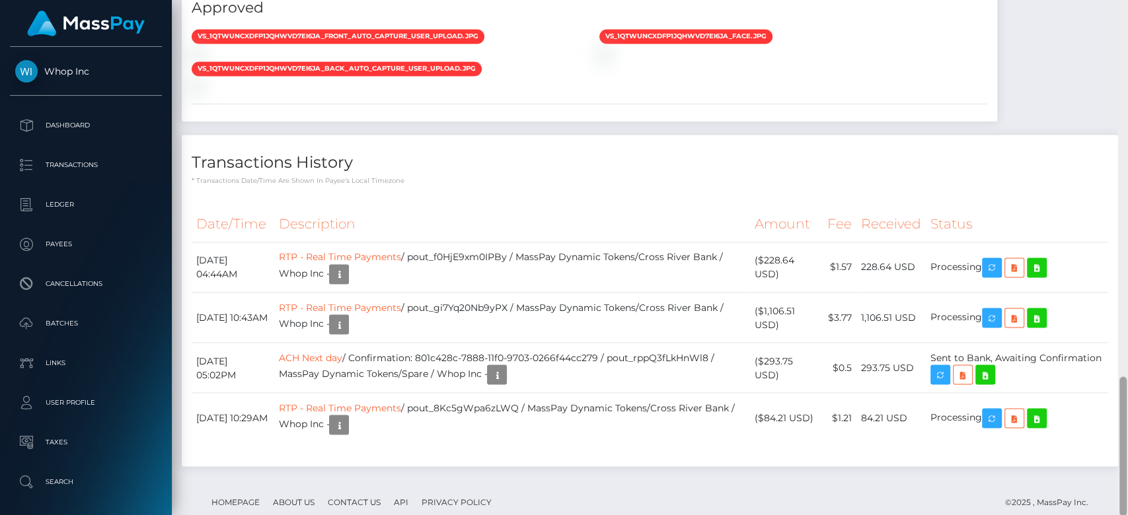
drag, startPoint x: 1122, startPoint y: 184, endPoint x: 1126, endPoint y: 410, distance: 226.0
click at [1126, 410] on div at bounding box center [1123, 258] width 10 height 516
click at [995, 410] on icon "button" at bounding box center [992, 418] width 16 height 17
click at [999, 410] on icon "button" at bounding box center [992, 418] width 16 height 17
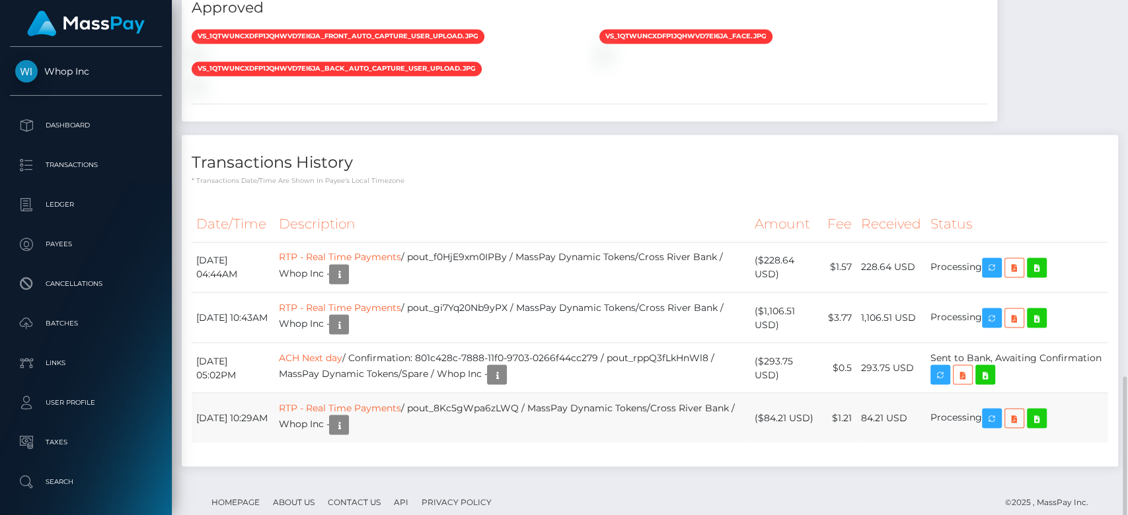
click at [581, 404] on td "RTP - Real Time Payments / pout_8Kc5gWpa6zLWQ / MassPay Dynamic Tokens/Cross Ri…" at bounding box center [511, 418] width 476 height 50
drag, startPoint x: 198, startPoint y: 383, endPoint x: 1015, endPoint y: 383, distance: 817.8
click at [1015, 393] on tr "[DATE] 10:29AM RTP - Real Time Payments / pout_8Kc5gWpa6zLWQ / MassPay Dynamic …" at bounding box center [650, 418] width 916 height 50
copy tr "[DATE] 10:29AM RTP - Real Time Payments / pout_8Kc5gWpa6zLWQ / MassPay Dynamic …"
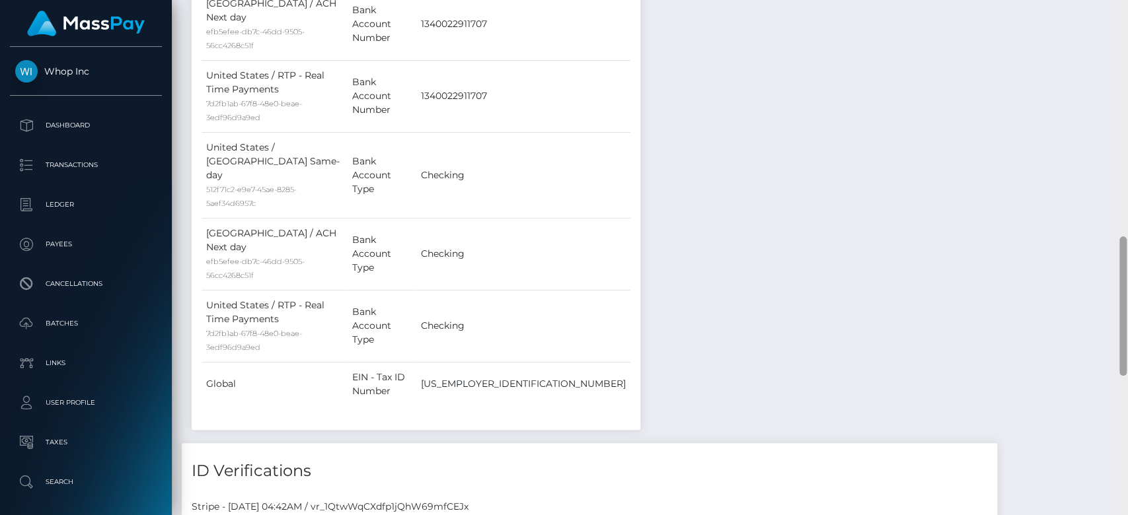
click at [1126, 185] on div at bounding box center [1123, 258] width 10 height 516
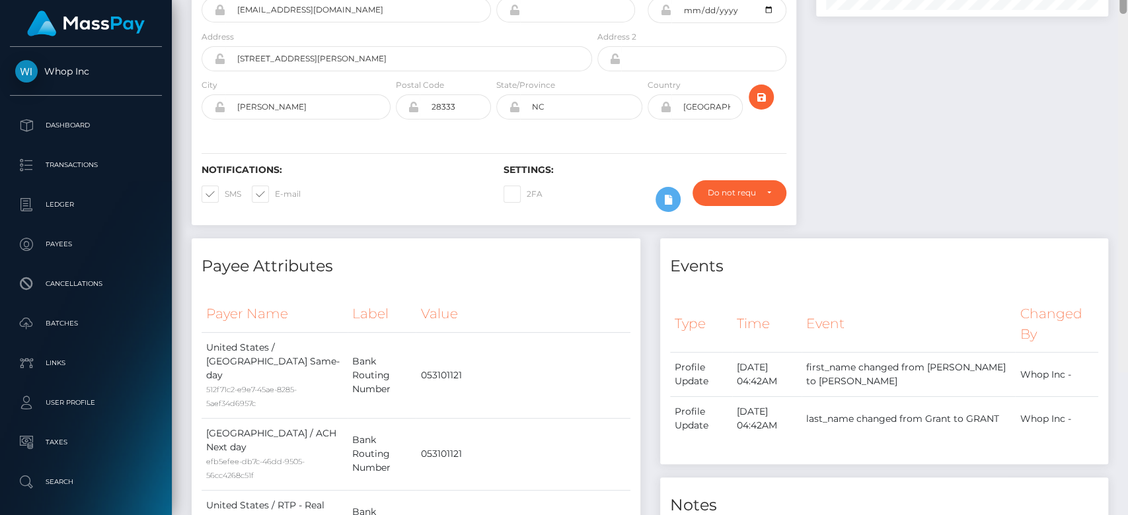
scroll to position [0, 0]
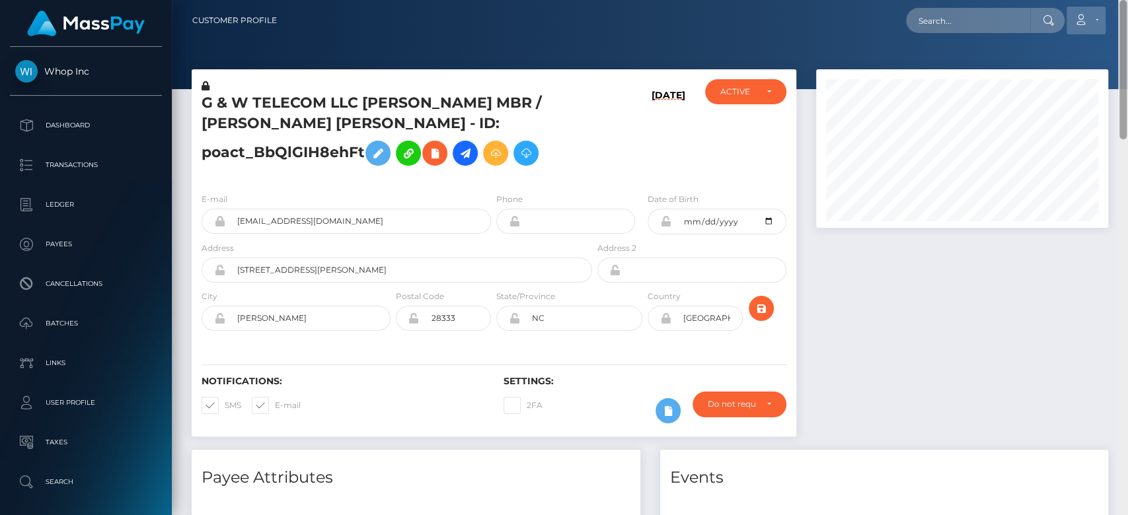
drag, startPoint x: 1116, startPoint y: 161, endPoint x: 1067, endPoint y: 24, distance: 145.8
click at [1096, 31] on div "Customer Profile Loading... Loading..." at bounding box center [650, 257] width 956 height 515
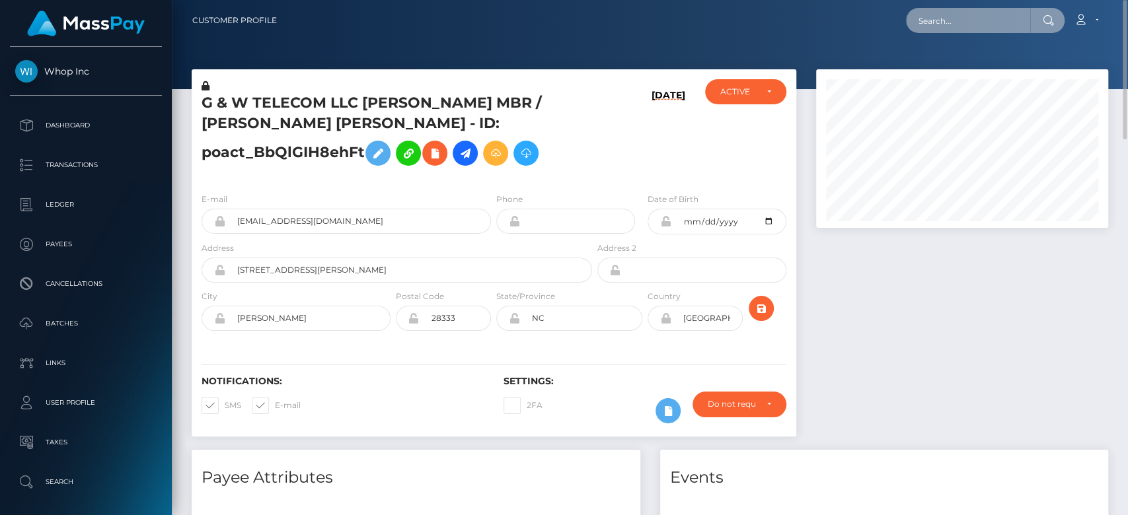
click at [986, 9] on input "text" at bounding box center [968, 20] width 124 height 25
paste input "pout_B1jiM8xjzhU9H"
type input "pout_B1jiM8xjzhU9H"
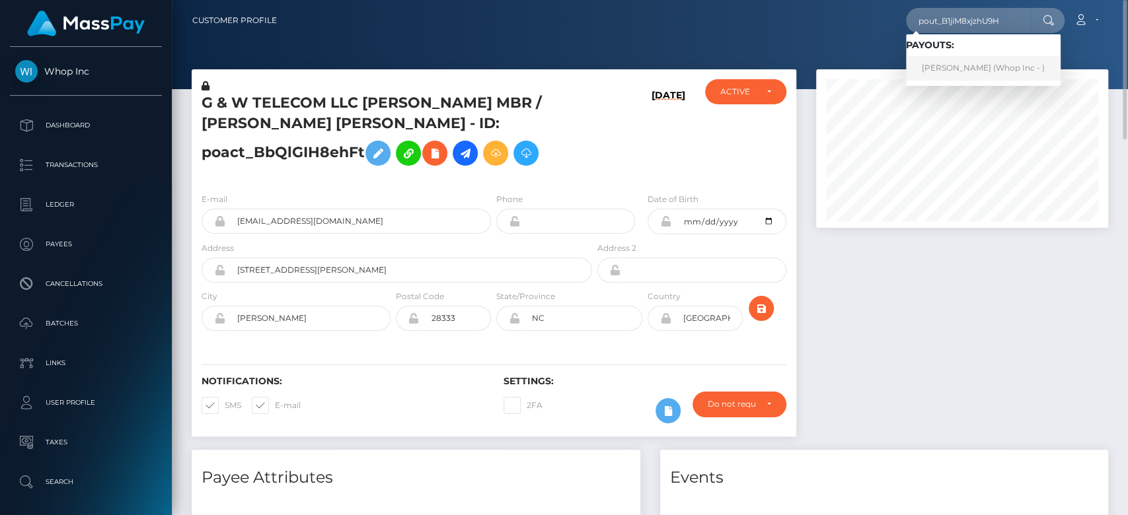
click at [970, 57] on link "[PERSON_NAME] (Whop Inc - )" at bounding box center [983, 68] width 155 height 24
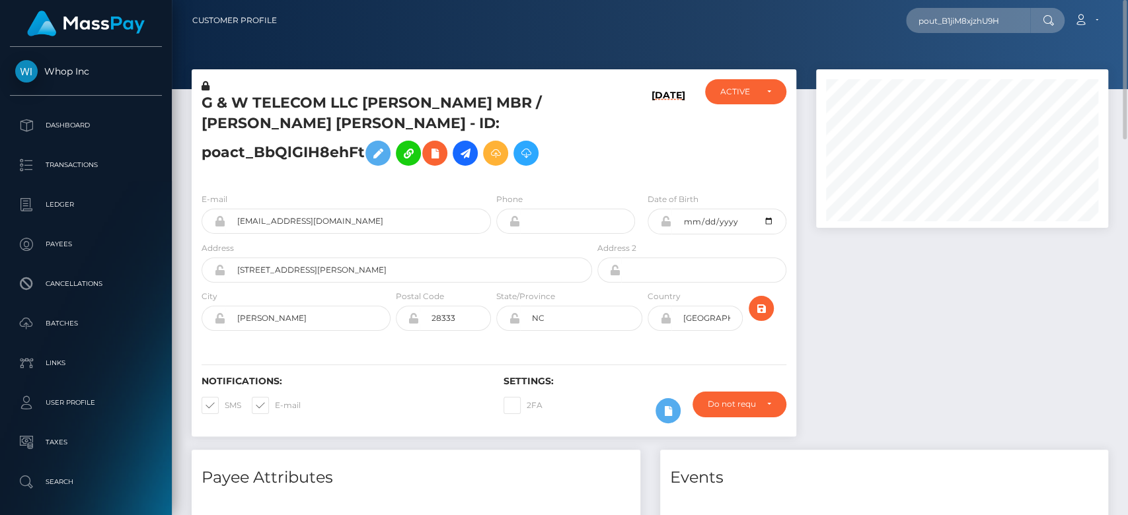
click at [898, 332] on div at bounding box center [962, 259] width 312 height 381
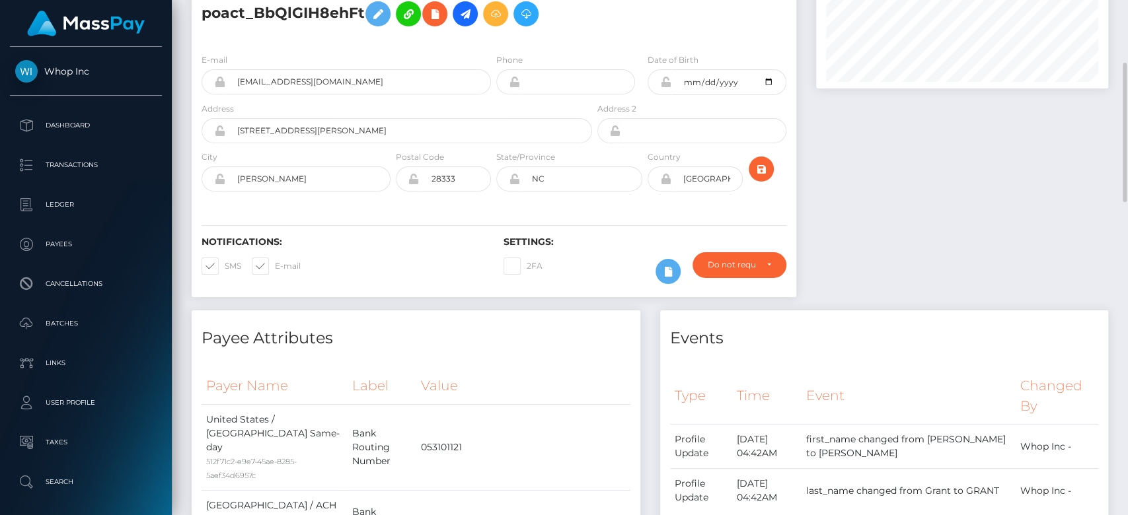
scroll to position [159, 0]
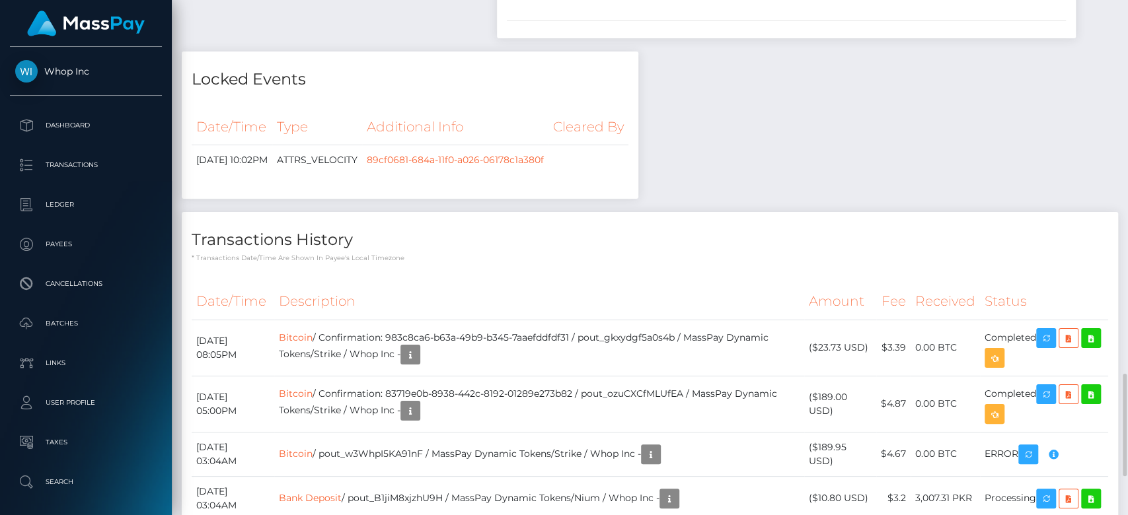
scroll to position [1936, 0]
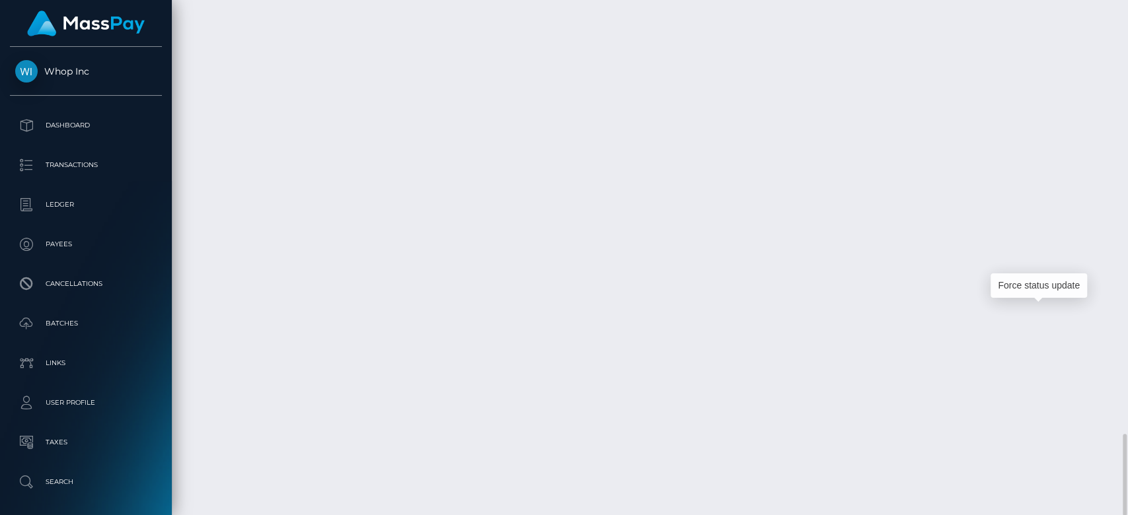
scroll to position [159, 292]
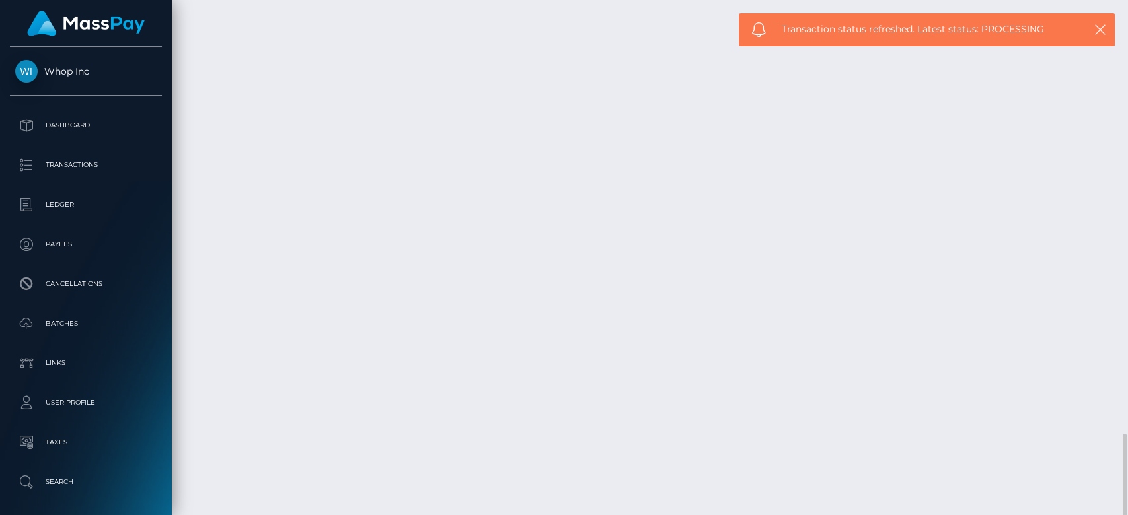
drag, startPoint x: 213, startPoint y: 309, endPoint x: 840, endPoint y: 307, distance: 626.3
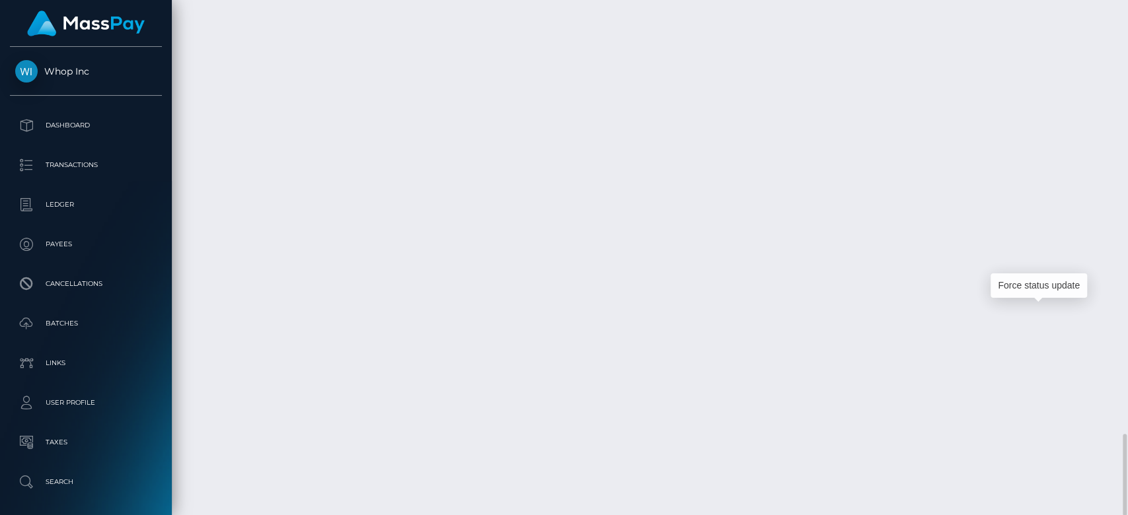
drag, startPoint x: 196, startPoint y: 320, endPoint x: 1056, endPoint y: 318, distance: 860.1
copy tr "August 12, 2025 03:04AM Bank Deposit / pout_B1jiM8xjzhU9H / MassPay Dynamic Tok…"
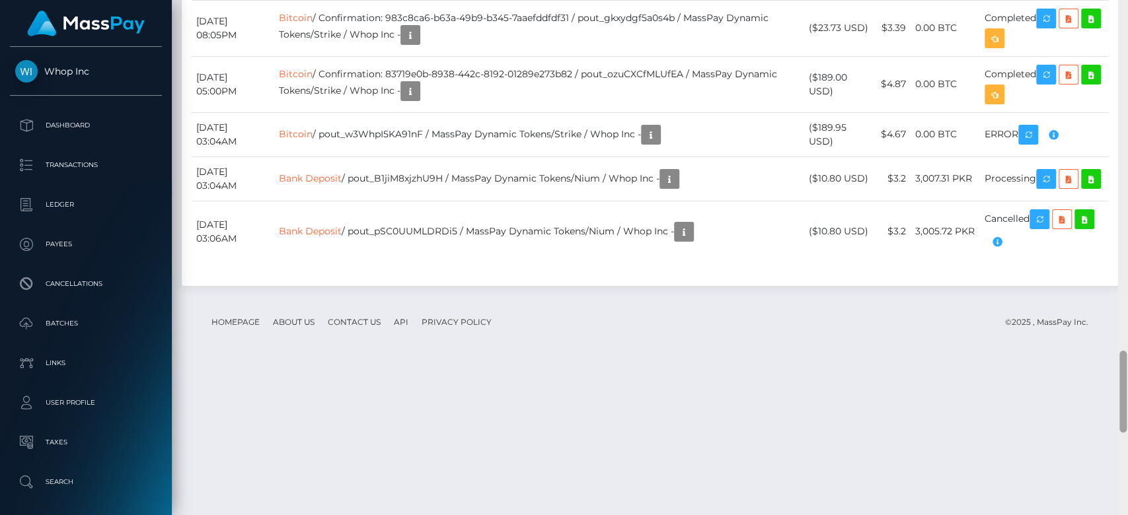
click at [1121, 75] on div at bounding box center [1123, 257] width 10 height 516
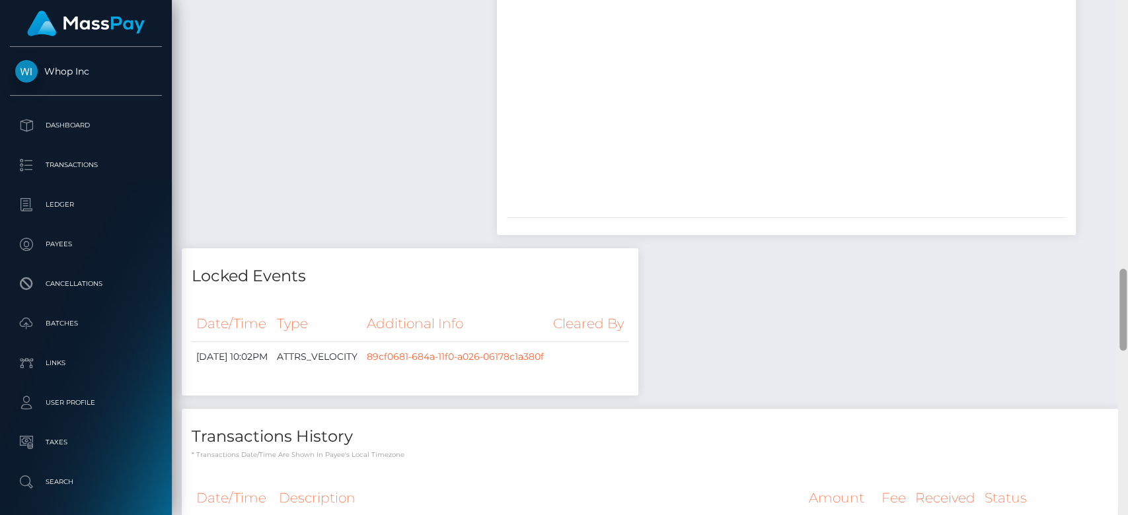
click at [1121, 75] on div at bounding box center [1123, 258] width 10 height 516
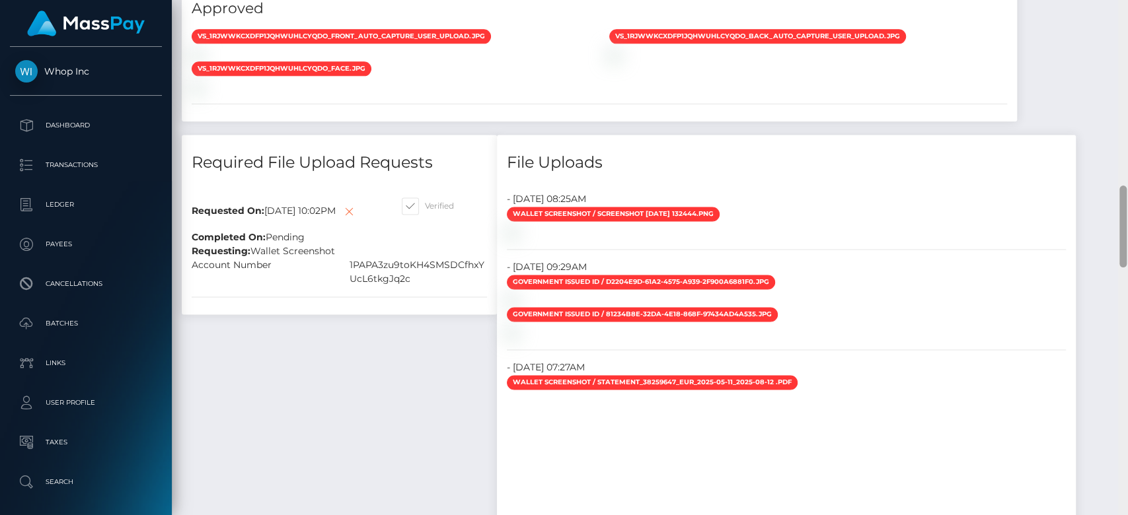
click at [1121, 75] on div at bounding box center [1123, 258] width 10 height 516
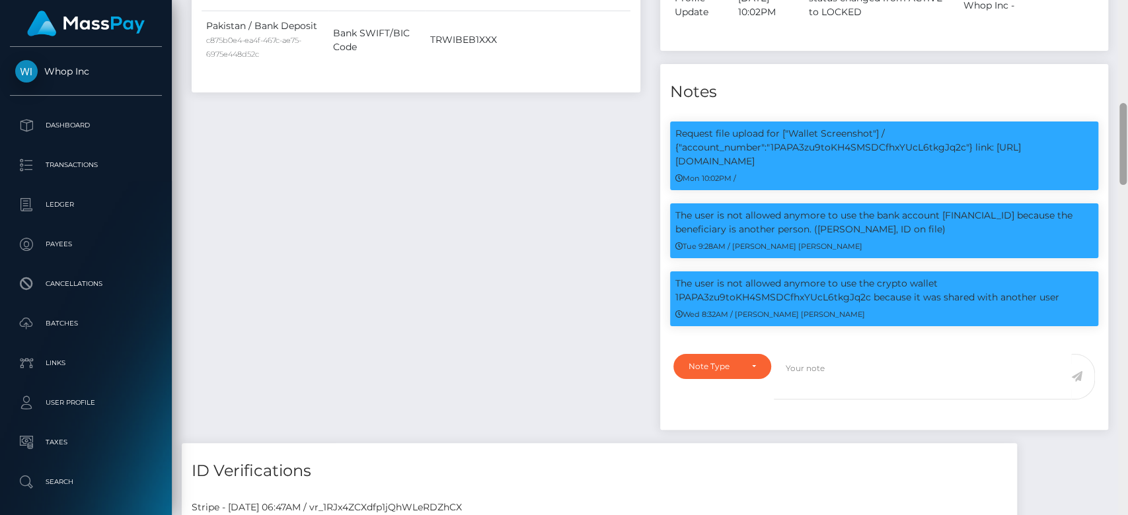
click at [1121, 75] on div at bounding box center [1123, 258] width 10 height 516
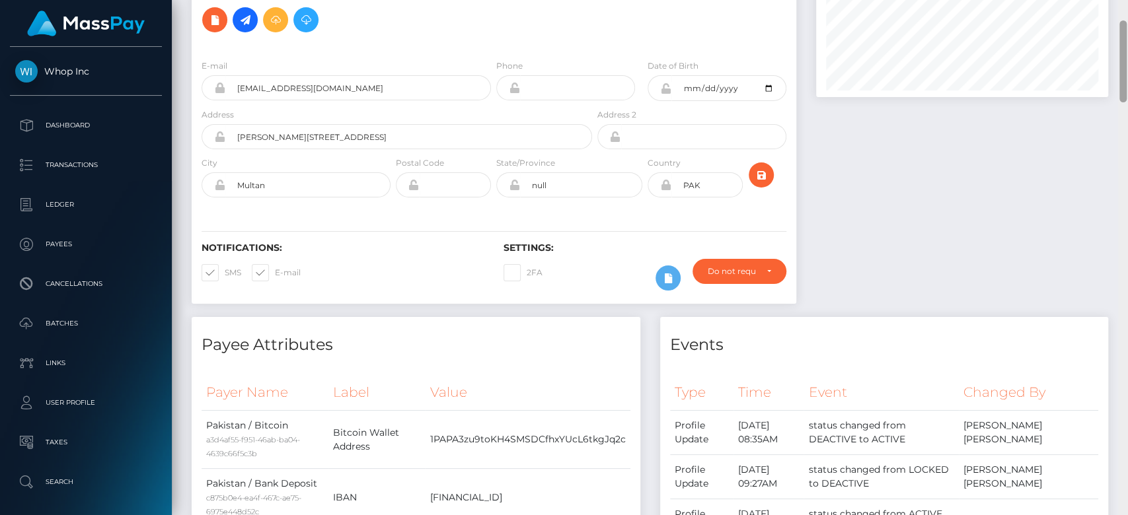
click at [1121, 75] on div at bounding box center [1122, 61] width 7 height 82
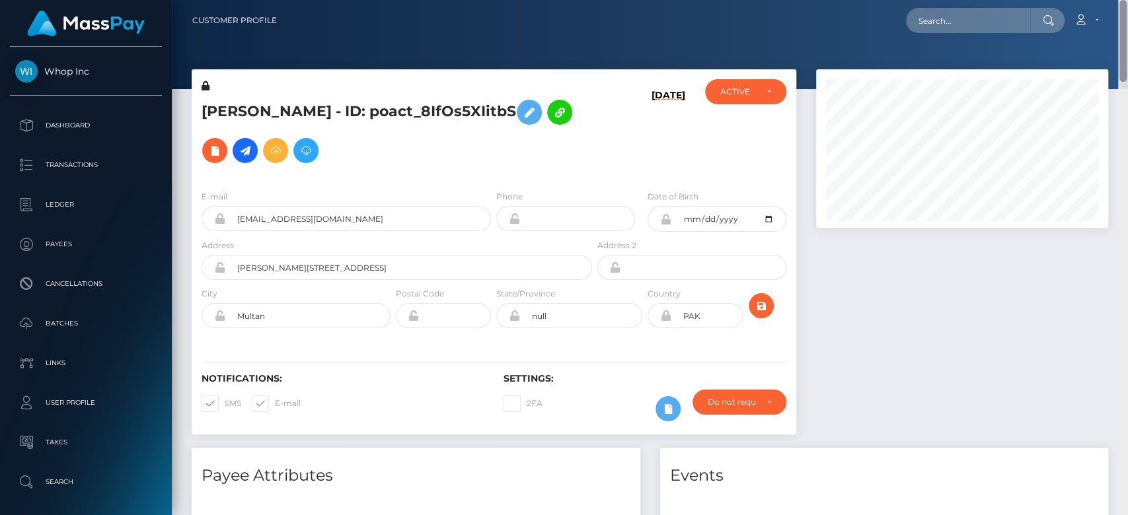
drag, startPoint x: 1121, startPoint y: 75, endPoint x: 1118, endPoint y: 13, distance: 62.8
click at [1118, 13] on div "Customer Profile Loading... Loading..." at bounding box center [650, 257] width 956 height 515
click at [1003, 27] on input "text" at bounding box center [968, 20] width 124 height 25
paste input "cdff5c50-a67f-4f4d-ae07-ebf5bc86d0e6"
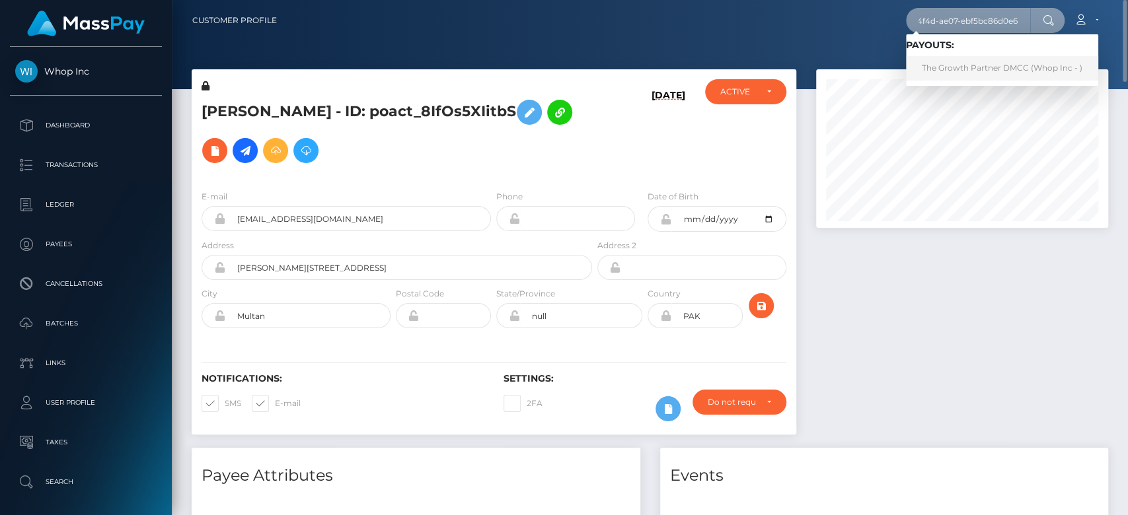
type input "cdff5c50-a67f-4f4d-ae07-ebf5bc86d0e6"
click at [973, 66] on link "The Growth Partner DMCC (Whop Inc - )" at bounding box center [1002, 68] width 192 height 24
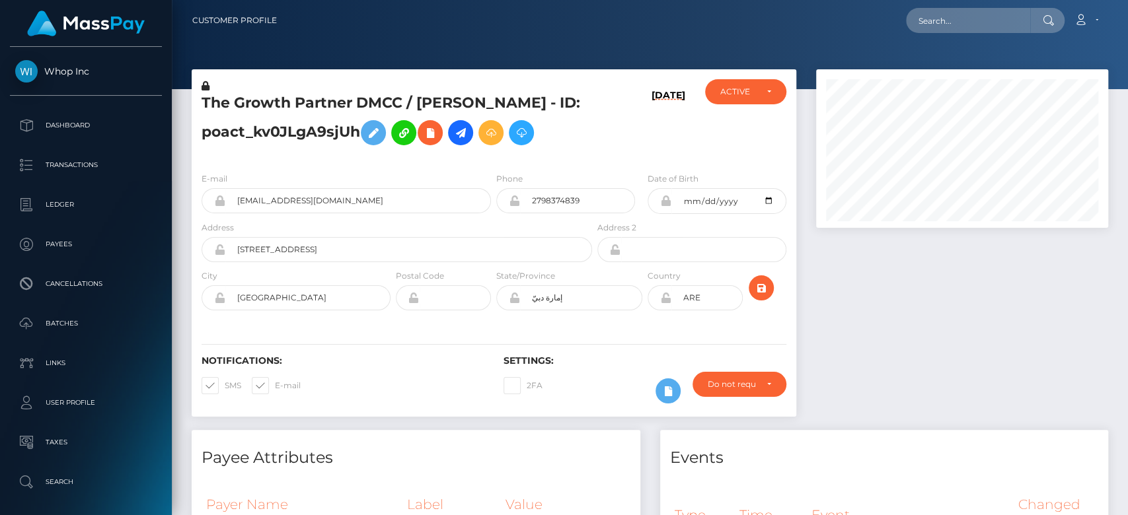
scroll to position [159, 292]
click at [926, 319] on div at bounding box center [962, 249] width 312 height 361
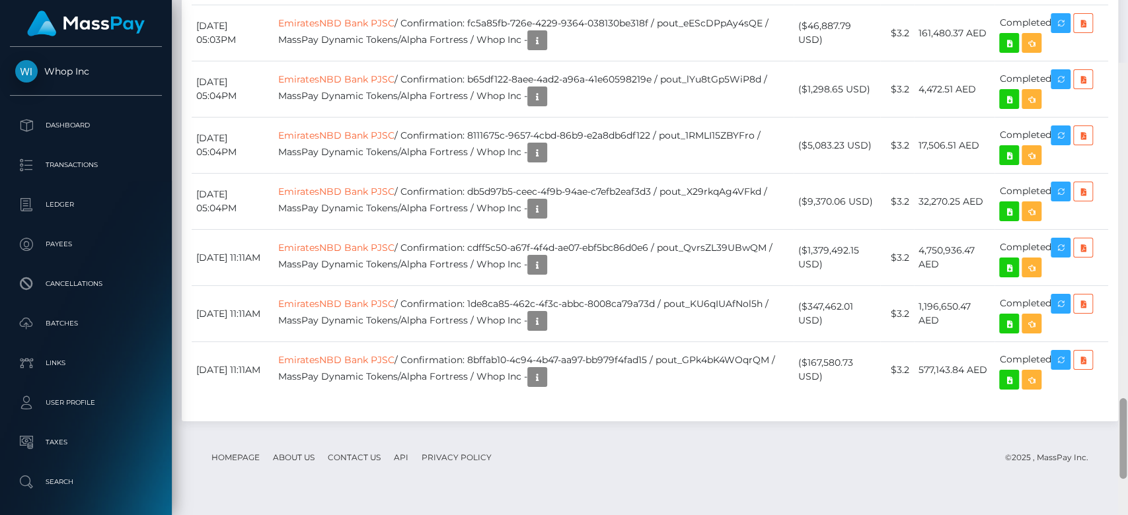
scroll to position [2064, 0]
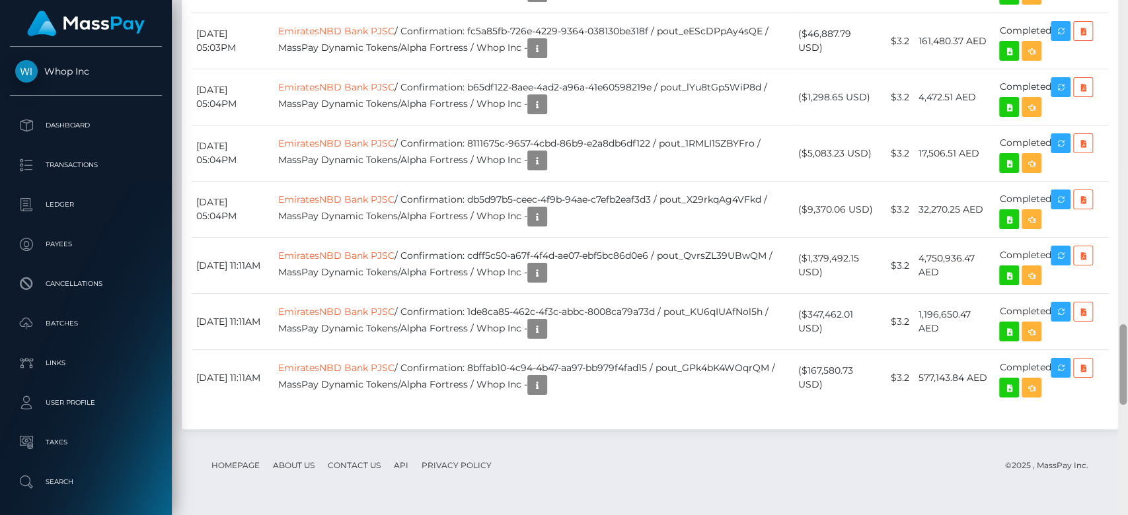
drag, startPoint x: 1122, startPoint y: 99, endPoint x: 1126, endPoint y: 377, distance: 277.5
click at [1126, 377] on div at bounding box center [1123, 258] width 10 height 516
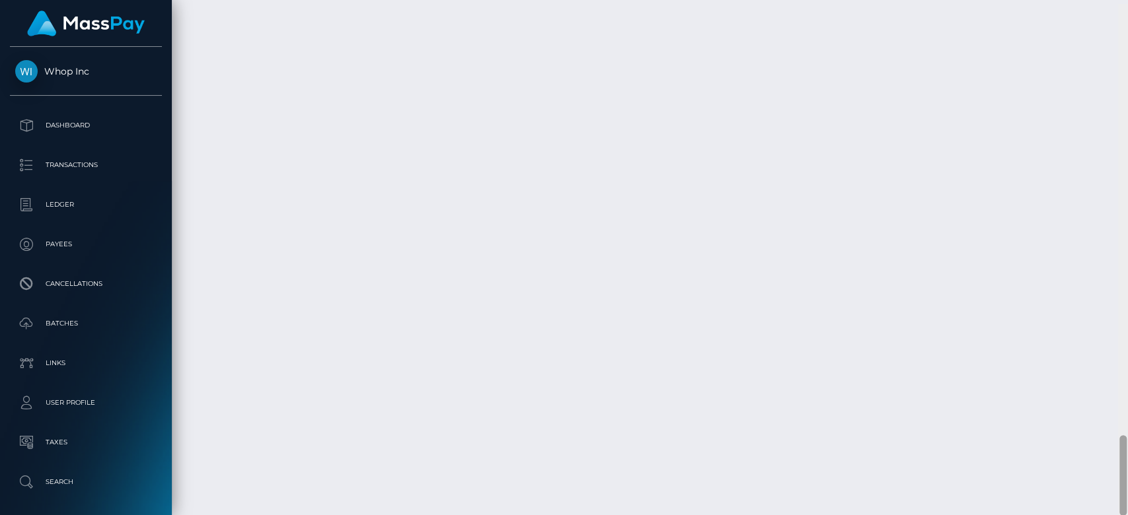
scroll to position [2753, 0]
drag, startPoint x: 1122, startPoint y: 367, endPoint x: 1126, endPoint y: 476, distance: 108.4
click at [1126, 476] on div at bounding box center [1123, 258] width 10 height 516
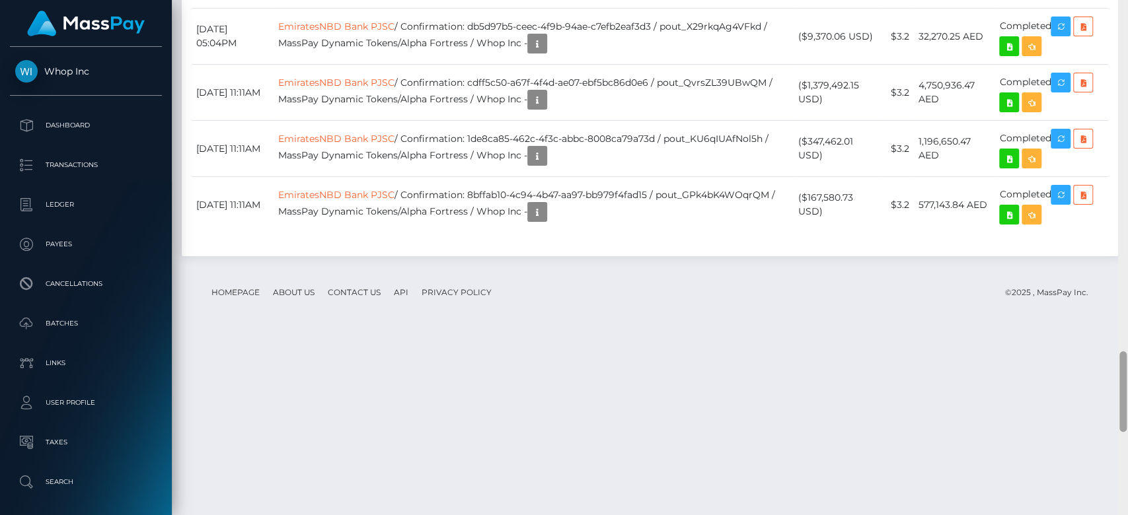
click at [1119, 59] on div at bounding box center [1123, 258] width 10 height 516
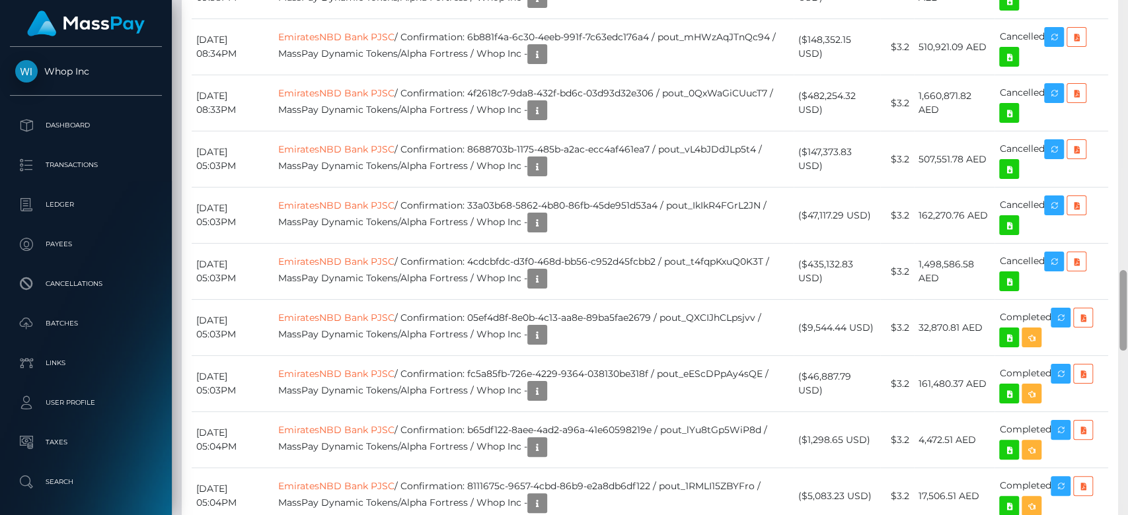
click at [1119, 59] on div at bounding box center [1123, 258] width 10 height 516
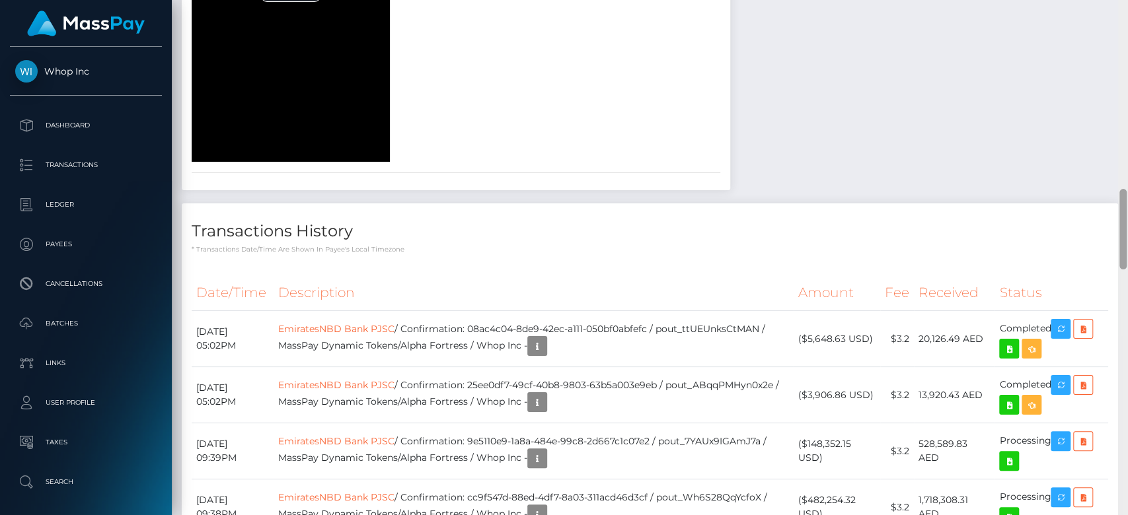
click at [1119, 59] on div at bounding box center [1123, 258] width 10 height 516
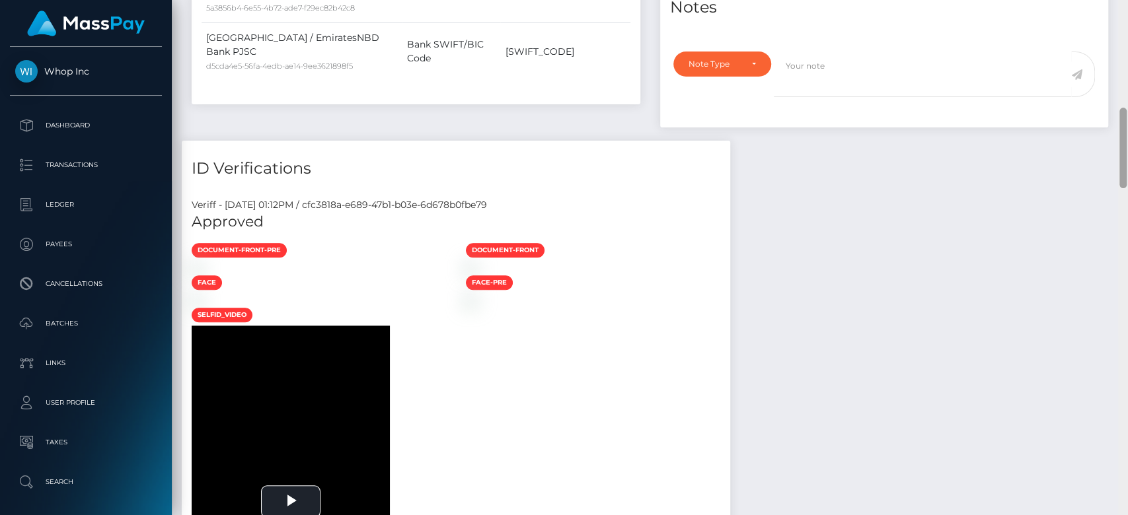
click at [1119, 59] on div at bounding box center [1123, 258] width 10 height 516
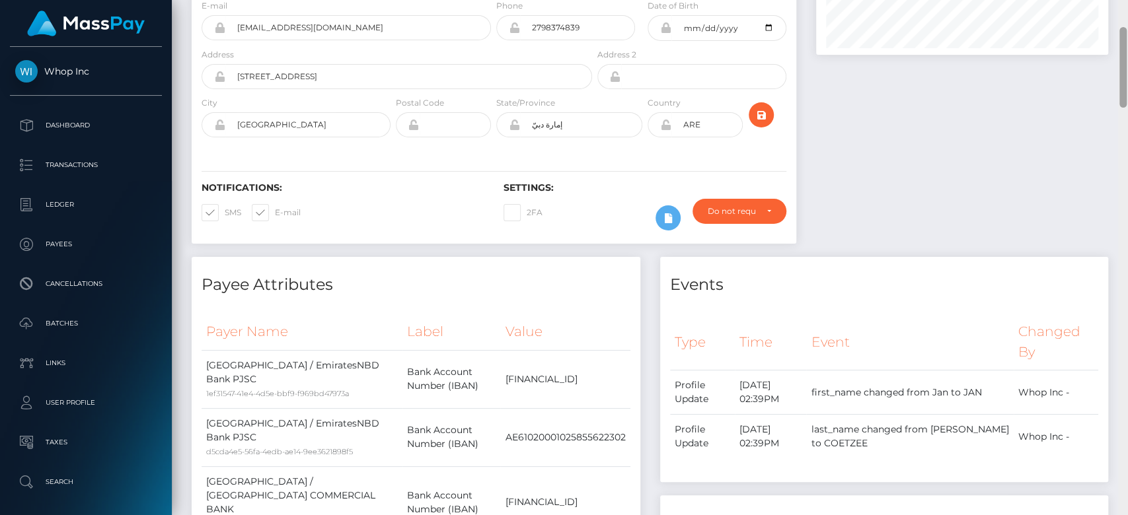
click at [1119, 59] on div at bounding box center [1122, 67] width 7 height 81
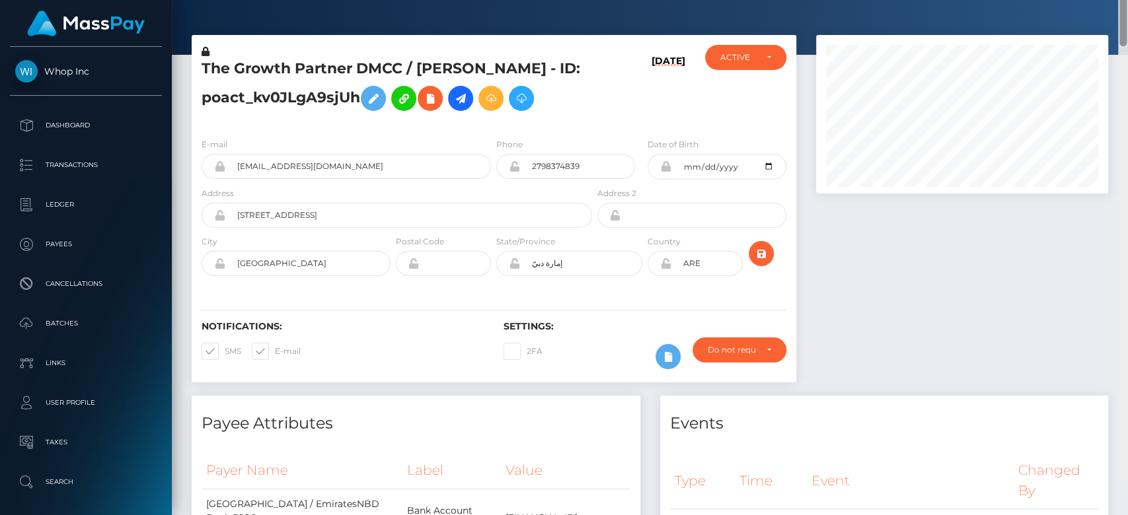
scroll to position [0, 0]
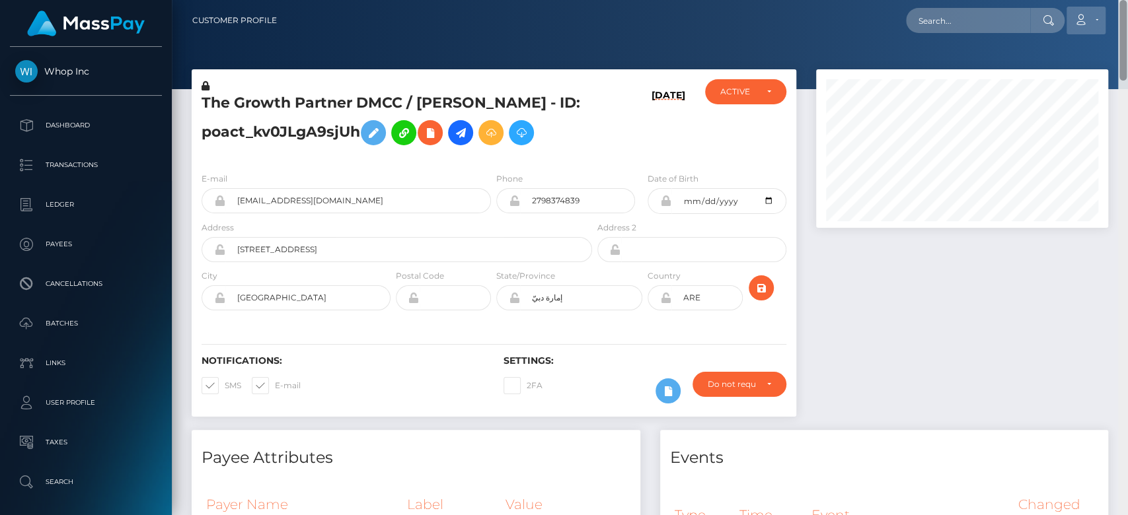
drag, startPoint x: 1119, startPoint y: 59, endPoint x: 1091, endPoint y: 20, distance: 48.2
click at [1105, 16] on div "Customer Profile Loading... Loading..." at bounding box center [650, 257] width 956 height 515
click at [1015, 23] on input "text" at bounding box center [968, 20] width 124 height 25
paste input "[EMAIL_ADDRESS][DOMAIN_NAME]"
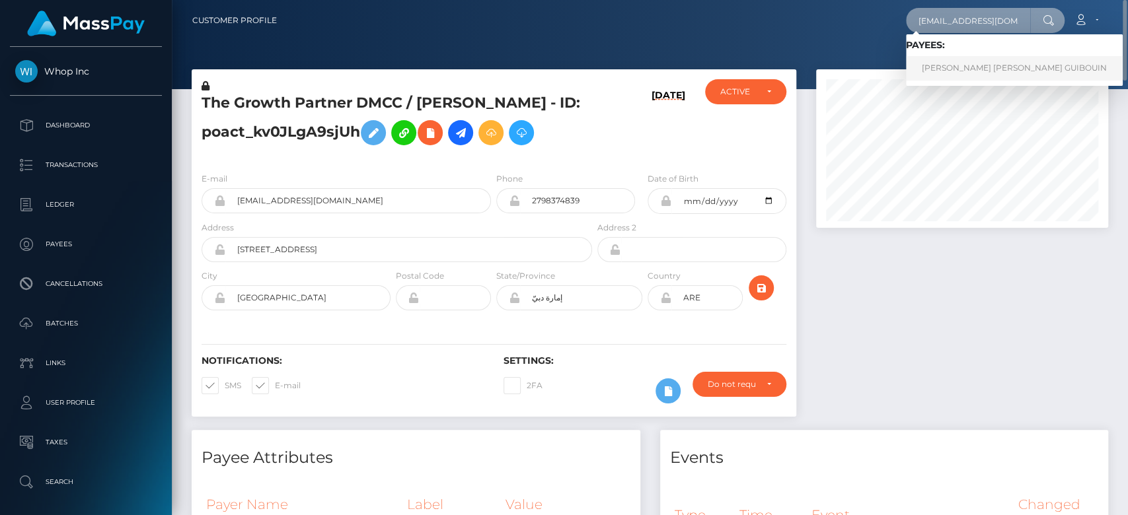
type input "[EMAIL_ADDRESS][DOMAIN_NAME]"
click at [951, 77] on link "MARION MARIE MARIANNE GUIBOUIN" at bounding box center [1014, 68] width 217 height 24
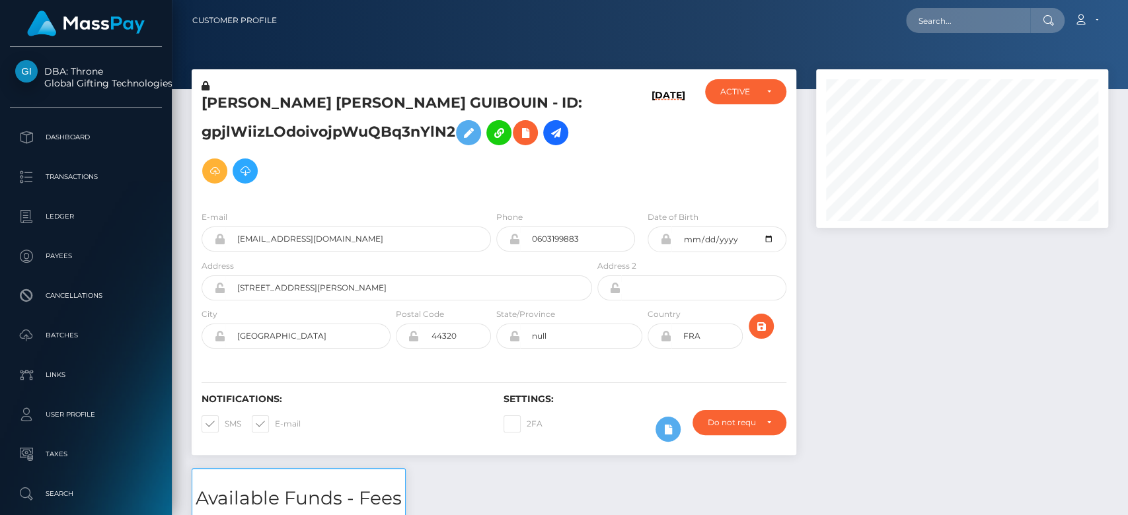
scroll to position [159, 292]
click at [1009, 438] on div at bounding box center [962, 268] width 312 height 399
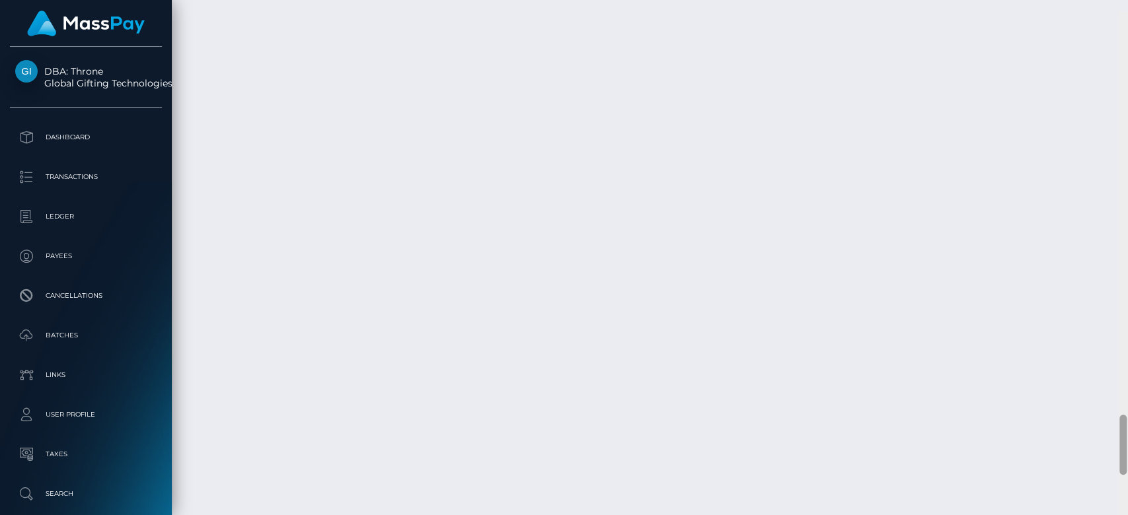
scroll to position [3534, 0]
drag, startPoint x: 1122, startPoint y: 111, endPoint x: 1126, endPoint y: 429, distance: 318.4
click at [1126, 429] on div at bounding box center [1123, 258] width 10 height 516
click at [1126, 192] on div at bounding box center [1123, 258] width 10 height 516
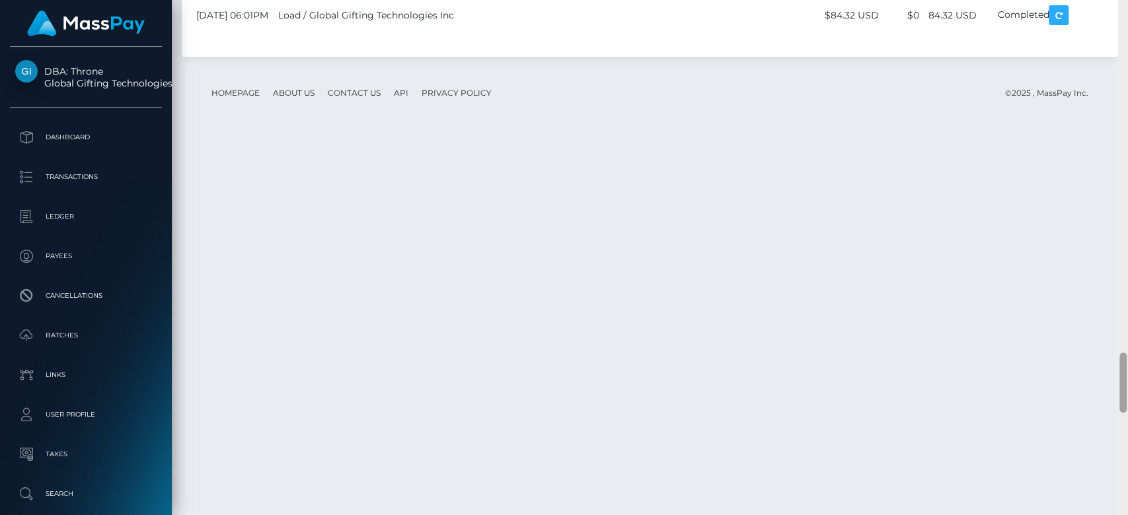
click at [1126, 193] on div at bounding box center [1123, 258] width 10 height 516
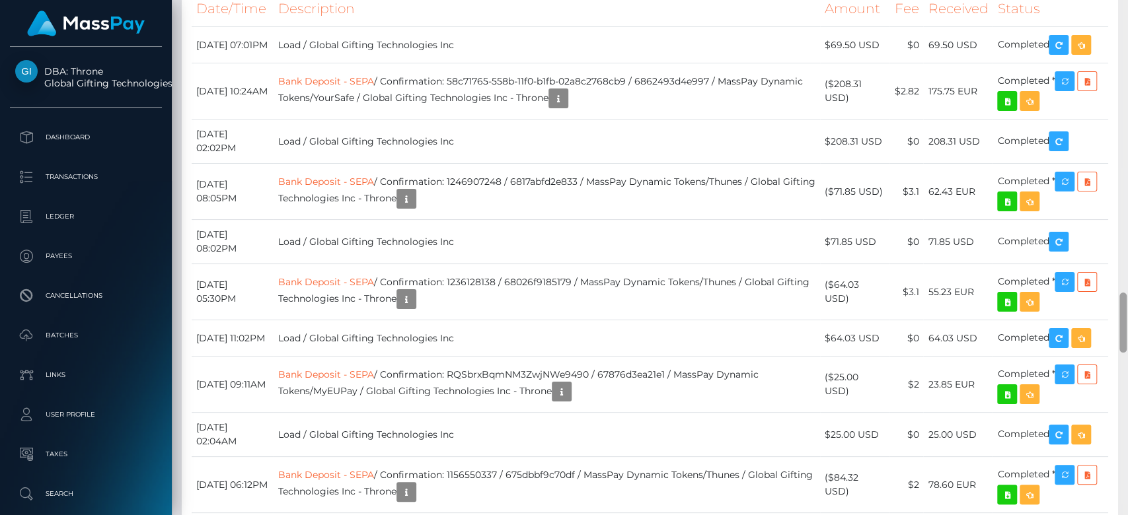
click at [1123, 194] on div at bounding box center [1123, 258] width 10 height 516
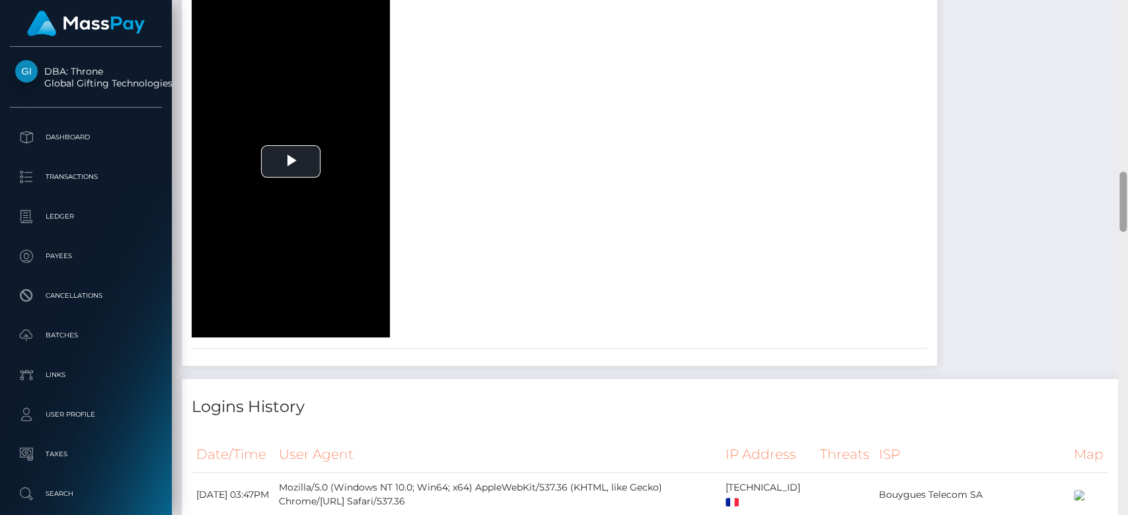
click at [1123, 194] on div at bounding box center [1123, 258] width 10 height 516
click at [1123, 194] on div at bounding box center [1122, 202] width 7 height 60
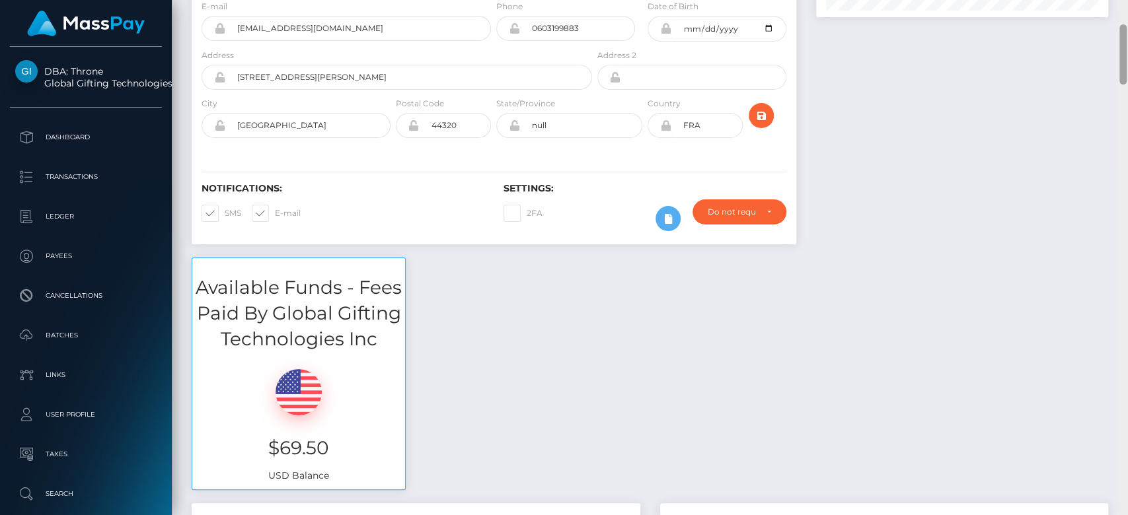
scroll to position [0, 0]
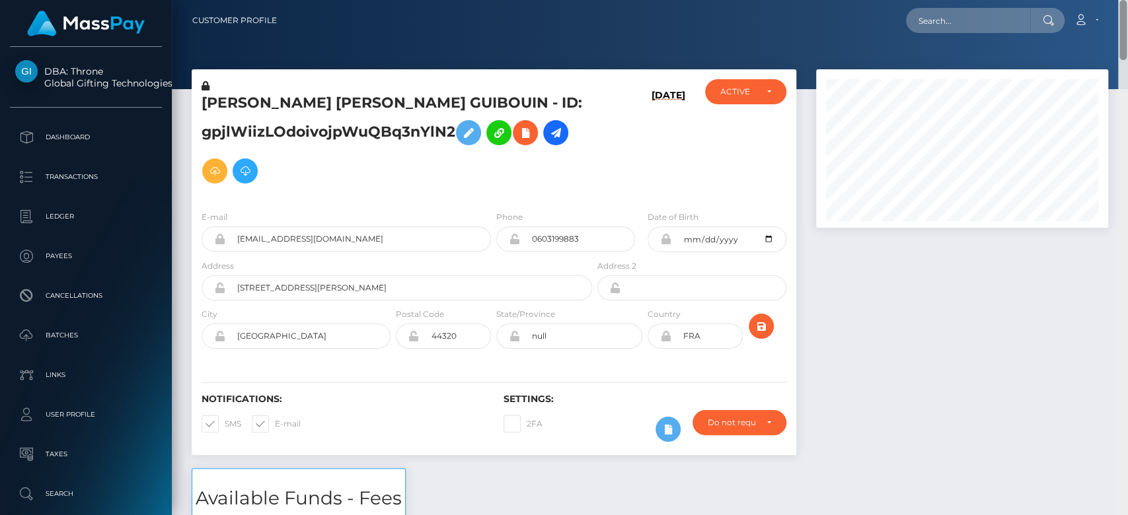
drag, startPoint x: 1123, startPoint y: 194, endPoint x: 1103, endPoint y: -12, distance: 206.4
click at [1103, 0] on html "DBA: Throne Global Gifting Technologies Inc Dashboard Transactions Ledger Payee…" at bounding box center [564, 257] width 1128 height 515
click at [556, 132] on icon at bounding box center [556, 133] width 16 height 17
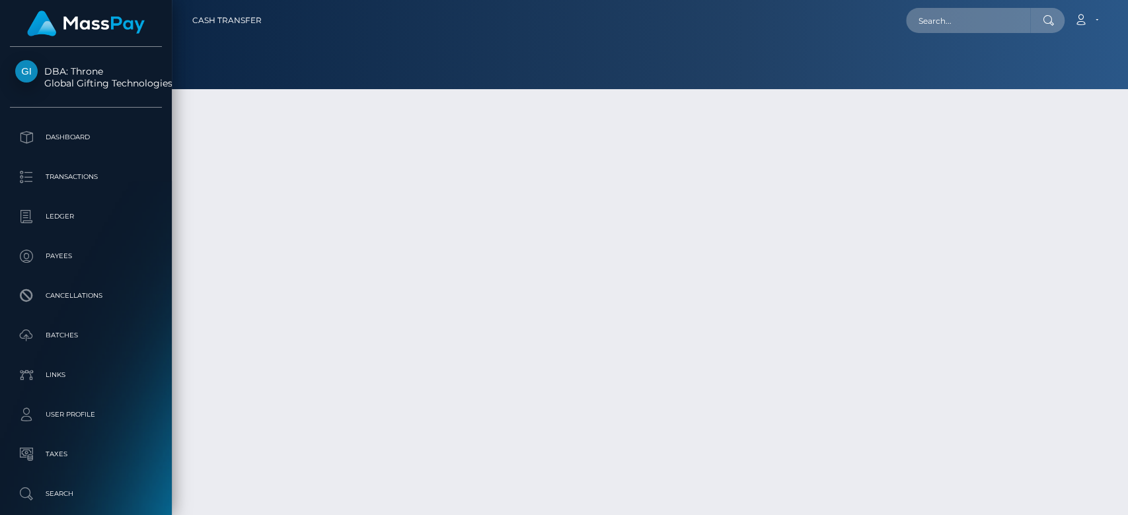
click at [925, 397] on div "$69.50 USD $1,442,031.03 USD" at bounding box center [650, 372] width 620 height 96
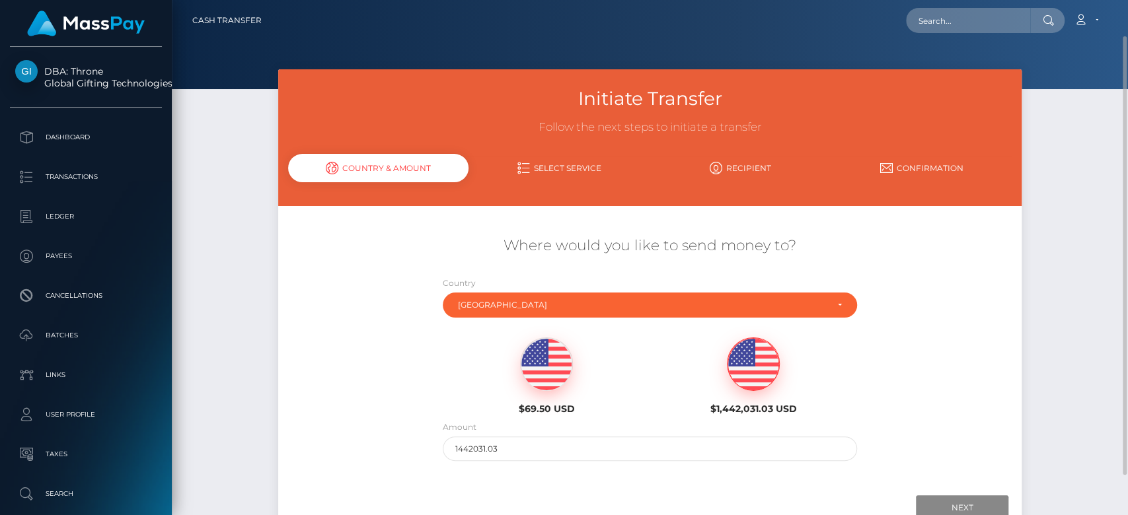
scroll to position [20, 0]
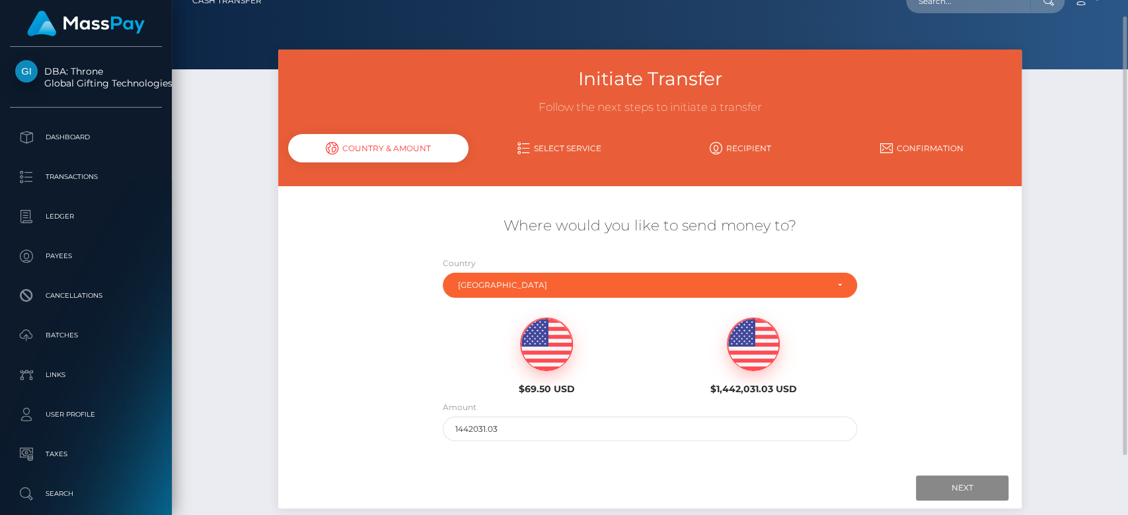
click at [562, 327] on img at bounding box center [547, 344] width 52 height 53
type input "69.5"
click at [945, 476] on input "Next" at bounding box center [962, 488] width 92 height 25
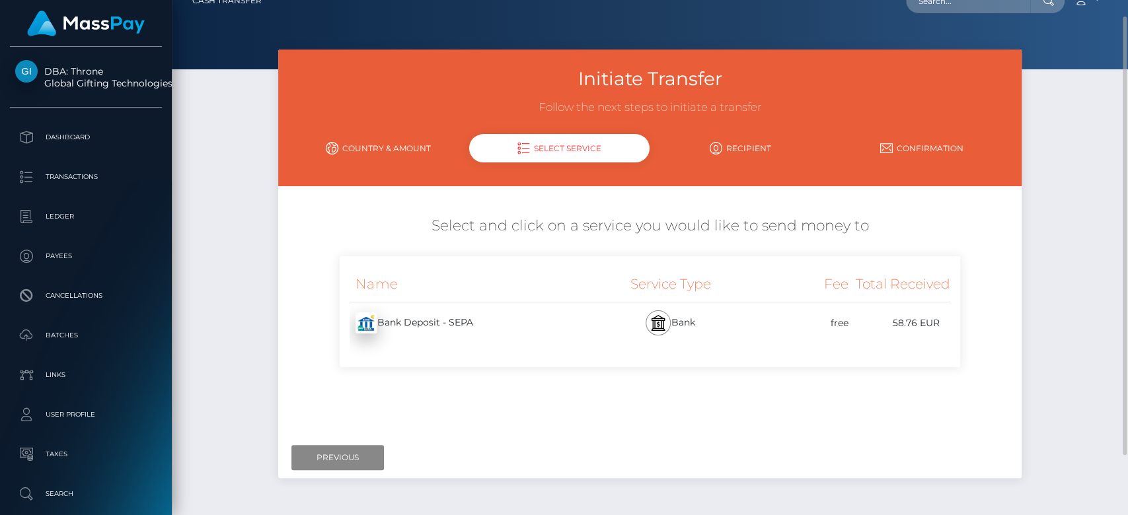
click at [543, 320] on div "Bank Deposit - SEPA - EUR" at bounding box center [467, 323] width 254 height 37
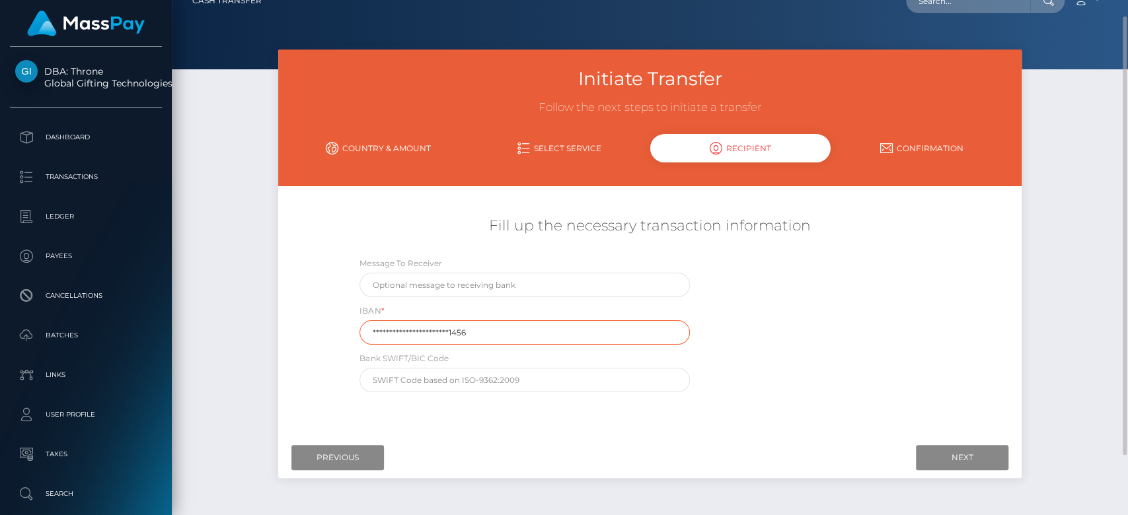
click at [532, 336] on input "**********" at bounding box center [524, 332] width 330 height 24
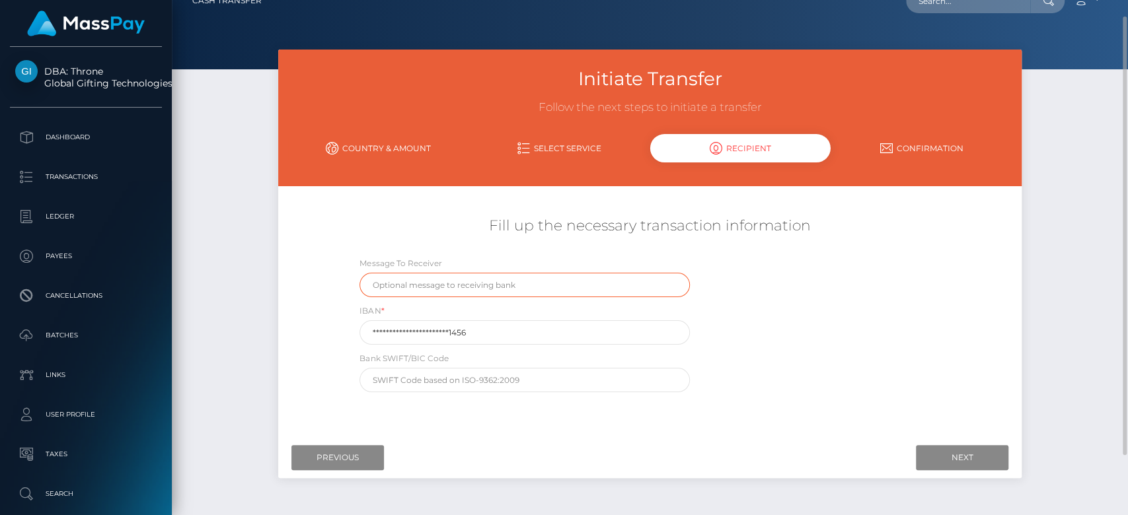
click at [498, 280] on input "text" at bounding box center [524, 285] width 330 height 24
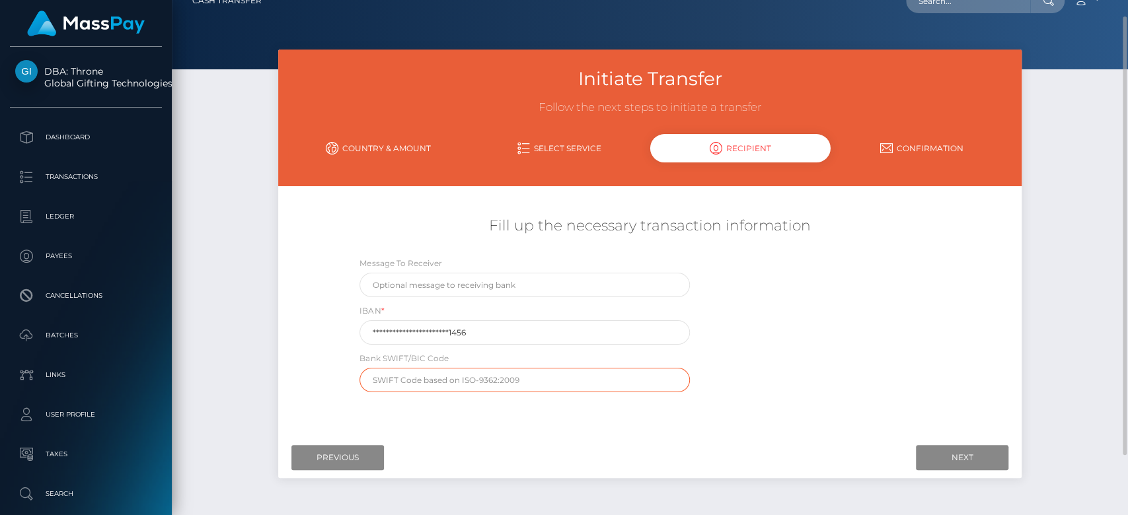
click at [468, 384] on input "text" at bounding box center [524, 380] width 330 height 24
type input "[SWIFT_CODE]"
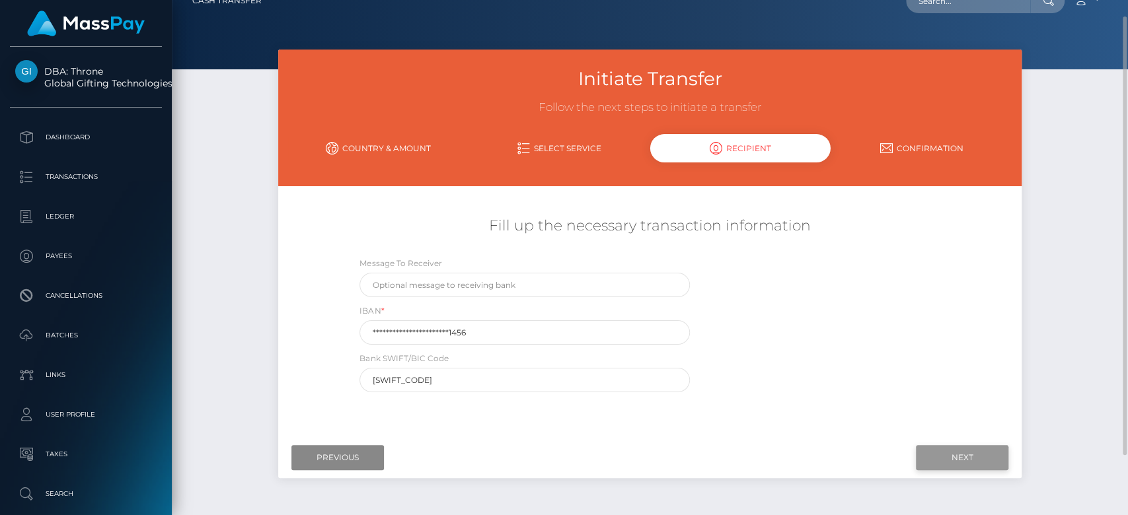
click at [950, 451] on input "Next" at bounding box center [962, 457] width 92 height 25
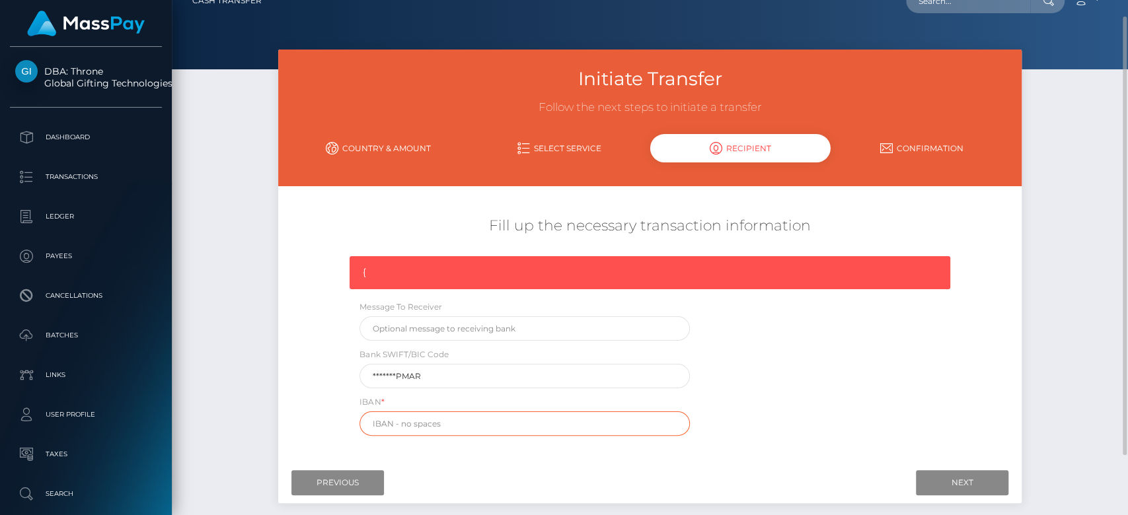
click at [465, 418] on input "text" at bounding box center [524, 424] width 330 height 24
click at [398, 418] on input "FR761660" at bounding box center [524, 424] width 330 height 24
click at [431, 423] on input "FR761460" at bounding box center [524, 424] width 330 height 24
type input "[FINANCIAL_ID]"
click at [974, 475] on input "Next" at bounding box center [962, 482] width 92 height 25
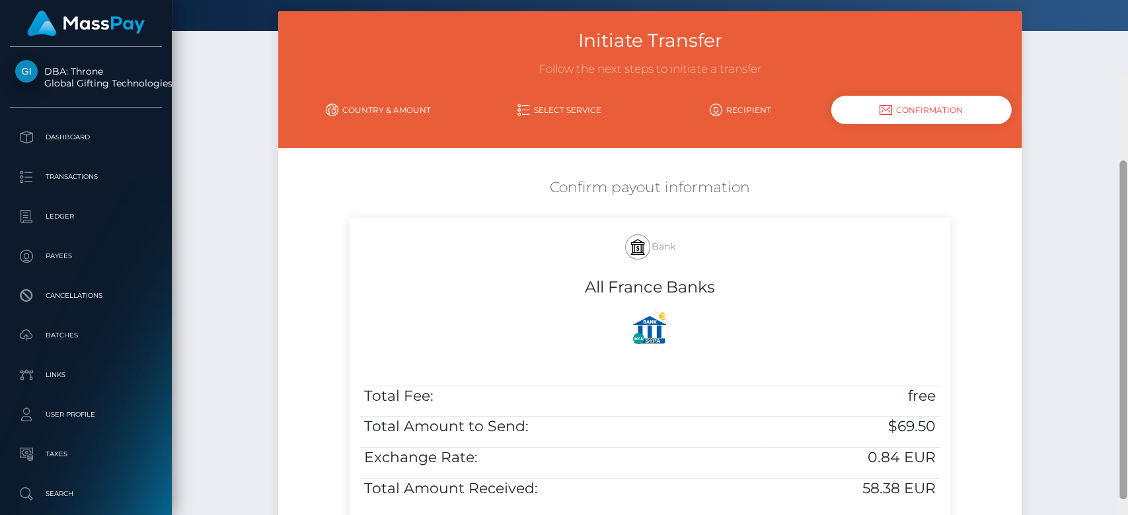
scroll to position [1, 0]
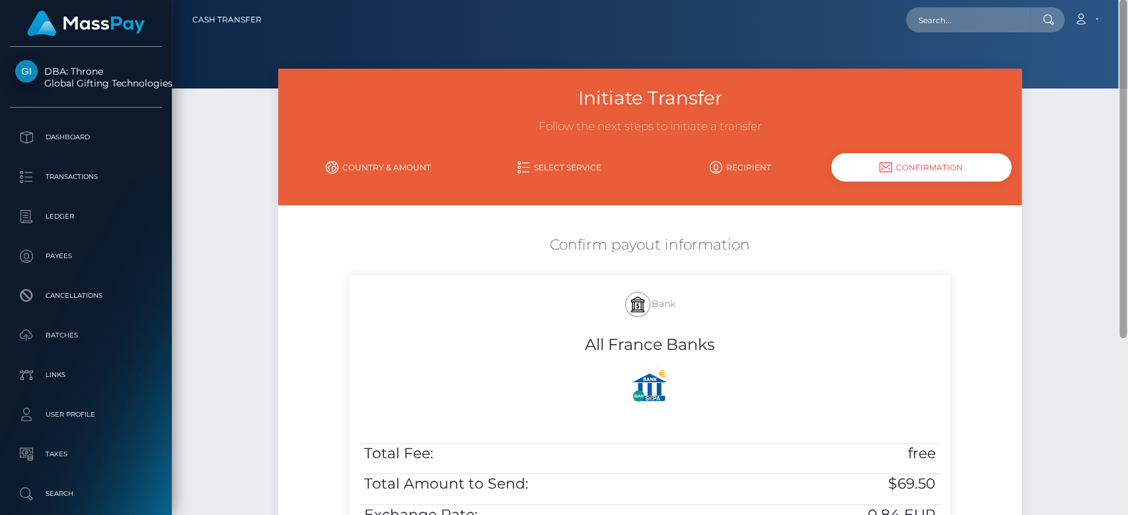
drag, startPoint x: 1126, startPoint y: 175, endPoint x: 1083, endPoint y: 124, distance: 66.1
click at [1087, 138] on div "Cash Transfer Loading... Loading..." at bounding box center [650, 257] width 956 height 515
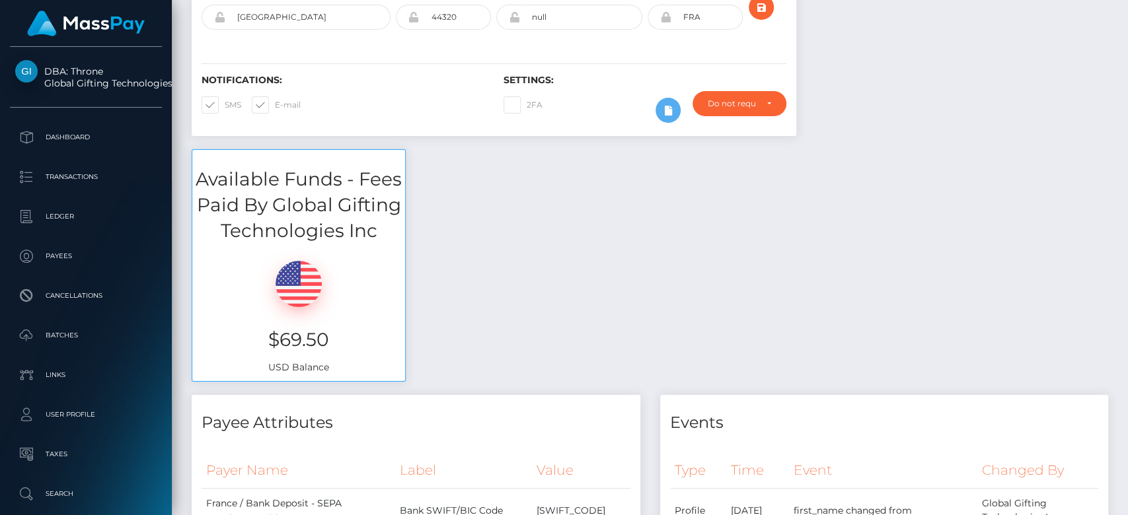
scroll to position [159, 292]
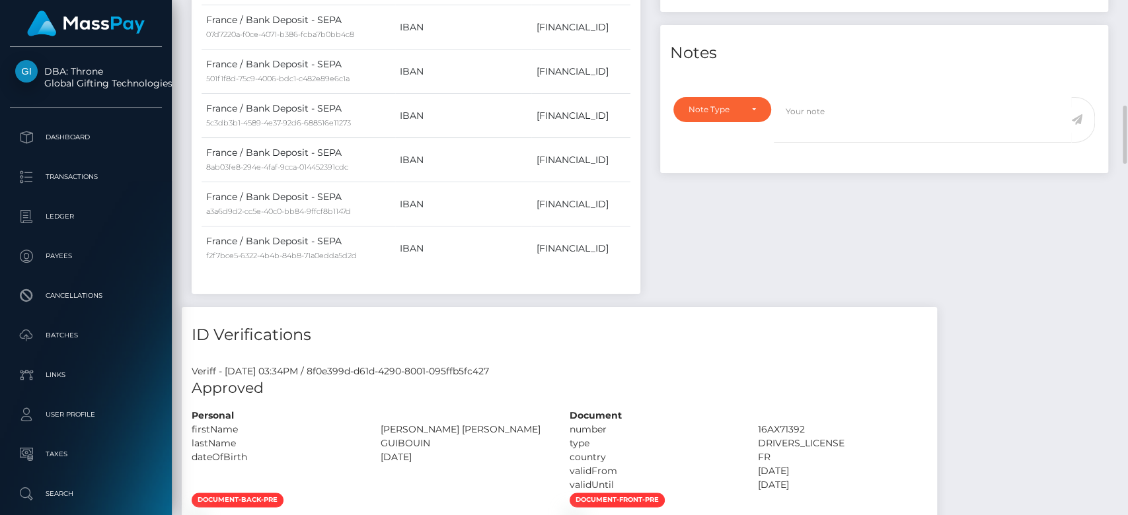
click at [1125, 302] on div at bounding box center [1123, 258] width 10 height 516
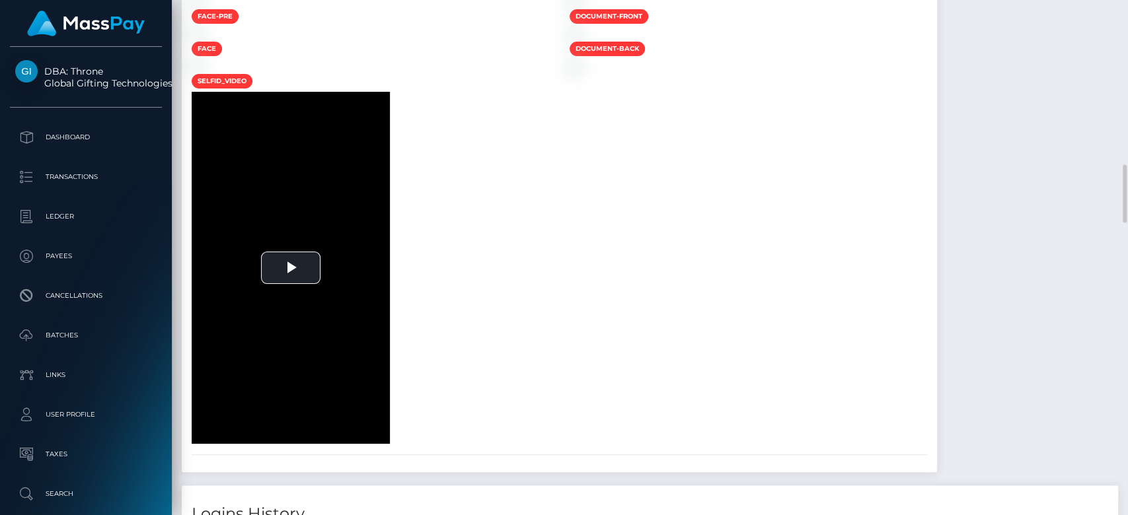
click at [1125, 302] on div at bounding box center [1123, 258] width 10 height 516
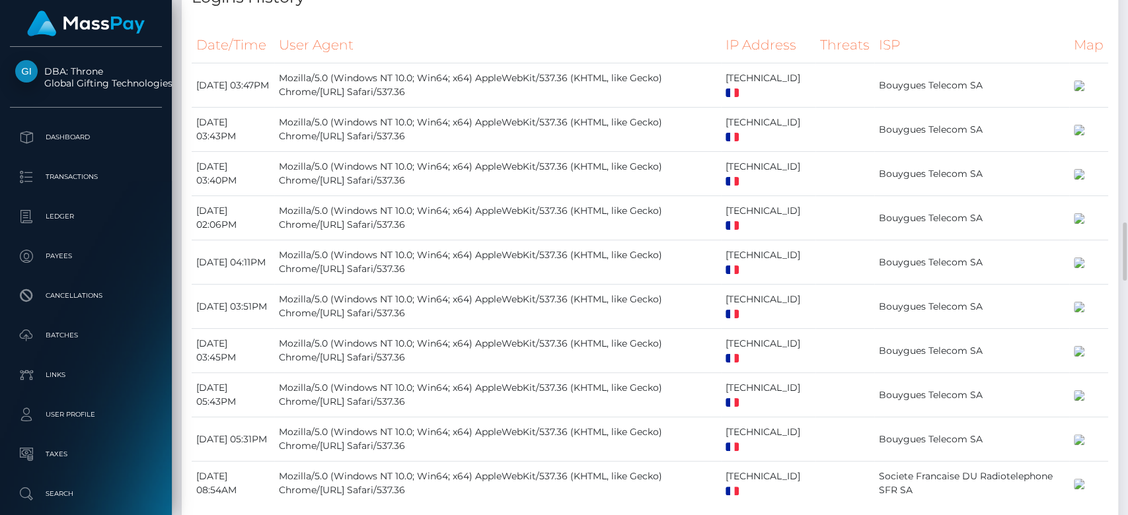
scroll to position [2484, 0]
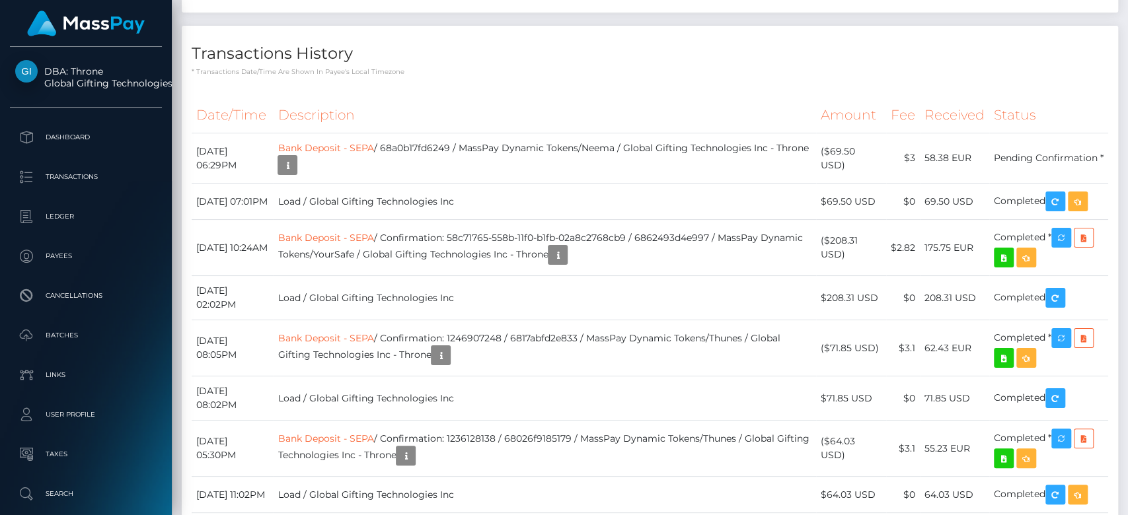
click at [1119, 302] on div at bounding box center [1122, 310] width 7 height 58
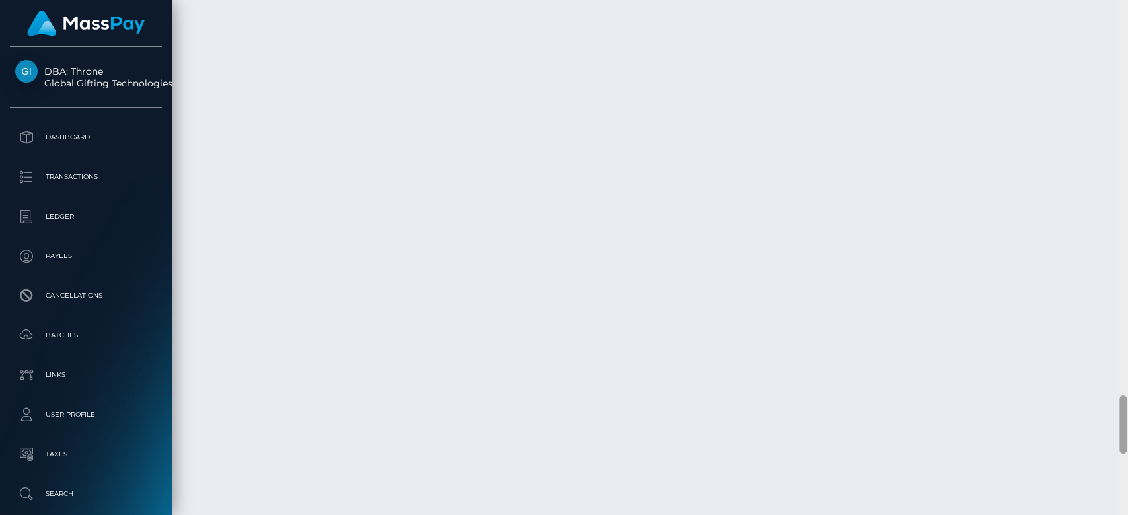
scroll to position [3619, 0]
drag, startPoint x: 1120, startPoint y: 302, endPoint x: 1126, endPoint y: 431, distance: 129.0
click at [1126, 431] on div at bounding box center [1123, 258] width 10 height 516
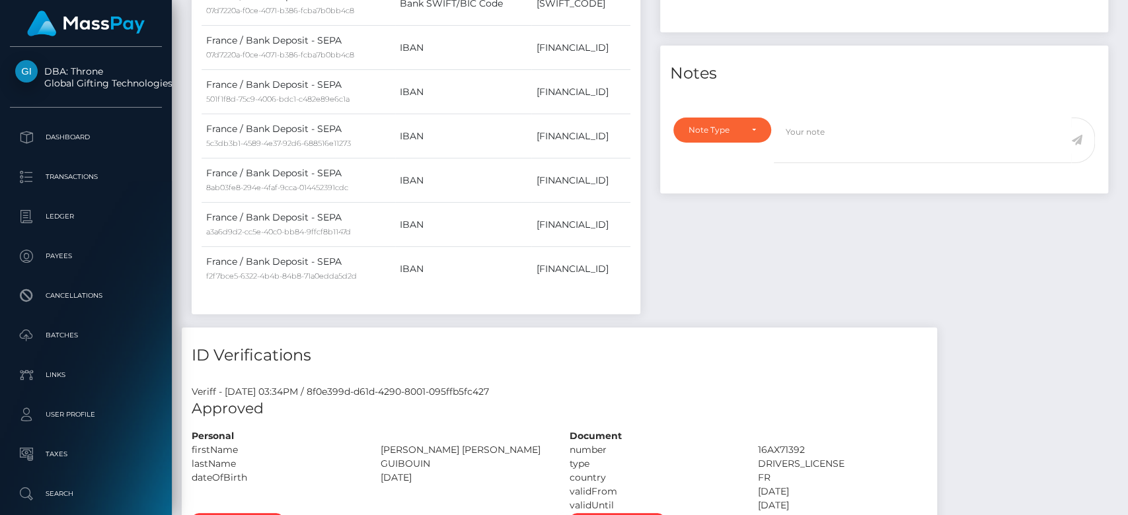
scroll to position [1432, 0]
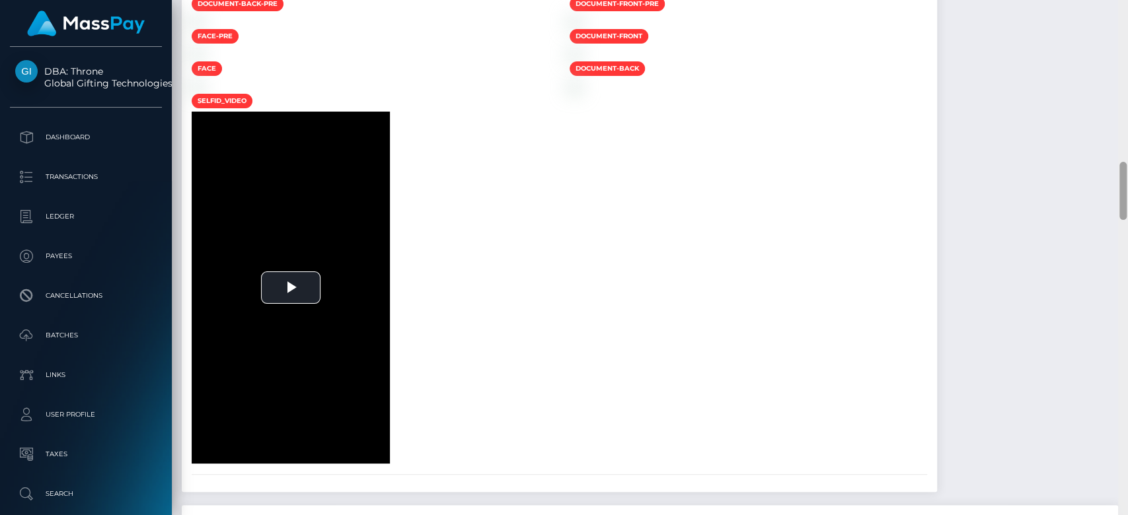
drag, startPoint x: 1126, startPoint y: 308, endPoint x: 1118, endPoint y: 288, distance: 21.3
click at [1125, 306] on div at bounding box center [1123, 258] width 10 height 516
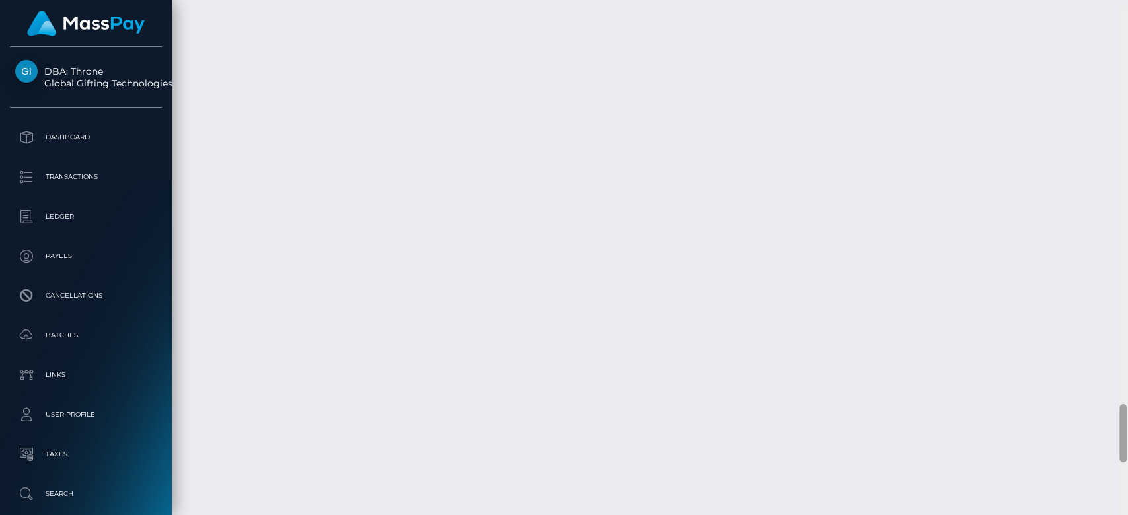
scroll to position [3521, 0]
drag, startPoint x: 1120, startPoint y: 203, endPoint x: 1126, endPoint y: 441, distance: 237.2
click at [1126, 441] on div at bounding box center [1123, 258] width 10 height 516
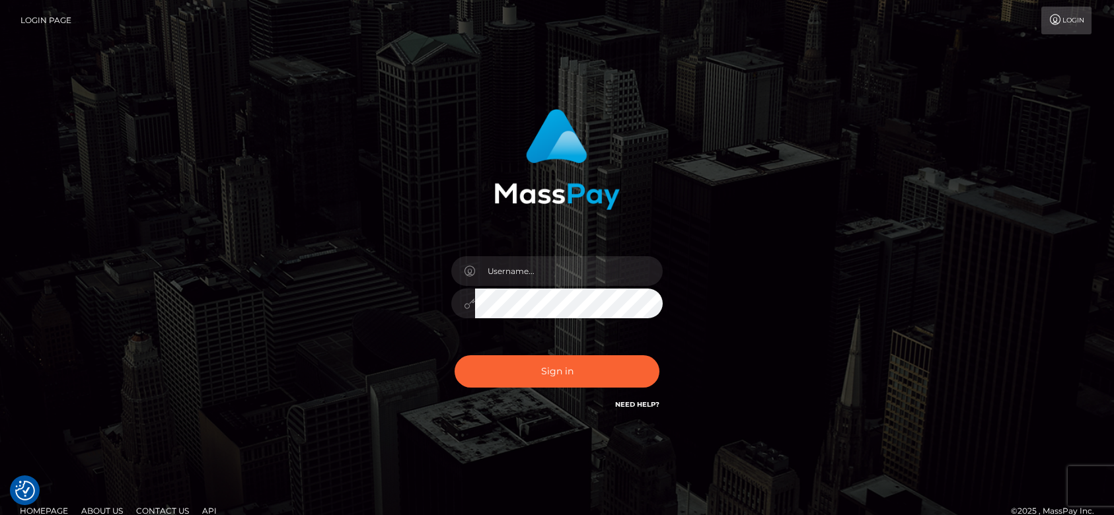
checkbox input "true"
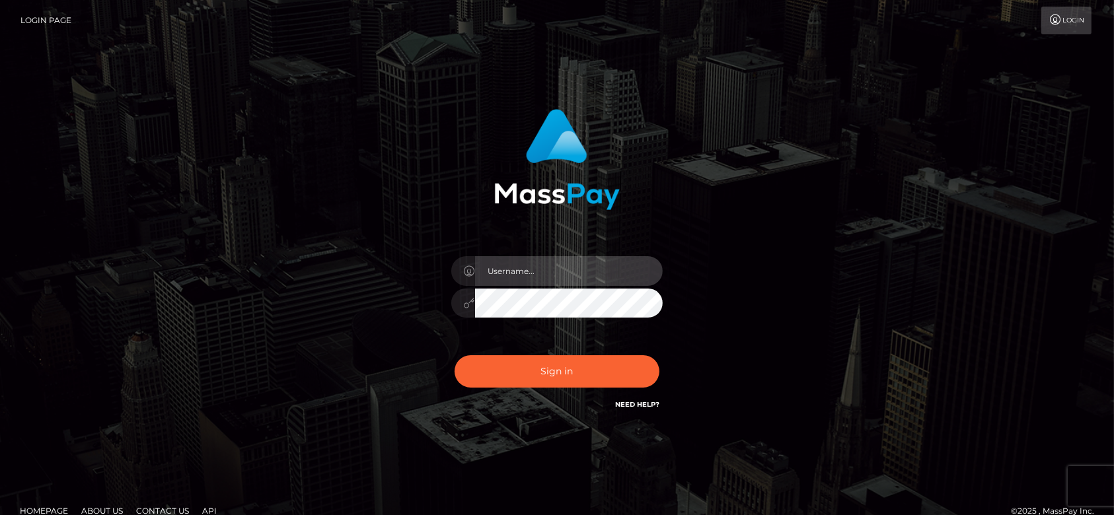
type input "[DOMAIN_NAME]"
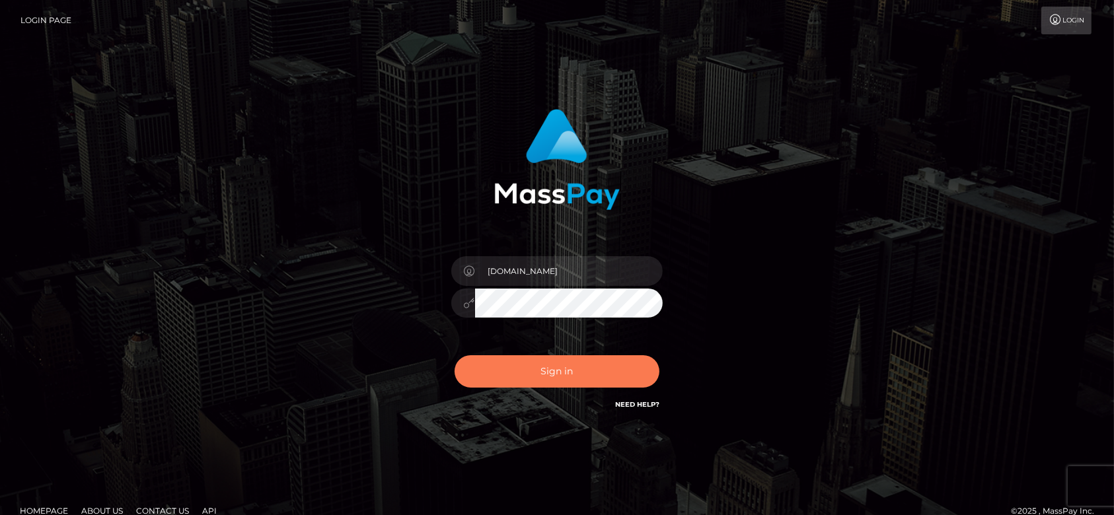
click at [575, 373] on button "Sign in" at bounding box center [556, 371] width 205 height 32
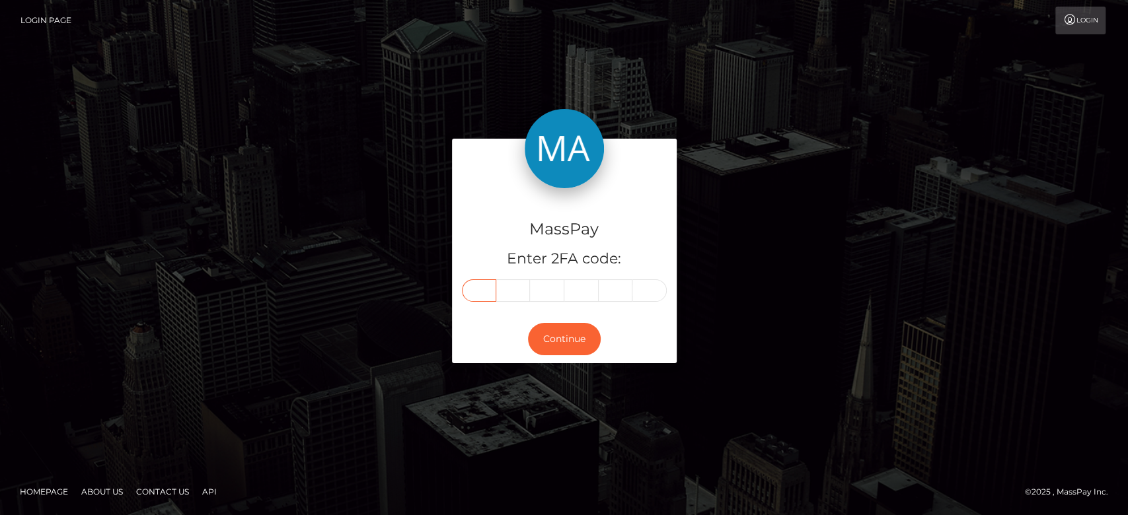
click at [482, 286] on input "text" at bounding box center [479, 290] width 34 height 22
paste input "2"
type input "2"
type input "5"
type input "0"
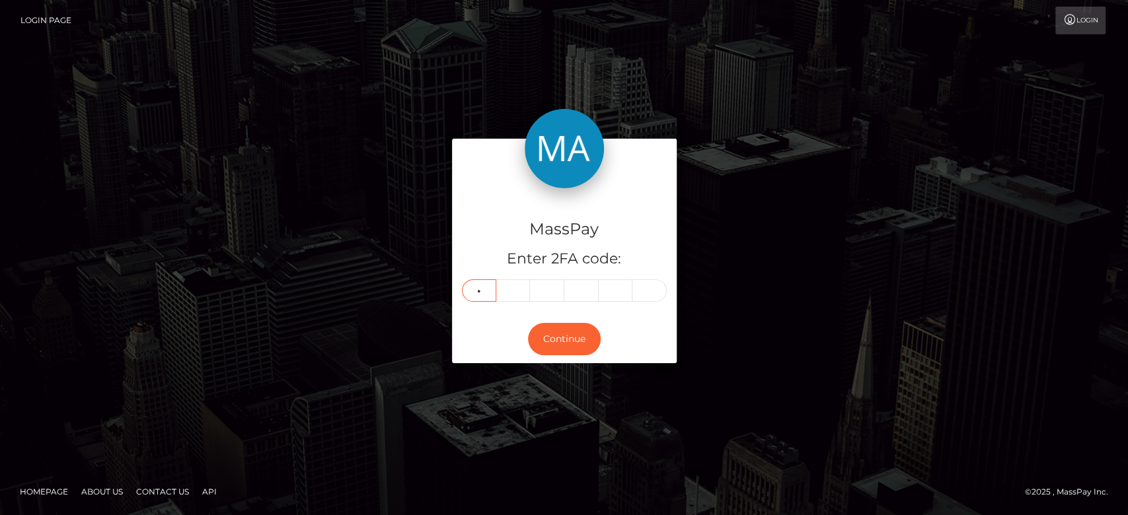
type input "3"
type input "7"
type input "5"
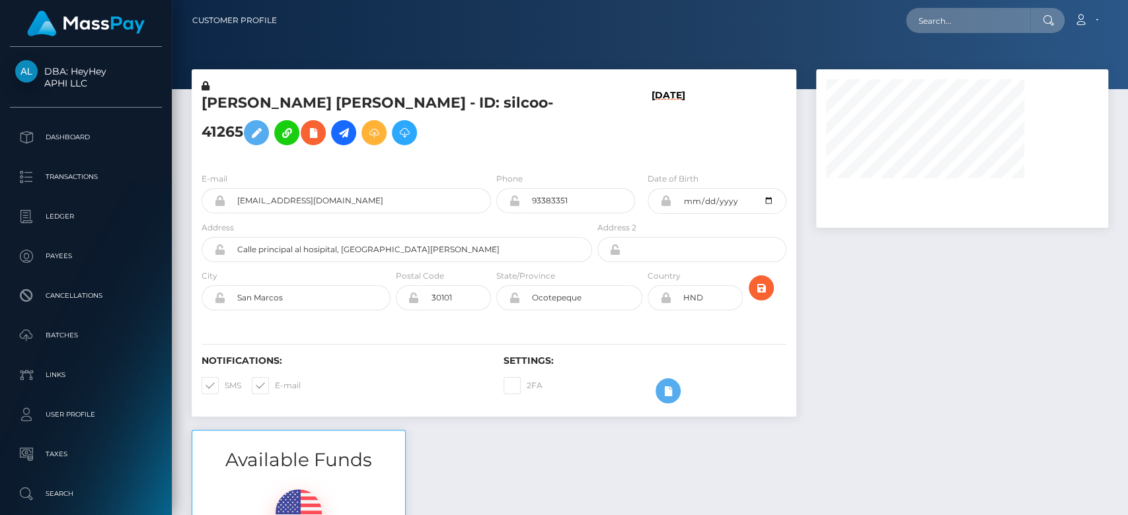
click at [968, 305] on div at bounding box center [962, 249] width 312 height 361
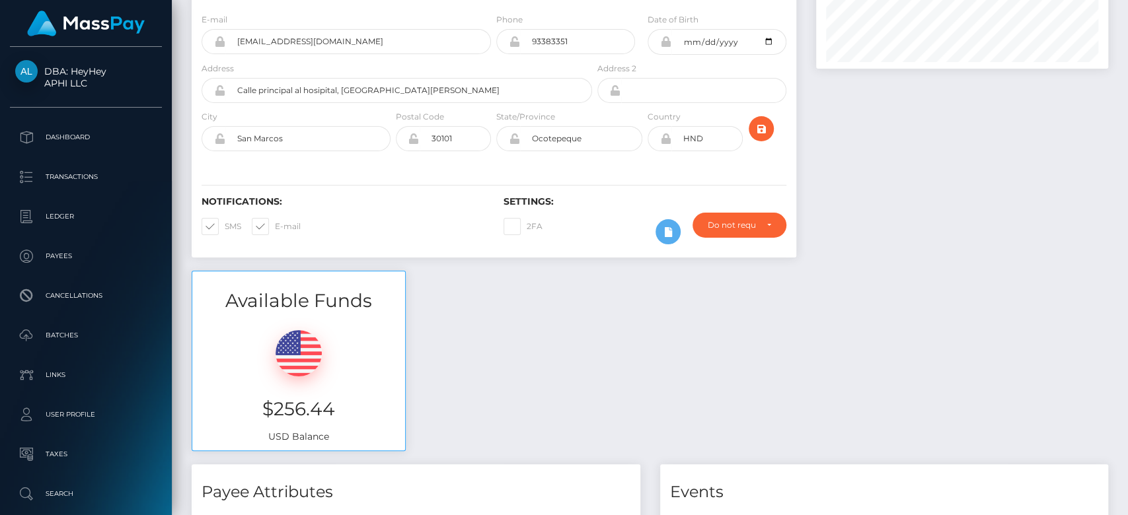
scroll to position [120, 0]
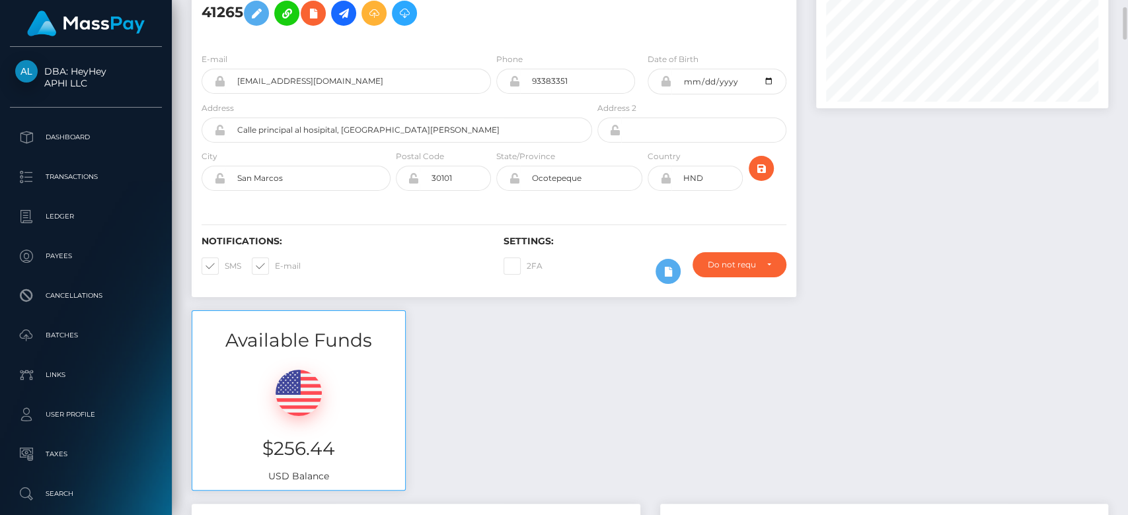
click at [952, 329] on div "Available Funds $256.44 USD Balance" at bounding box center [650, 407] width 936 height 194
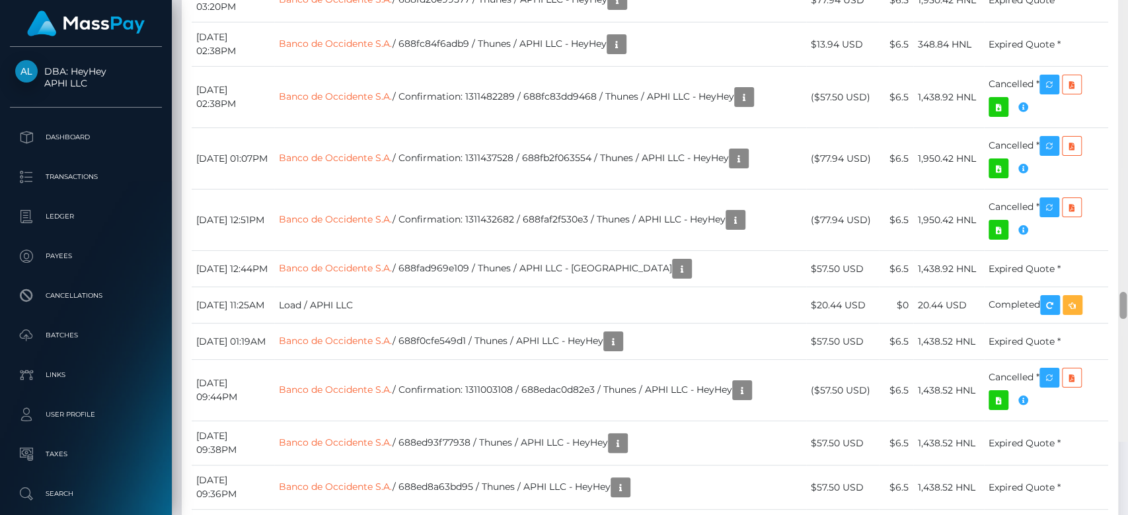
scroll to position [6795, 0]
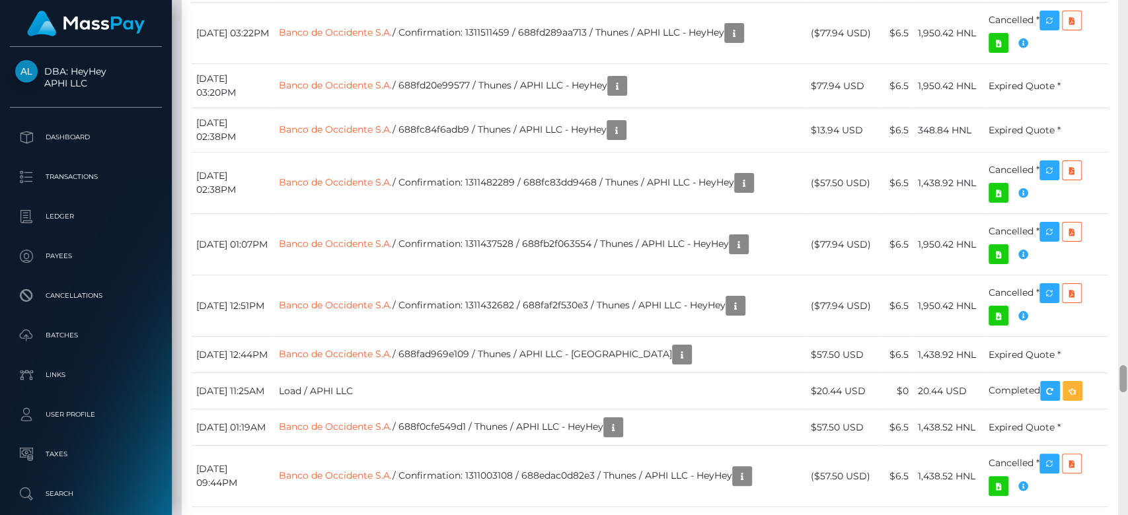
drag, startPoint x: 1121, startPoint y: 46, endPoint x: 1126, endPoint y: 384, distance: 337.6
click at [1113, 384] on div at bounding box center [1123, 258] width 10 height 516
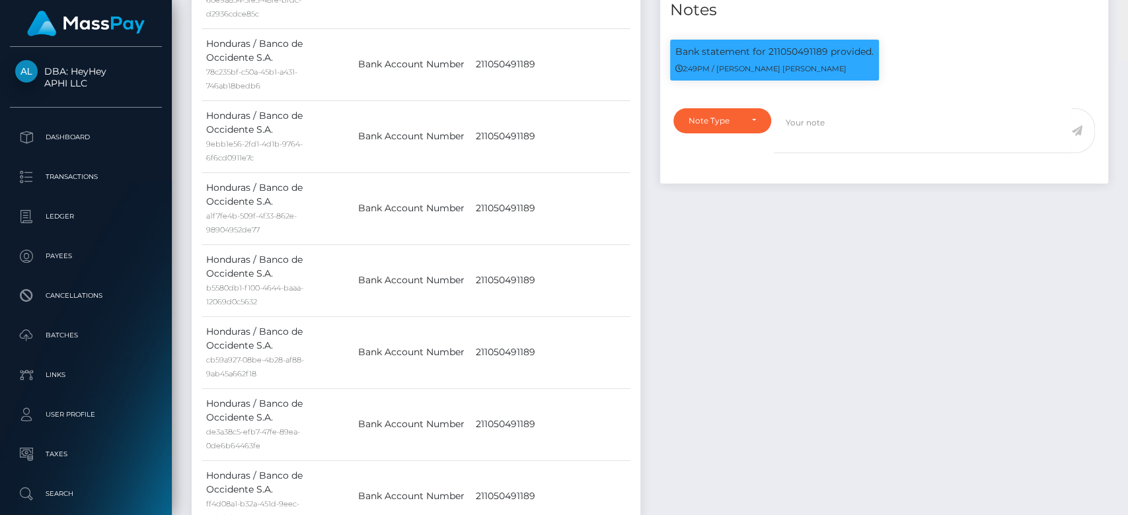
scroll to position [728, 0]
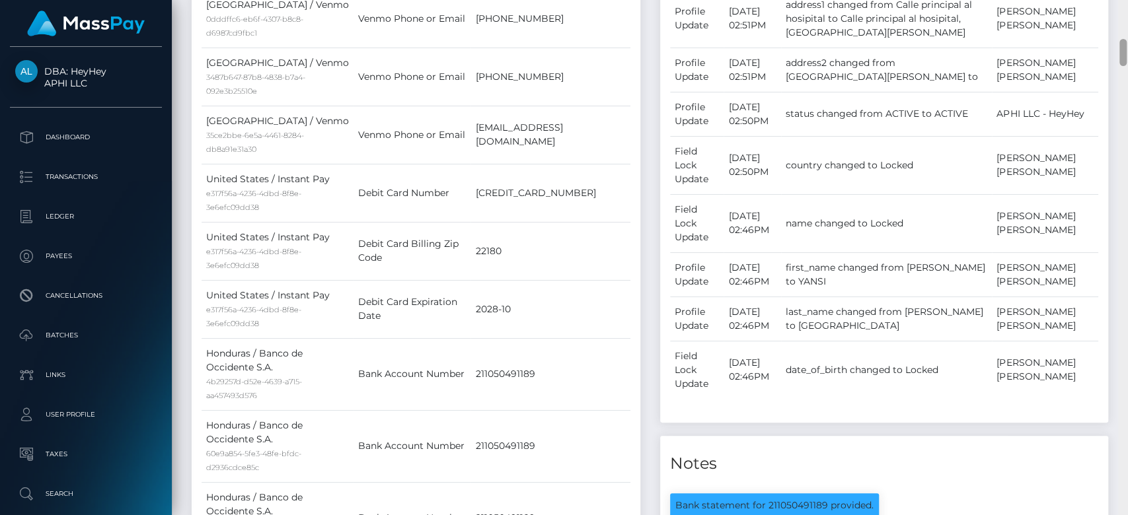
drag, startPoint x: 1120, startPoint y: 374, endPoint x: 1108, endPoint y: 48, distance: 325.9
click at [1108, 48] on div "Customer Profile Loading... Loading..." at bounding box center [650, 257] width 956 height 515
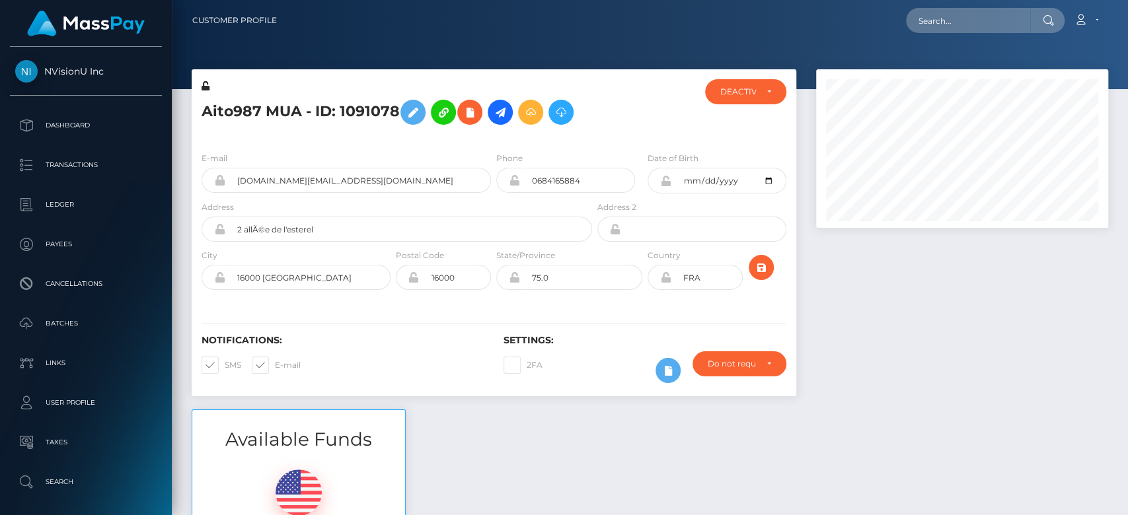
scroll to position [159, 292]
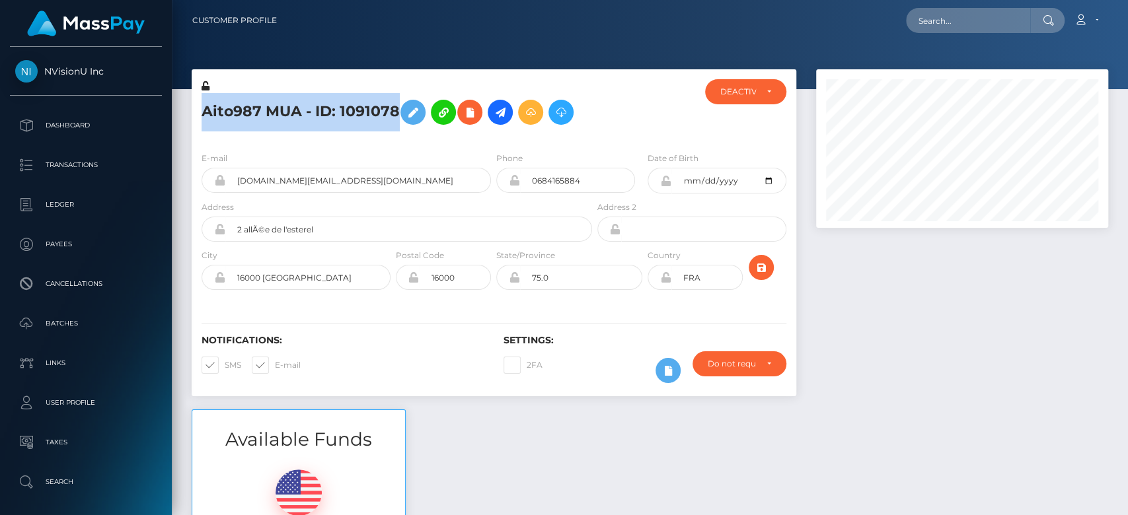
drag, startPoint x: 399, startPoint y: 109, endPoint x: 203, endPoint y: 103, distance: 196.3
click at [203, 103] on h5 "Aito987 MUA - ID: 1091078" at bounding box center [392, 112] width 383 height 38
copy h5 "Aito987 MUA - ID: 1091078"
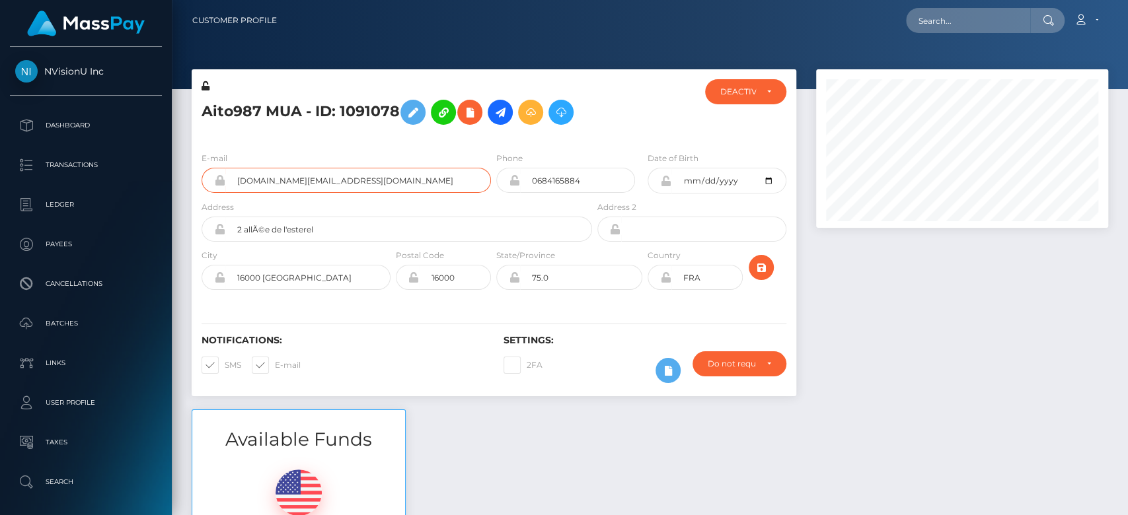
click at [340, 177] on input "[DOMAIN_NAME][EMAIL_ADDRESS][DOMAIN_NAME]" at bounding box center [358, 180] width 266 height 25
drag, startPoint x: 340, startPoint y: 177, endPoint x: 221, endPoint y: 177, distance: 119.6
click at [221, 177] on div "aito987.pro@gmail.com" at bounding box center [345, 180] width 289 height 25
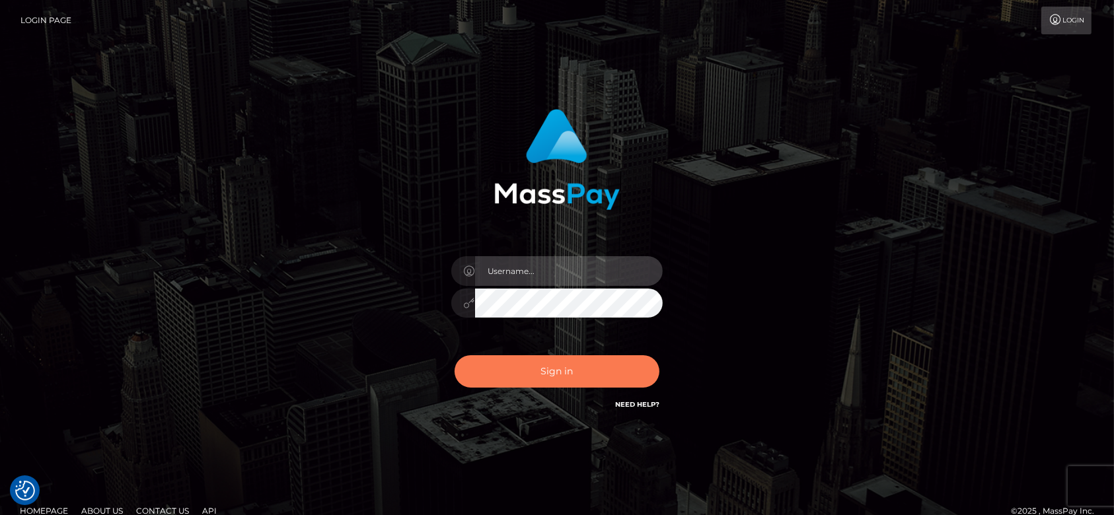
type input "fr.es"
click at [569, 357] on button "Sign in" at bounding box center [556, 371] width 205 height 32
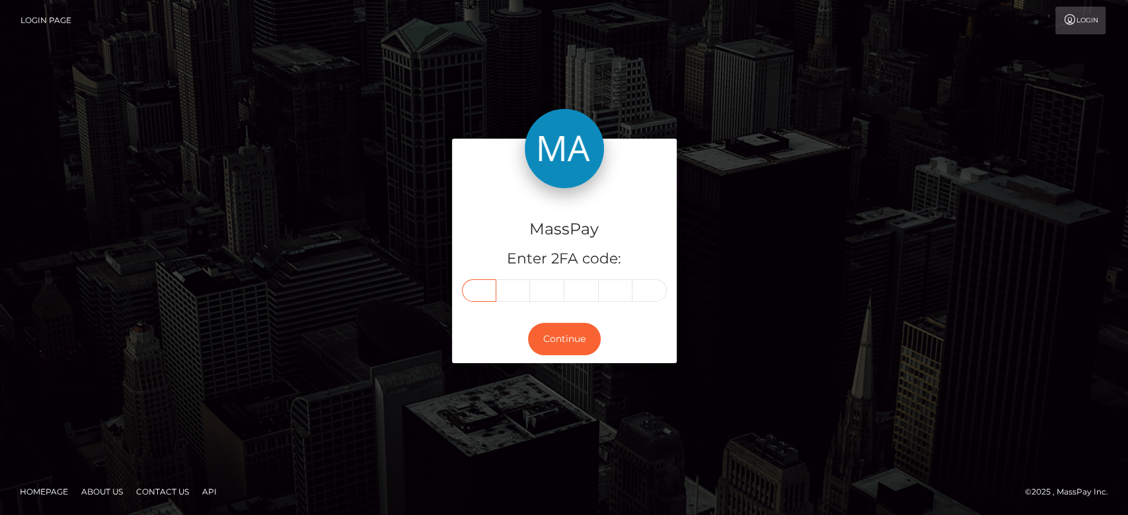
click at [482, 279] on input "text" at bounding box center [479, 290] width 34 height 22
paste input "2"
type input "2"
type input "0"
type input "6"
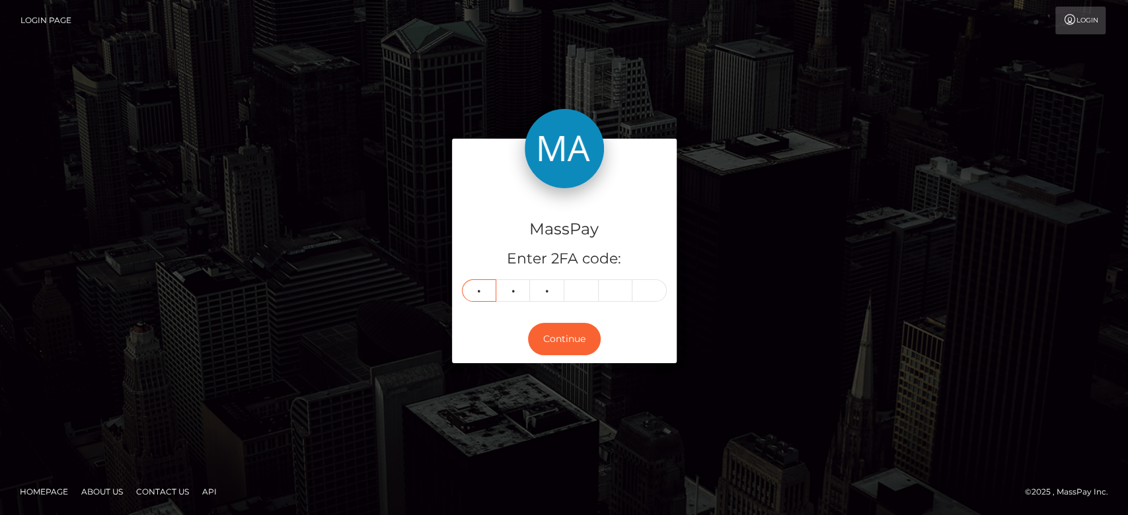
type input "4"
type input "6"
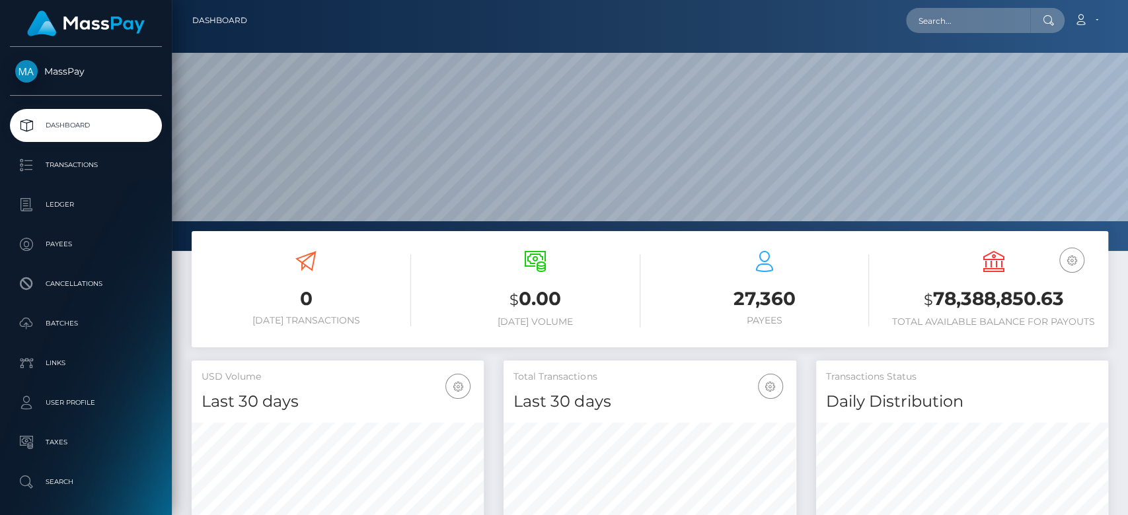
scroll to position [233, 292]
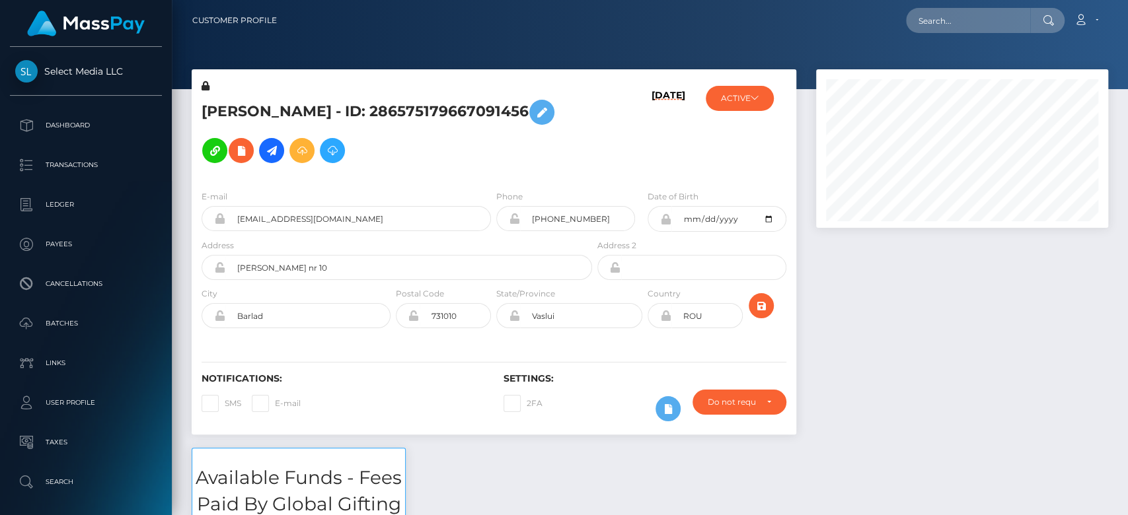
scroll to position [159, 292]
click at [908, 312] on div at bounding box center [962, 258] width 312 height 379
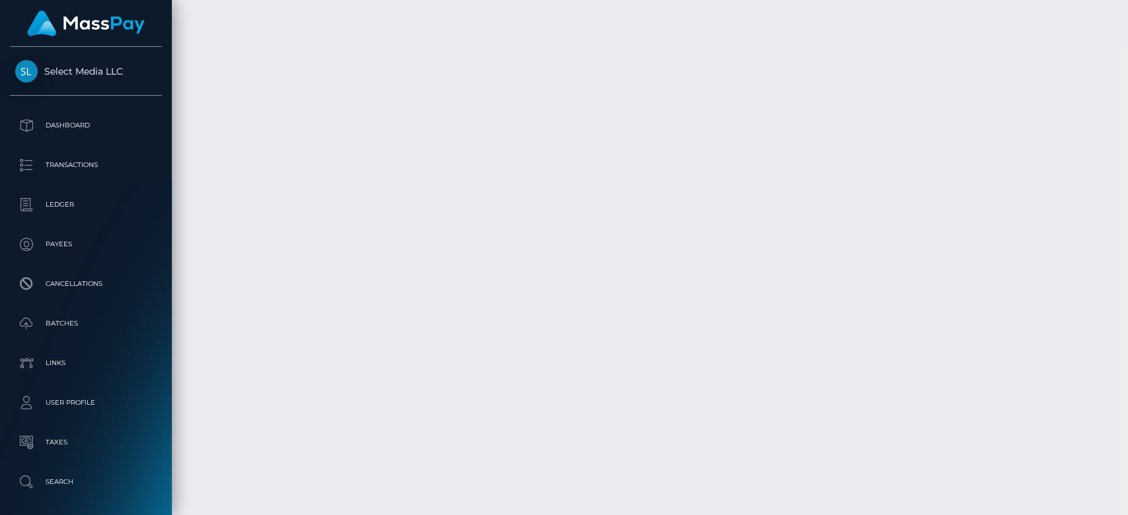
scroll to position [5824, 0]
drag, startPoint x: 1120, startPoint y: 59, endPoint x: 1126, endPoint y: 511, distance: 451.2
click at [1126, 511] on div at bounding box center [1123, 258] width 10 height 516
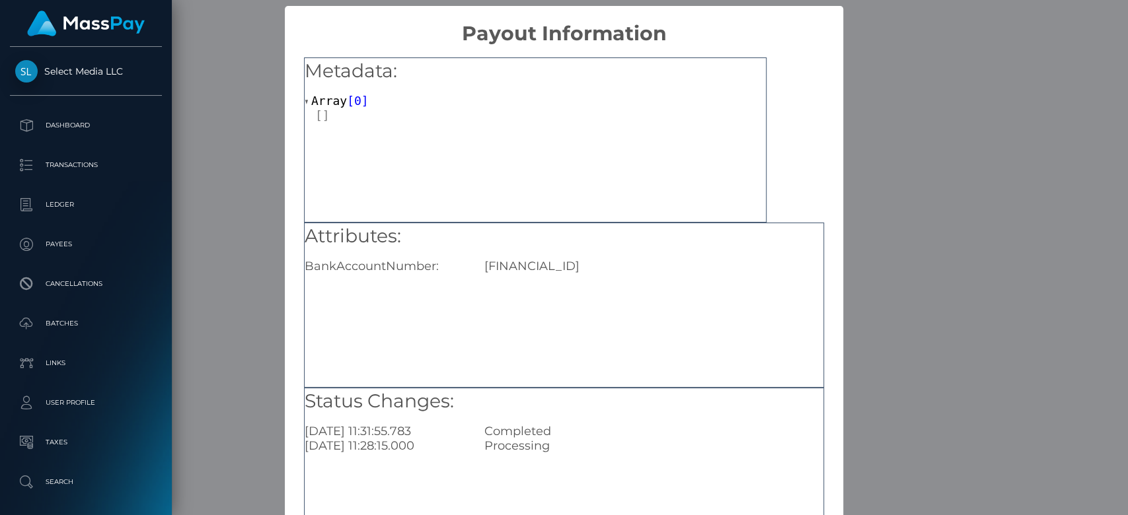
click at [893, 361] on div "× Payout Information Metadata: Array [ 0 ] Attributes: BankAccountNumber: [FINA…" at bounding box center [564, 257] width 1128 height 515
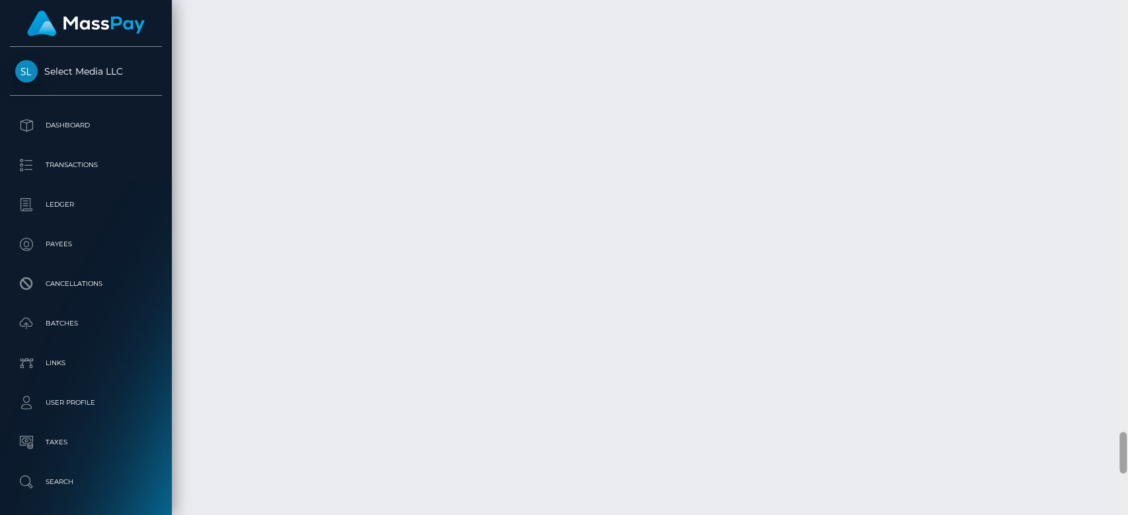
click at [1120, 334] on div at bounding box center [1123, 258] width 10 height 516
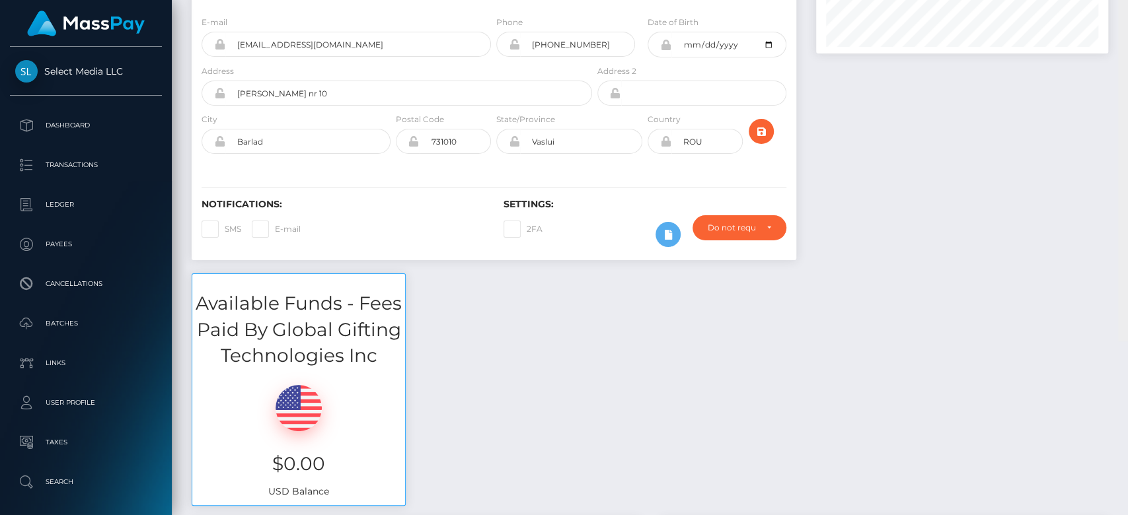
scroll to position [0, 0]
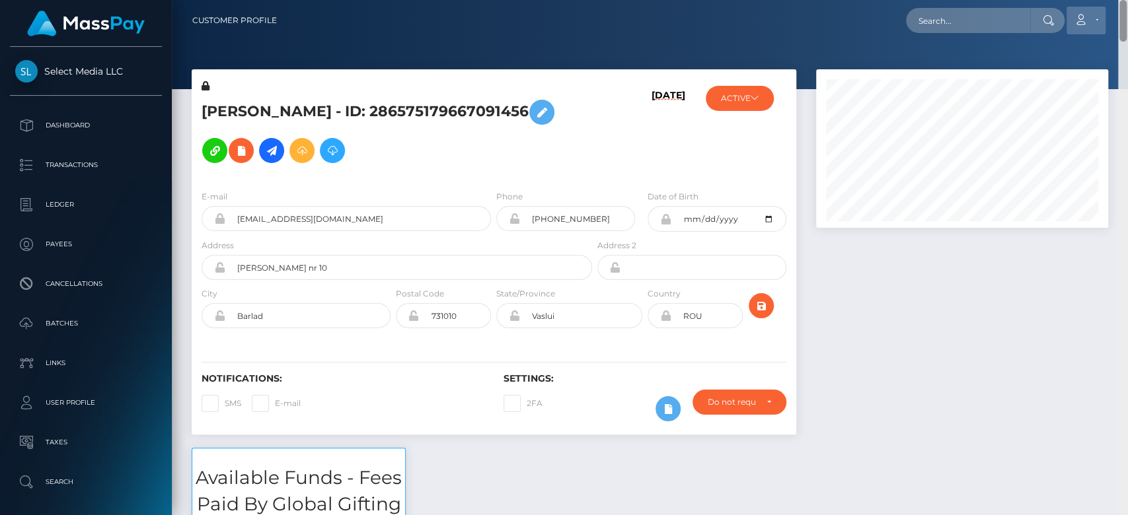
drag, startPoint x: 1120, startPoint y: 334, endPoint x: 1094, endPoint y: 6, distance: 329.4
click at [1094, 6] on div "Customer Profile Loading... Loading..." at bounding box center [650, 257] width 956 height 515
click at [934, 414] on div at bounding box center [962, 258] width 312 height 379
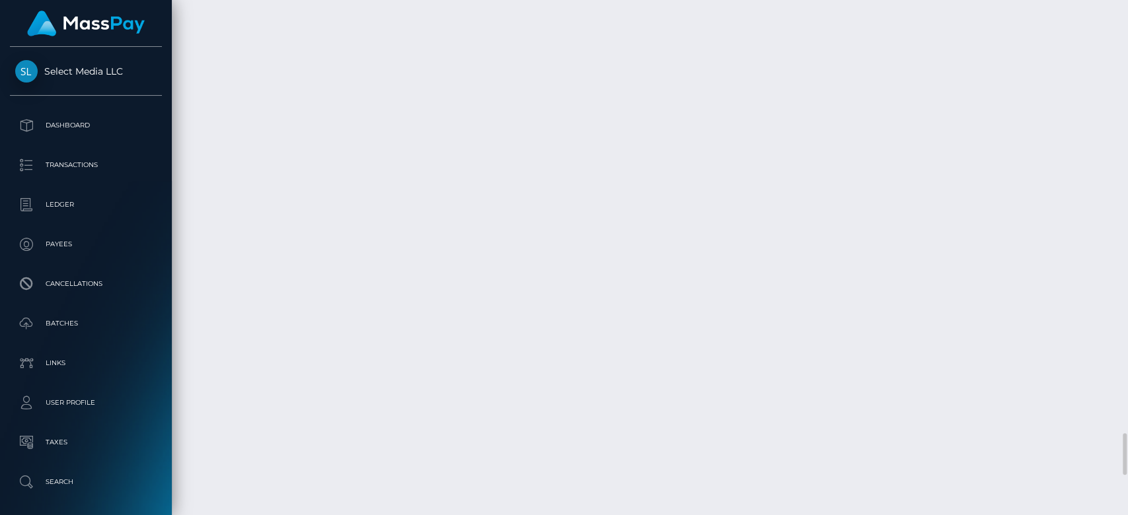
scroll to position [5450, 0]
click at [1126, 188] on div at bounding box center [1123, 258] width 10 height 516
click at [1124, 188] on div at bounding box center [1123, 258] width 10 height 516
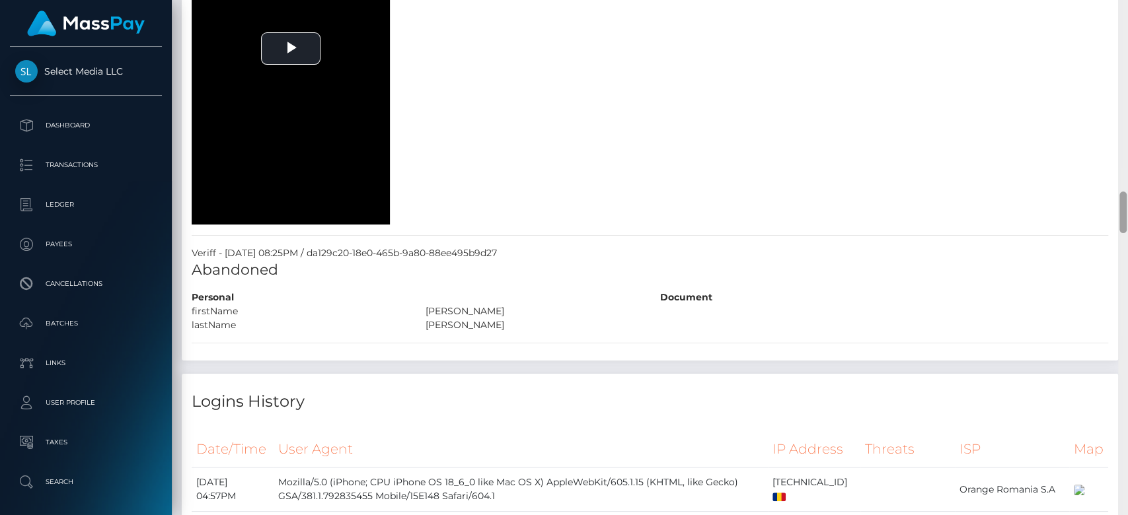
click at [1124, 188] on div at bounding box center [1123, 258] width 10 height 516
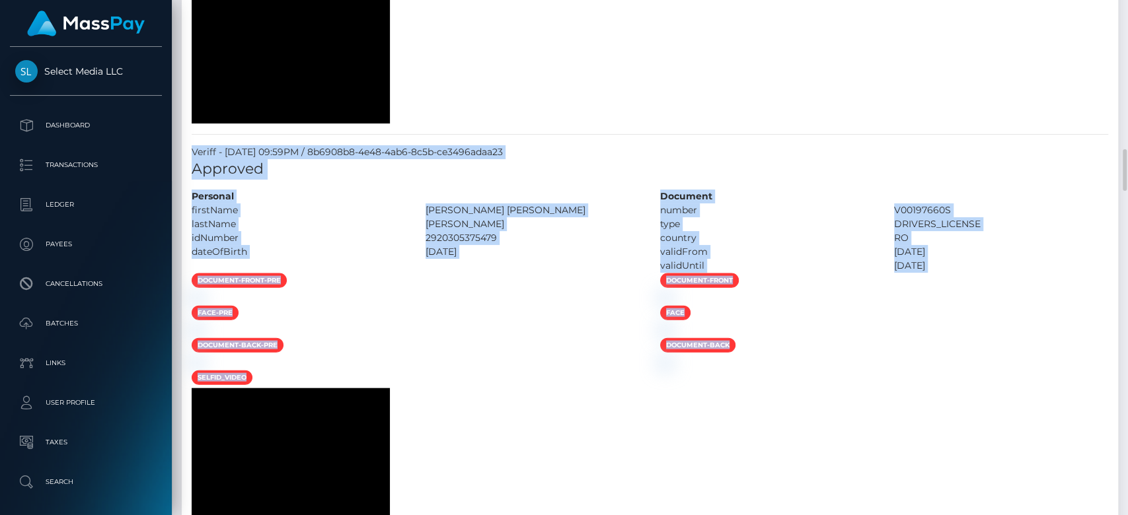
drag, startPoint x: 1124, startPoint y: 188, endPoint x: 1114, endPoint y: 98, distance: 90.4
click at [1114, 98] on div "Customer Profile Loading... Loading..." at bounding box center [650, 257] width 956 height 515
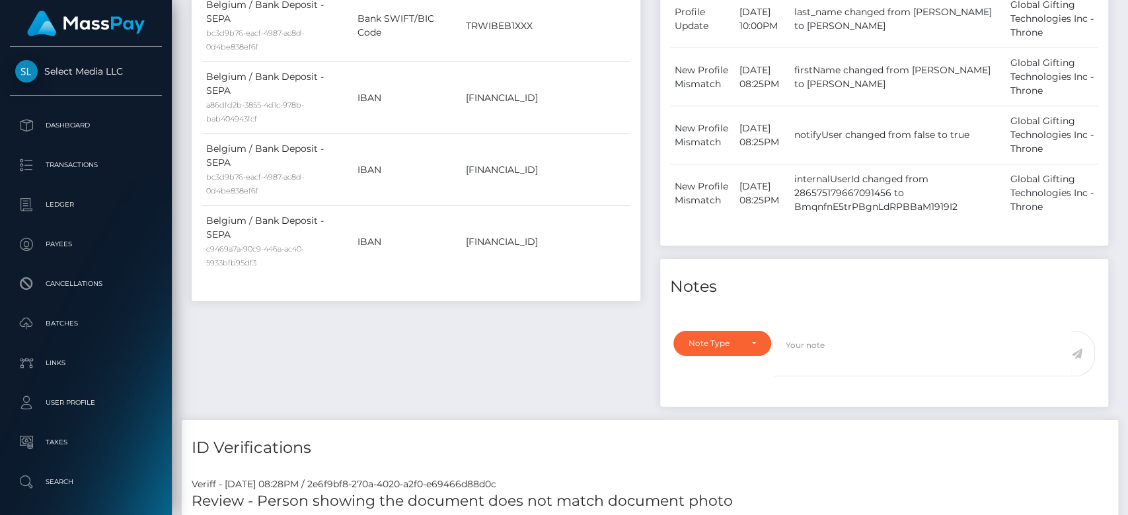
scroll to position [0, 0]
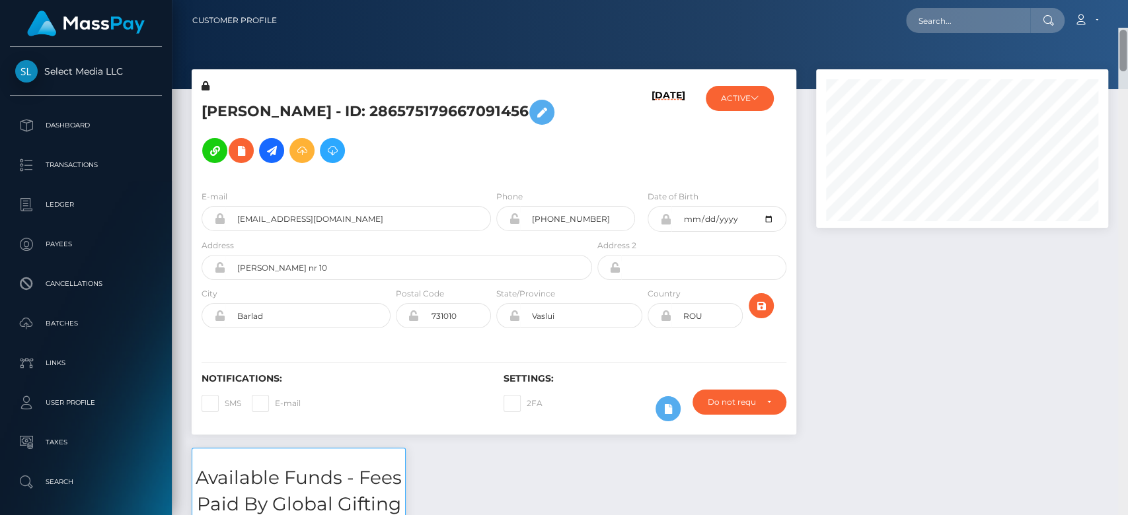
drag, startPoint x: 1122, startPoint y: 159, endPoint x: 1117, endPoint y: -20, distance: 179.7
click at [1117, 0] on html "Select Media LLC Dashboard Transactions Ledger Payees Batches" at bounding box center [564, 257] width 1128 height 515
click at [761, 89] on button "ACTIVE" at bounding box center [740, 98] width 68 height 25
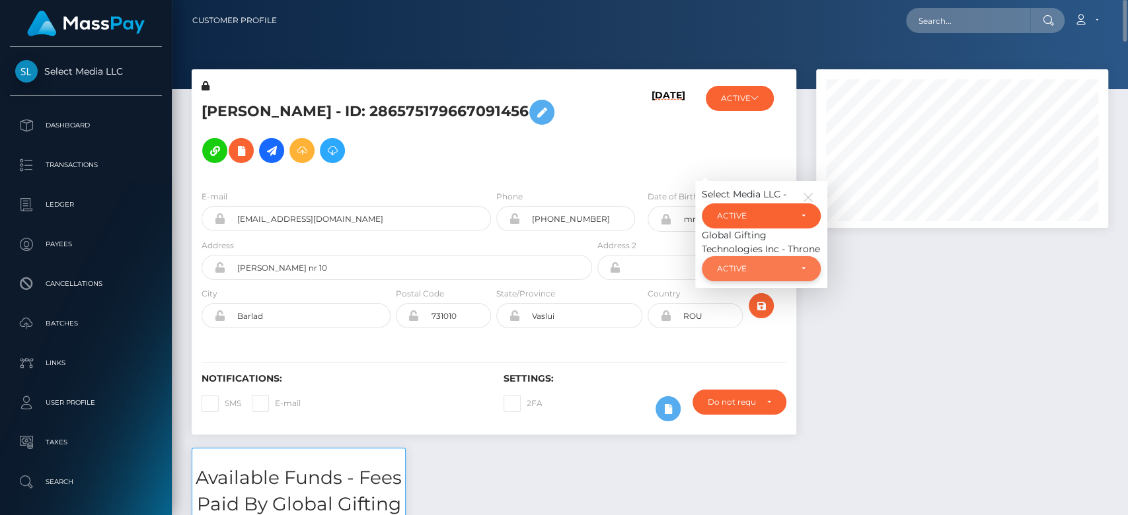
click at [778, 264] on div "ACTIVE" at bounding box center [753, 269] width 73 height 11
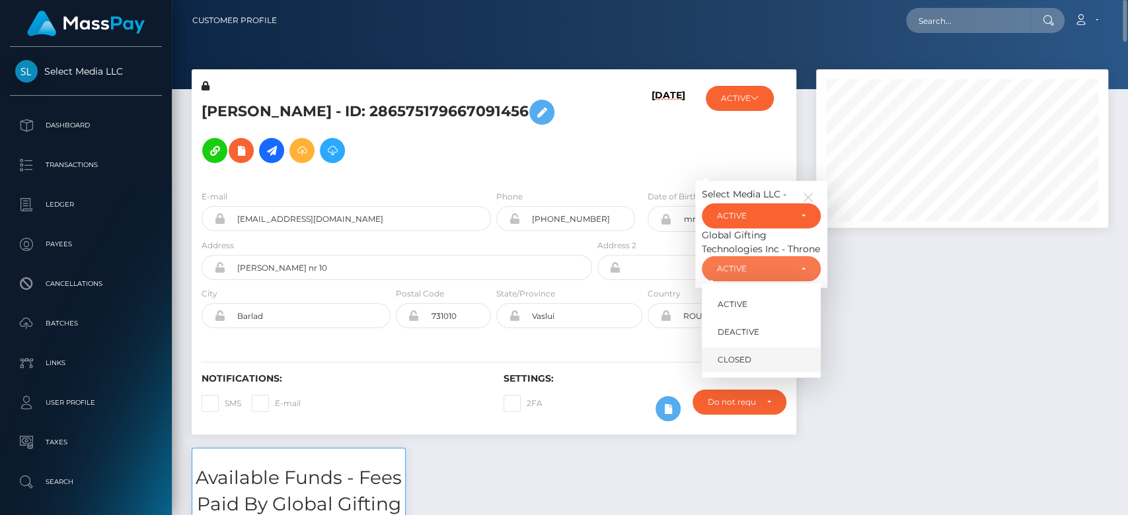
click at [760, 348] on link "CLOSED" at bounding box center [761, 360] width 119 height 24
select select "CLOSED"
click at [787, 211] on div "ACTIVE" at bounding box center [753, 216] width 73 height 11
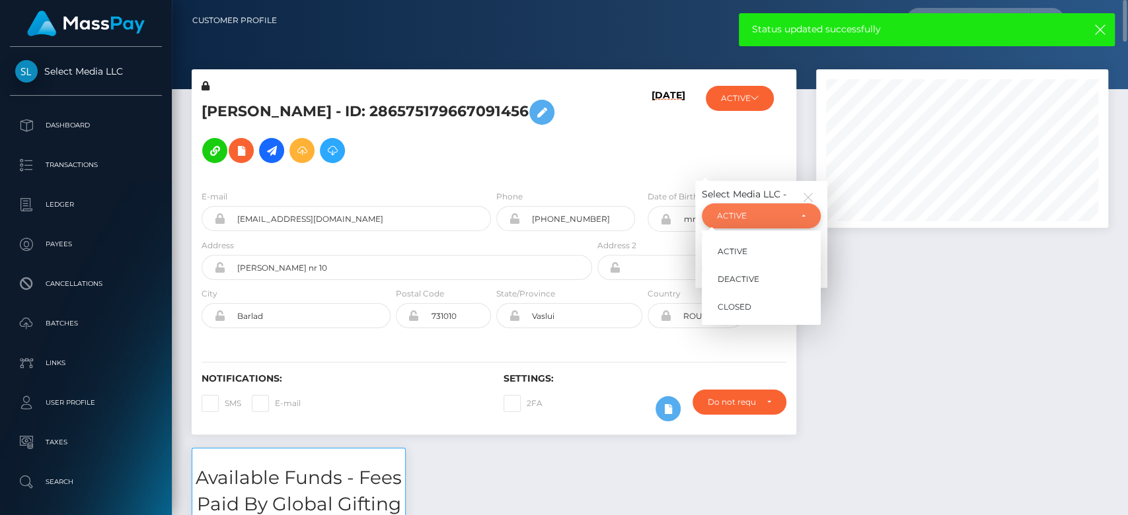
click at [781, 211] on div "ACTIVE" at bounding box center [753, 216] width 73 height 11
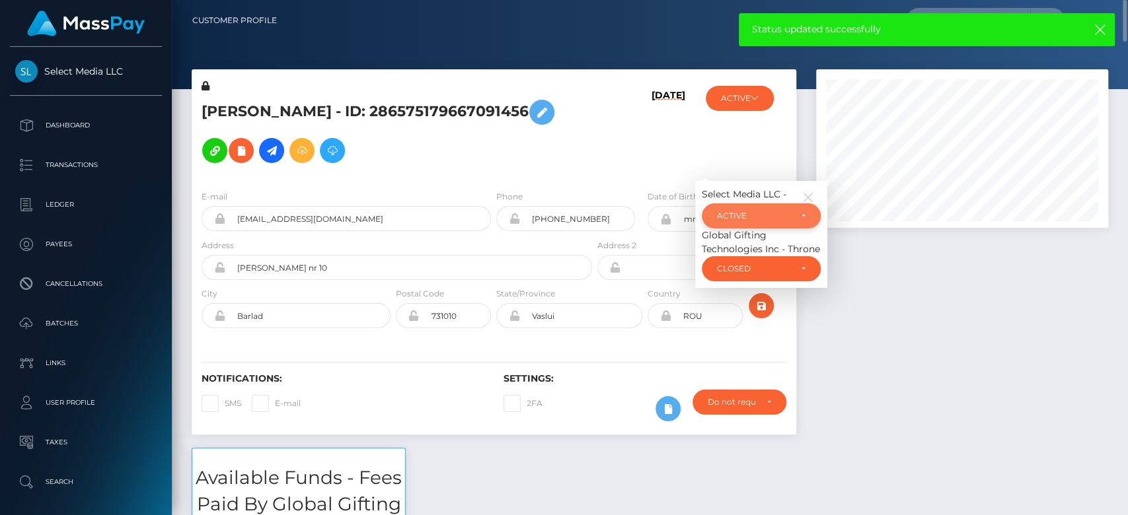
click at [780, 209] on div "Select Media LLC - ACTIVE DEACTIVE CLOSED ACTIVE ACTIVE DEACTIVE CLOSED Global …" at bounding box center [761, 234] width 132 height 107
click at [781, 211] on div "ACTIVE" at bounding box center [753, 216] width 73 height 11
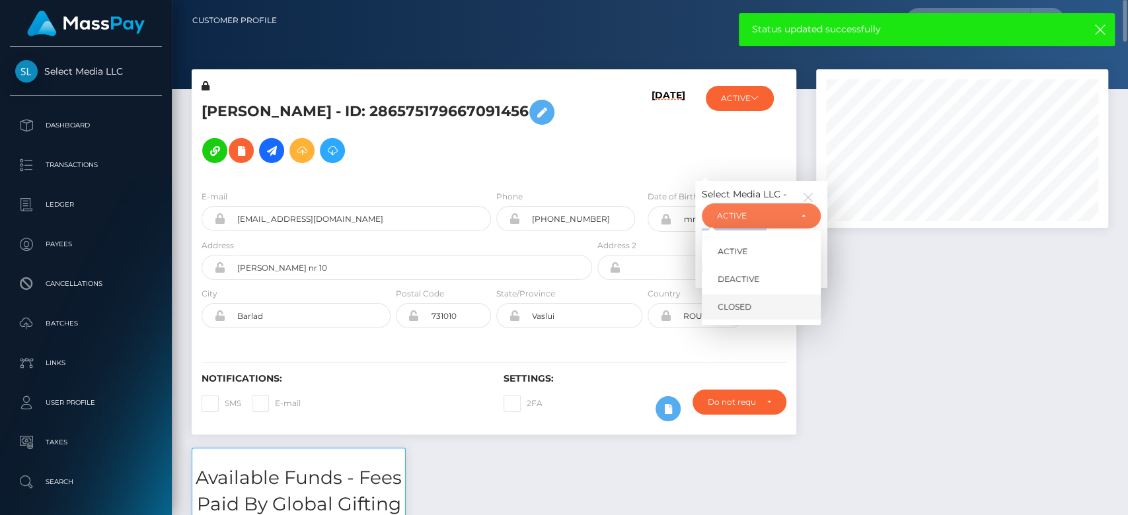
click at [743, 301] on span "CLOSED" at bounding box center [734, 307] width 34 height 12
select select "CLOSED"
click at [909, 301] on div at bounding box center [962, 258] width 312 height 379
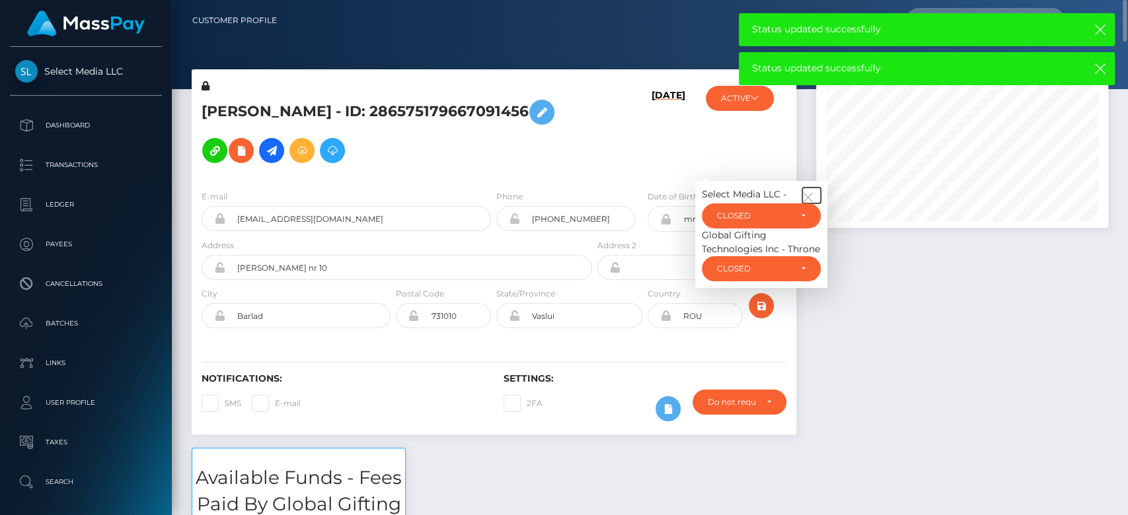
click at [812, 192] on icon "button" at bounding box center [808, 198] width 12 height 12
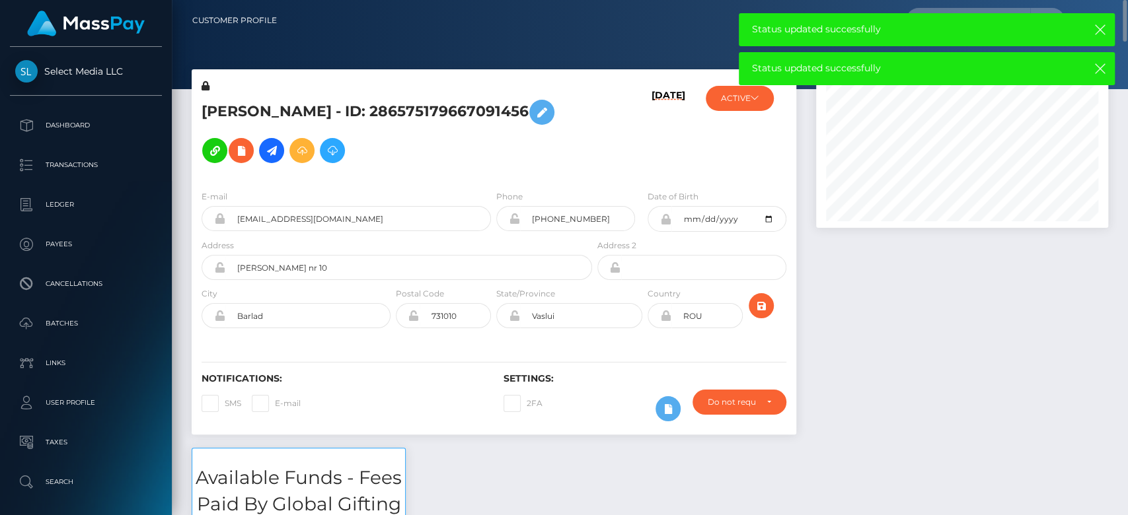
click at [902, 275] on div at bounding box center [962, 258] width 312 height 379
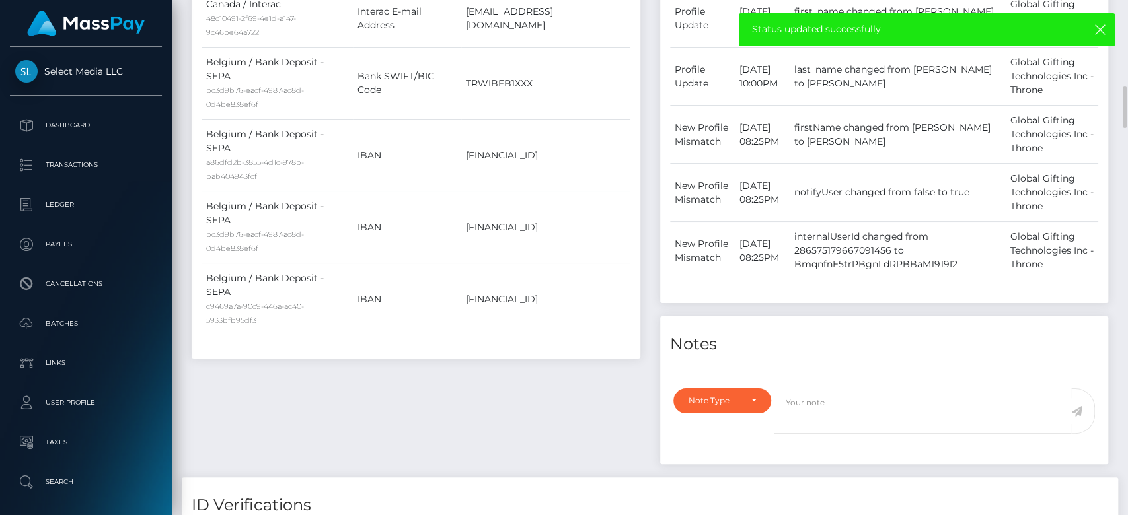
scroll to position [858, 0]
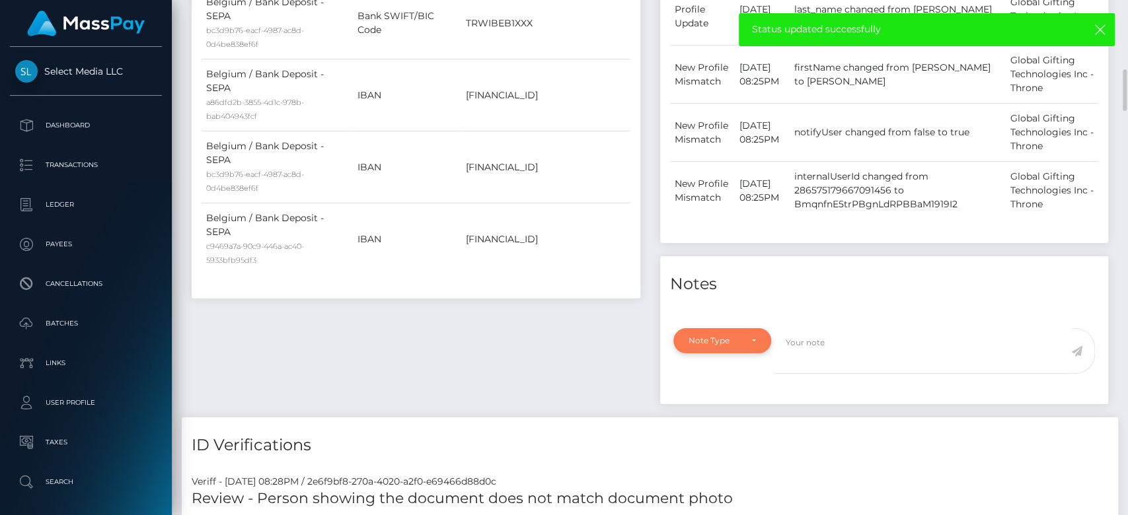
click at [750, 333] on div "Note Type" at bounding box center [722, 340] width 98 height 25
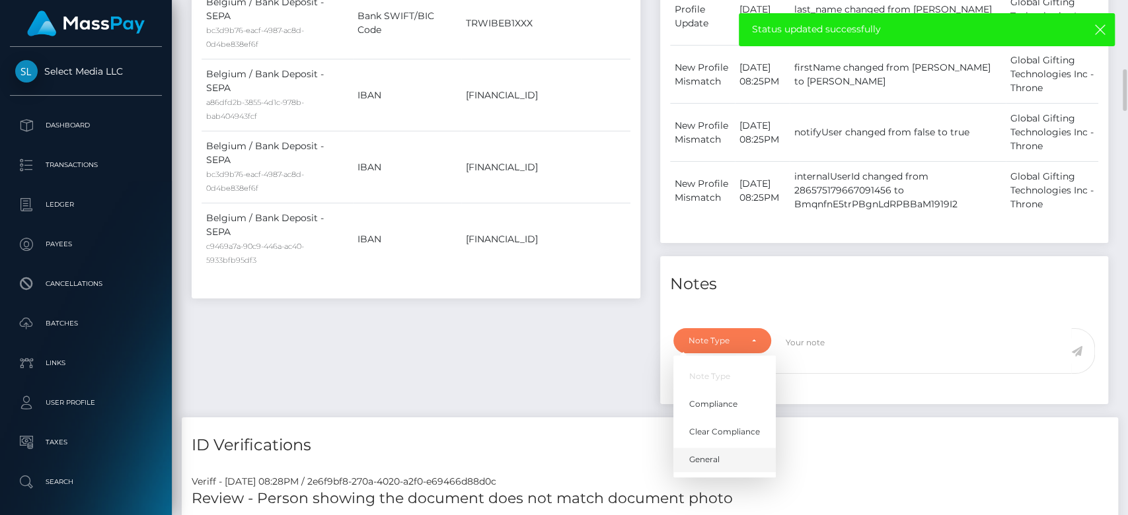
click at [721, 458] on link "General" at bounding box center [724, 460] width 102 height 24
select select "GENERAL"
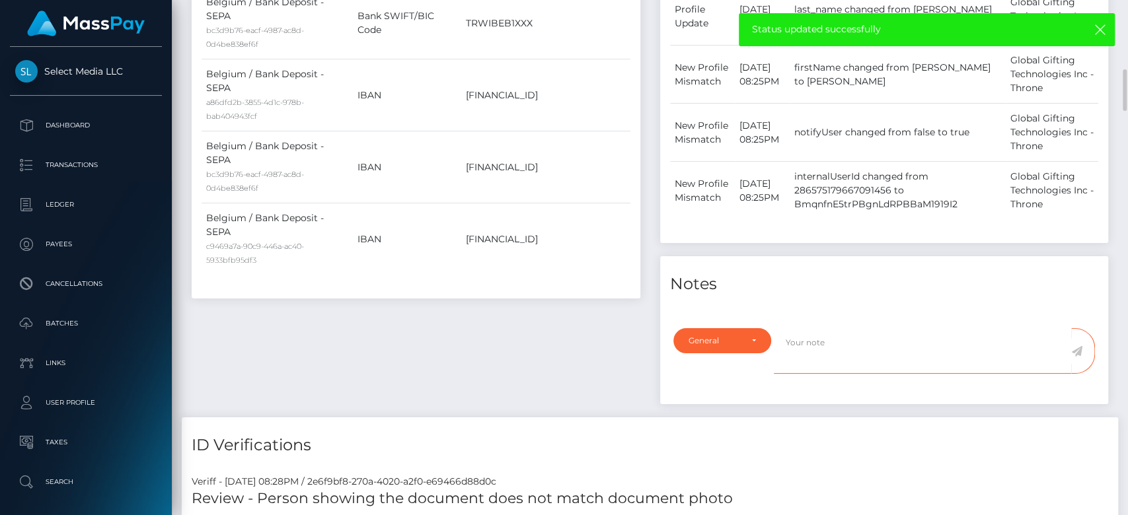
click at [828, 366] on textarea at bounding box center [922, 351] width 297 height 46
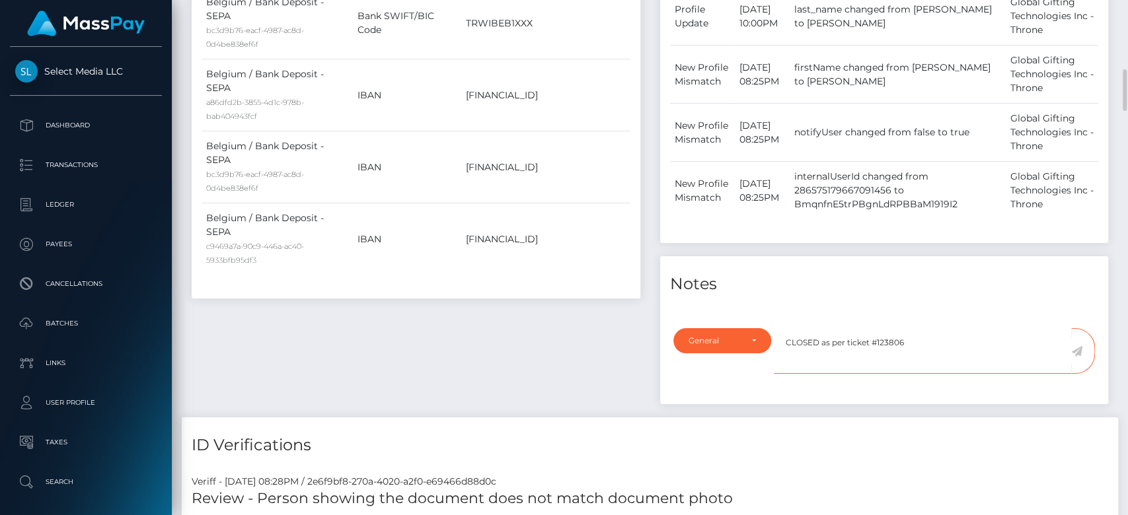
type textarea "CLOSED as per ticket #123806"
click at [1088, 351] on span at bounding box center [1083, 351] width 24 height 46
click at [1080, 351] on icon at bounding box center [1076, 351] width 11 height 11
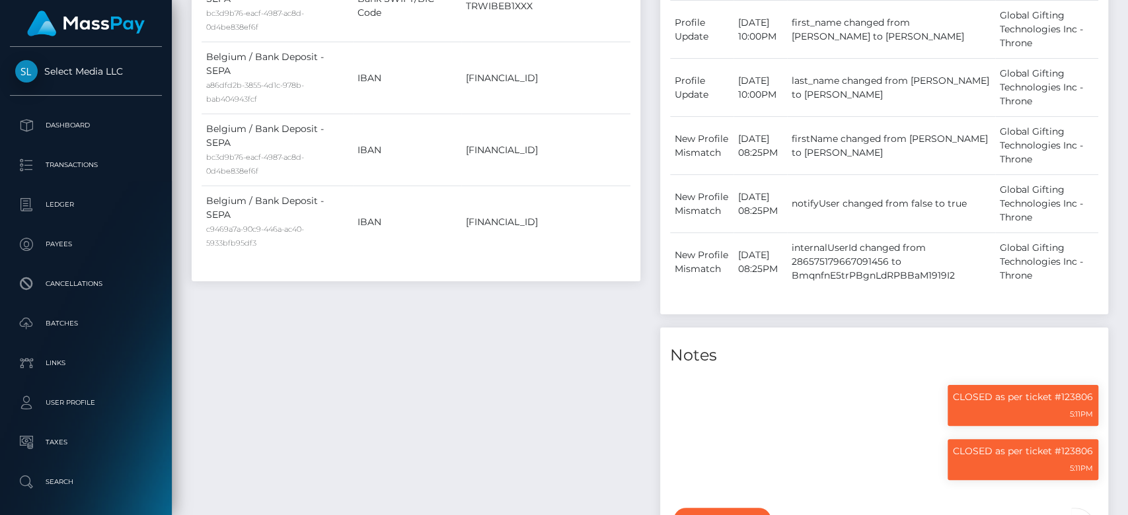
scroll to position [159, 292]
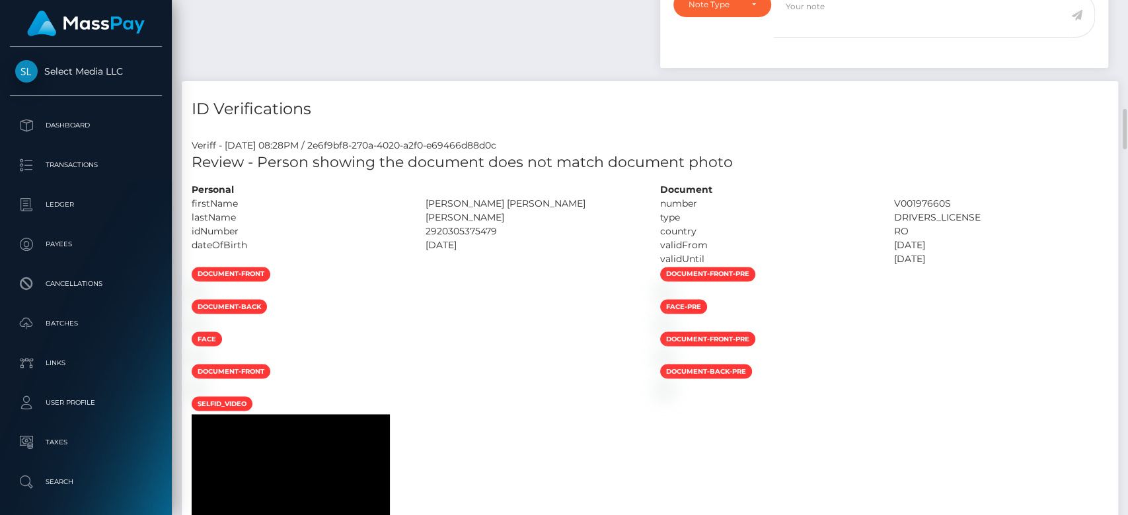
click at [1120, 401] on div at bounding box center [1123, 258] width 10 height 516
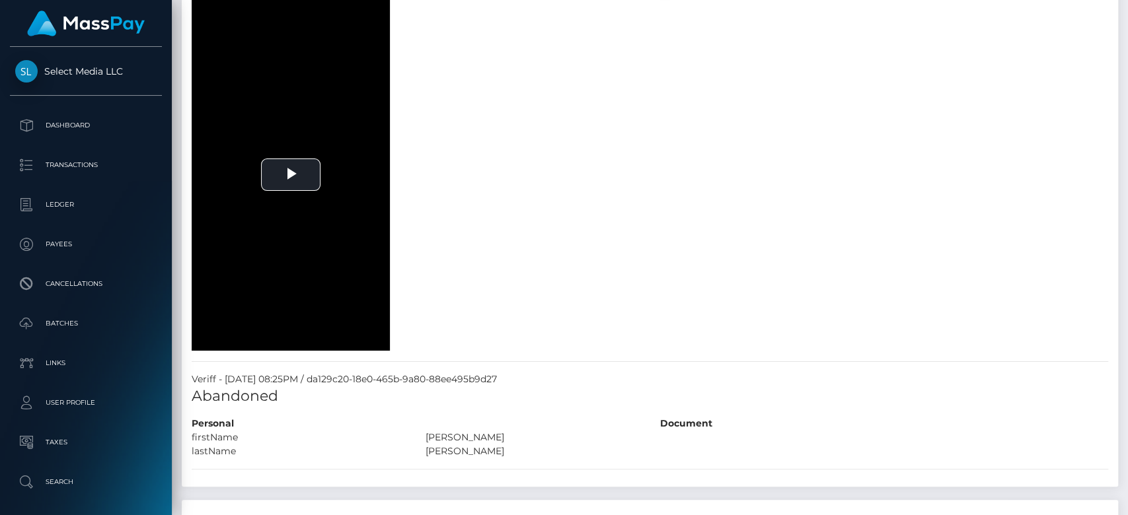
drag, startPoint x: 0, startPoint y: 0, endPoint x: 1114, endPoint y: 324, distance: 1160.5
click at [1114, 328] on div "Customer Profile Loading... Loading..." at bounding box center [650, 257] width 956 height 515
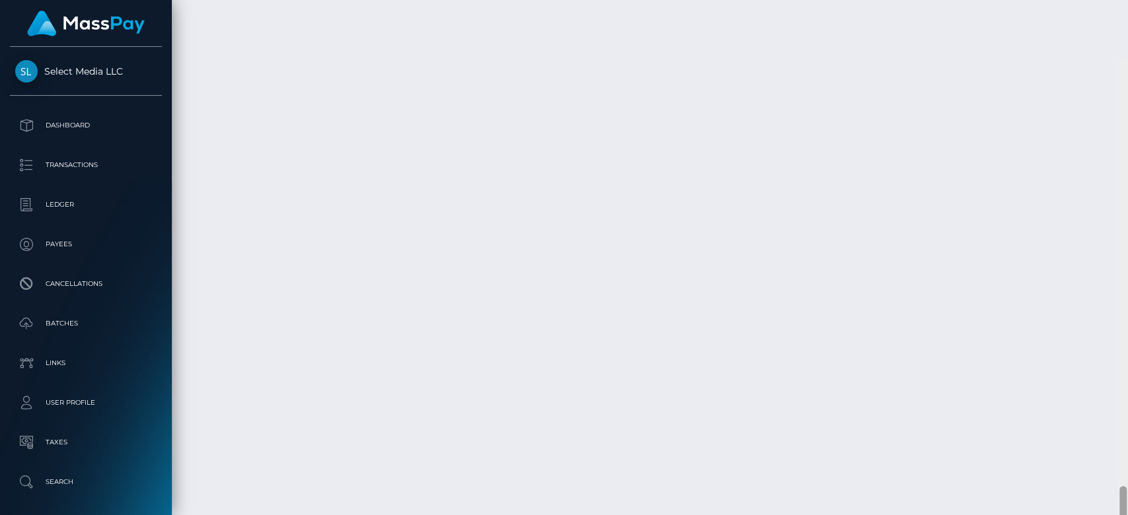
scroll to position [5443, 0]
drag, startPoint x: 1122, startPoint y: 255, endPoint x: 1126, endPoint y: 452, distance: 196.9
click at [1126, 452] on div at bounding box center [1123, 258] width 10 height 516
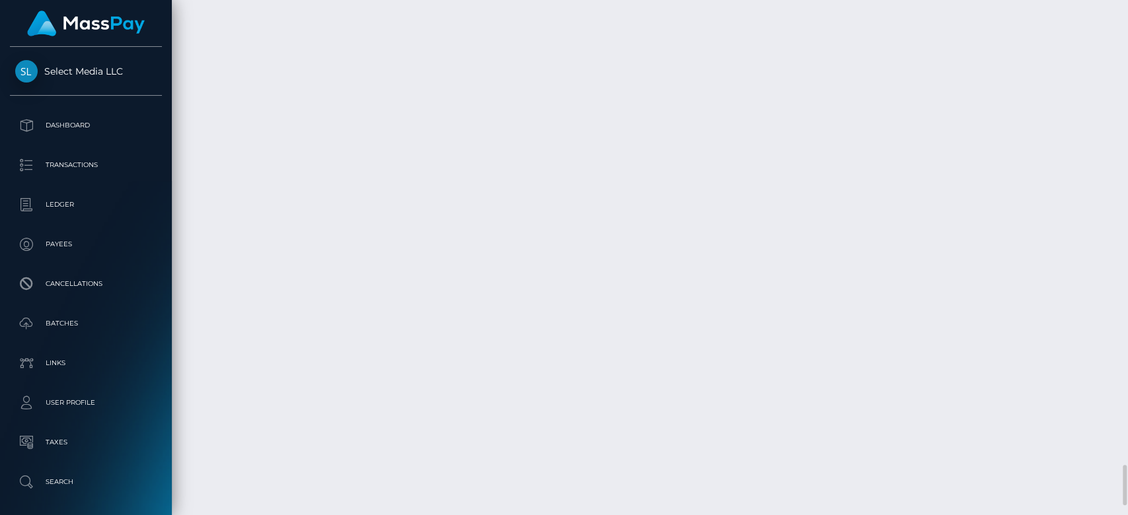
drag, startPoint x: 406, startPoint y: 255, endPoint x: 589, endPoint y: 246, distance: 183.2
copy td "b18d5c6c-6741-4952-8aa7-c102499a661c"
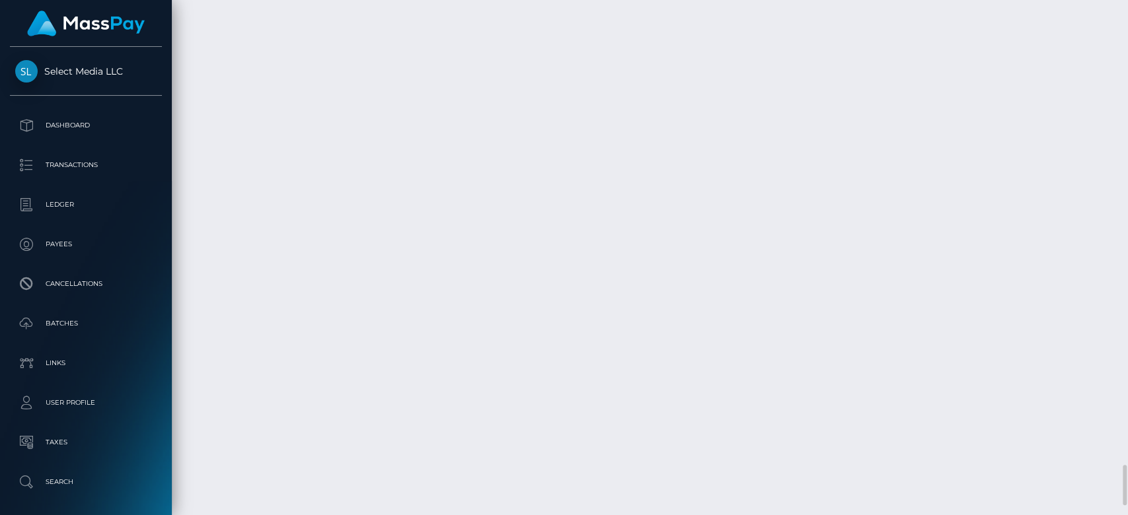
click at [1125, 196] on div at bounding box center [1123, 258] width 10 height 516
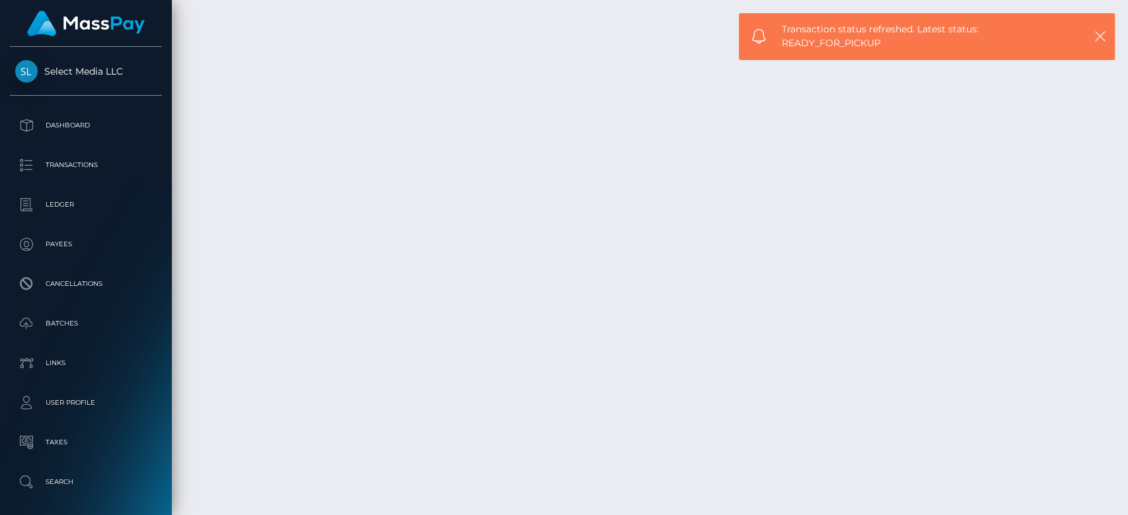
click at [1125, 196] on div at bounding box center [1123, 257] width 10 height 516
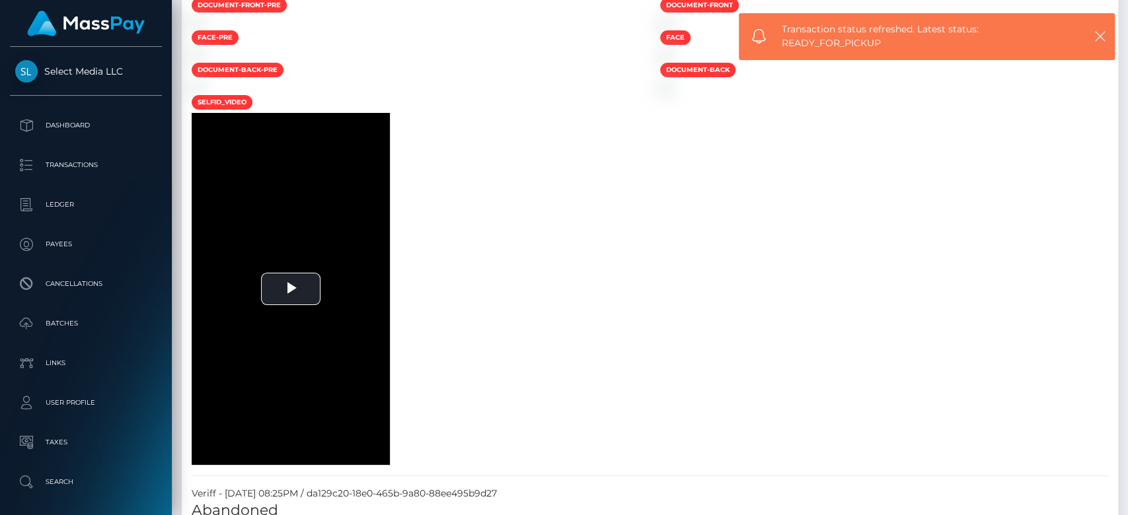
click at [1125, 198] on div at bounding box center [1122, 201] width 7 height 40
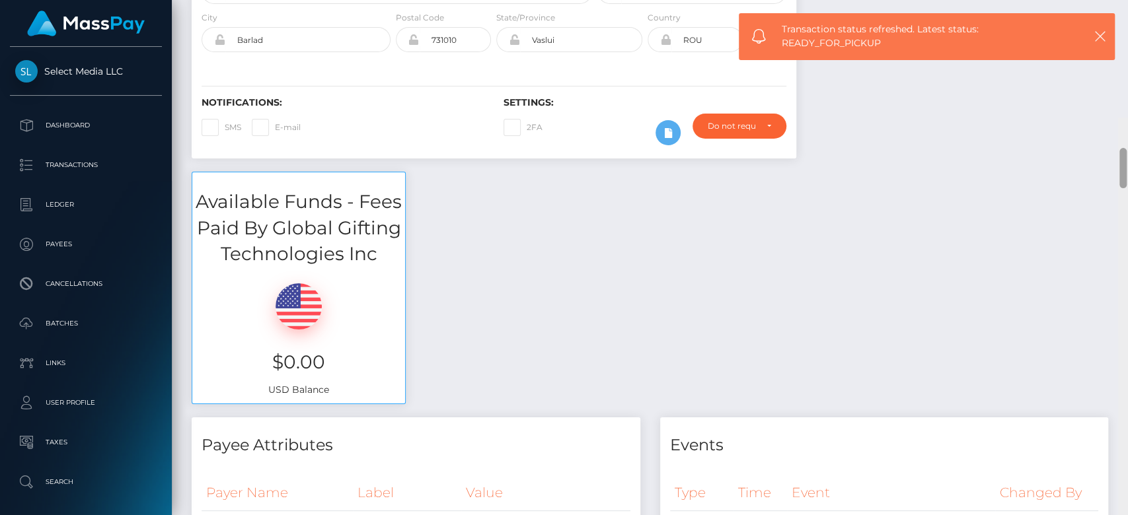
scroll to position [0, 0]
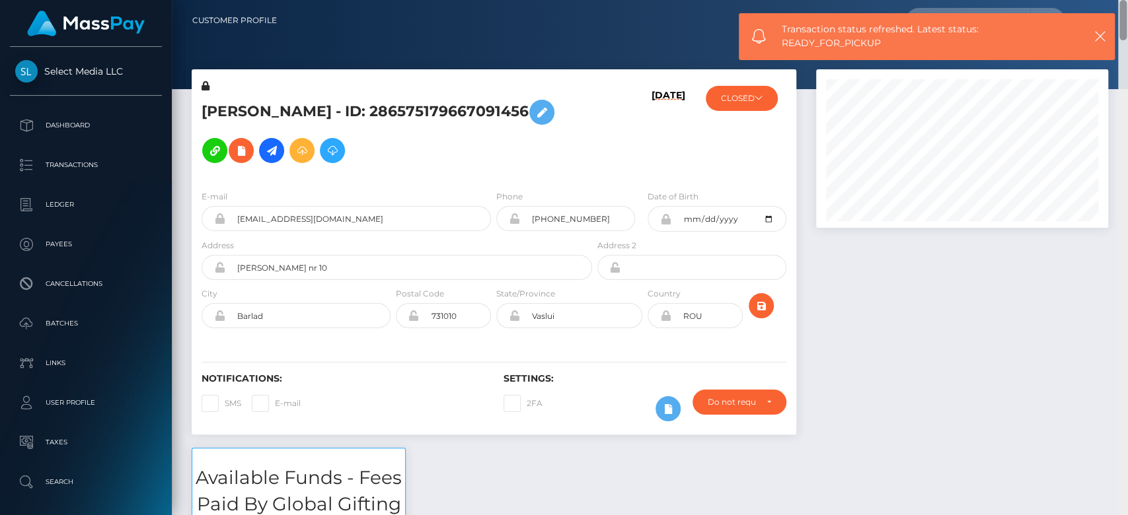
drag, startPoint x: 1124, startPoint y: 198, endPoint x: 1126, endPoint y: -3, distance: 201.5
click at [1126, 0] on html "Select Media LLC Dashboard Transactions Ledger Payees Batches" at bounding box center [564, 257] width 1128 height 515
click at [1102, 24] on div "Transaction status refreshed. Latest status: READY_FOR_PICKUP" at bounding box center [927, 36] width 376 height 47
click at [1098, 36] on icon "button" at bounding box center [1099, 36] width 13 height 13
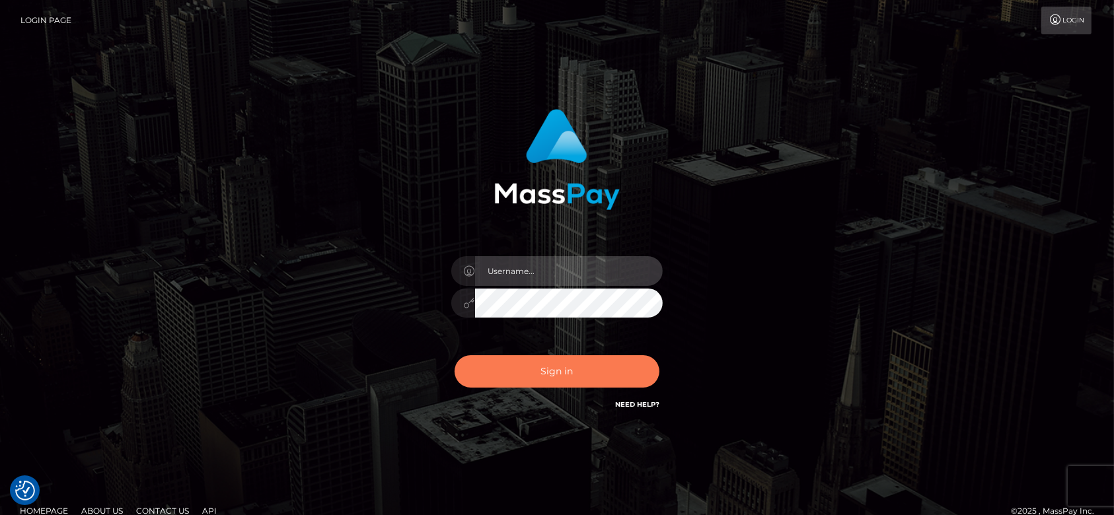
type input "[DOMAIN_NAME]"
click at [571, 370] on button "Sign in" at bounding box center [556, 371] width 205 height 32
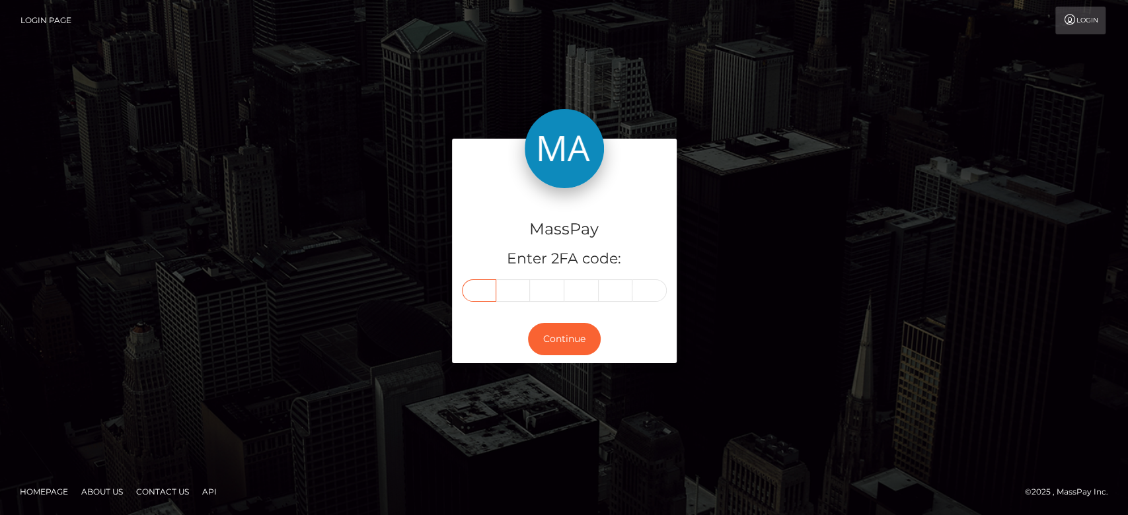
click at [484, 283] on input "text" at bounding box center [479, 290] width 34 height 22
paste input "5"
type input "5"
type input "4"
type input "8"
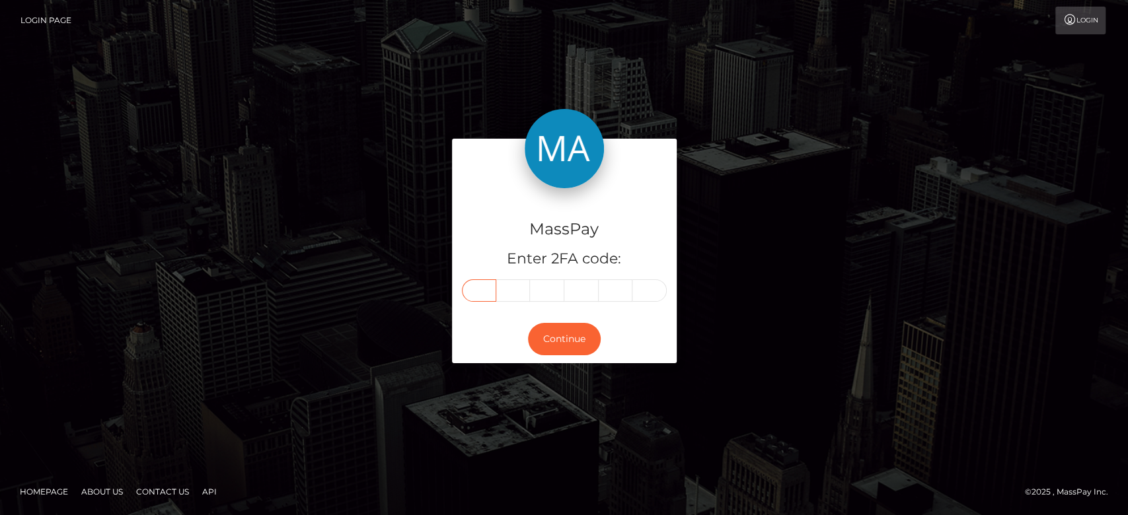
type input "6"
type input "3"
type input "7"
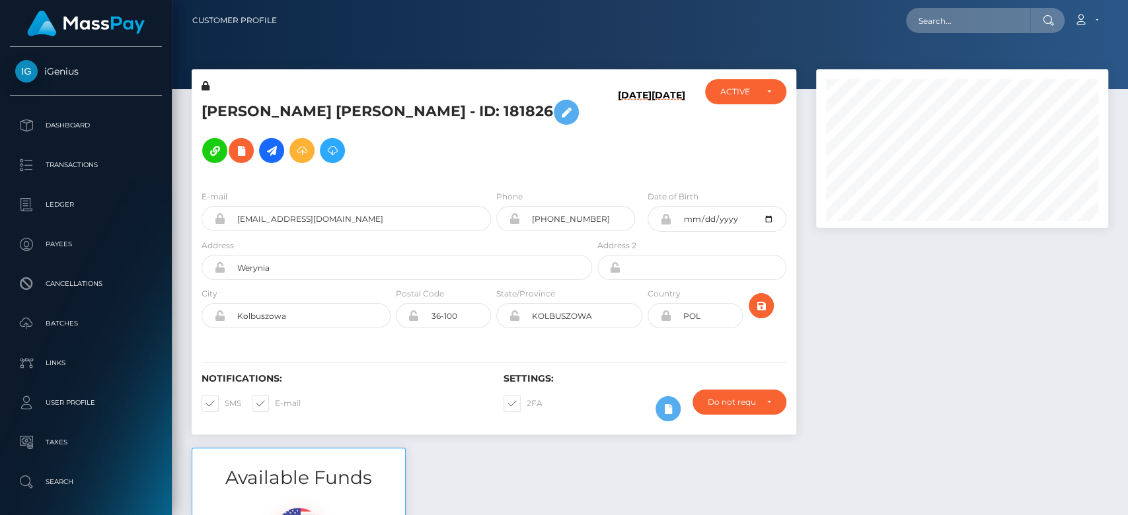
scroll to position [159, 292]
click at [952, 386] on div at bounding box center [962, 258] width 312 height 379
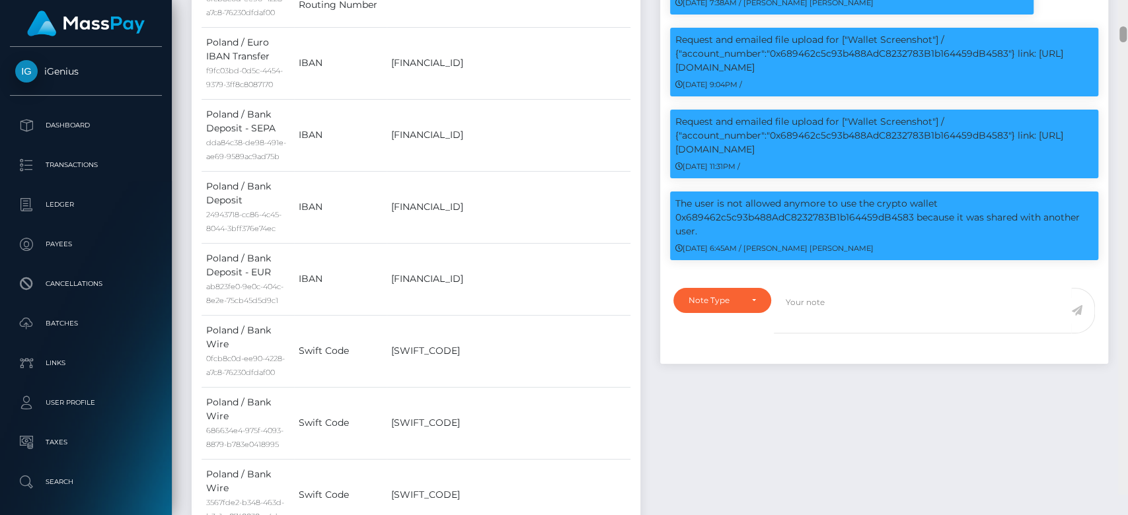
scroll to position [1418, 0]
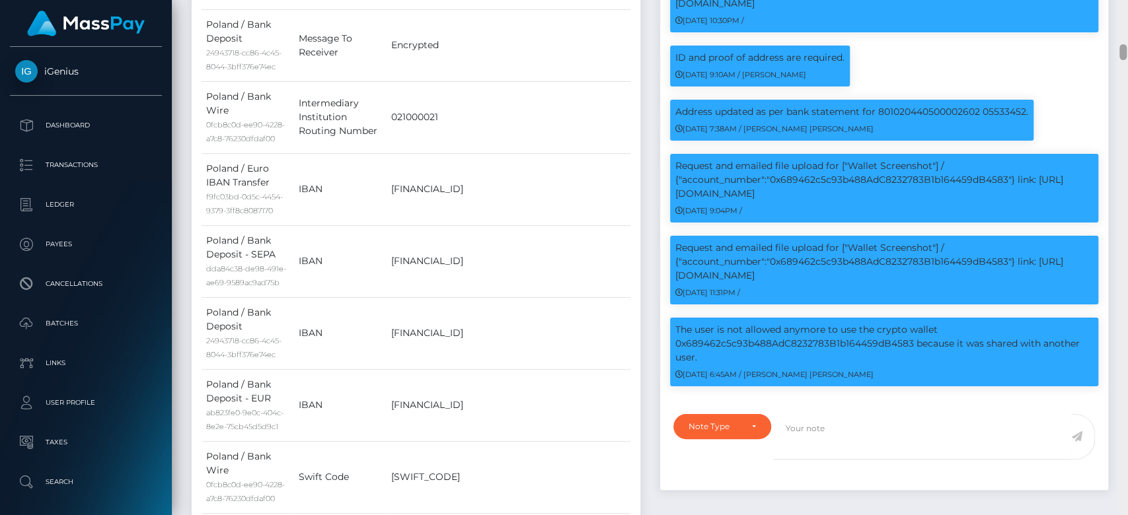
drag, startPoint x: 1121, startPoint y: 14, endPoint x: 1126, endPoint y: 52, distance: 38.7
click at [1126, 52] on div at bounding box center [1123, 258] width 10 height 516
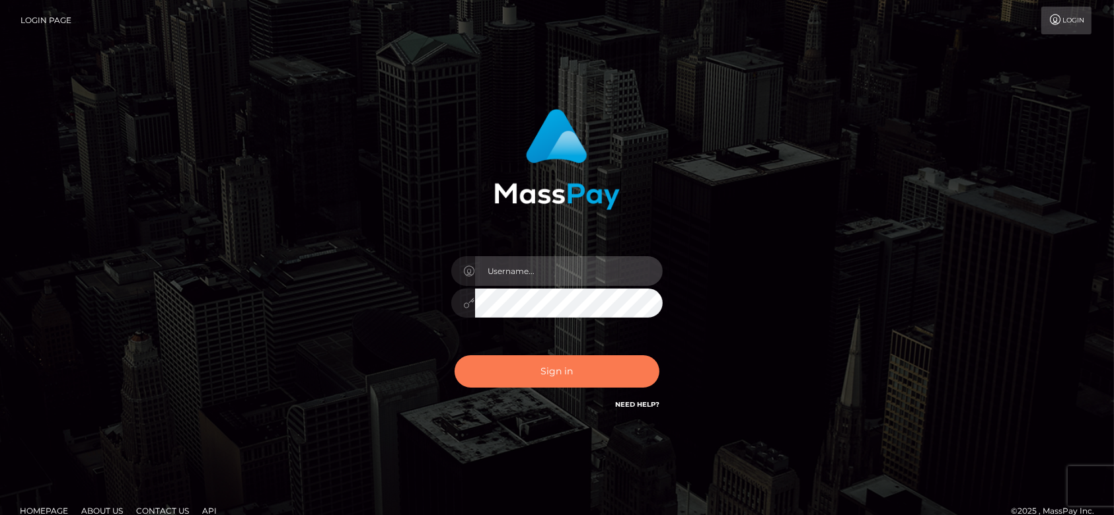
type input "[DOMAIN_NAME]"
click at [581, 373] on button "Sign in" at bounding box center [556, 371] width 205 height 32
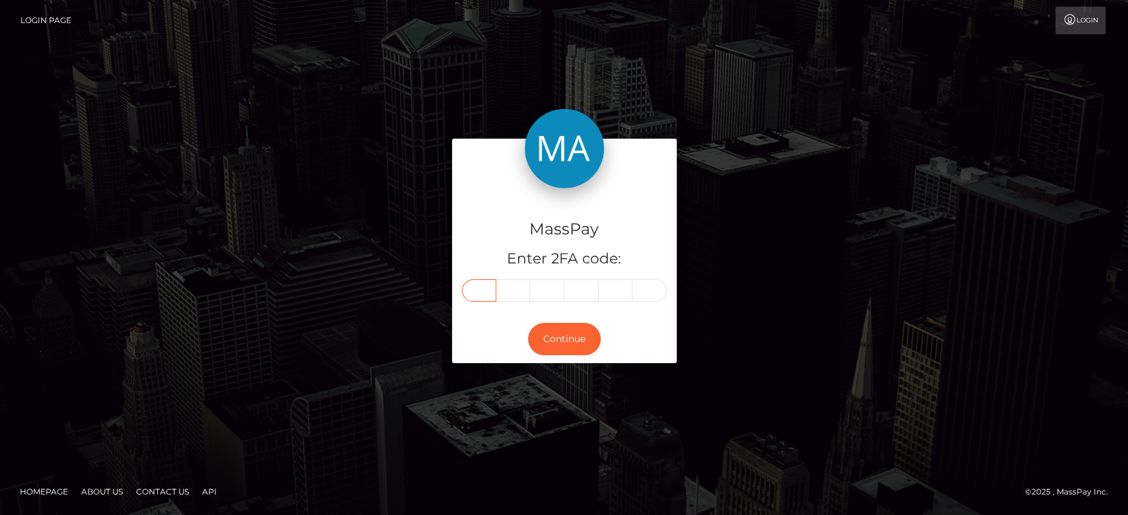
click at [492, 281] on input "text" at bounding box center [479, 290] width 34 height 22
paste input "3"
type input "3"
type input "8"
type input "4"
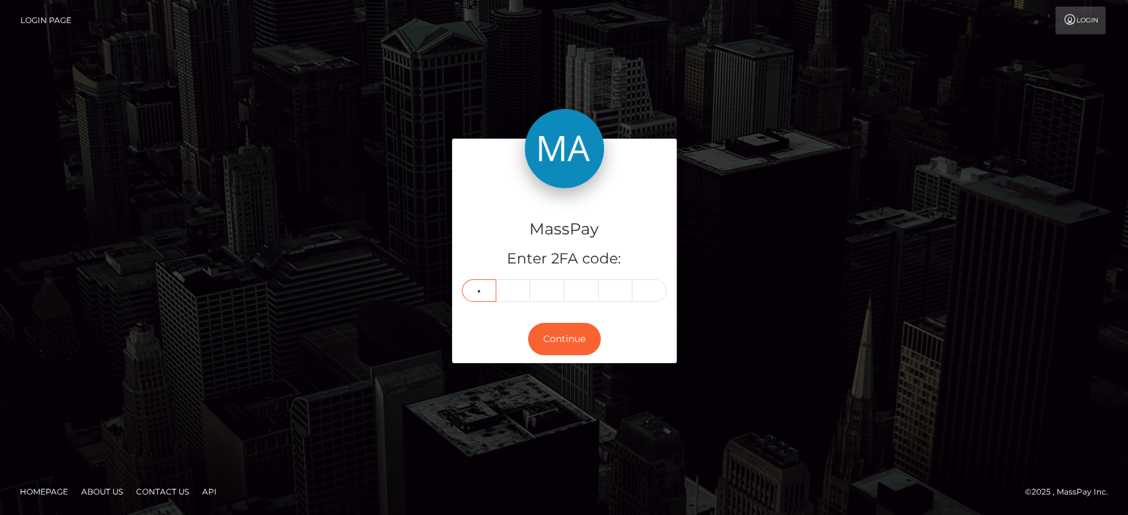
type input "4"
type input "9"
type input "8"
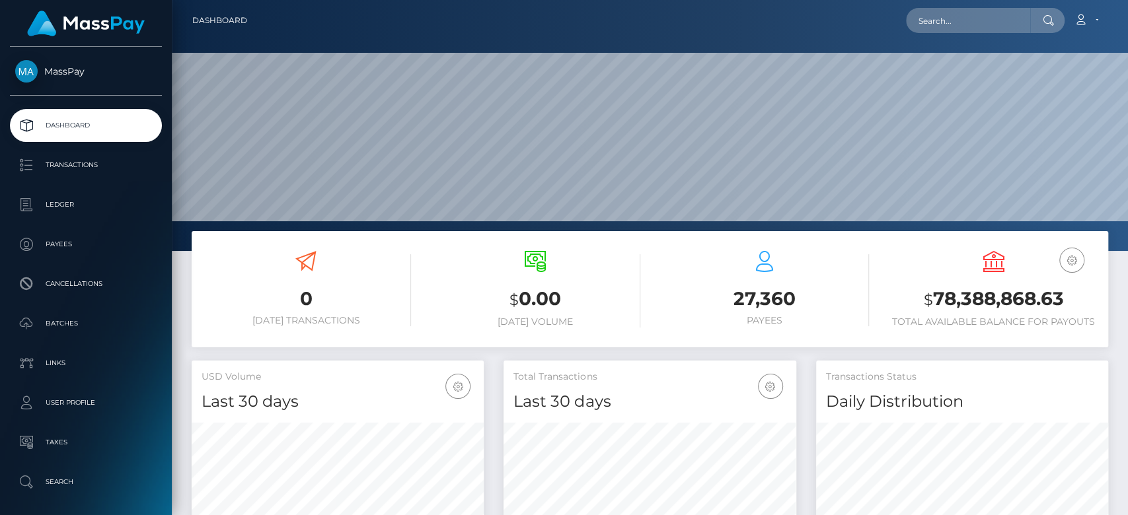
scroll to position [233, 292]
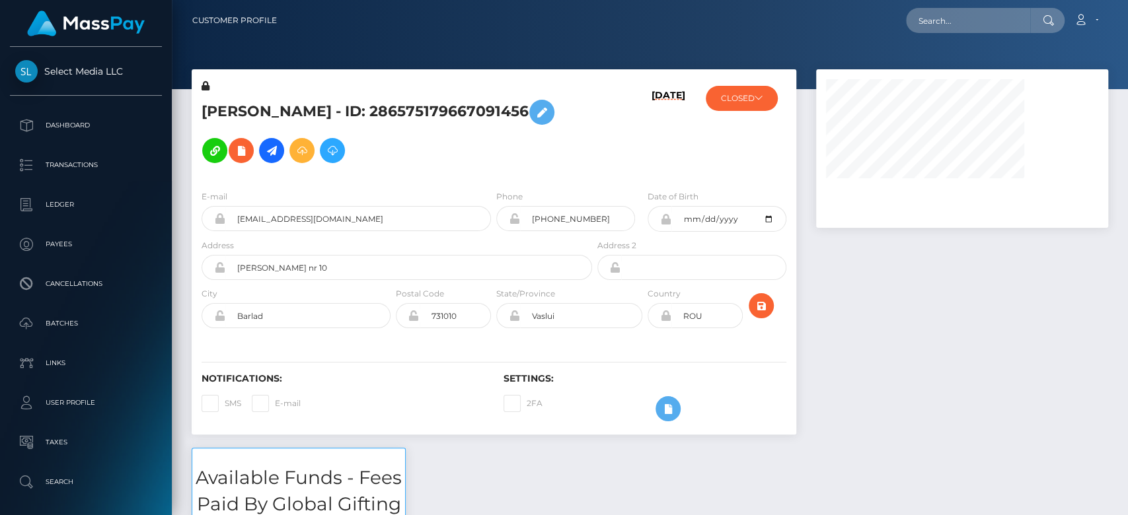
click at [904, 392] on div at bounding box center [962, 258] width 312 height 379
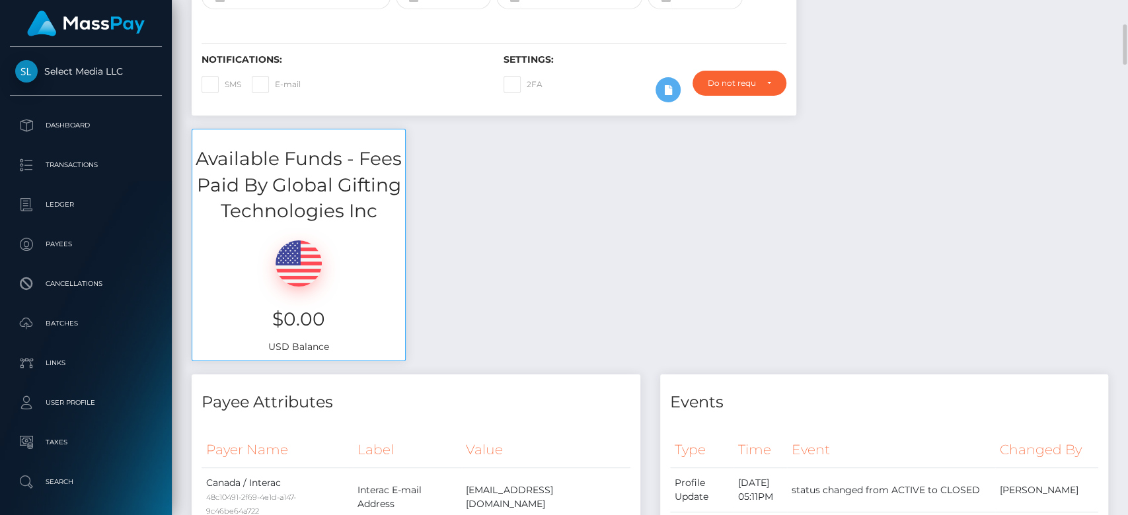
scroll to position [159, 292]
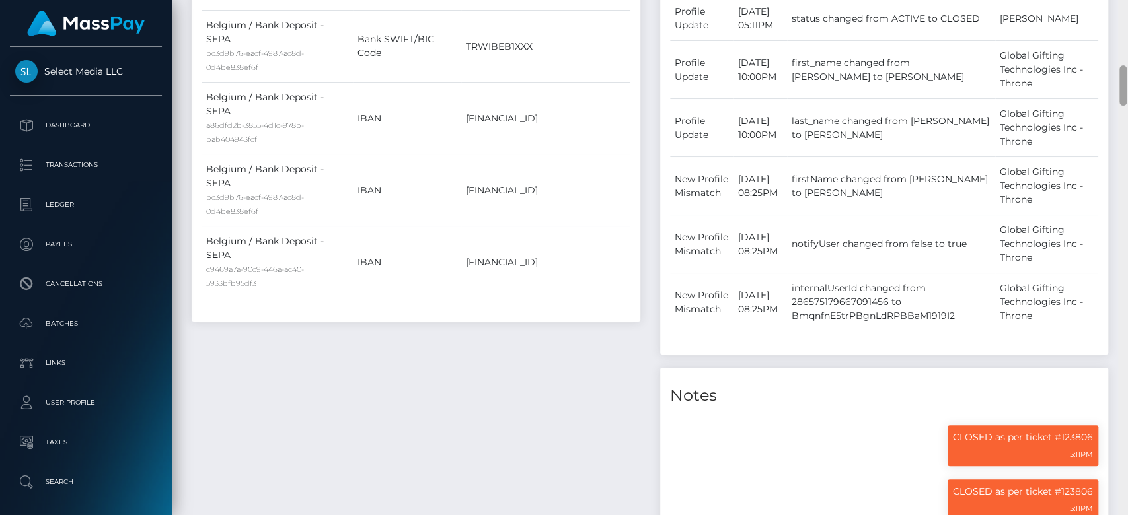
click at [1124, 67] on div at bounding box center [1123, 258] width 10 height 516
click at [1124, 67] on div at bounding box center [1122, 85] width 7 height 40
click at [1124, 66] on div at bounding box center [1122, 85] width 7 height 40
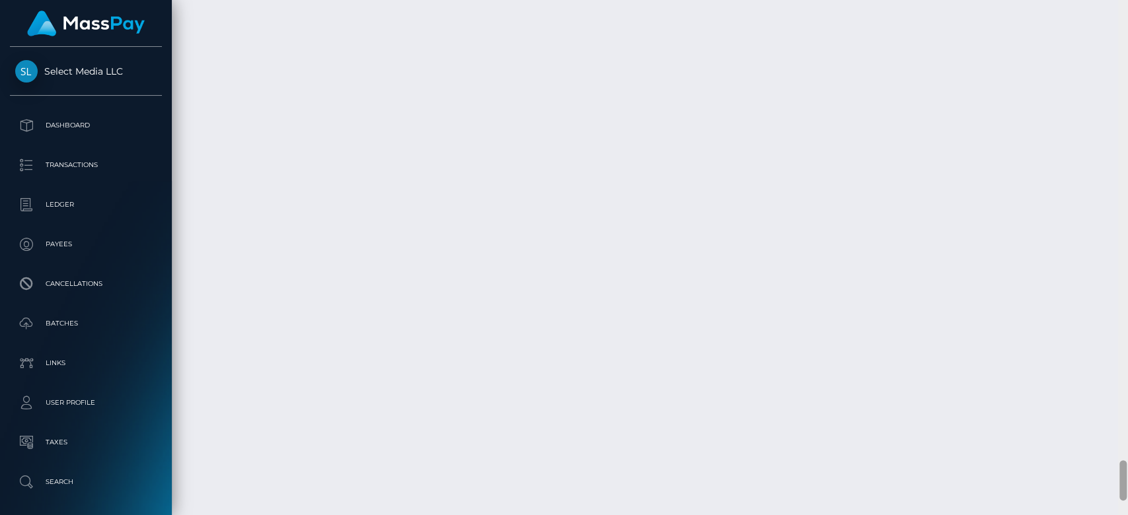
scroll to position [5897, 0]
drag, startPoint x: 1124, startPoint y: 59, endPoint x: 1126, endPoint y: 499, distance: 440.0
click at [1126, 499] on div at bounding box center [1123, 258] width 10 height 516
click at [1126, 49] on div at bounding box center [1123, 258] width 10 height 516
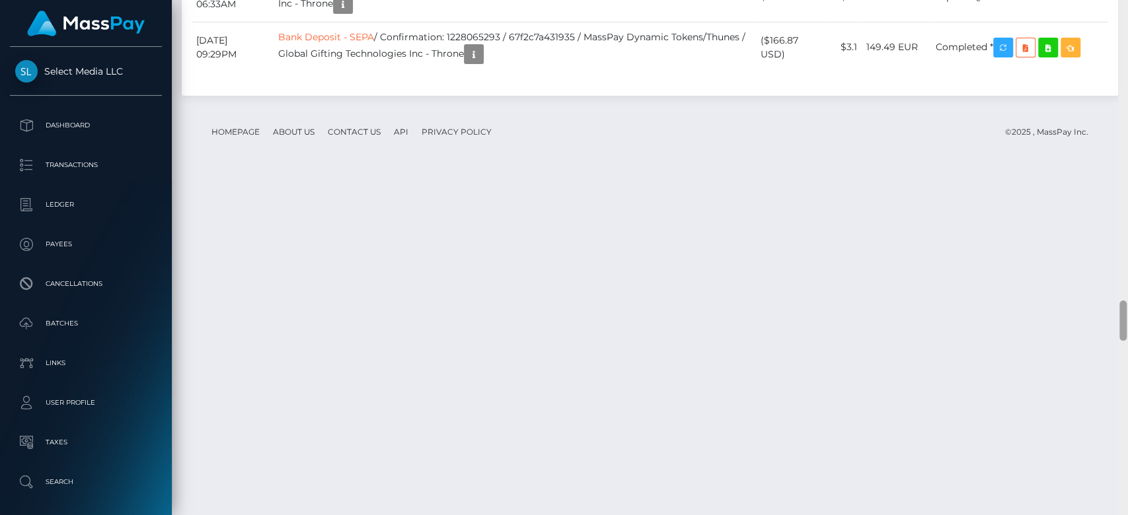
click at [1124, 50] on div at bounding box center [1123, 257] width 10 height 516
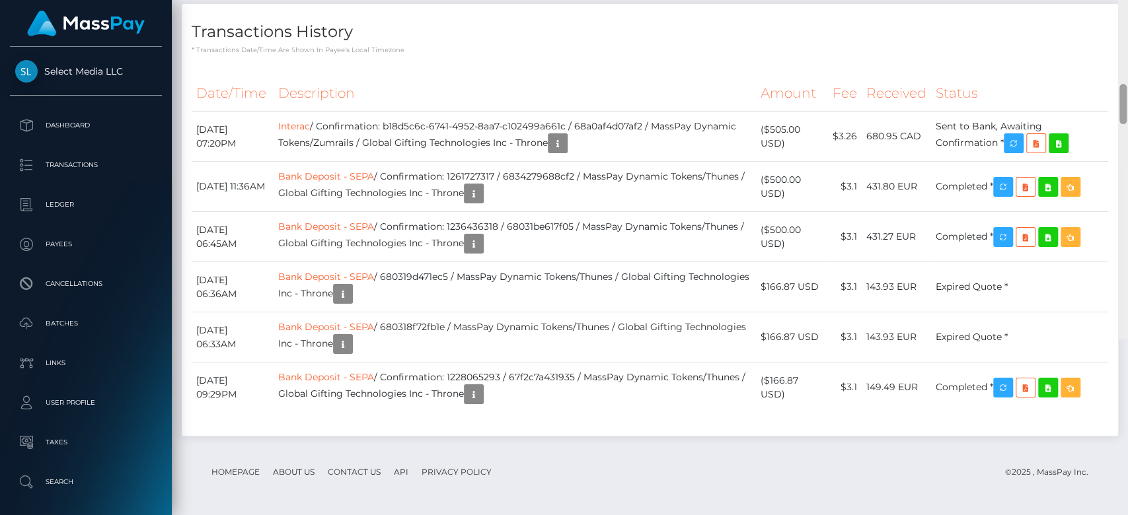
click at [1124, 50] on div at bounding box center [1123, 82] width 10 height 516
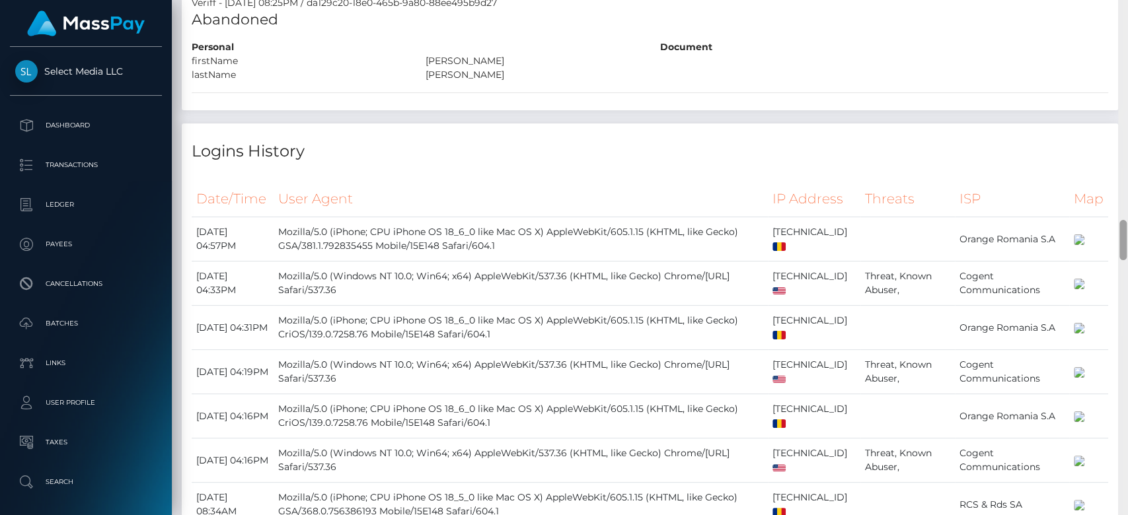
click at [1124, 50] on div at bounding box center [1123, 258] width 10 height 516
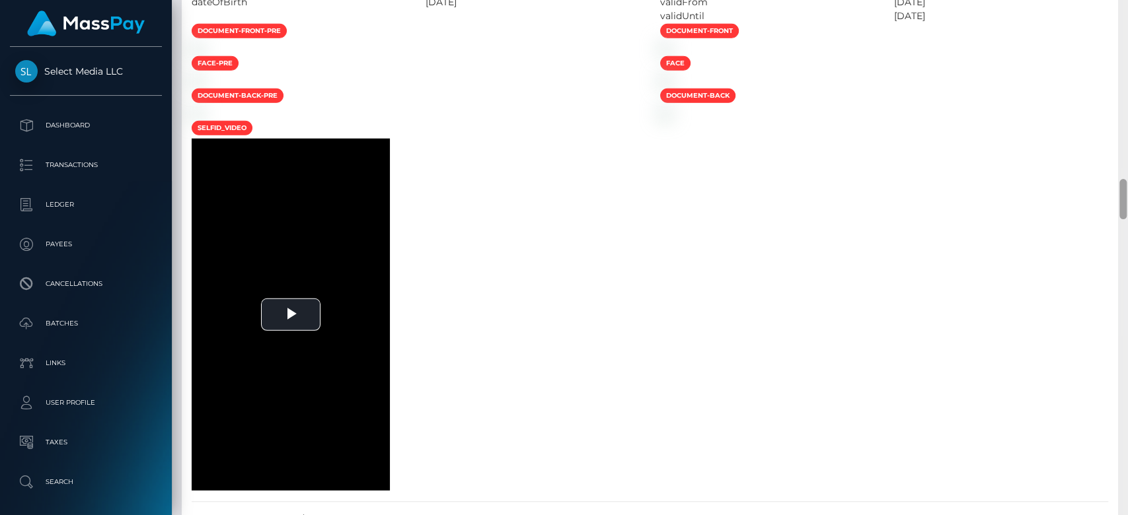
click at [1124, 50] on div at bounding box center [1123, 258] width 10 height 516
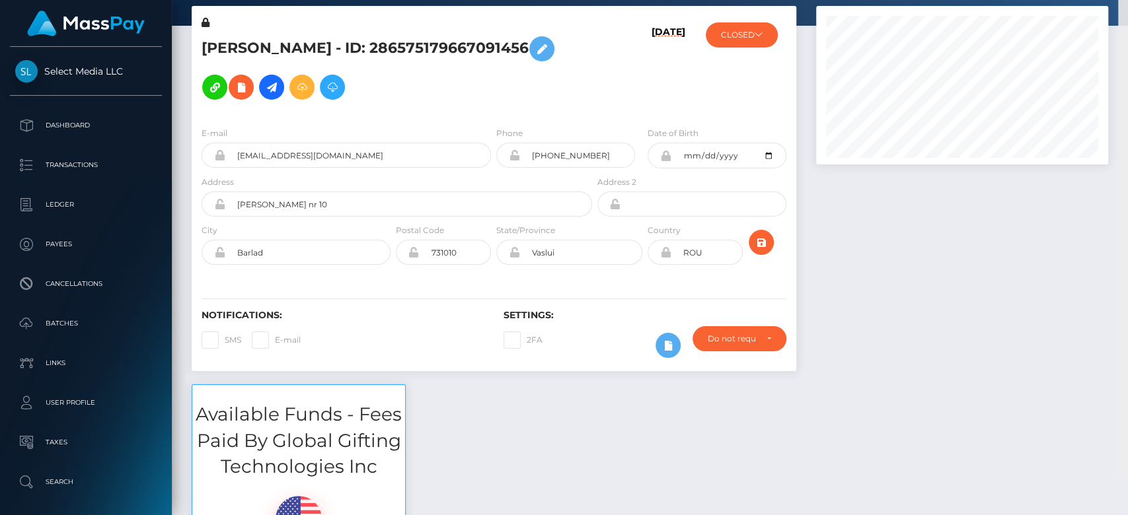
scroll to position [0, 0]
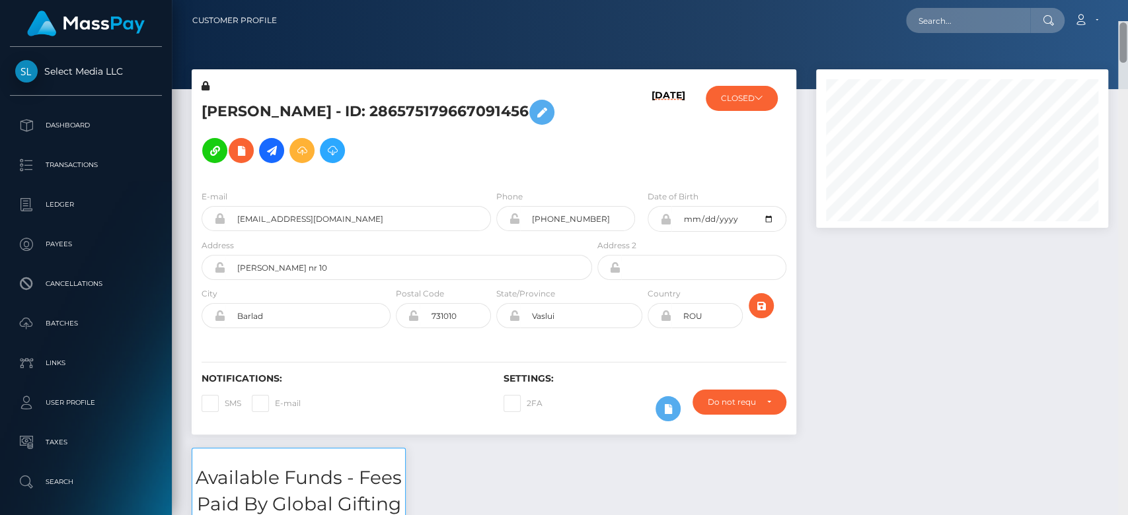
drag, startPoint x: 1120, startPoint y: 59, endPoint x: 1110, endPoint y: -4, distance: 63.5
click at [1110, 0] on html "Select Media LLC Dashboard Transactions Ledger Payees Batches" at bounding box center [564, 257] width 1128 height 515
paste input "wiolabialek12@gmail.com"
click at [986, 20] on input "wiolabialek12@gmail.com" at bounding box center [968, 20] width 124 height 25
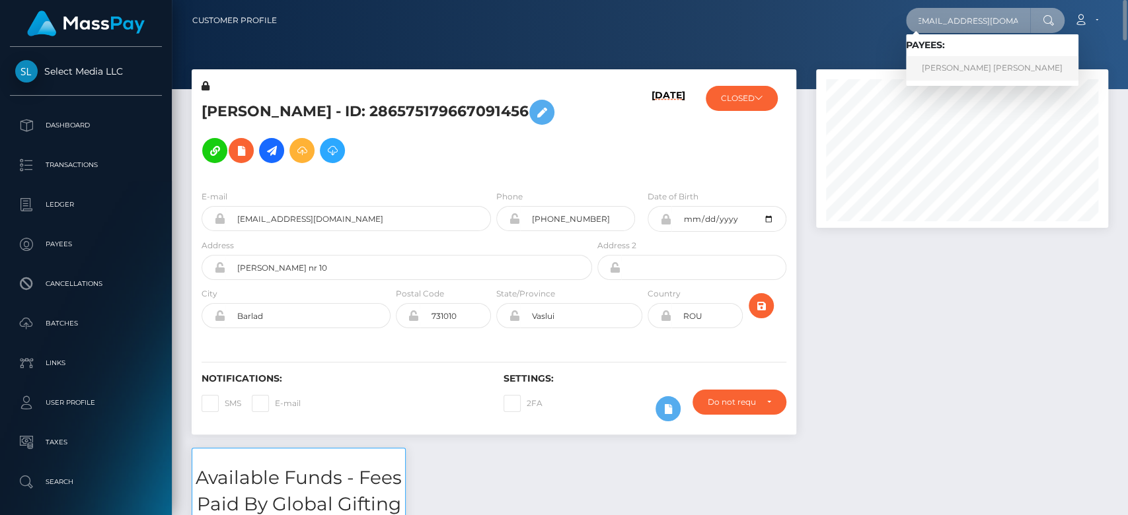
type input "wiolabialek12@gmail.com"
click at [948, 61] on link "WIOLETTA KLAUDIA BIAŁEK" at bounding box center [992, 68] width 172 height 24
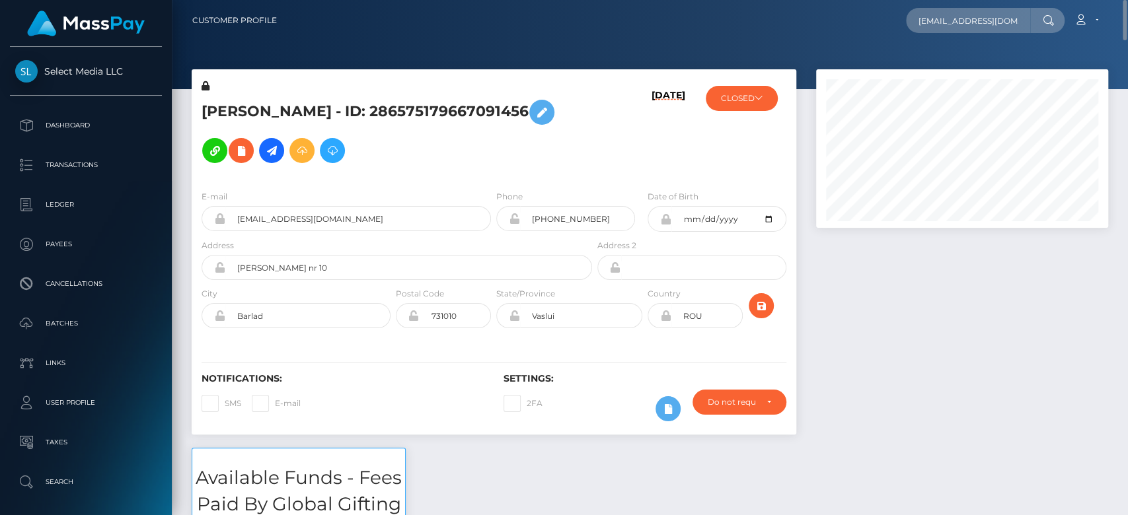
click at [968, 372] on div at bounding box center [962, 258] width 312 height 379
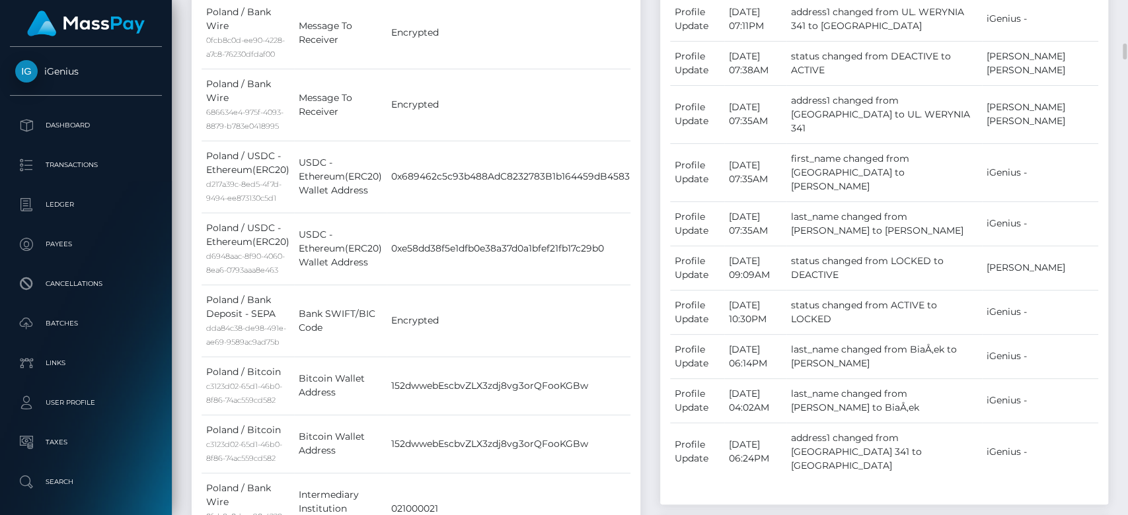
scroll to position [758, 0]
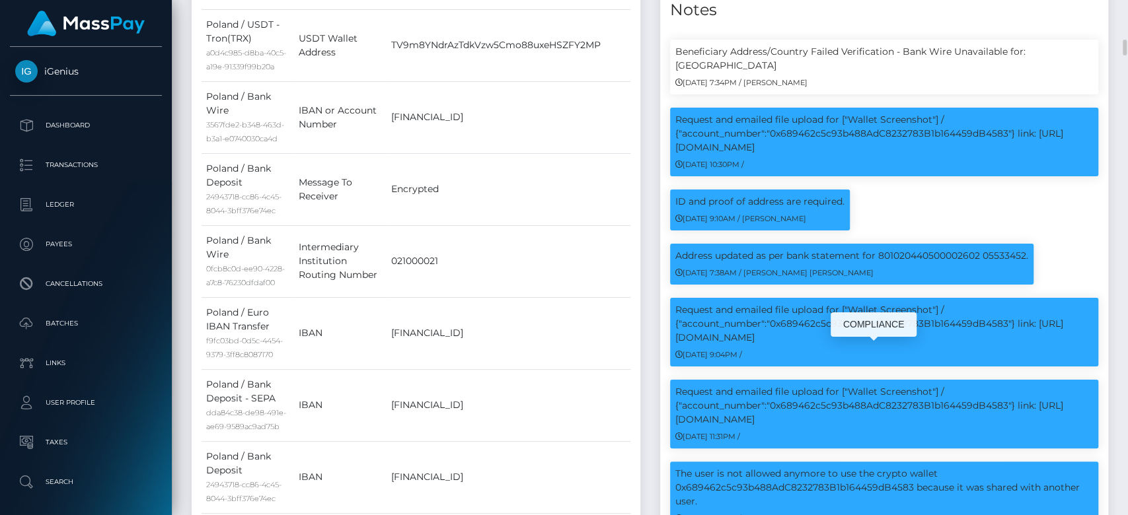
scroll to position [159, 292]
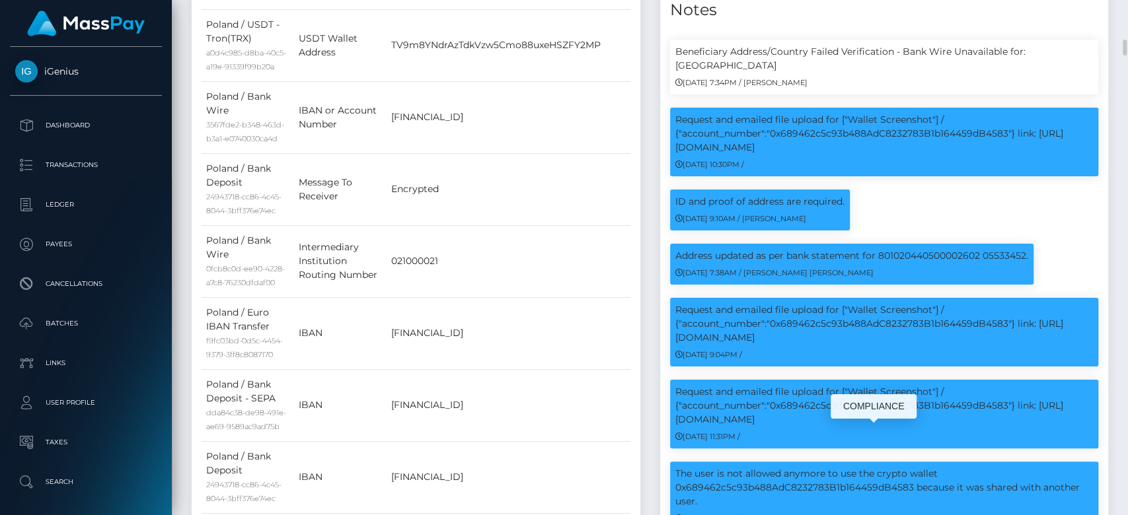
click at [948, 472] on div "The user is not allowed anymore to use the crypto wallet 0x689462c5c93b488AdC82…" at bounding box center [884, 496] width 429 height 69
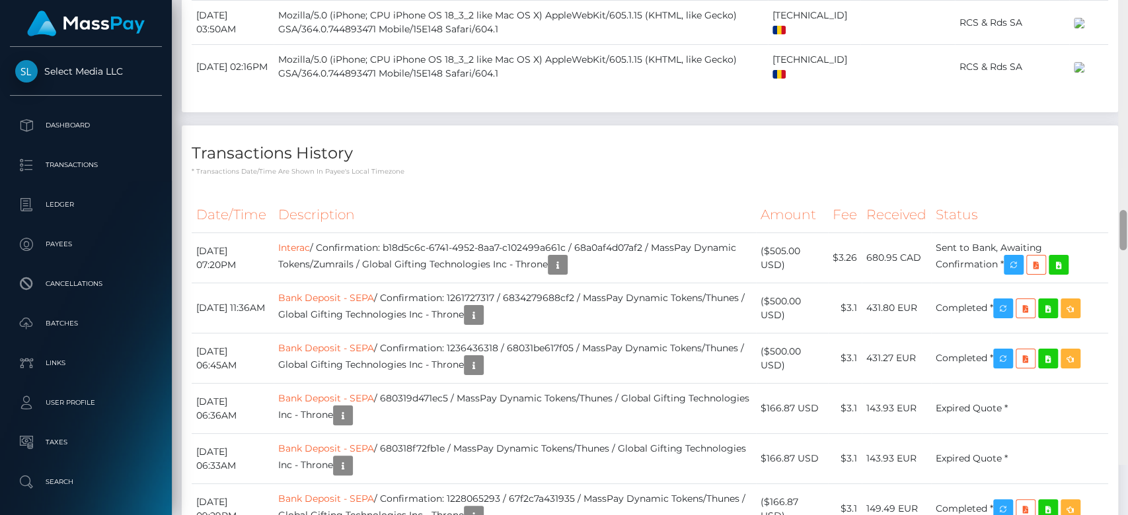
scroll to position [3523, 0]
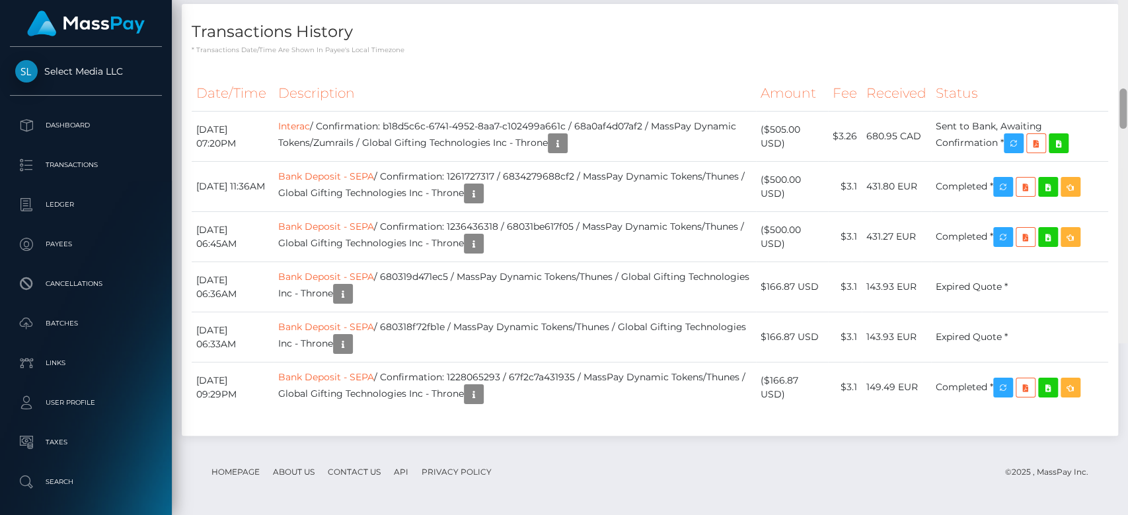
drag, startPoint x: 1120, startPoint y: 103, endPoint x: 1119, endPoint y: 557, distance: 453.8
click at [1119, 515] on html "Select Media LLC Dashboard Transactions Ledger Payees Batches" at bounding box center [564, 257] width 1128 height 515
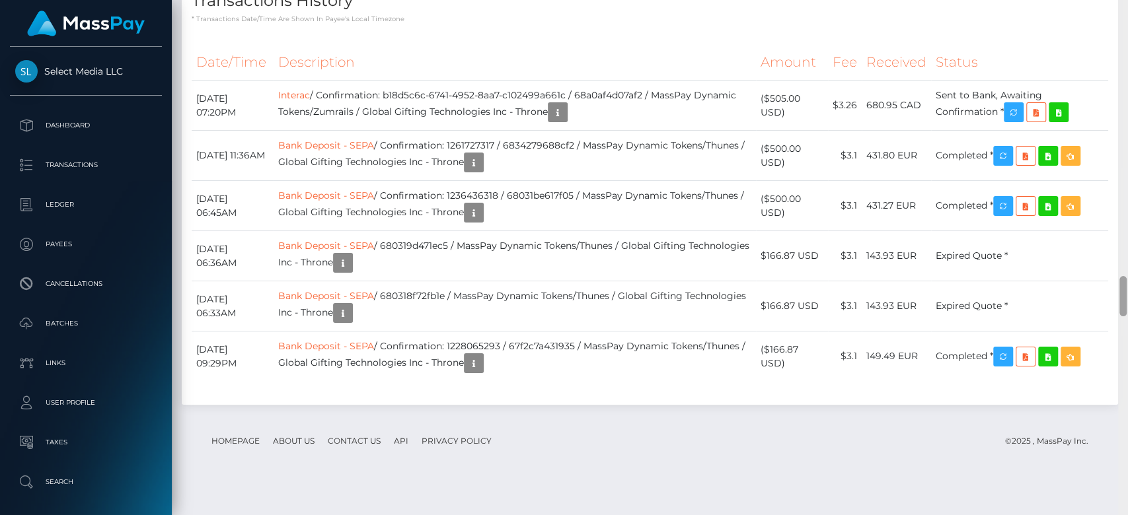
click at [1126, 474] on div at bounding box center [1123, 257] width 10 height 516
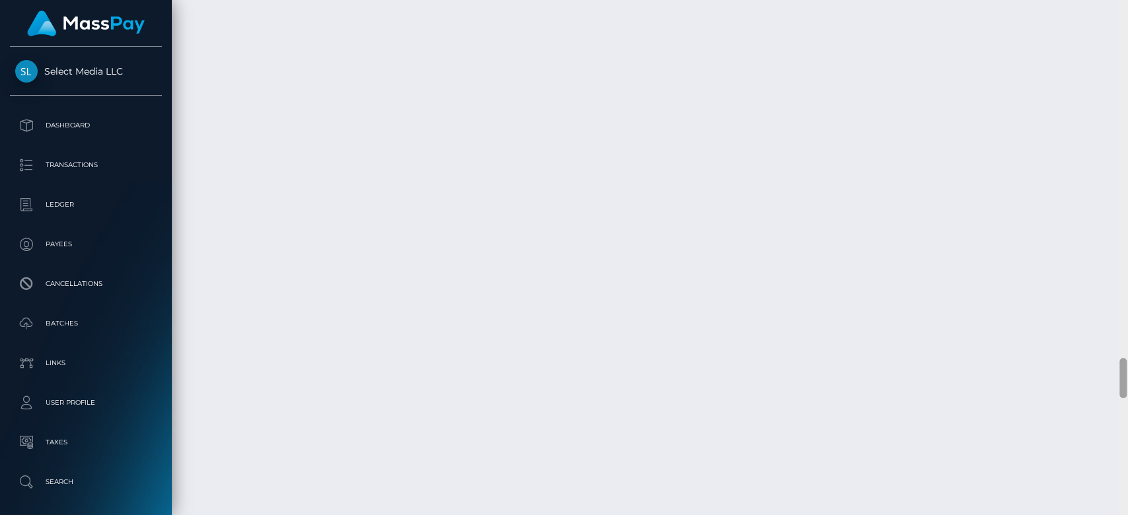
click at [1126, 474] on div at bounding box center [1123, 258] width 10 height 516
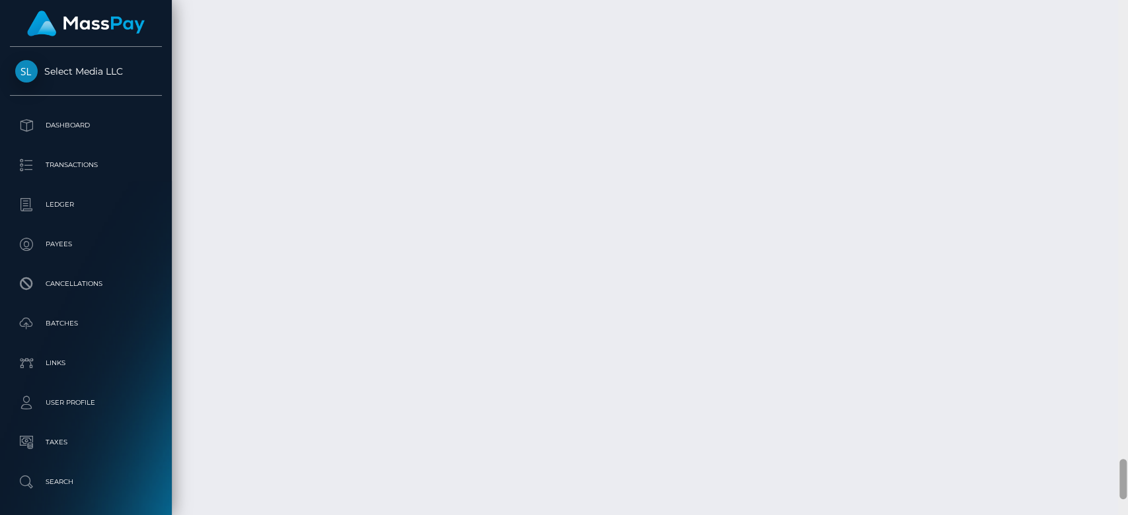
drag, startPoint x: 1124, startPoint y: 472, endPoint x: 1124, endPoint y: 492, distance: 19.8
click at [1124, 492] on div at bounding box center [1122, 479] width 7 height 40
